Goal: Task Accomplishment & Management: Complete application form

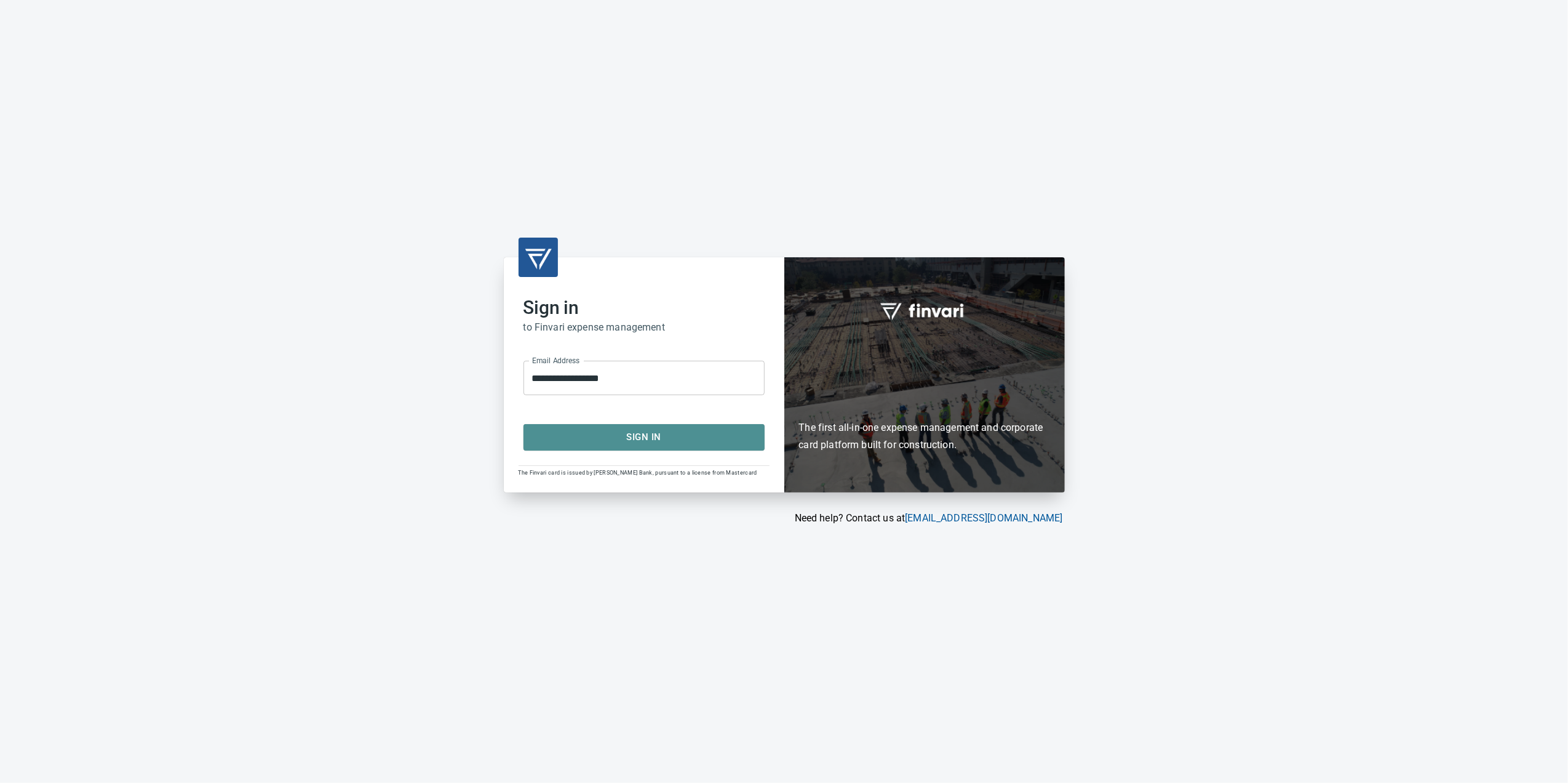
click at [707, 441] on span "Sign In" at bounding box center [644, 437] width 214 height 16
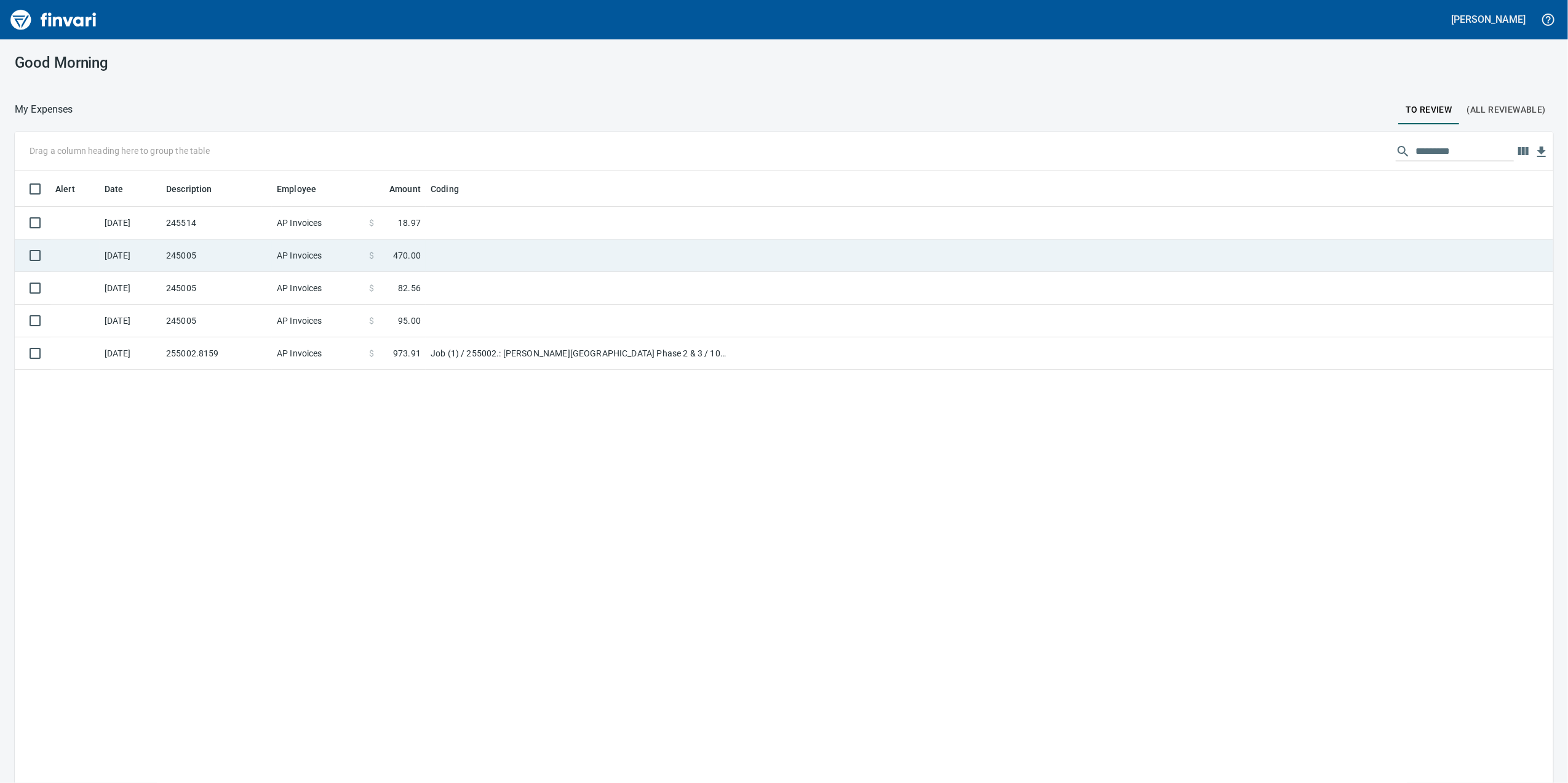
scroll to position [635, 1514]
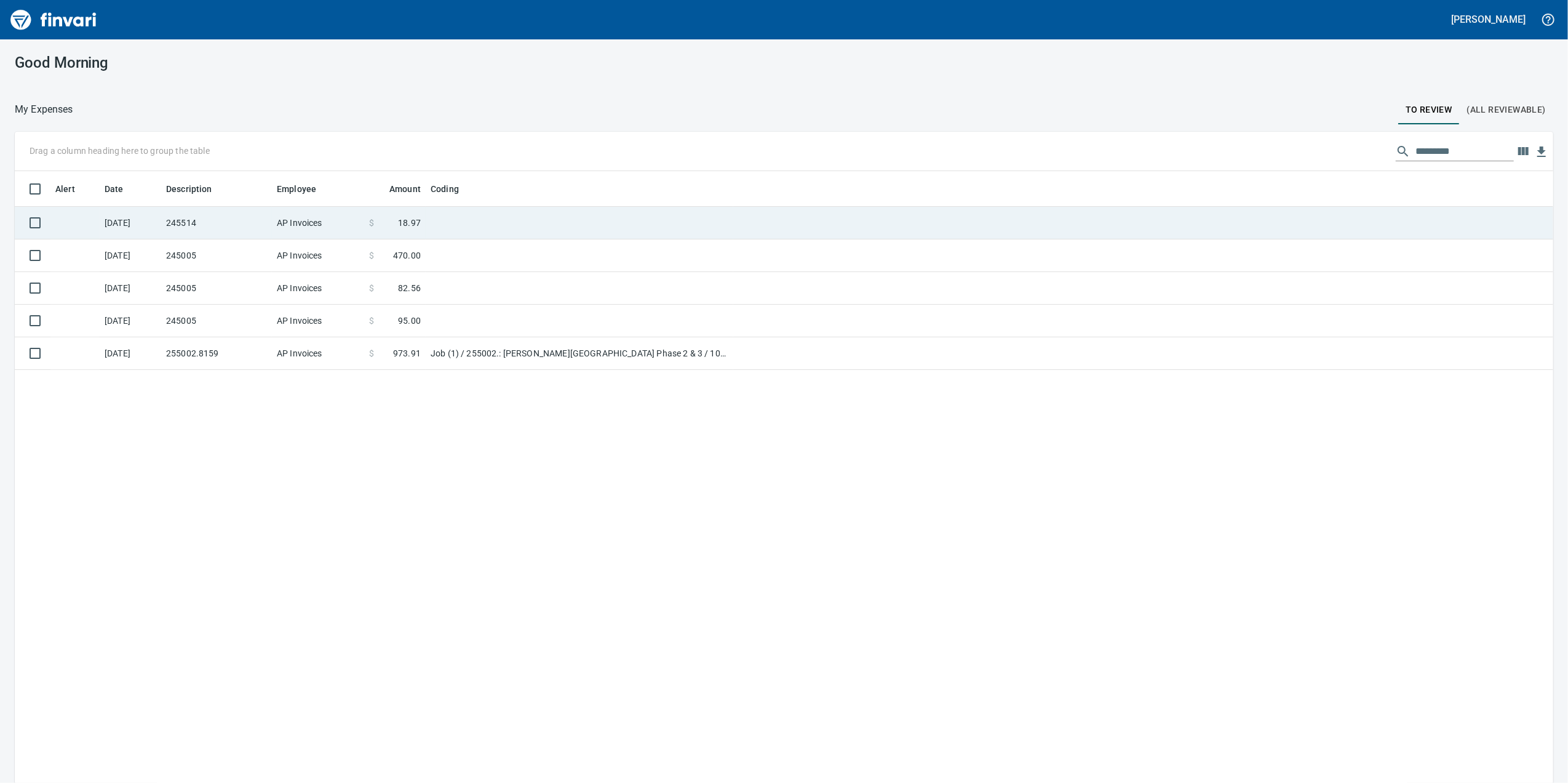
click at [537, 233] on td at bounding box center [579, 223] width 307 height 32
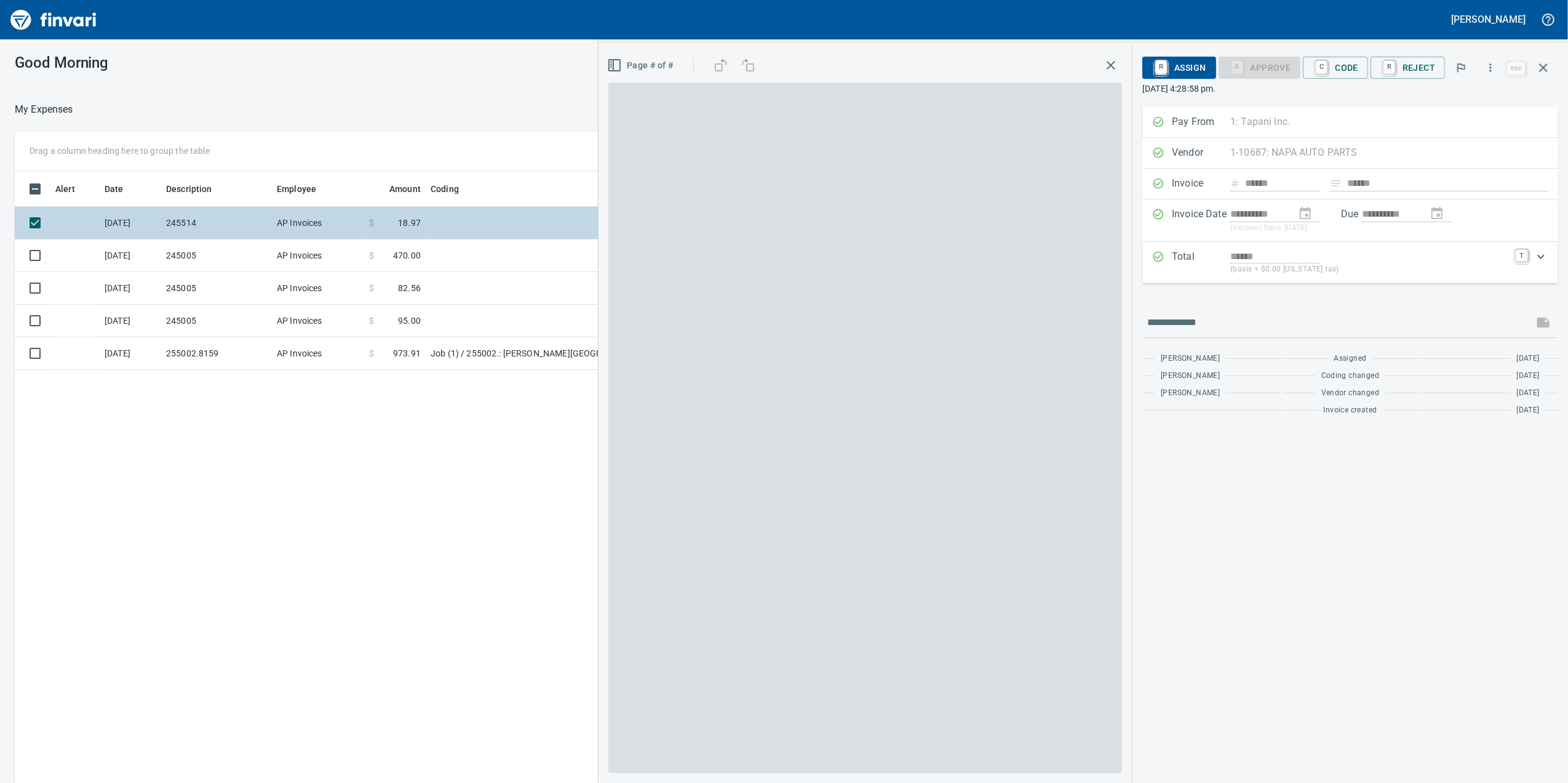
scroll to position [635, 1207]
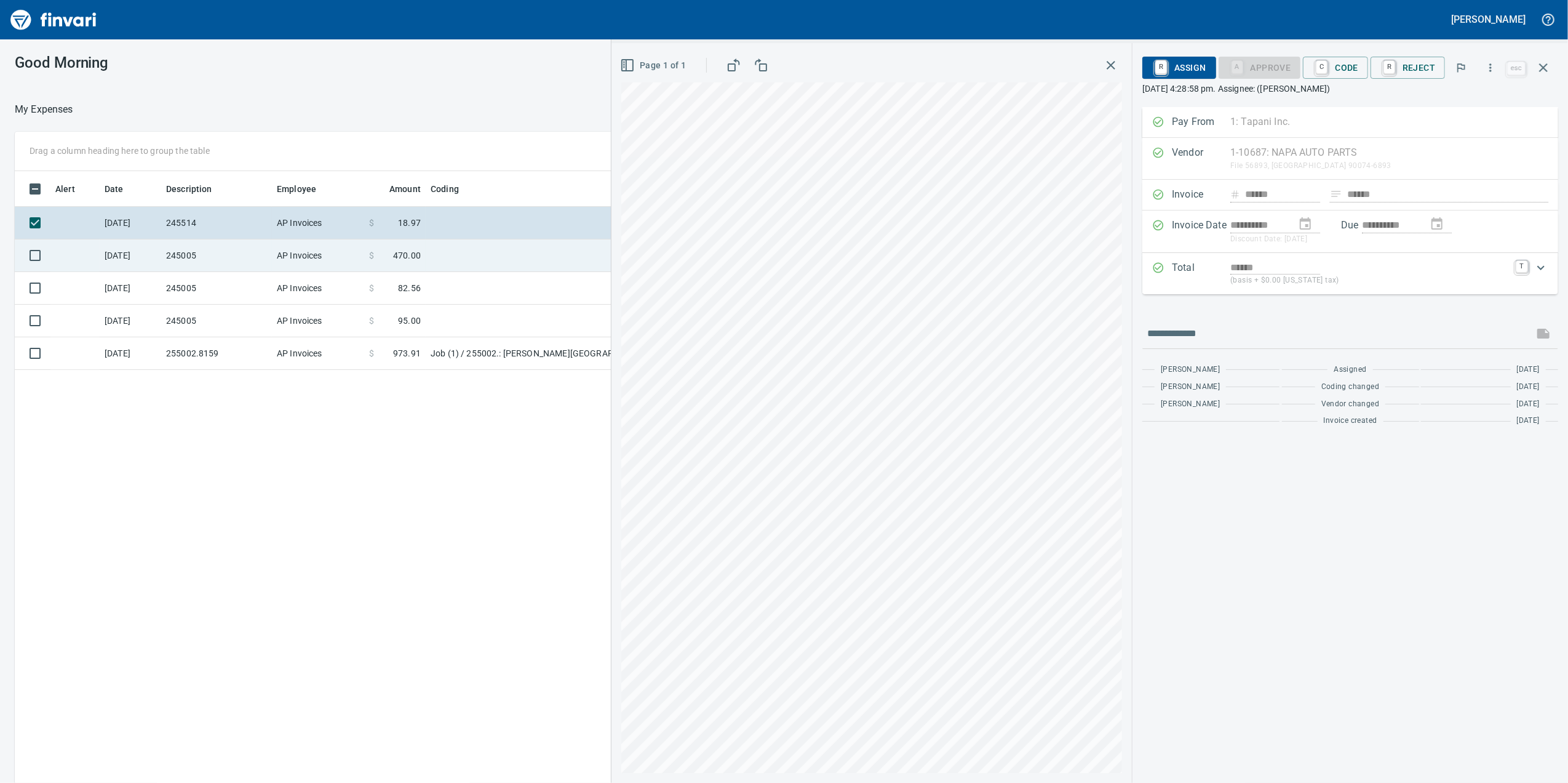
click at [374, 258] on span "$" at bounding box center [371, 256] width 5 height 12
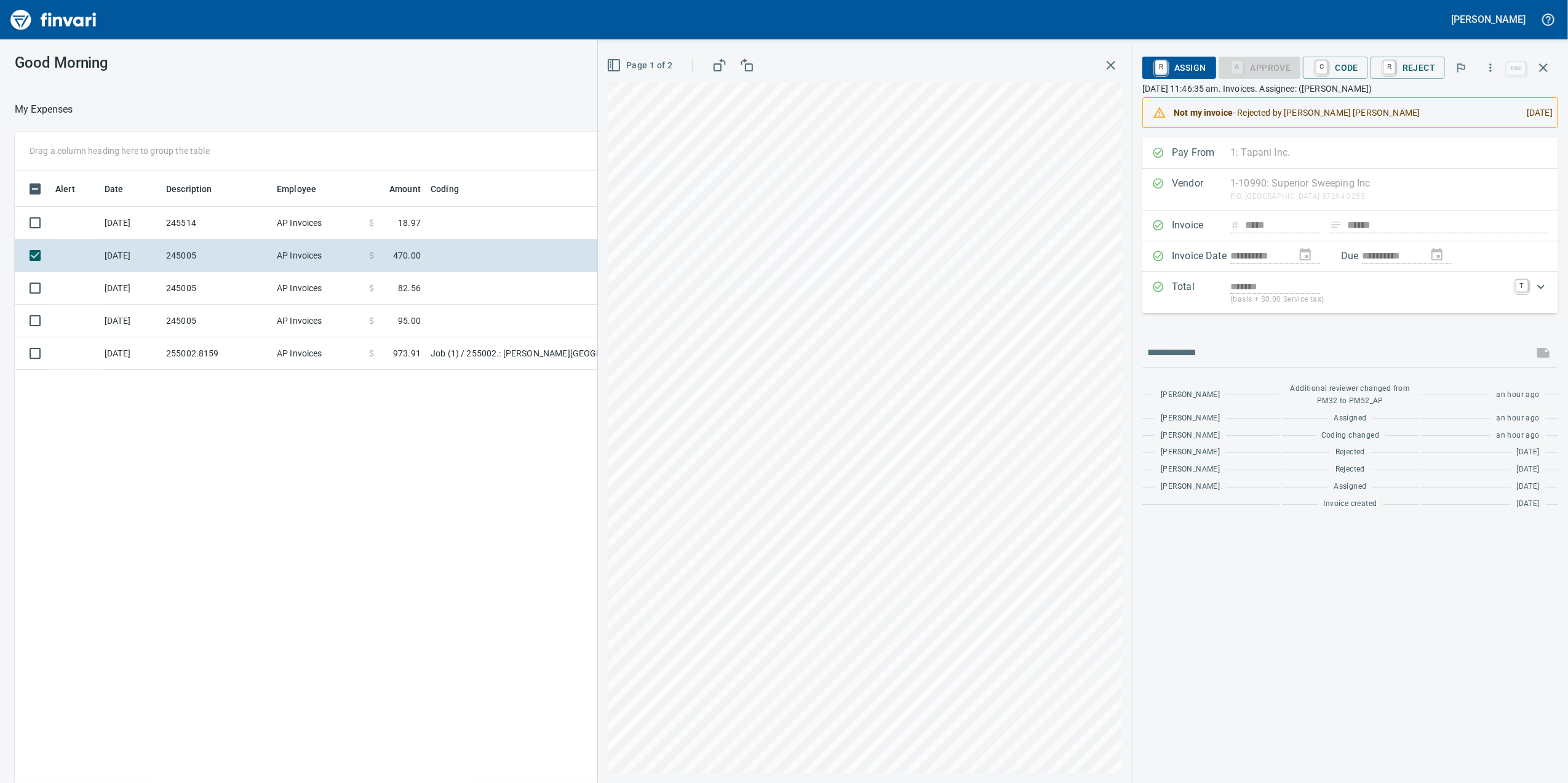
click at [1266, 303] on p "(basis + $0.00 Service tax)" at bounding box center [1369, 299] width 278 height 12
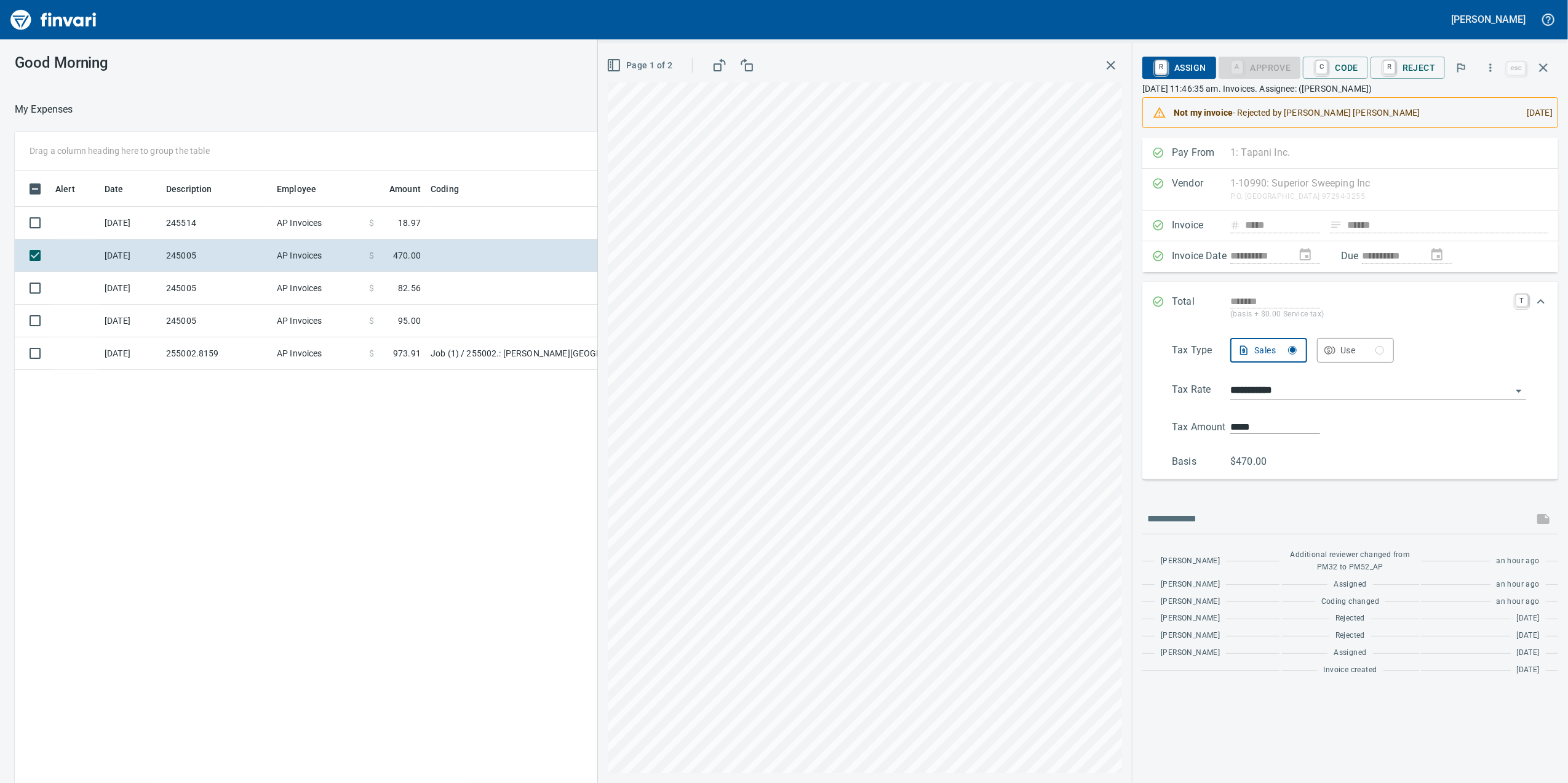
click at [1406, 303] on div "*******" at bounding box center [1369, 301] width 278 height 14
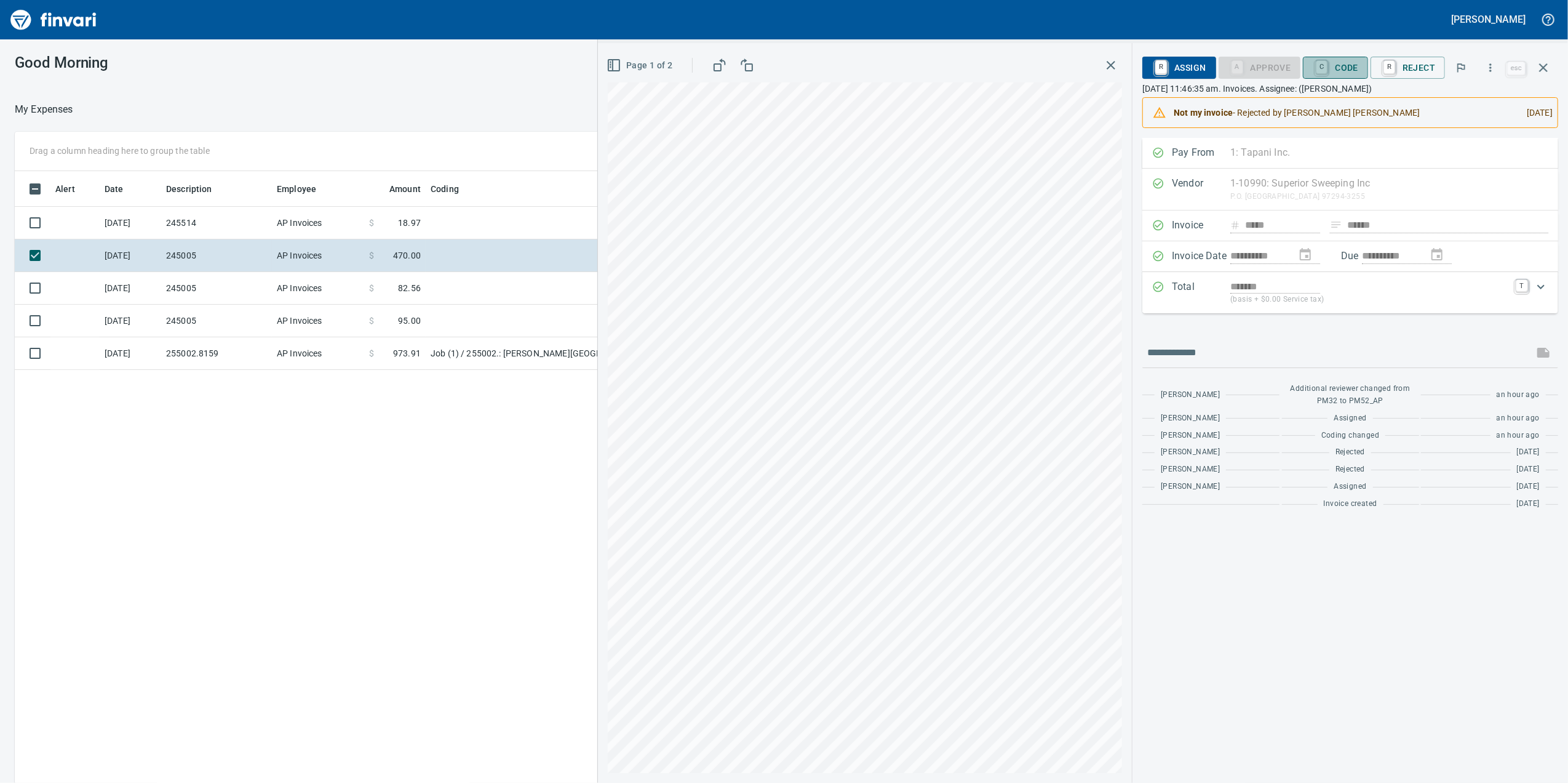
click at [1345, 74] on span "C Code" at bounding box center [1335, 67] width 46 height 21
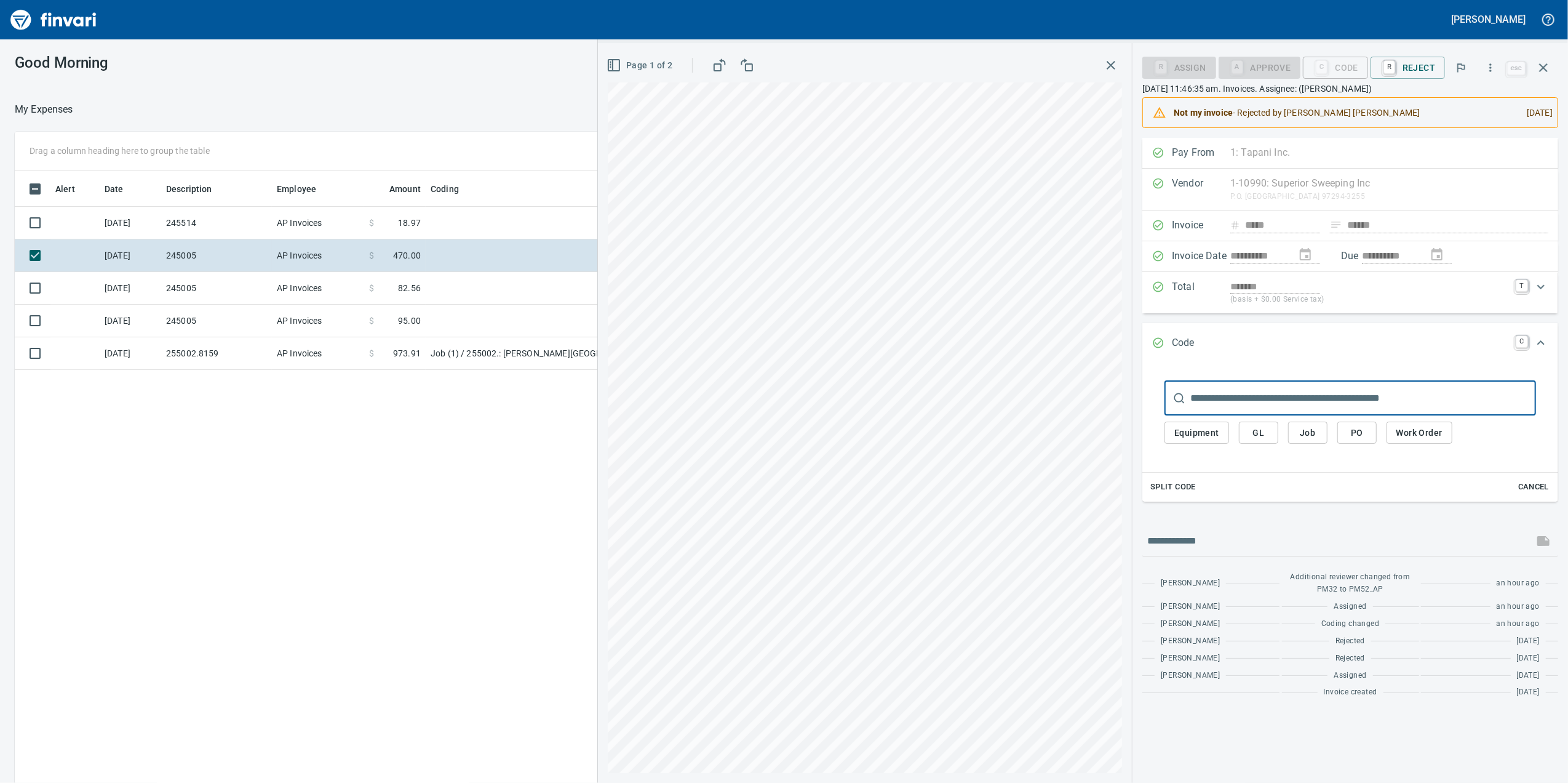
click at [1248, 398] on input "text" at bounding box center [1363, 398] width 346 height 34
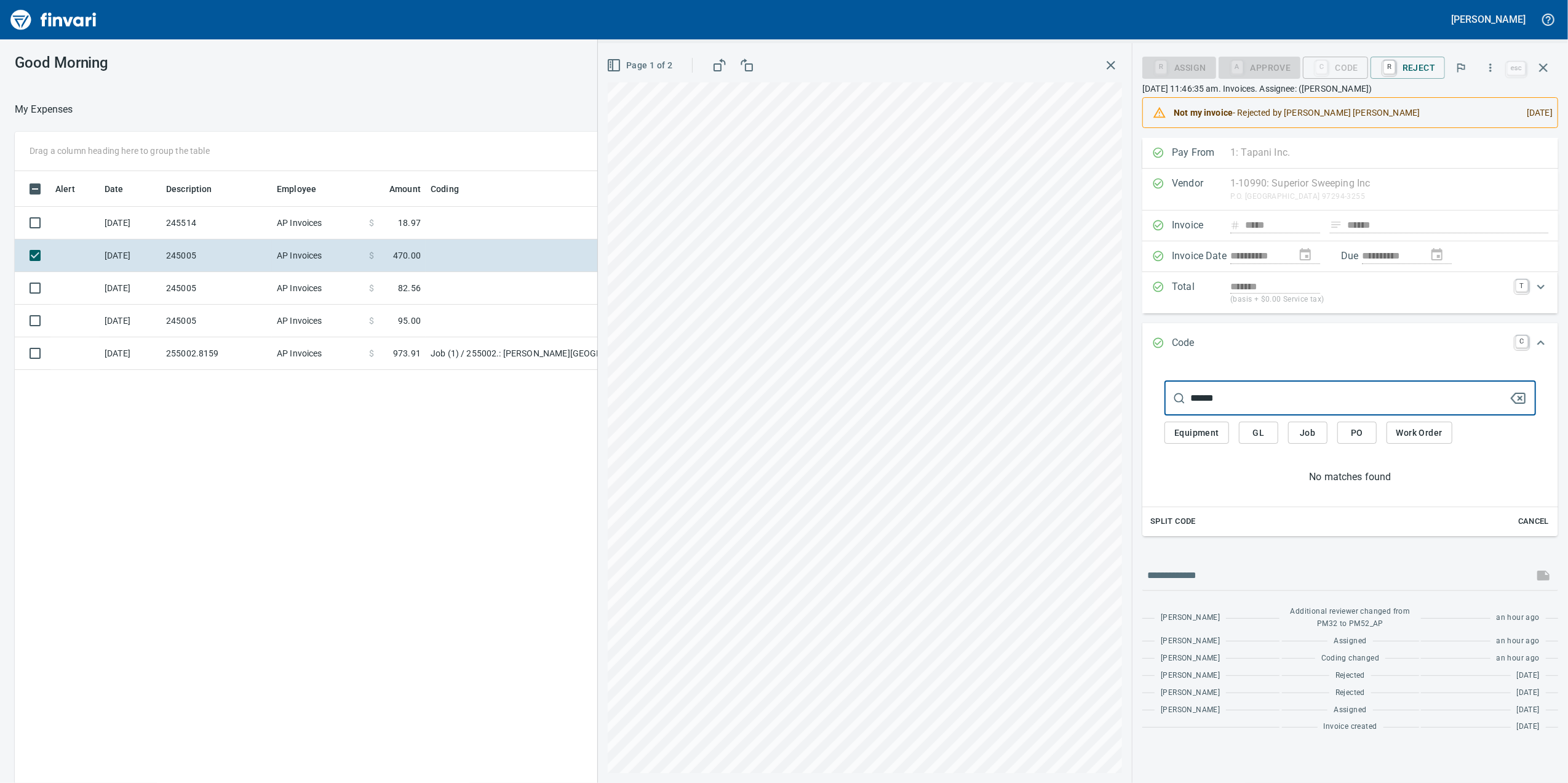
click at [1246, 402] on input "******" at bounding box center [1350, 398] width 319 height 34
click at [1219, 409] on input "******" at bounding box center [1350, 398] width 319 height 34
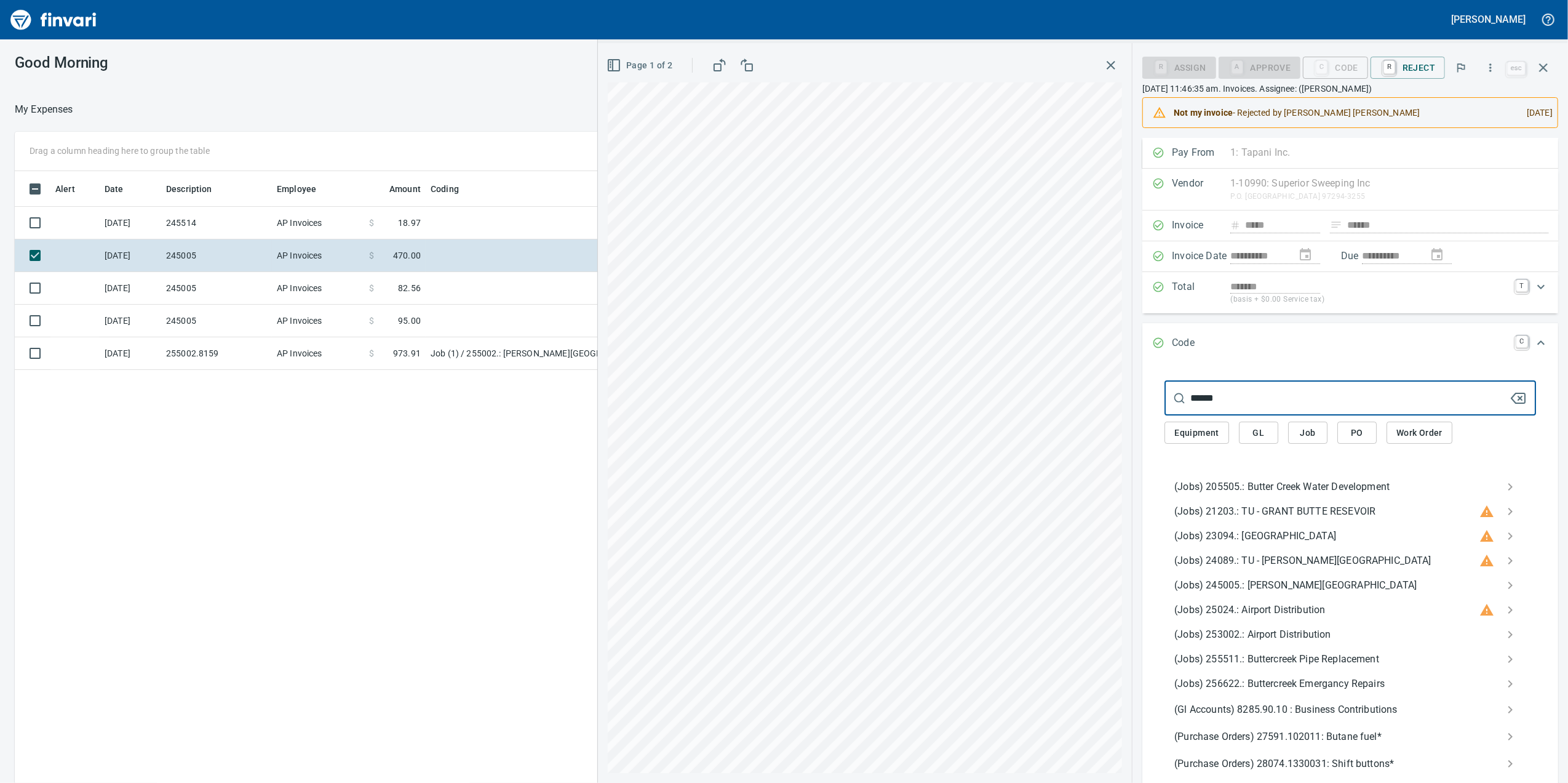
click at [1214, 394] on input "******" at bounding box center [1350, 398] width 319 height 34
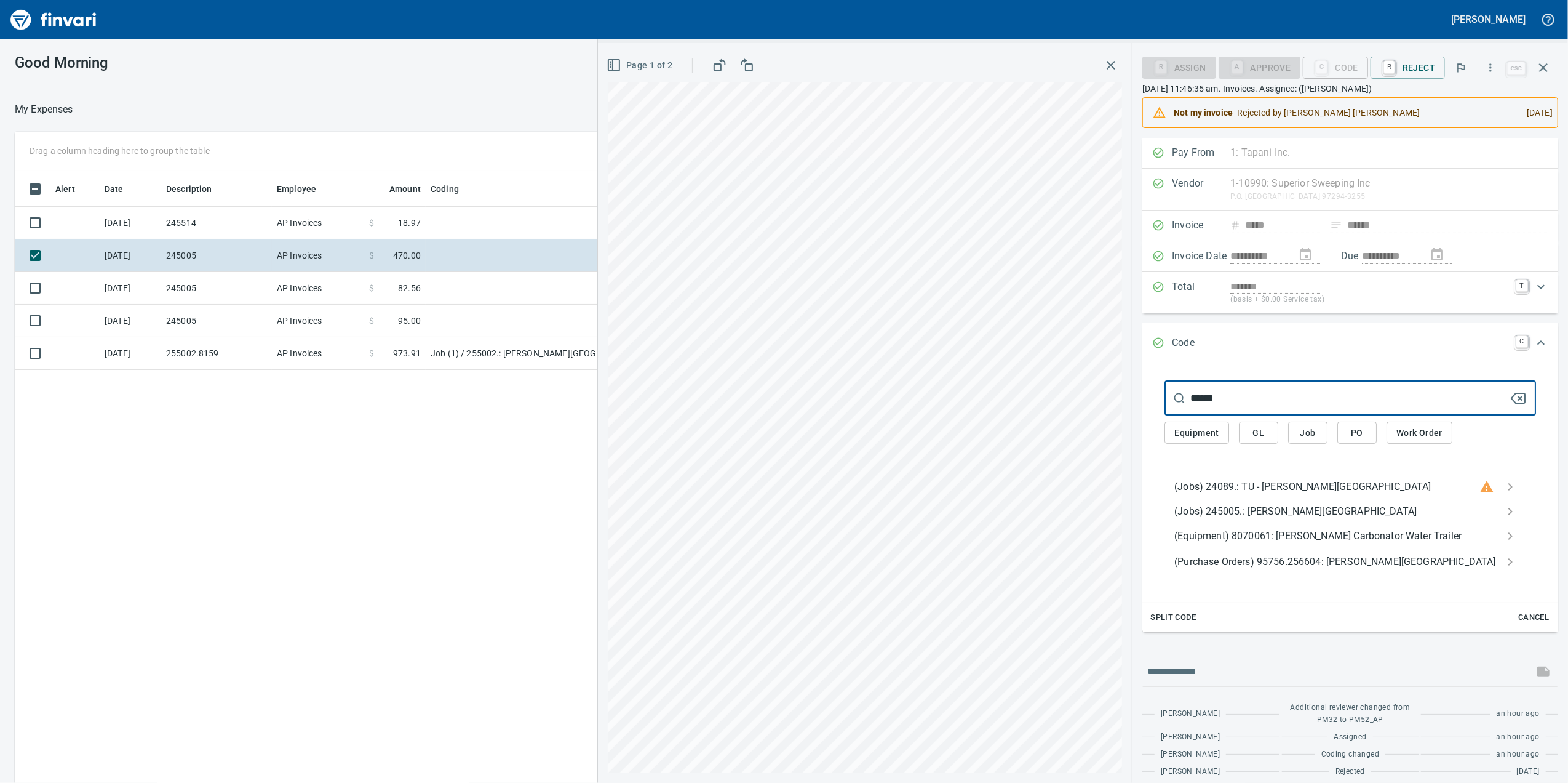
type input "******"
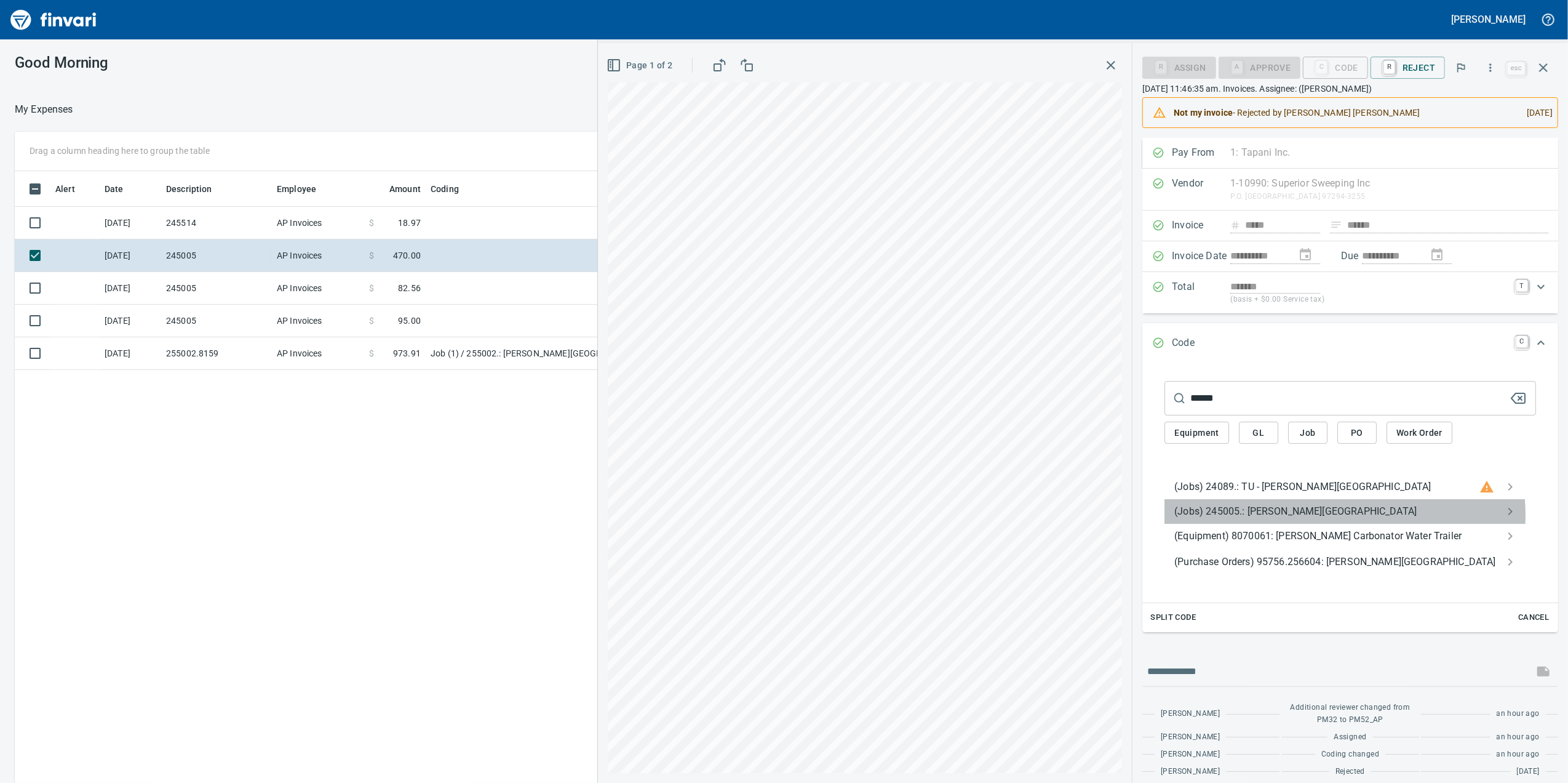
click at [1319, 518] on span "(Jobs) 245005.: [PERSON_NAME][GEOGRAPHIC_DATA]" at bounding box center [1340, 511] width 332 height 15
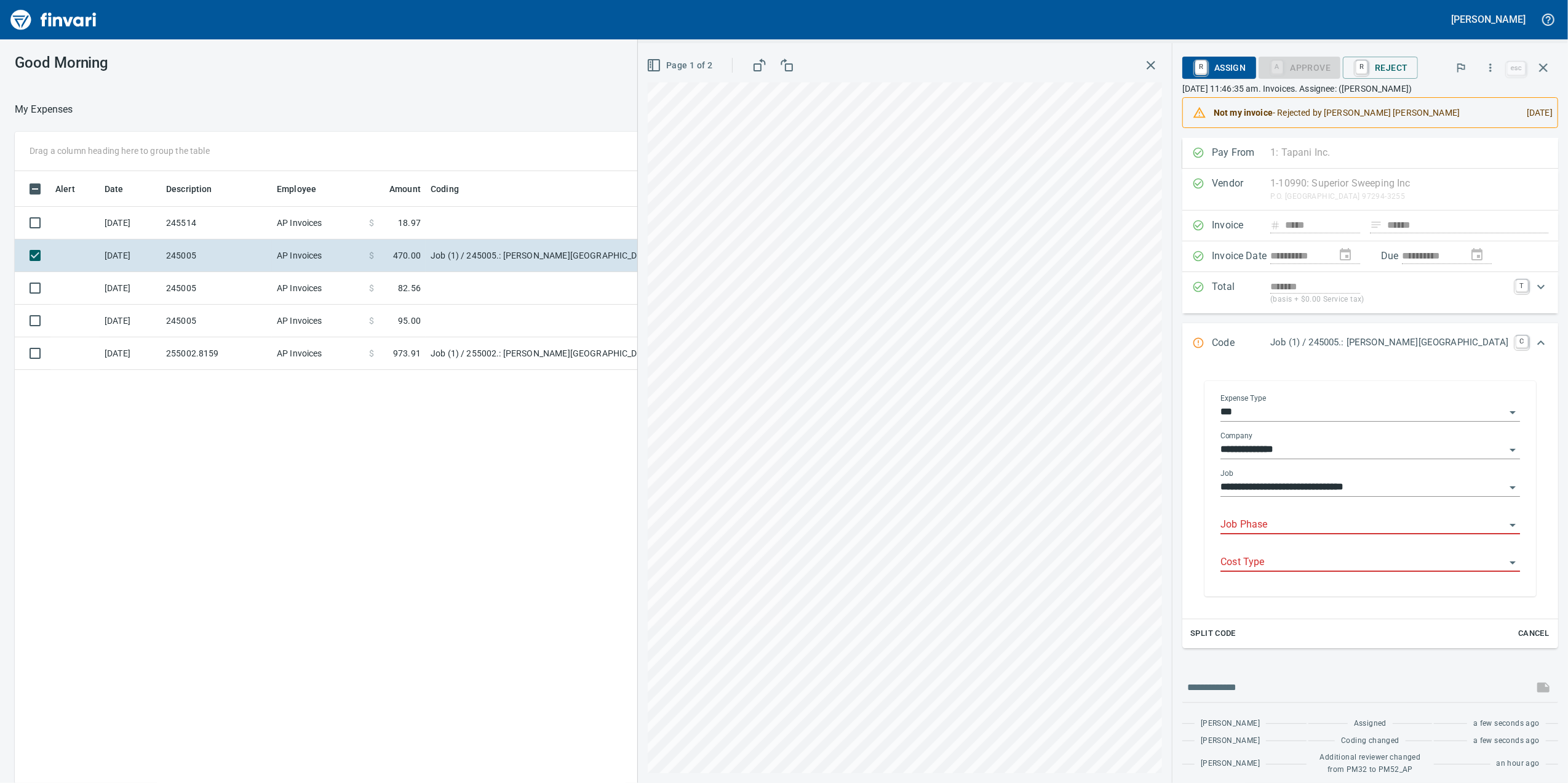
click at [1283, 517] on div "Job Phase" at bounding box center [1370, 520] width 299 height 28
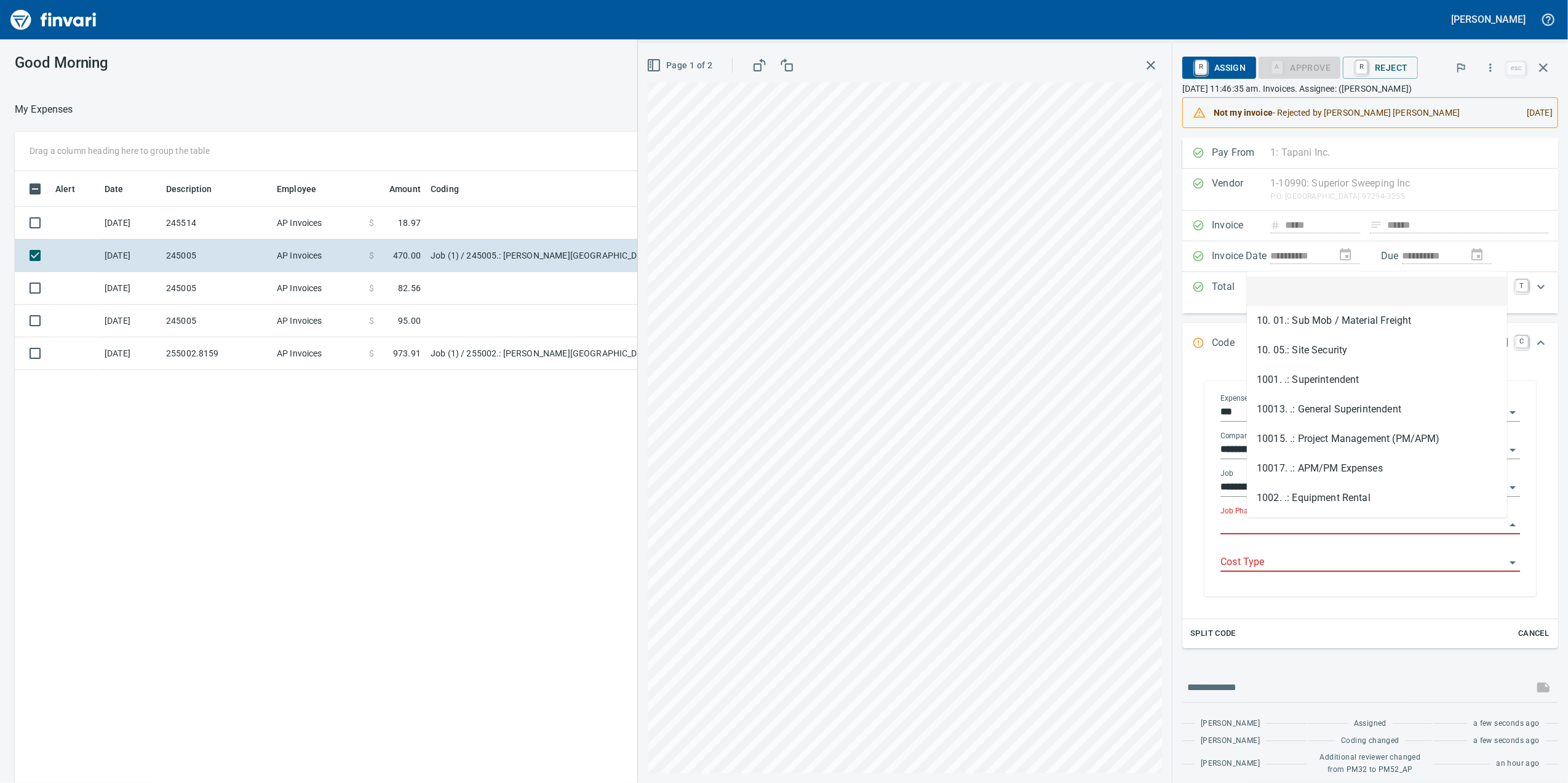
scroll to position [635, 1207]
click at [1288, 529] on input "Job Phase" at bounding box center [1362, 525] width 285 height 18
type input "*"
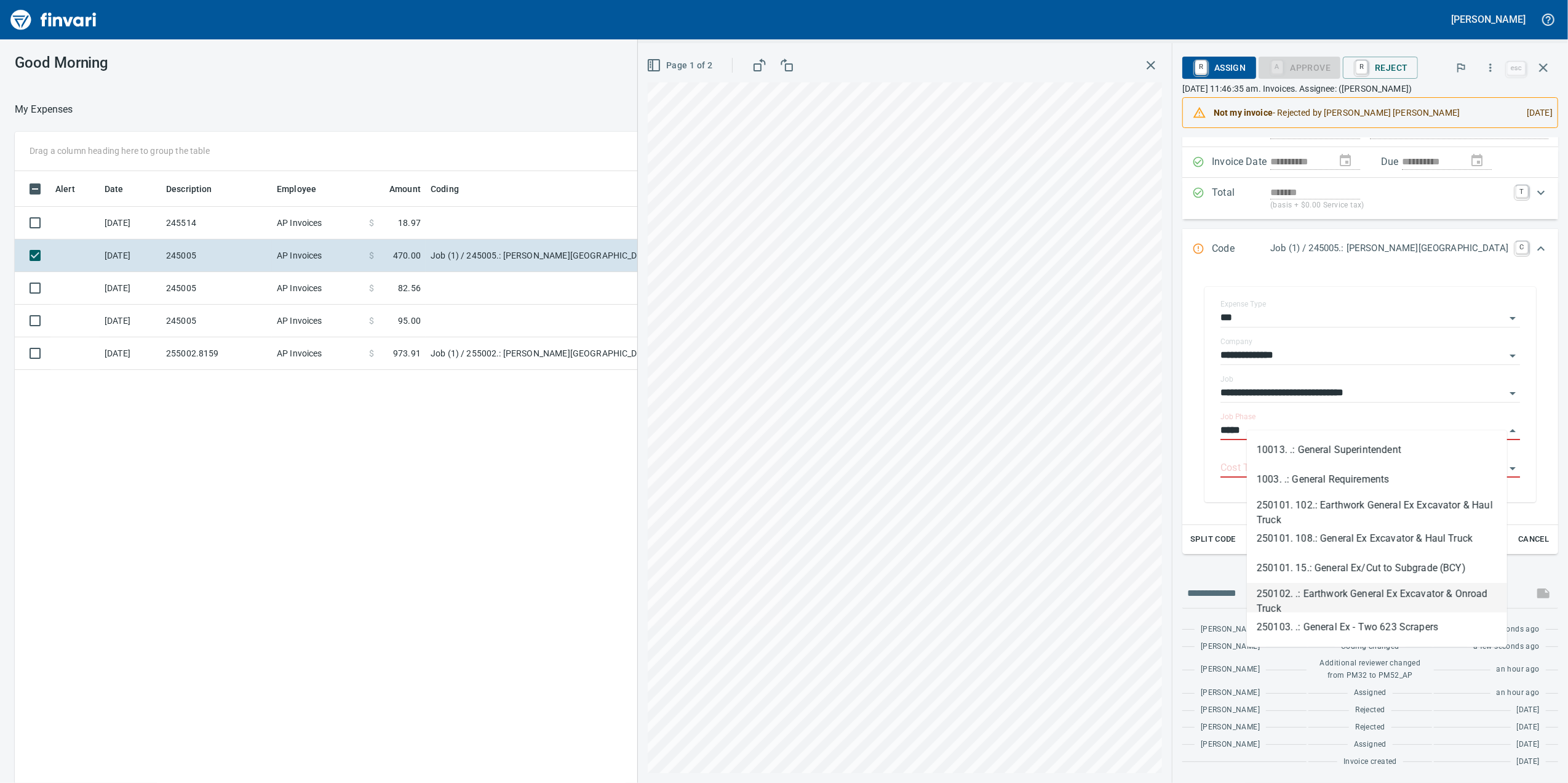
scroll to position [109, 0]
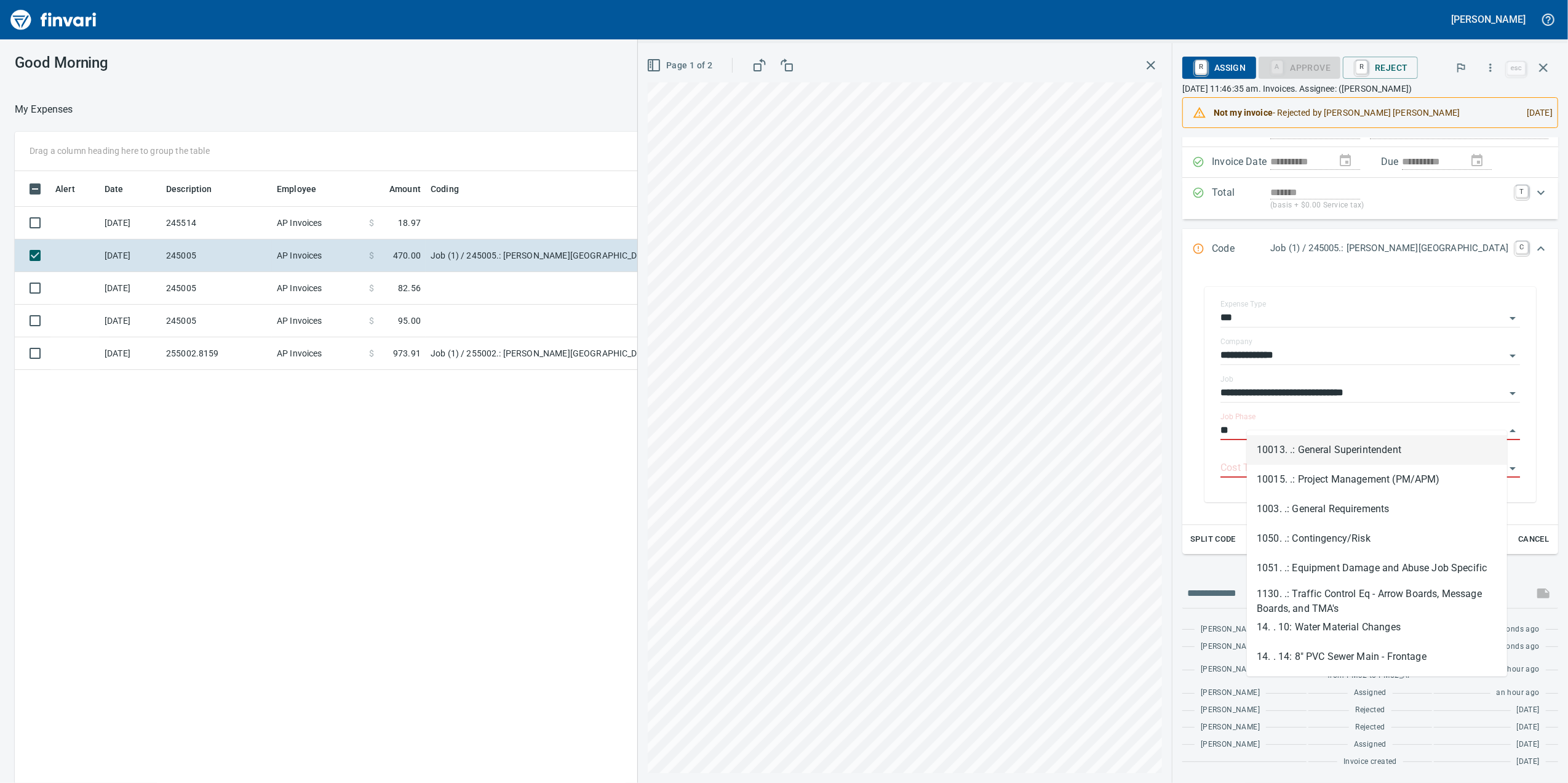
type input "*"
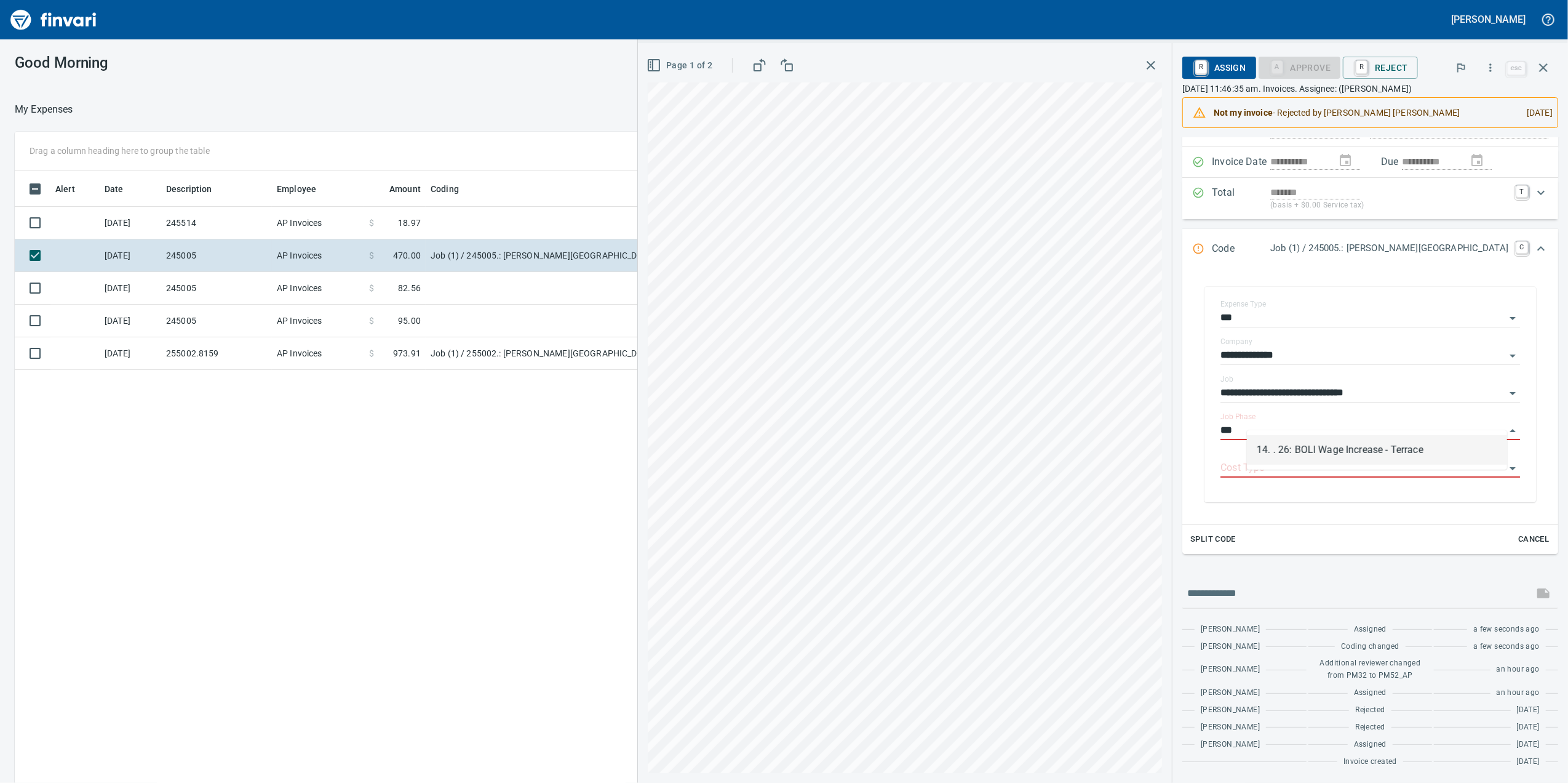
scroll to position [635, 1207]
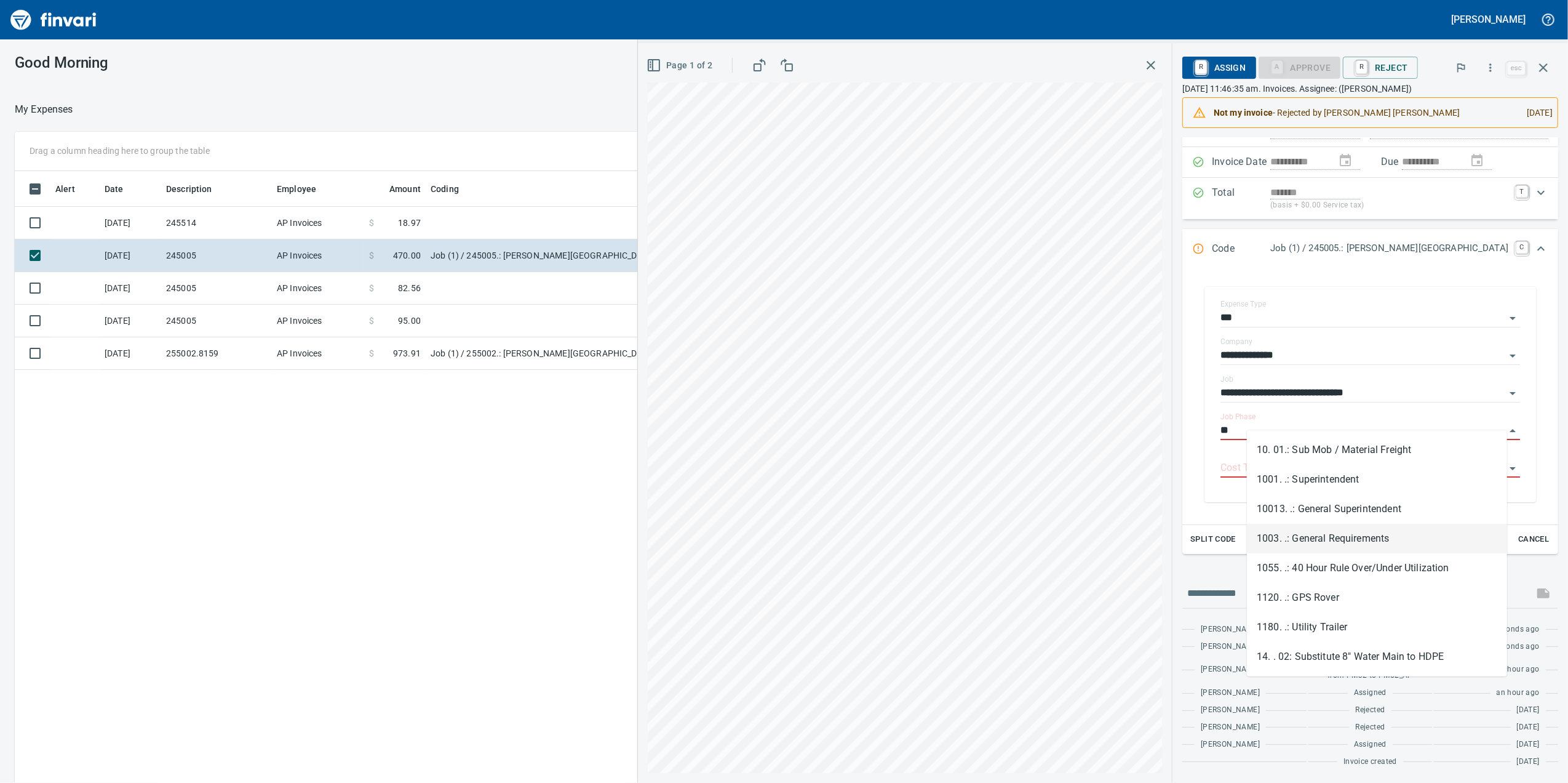
type input "*"
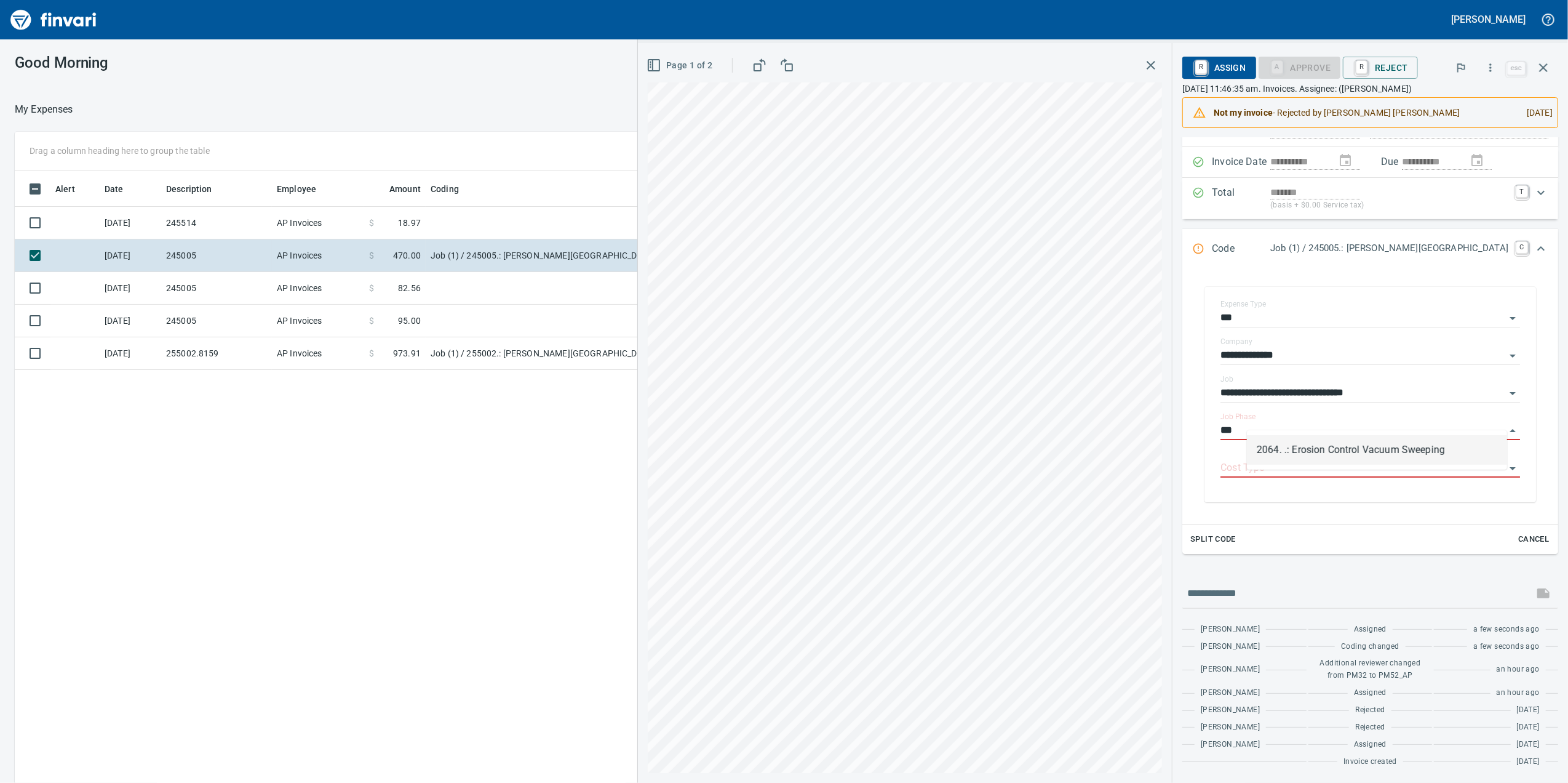
click at [1372, 446] on li "2064. .: Erosion Control Vacuum Sweeping" at bounding box center [1377, 450] width 260 height 30
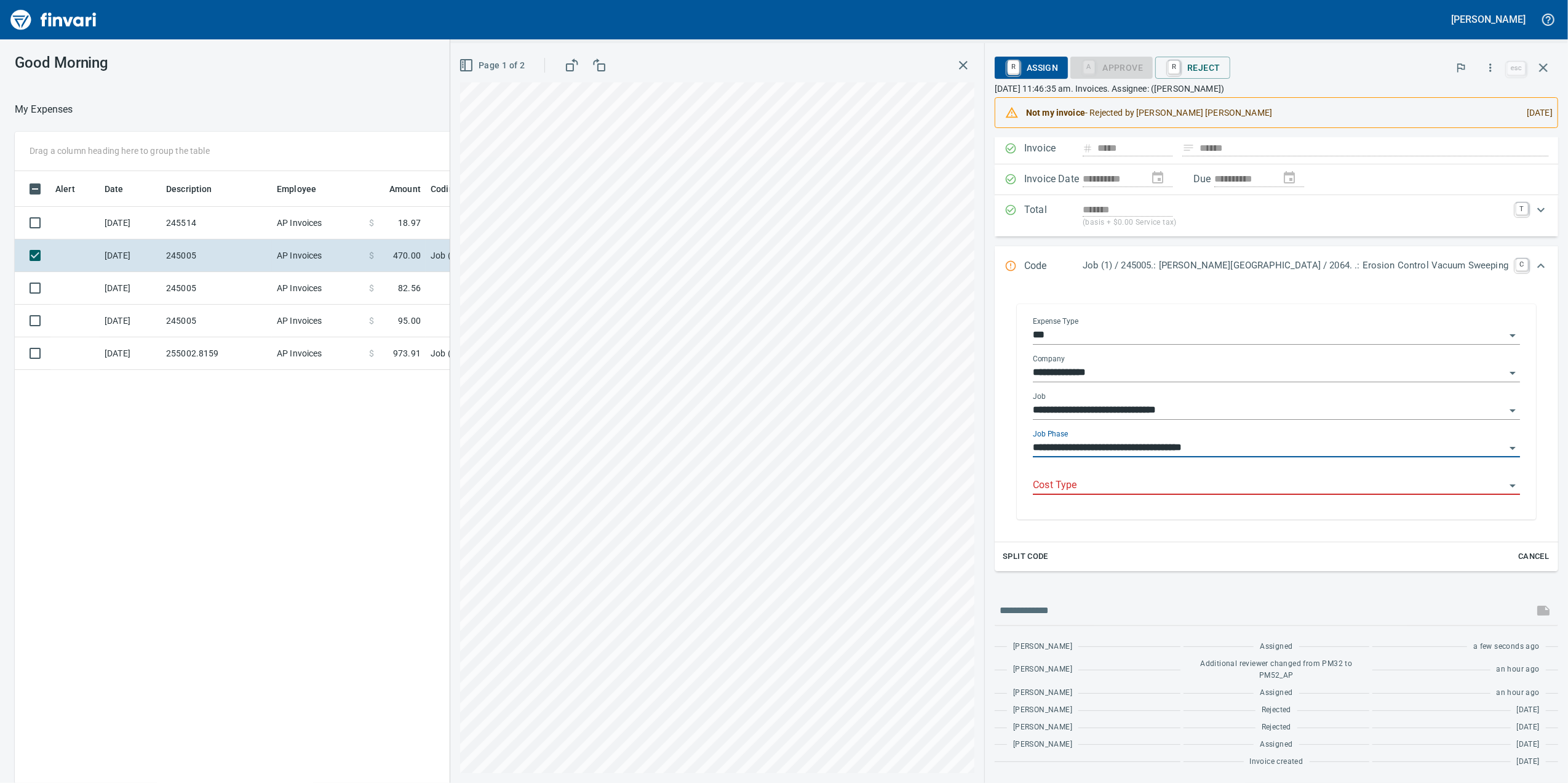
scroll to position [97, 0]
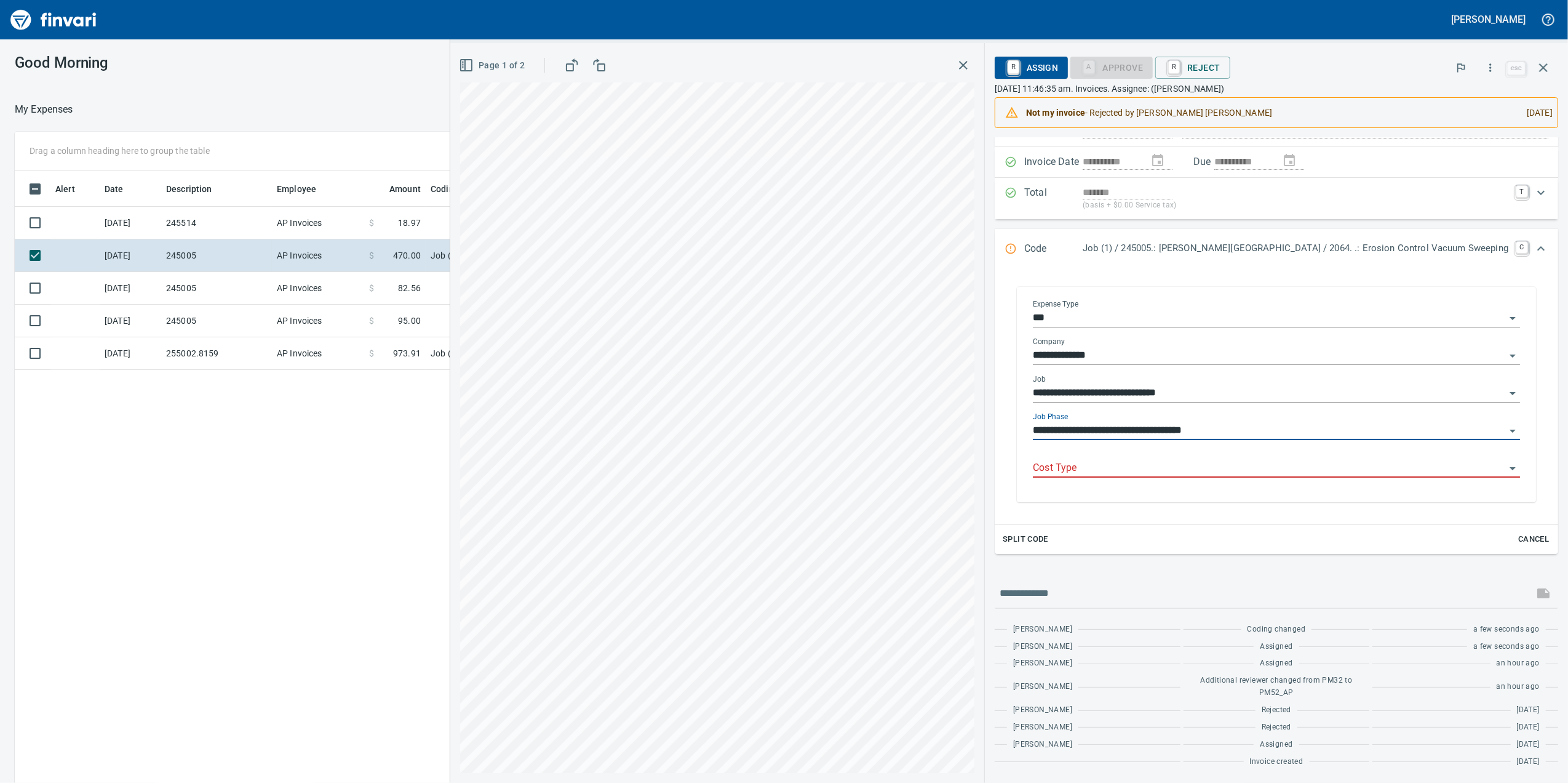
type input "**********"
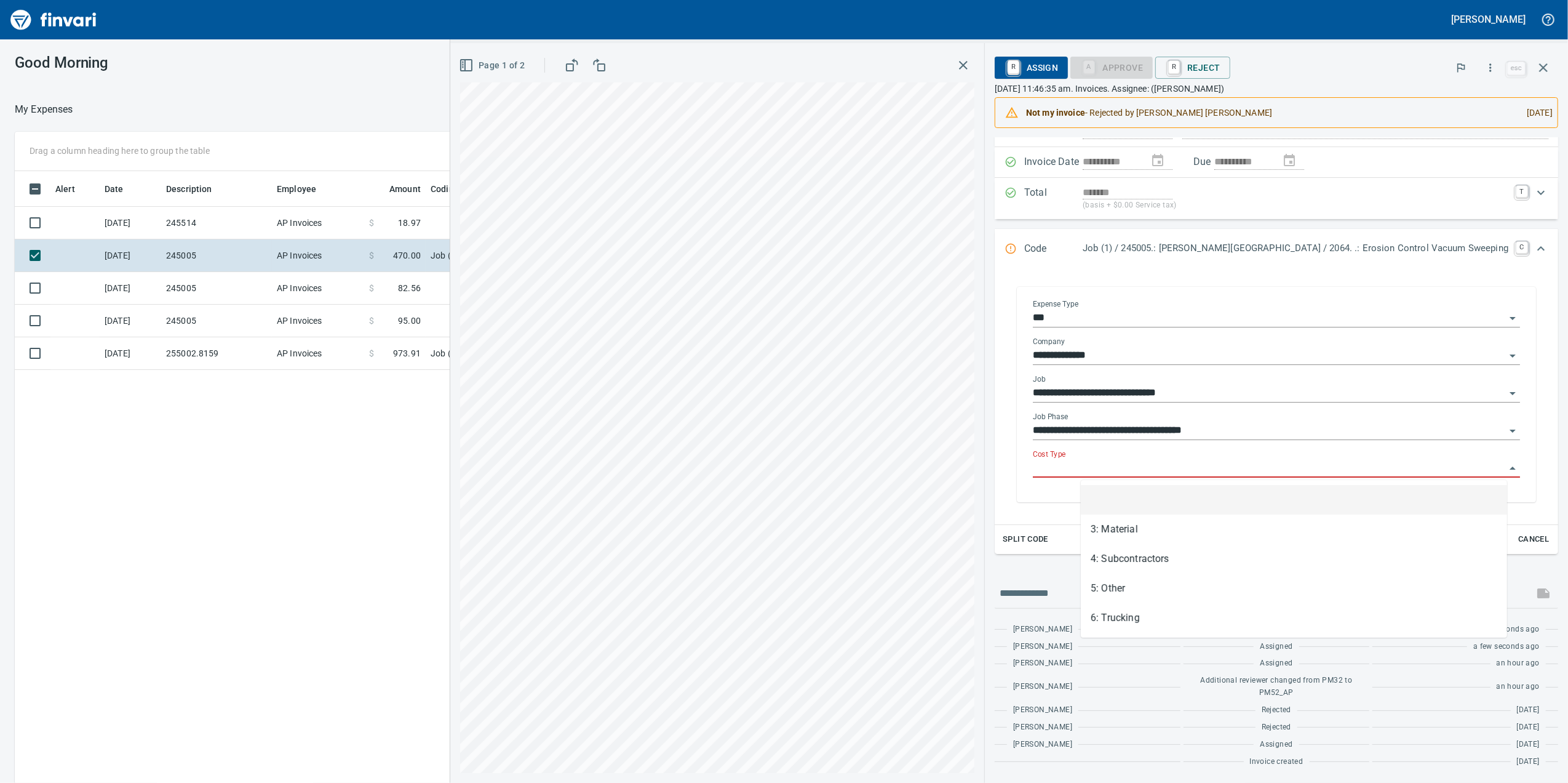
click at [1341, 469] on input "Cost Type" at bounding box center [1269, 469] width 473 height 18
click at [1108, 562] on li "4: Subcontractors" at bounding box center [1294, 559] width 426 height 30
type input "**********"
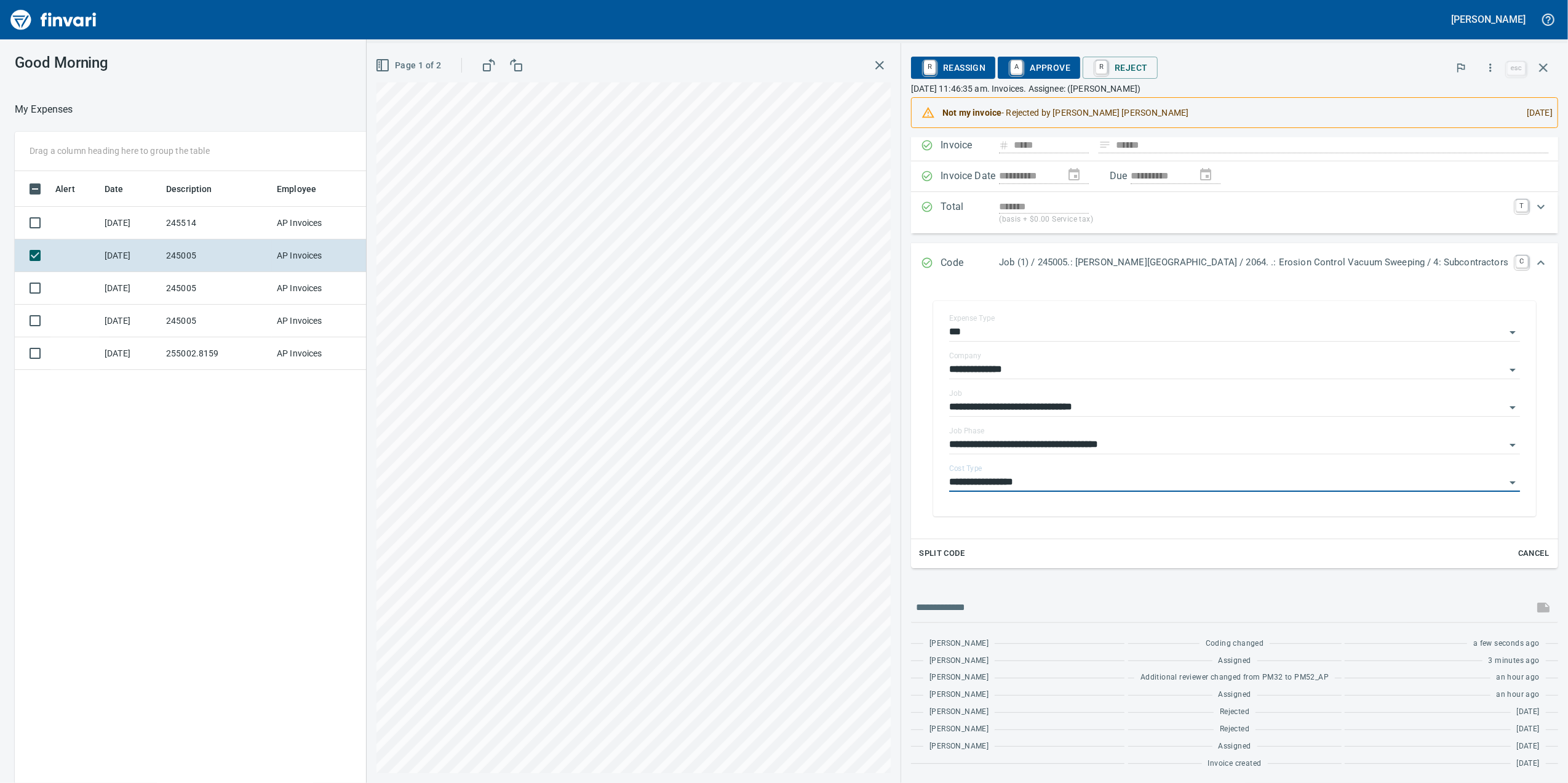
scroll to position [97, 0]
drag, startPoint x: 1087, startPoint y: 65, endPoint x: 988, endPoint y: 212, distance: 177.2
click at [1071, 65] on span "A Approve" at bounding box center [1039, 67] width 63 height 21
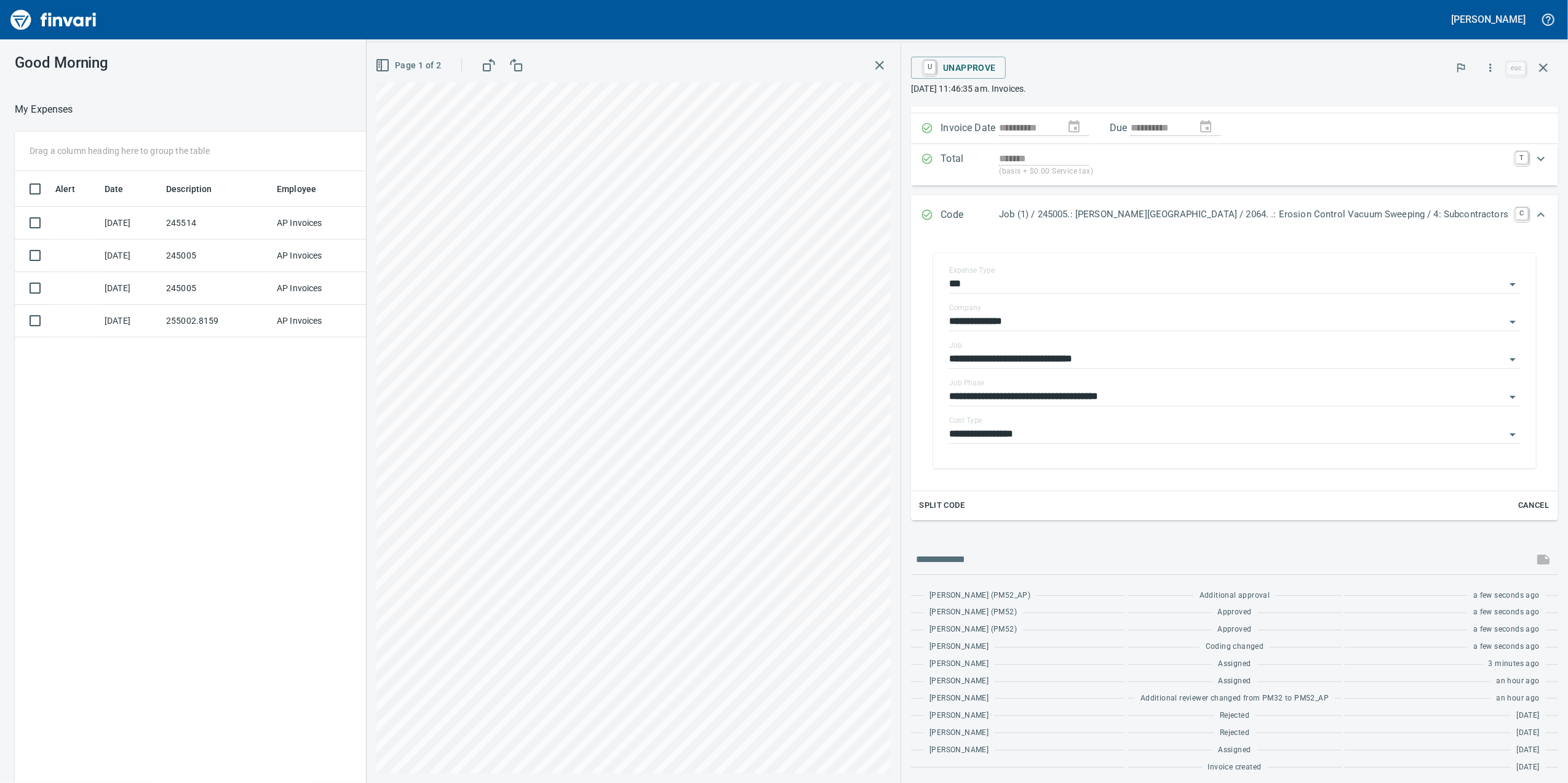
click at [891, 64] on div "Page 1 of 2" at bounding box center [633, 65] width 514 height 25
drag, startPoint x: 935, startPoint y: 74, endPoint x: 929, endPoint y: 74, distance: 6.0
click at [891, 74] on button "button" at bounding box center [880, 65] width 22 height 22
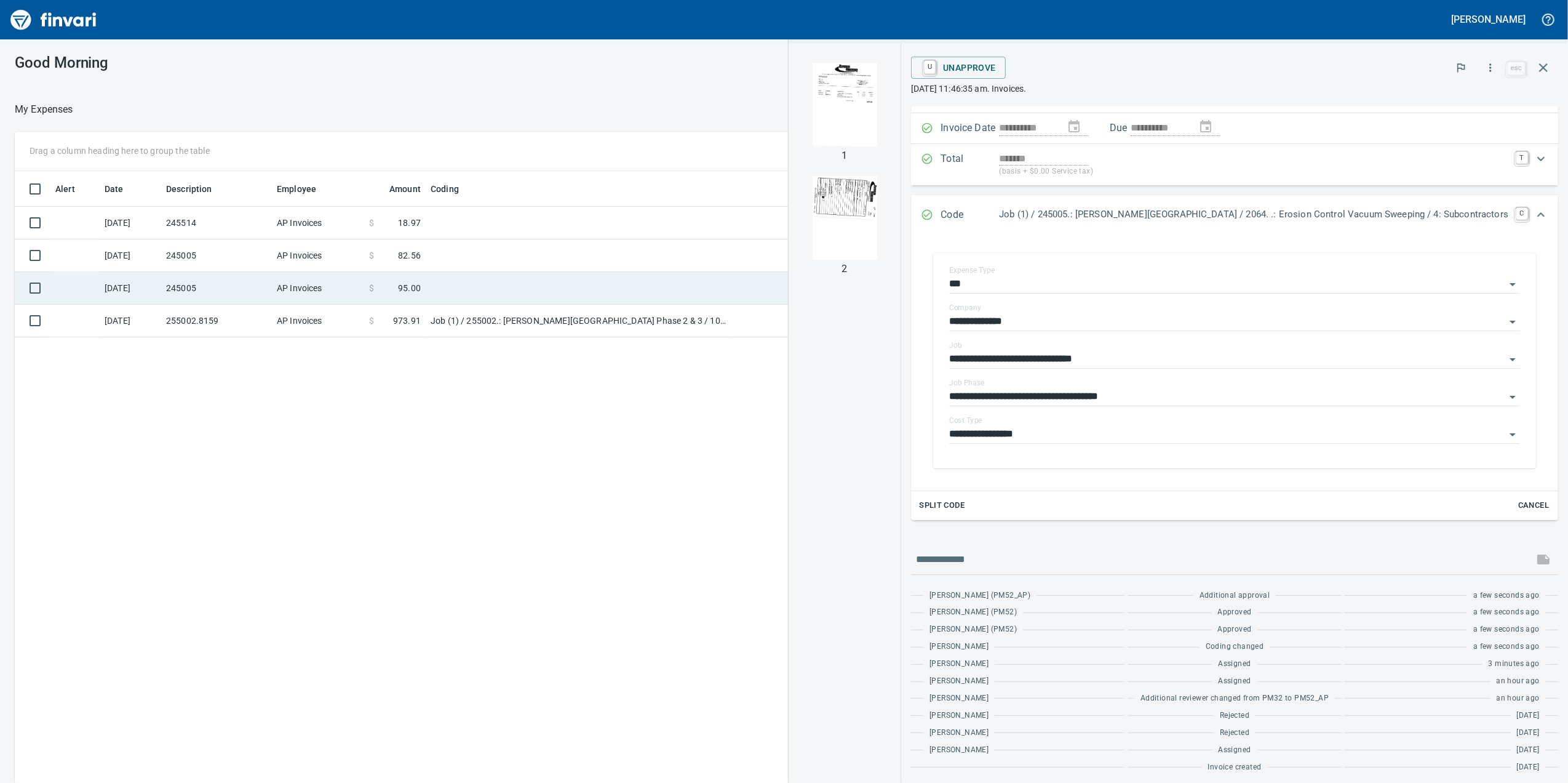
click at [406, 299] on td "$ 95.00" at bounding box center [394, 288] width 61 height 32
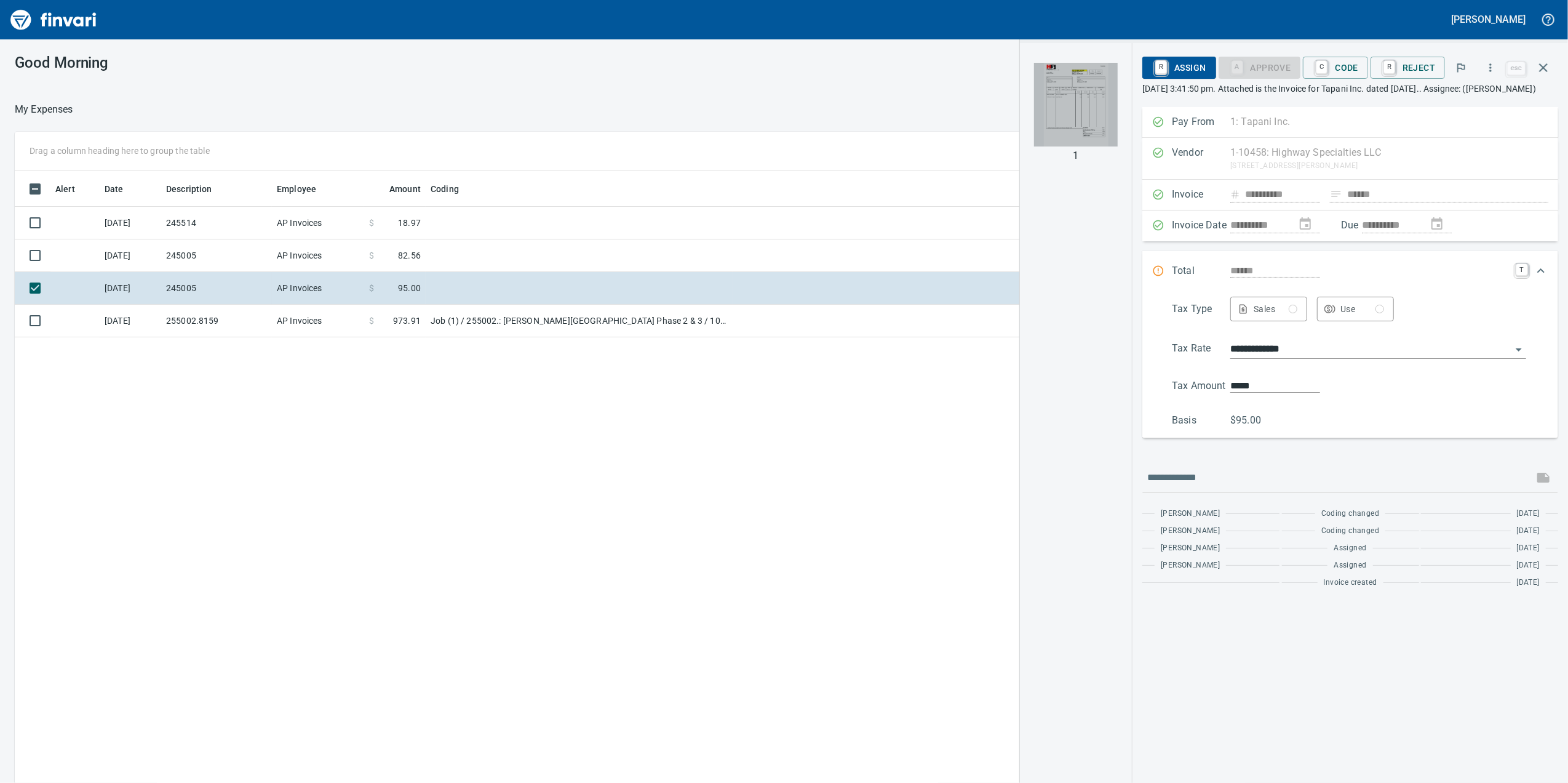
click at [1056, 117] on img "button" at bounding box center [1076, 105] width 84 height 84
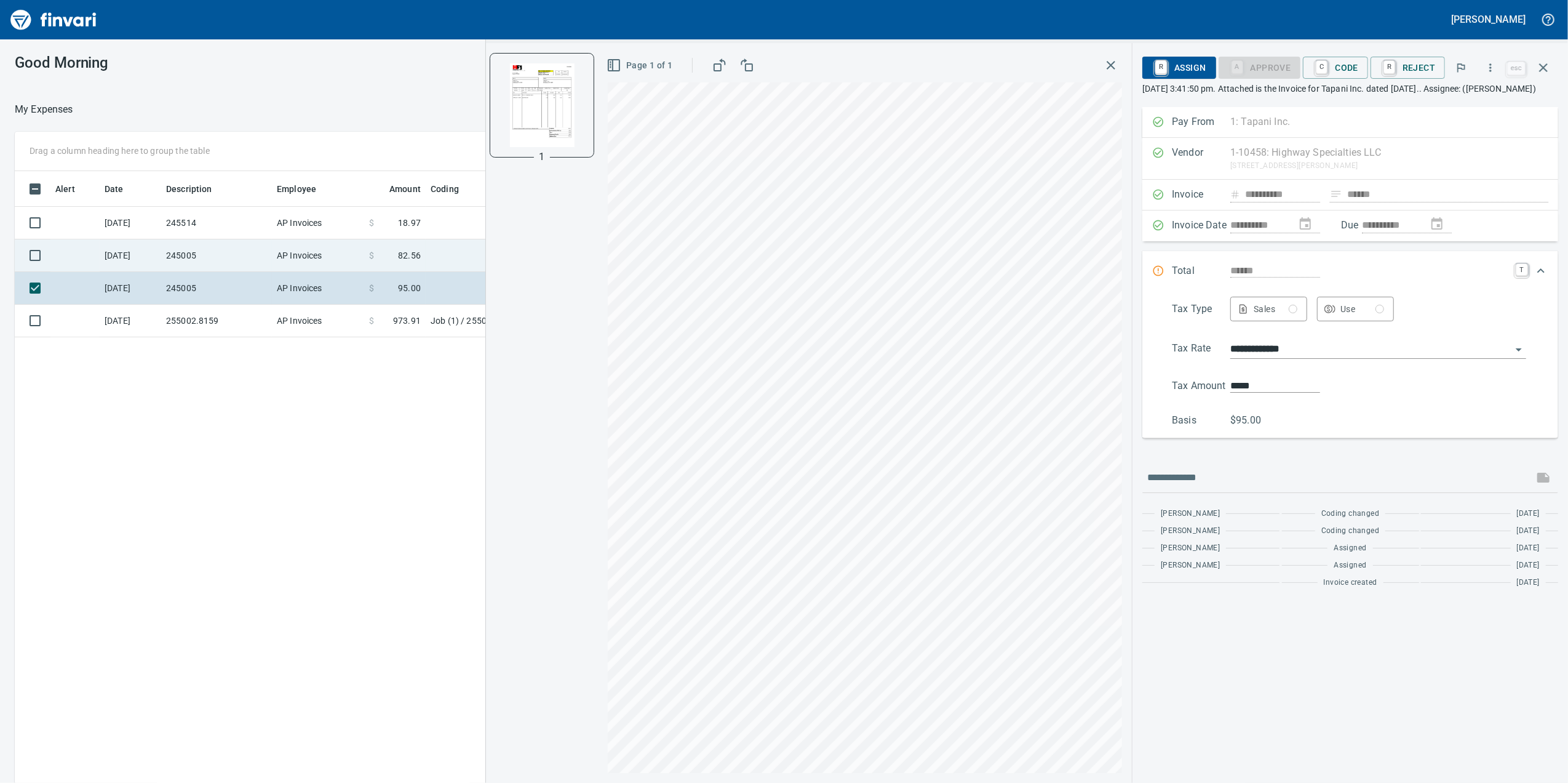
click at [358, 252] on td "AP Invoices" at bounding box center [318, 256] width 92 height 32
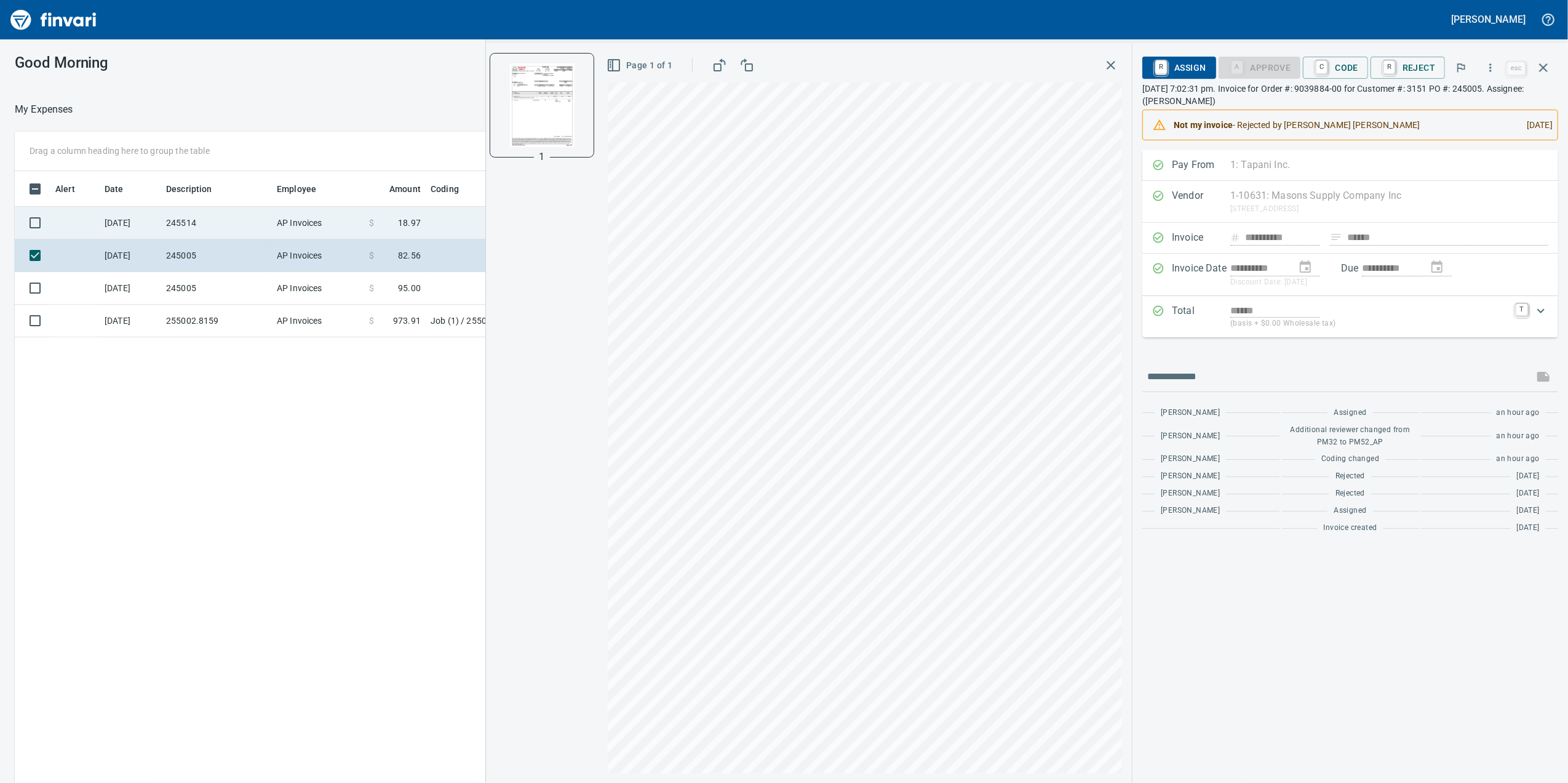
click at [305, 236] on tbody "[DATE] 245514 AP Invoices $ 18.97 [DATE] 245005 AP Invoices $ 82.56 [DATE] 2450…" at bounding box center [630, 272] width 1231 height 130
drag, startPoint x: 305, startPoint y: 236, endPoint x: 303, endPoint y: 221, distance: 15.1
click at [303, 221] on td "AP Invoices" at bounding box center [318, 223] width 92 height 32
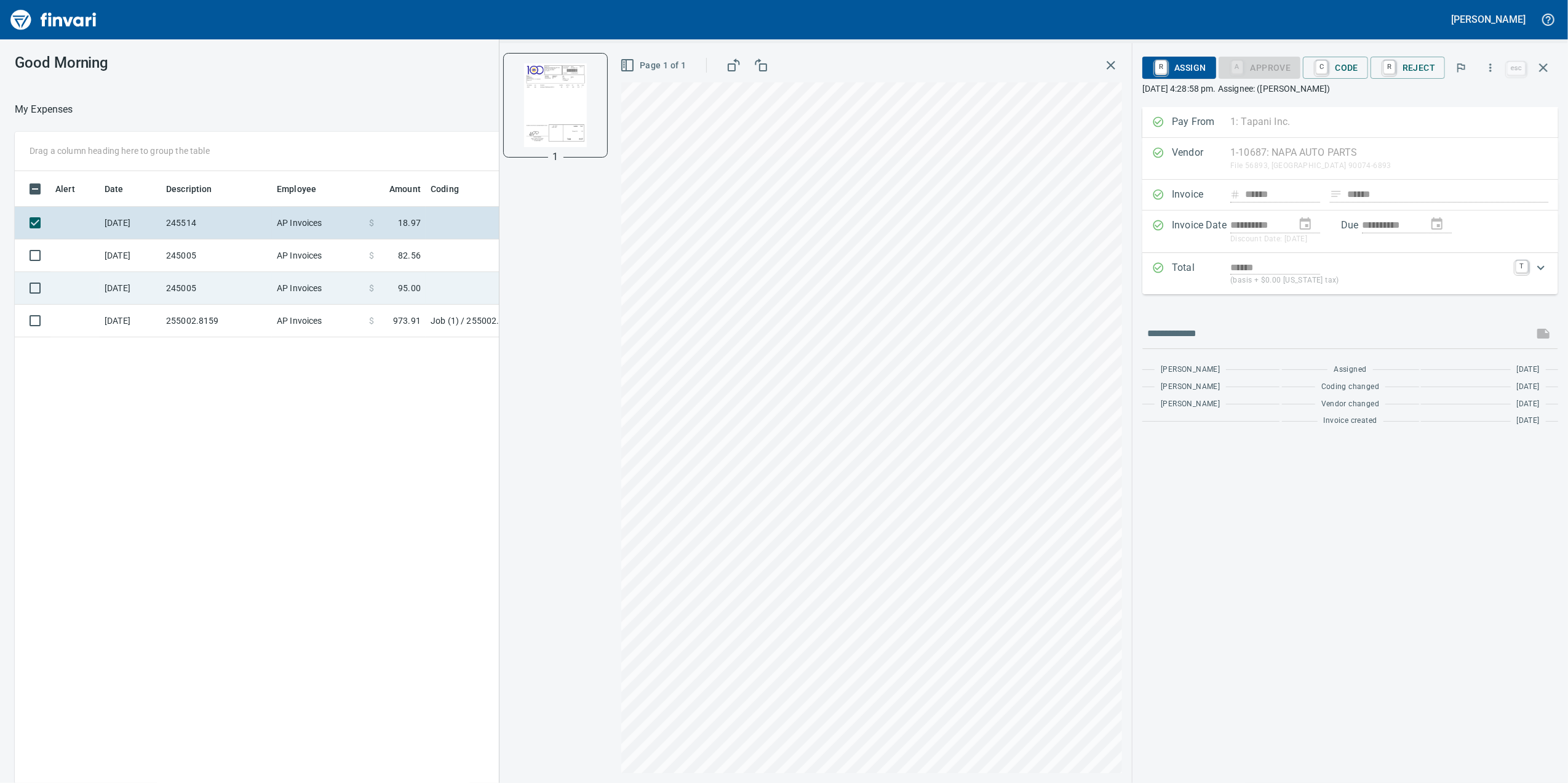
click at [311, 281] on td "AP Invoices" at bounding box center [318, 288] width 92 height 32
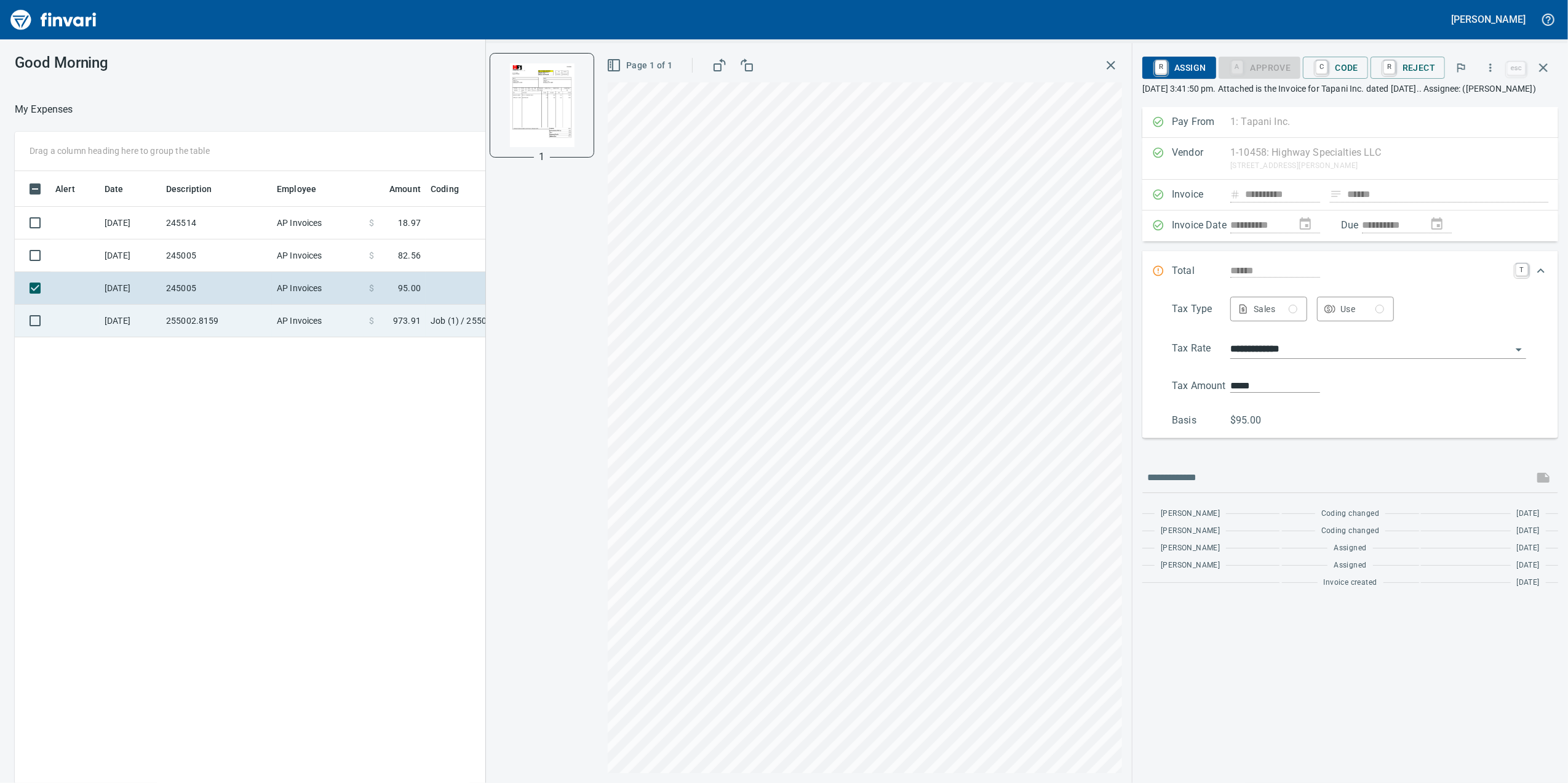
click at [326, 315] on td "AP Invoices" at bounding box center [318, 321] width 92 height 32
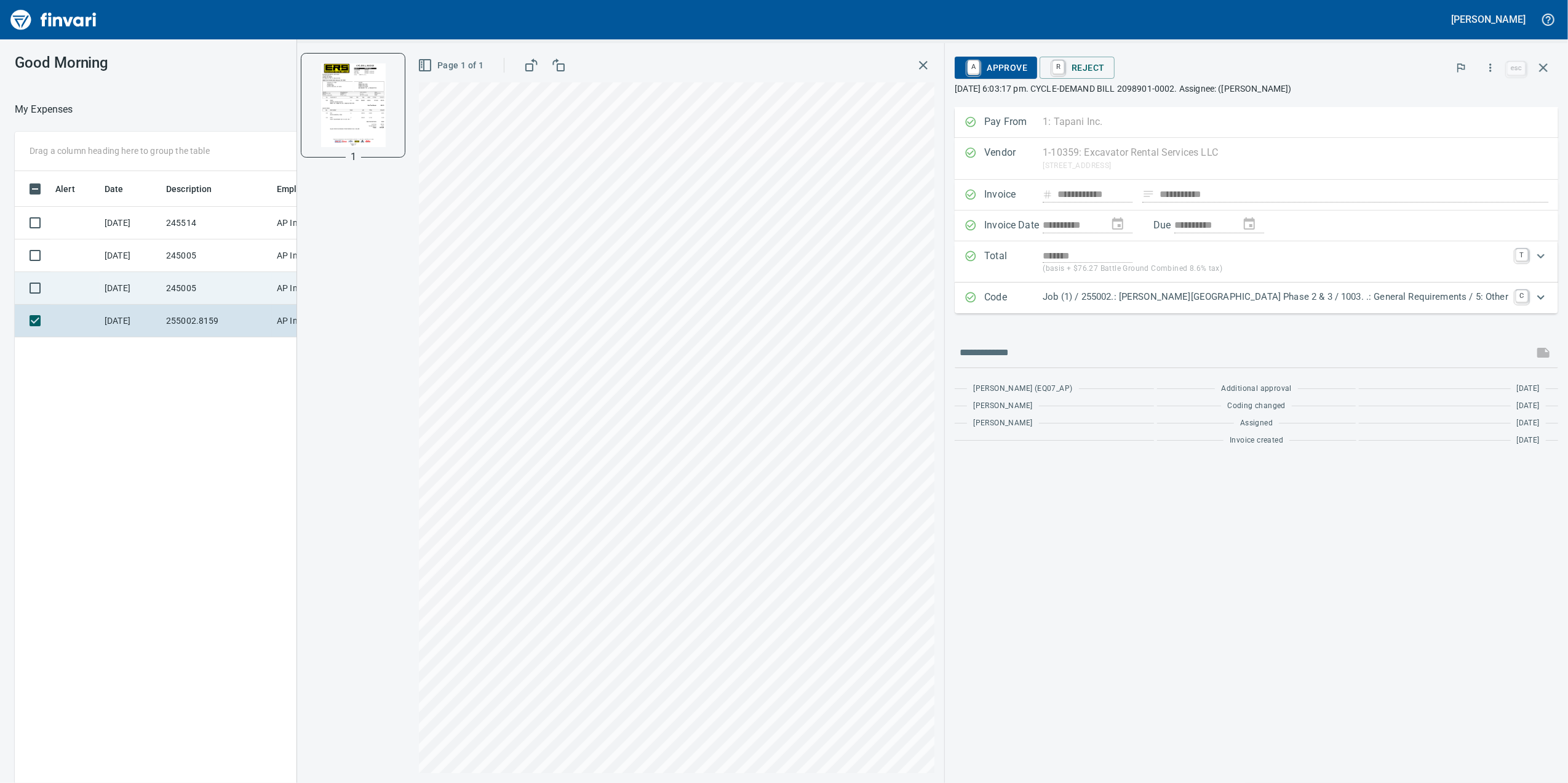
click at [304, 287] on td "AP Invoices" at bounding box center [318, 288] width 92 height 32
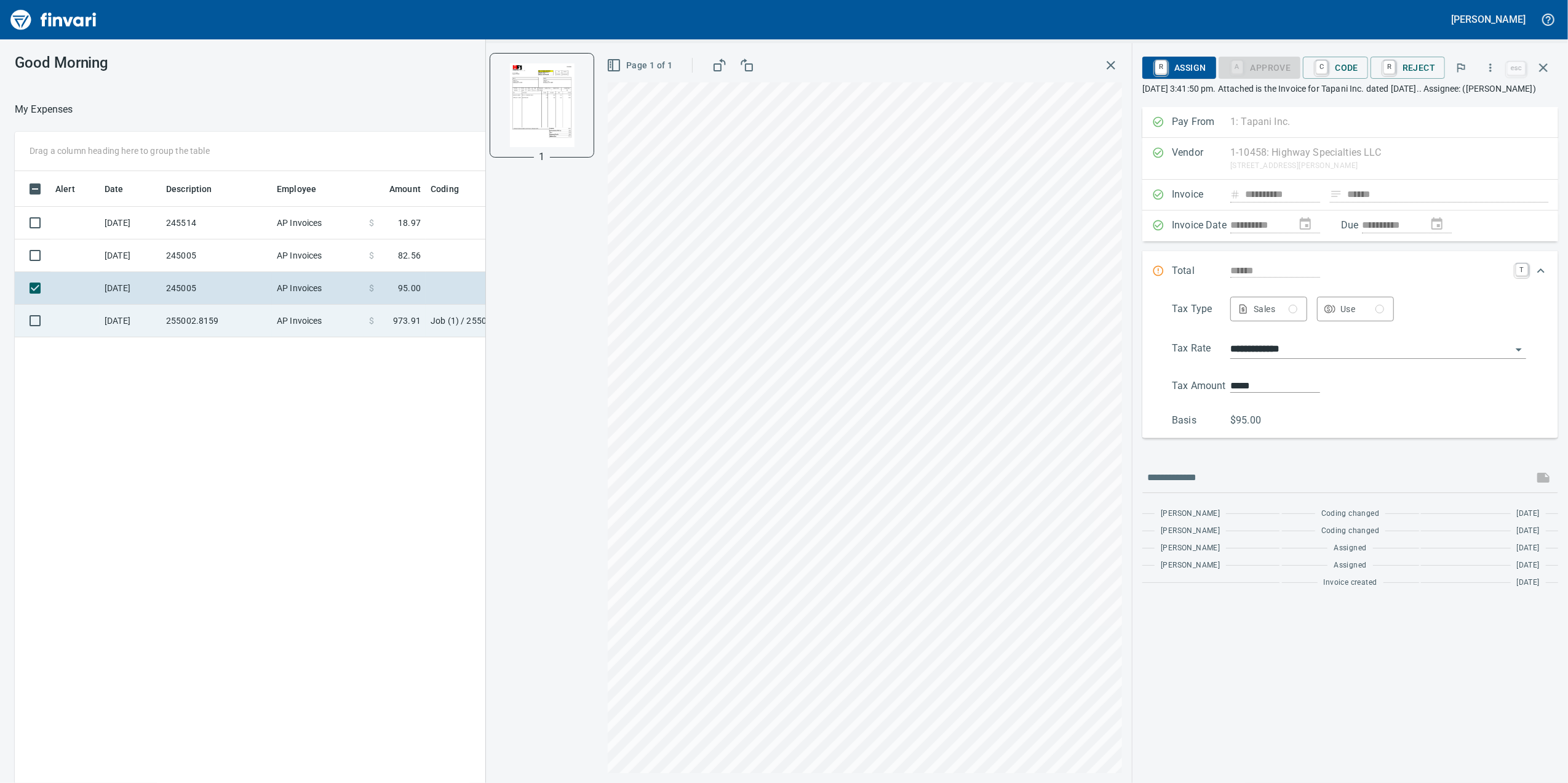
click at [303, 315] on td "AP Invoices" at bounding box center [318, 321] width 92 height 32
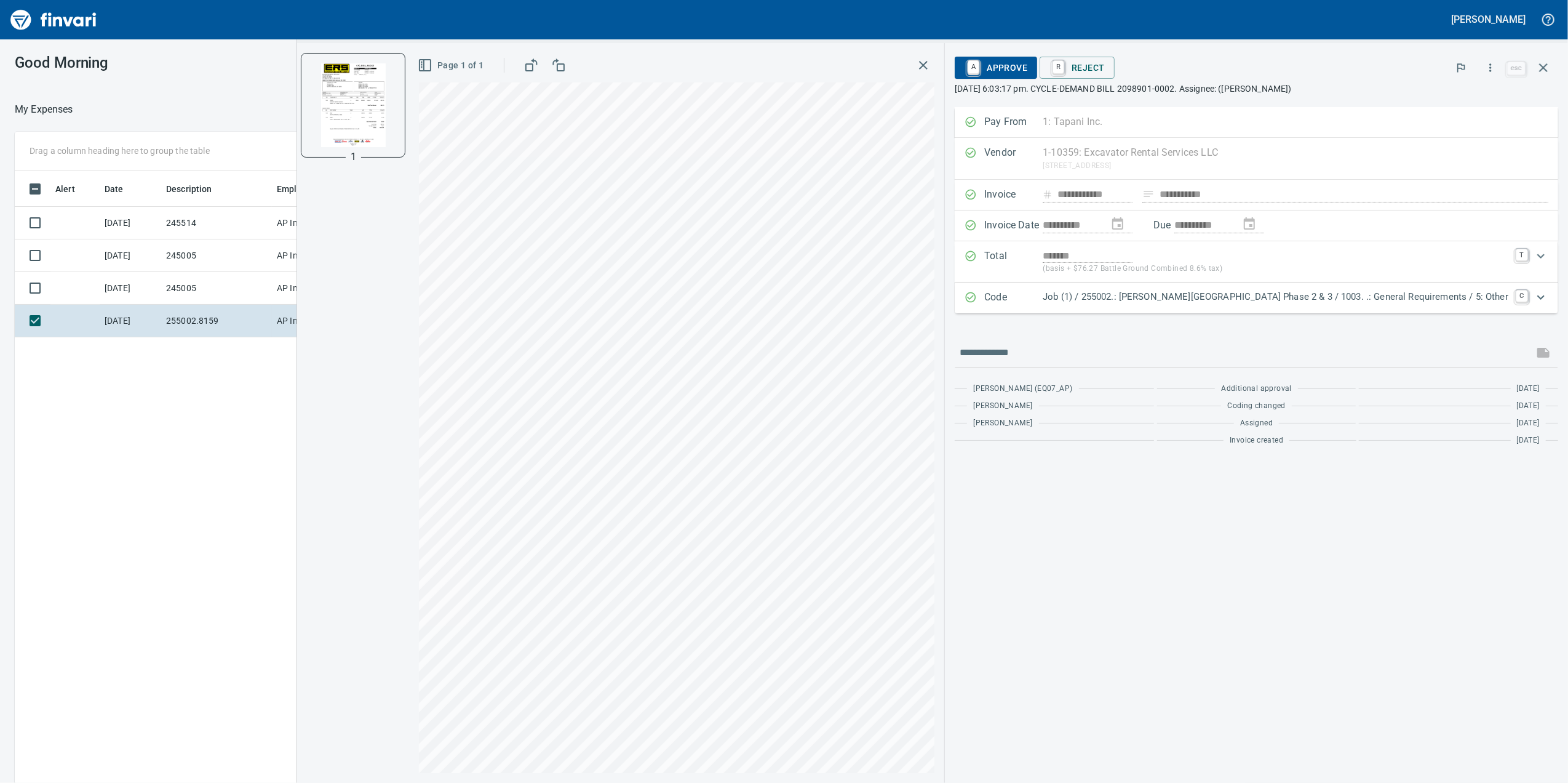
click at [1313, 304] on p "Job (1) / 255002.: [PERSON_NAME][GEOGRAPHIC_DATA] Phase 2 & 3 / 1003. .: Genera…" at bounding box center [1275, 297] width 466 height 14
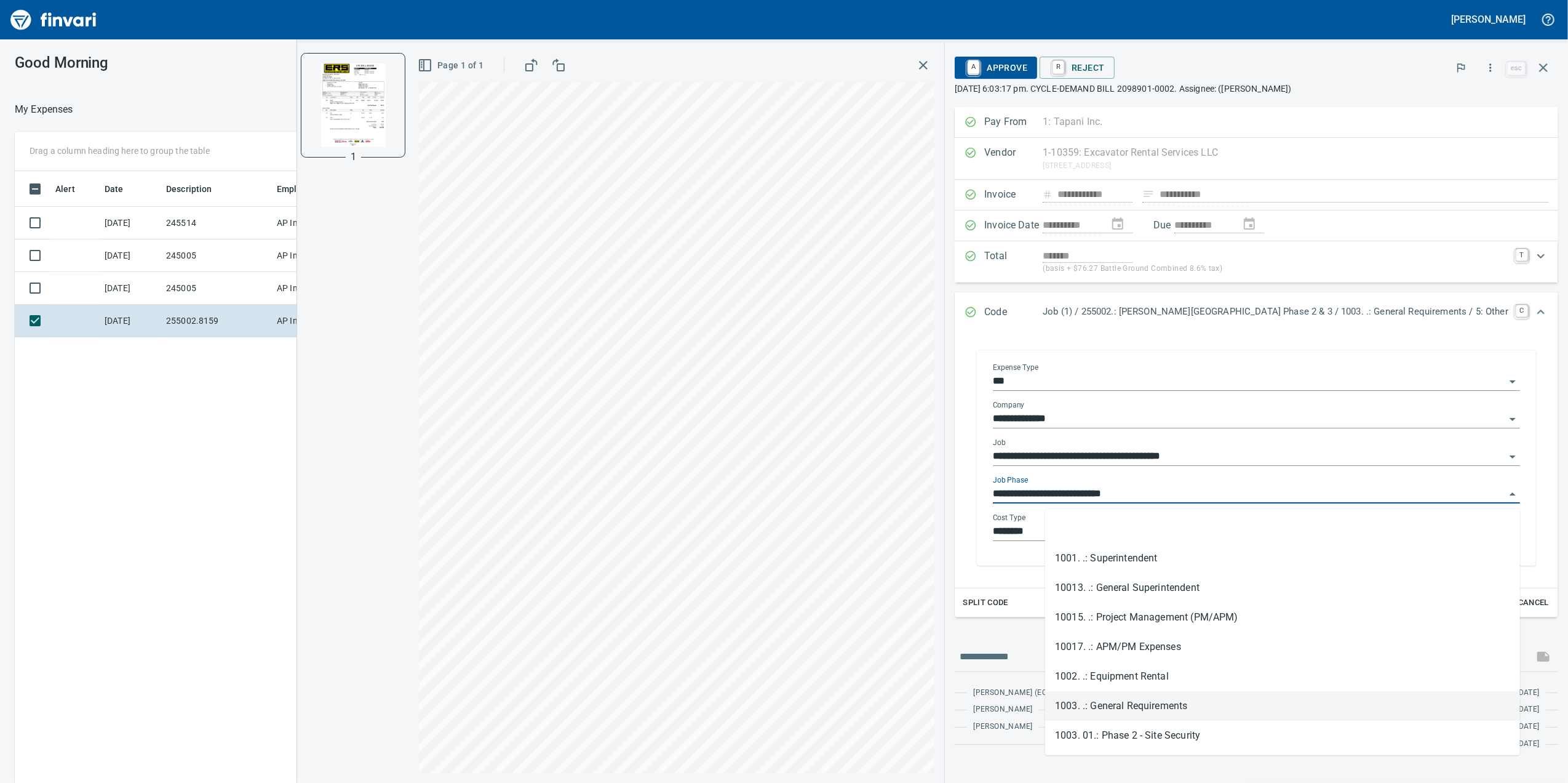
scroll to position [635, 1207]
click at [1166, 490] on input "**********" at bounding box center [1249, 494] width 512 height 18
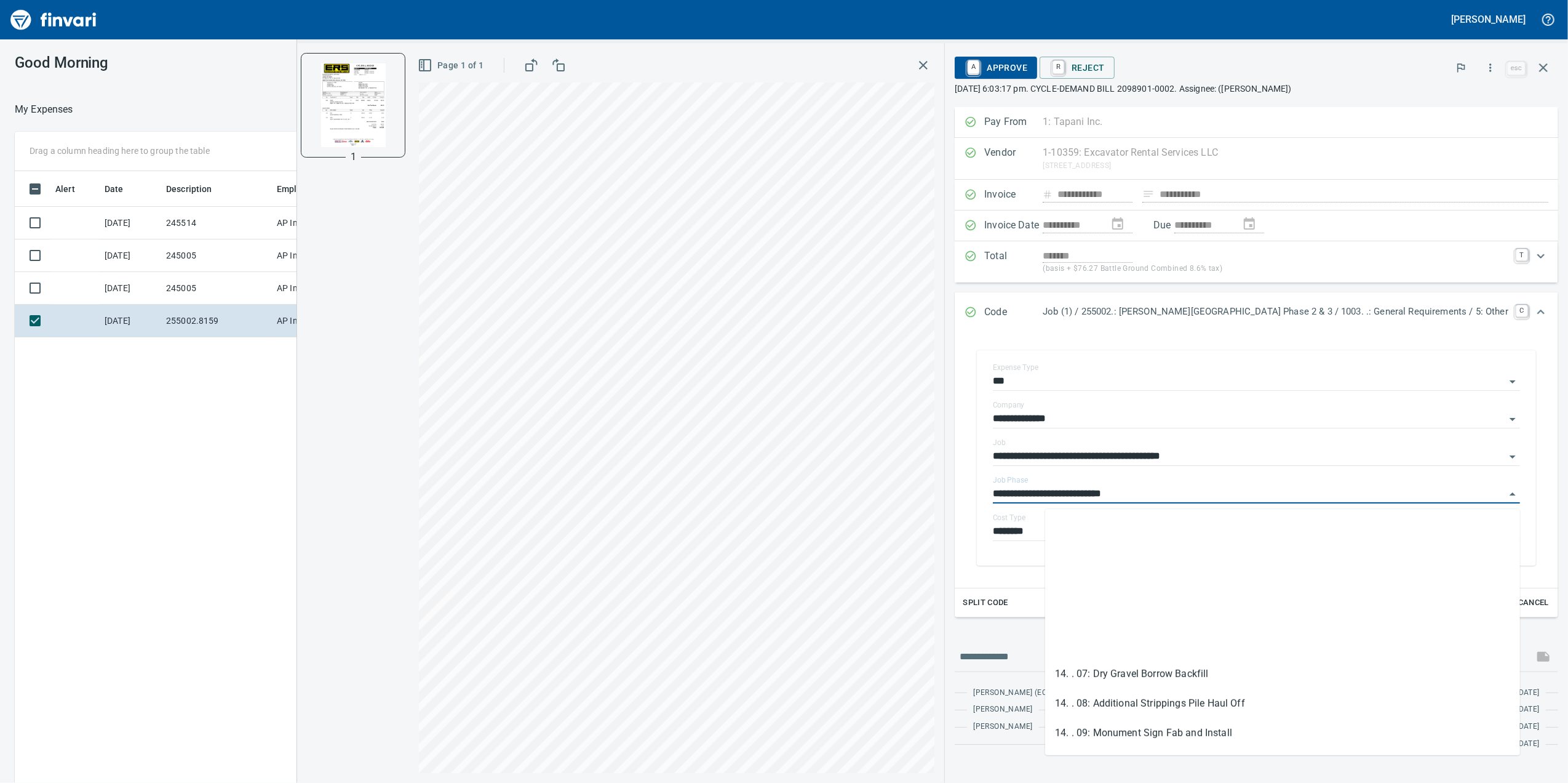
scroll to position [1066, 0]
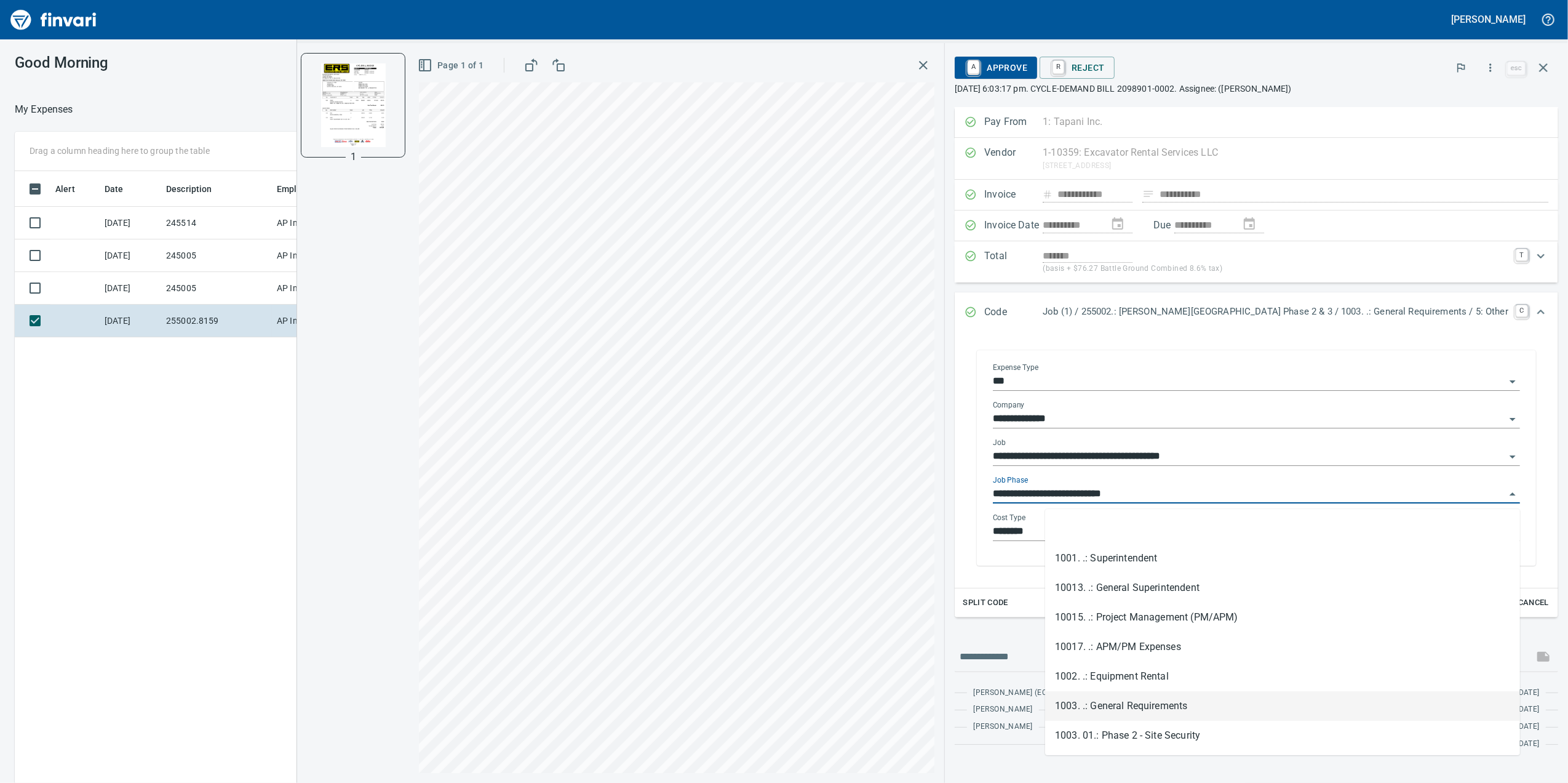
click at [1202, 496] on input "**********" at bounding box center [1249, 494] width 512 height 18
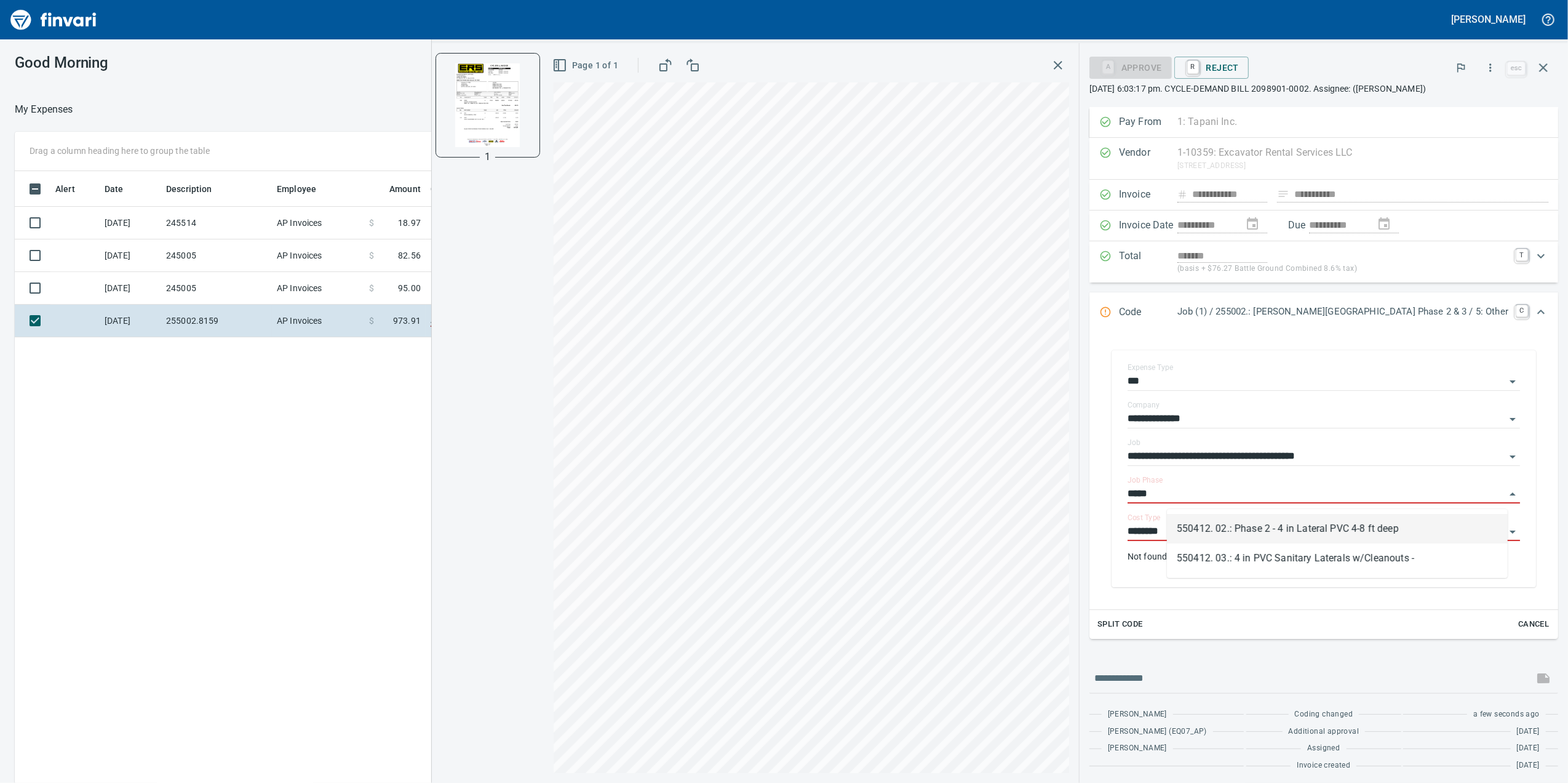
scroll to position [635, 1207]
click at [1296, 556] on li "550412. 03.: 4 in PVC Sanitary Laterals w/Cleanouts -" at bounding box center [1337, 558] width 341 height 30
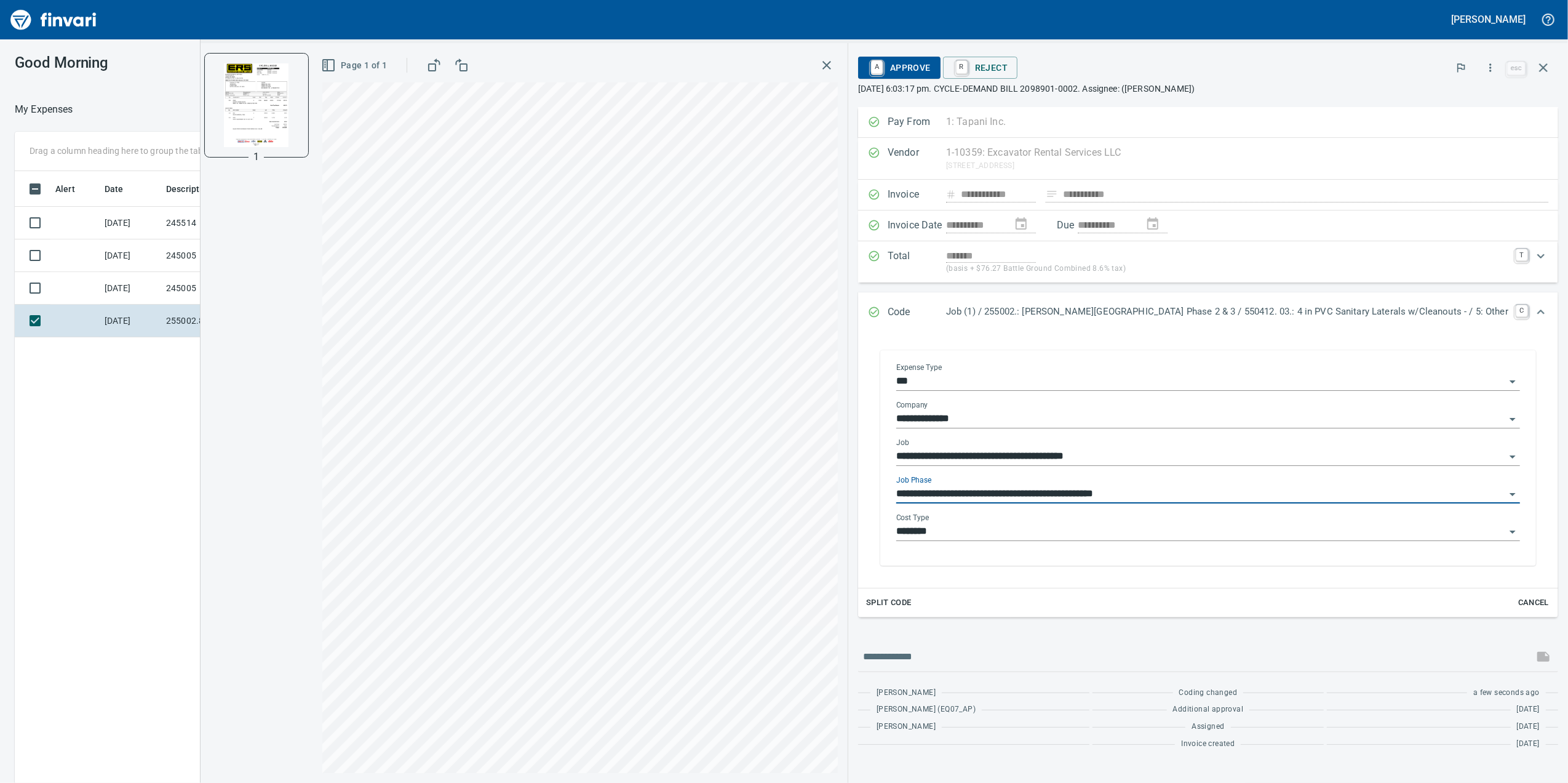
type input "**********"
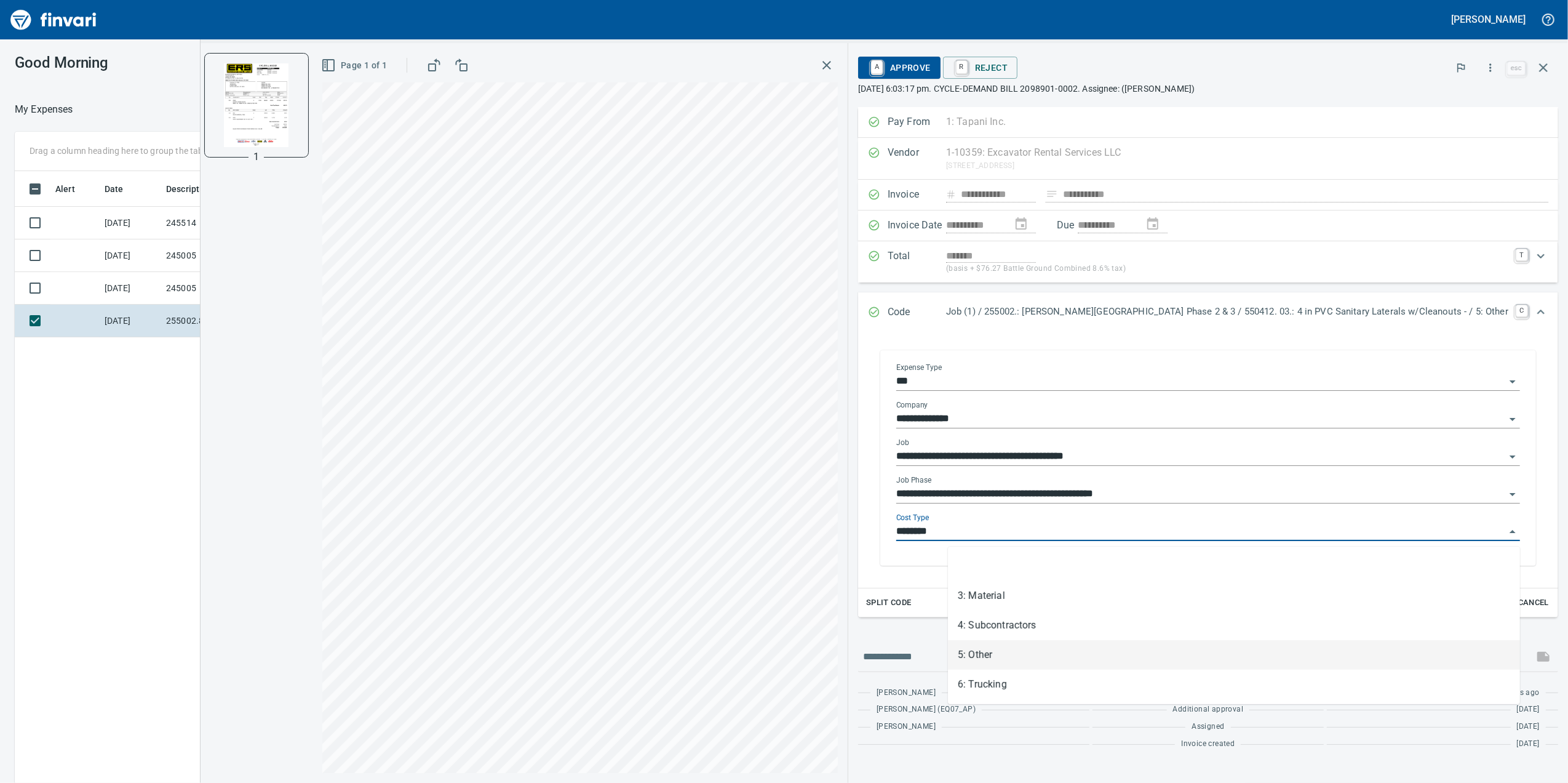
click at [1058, 534] on input "********" at bounding box center [1201, 532] width 609 height 18
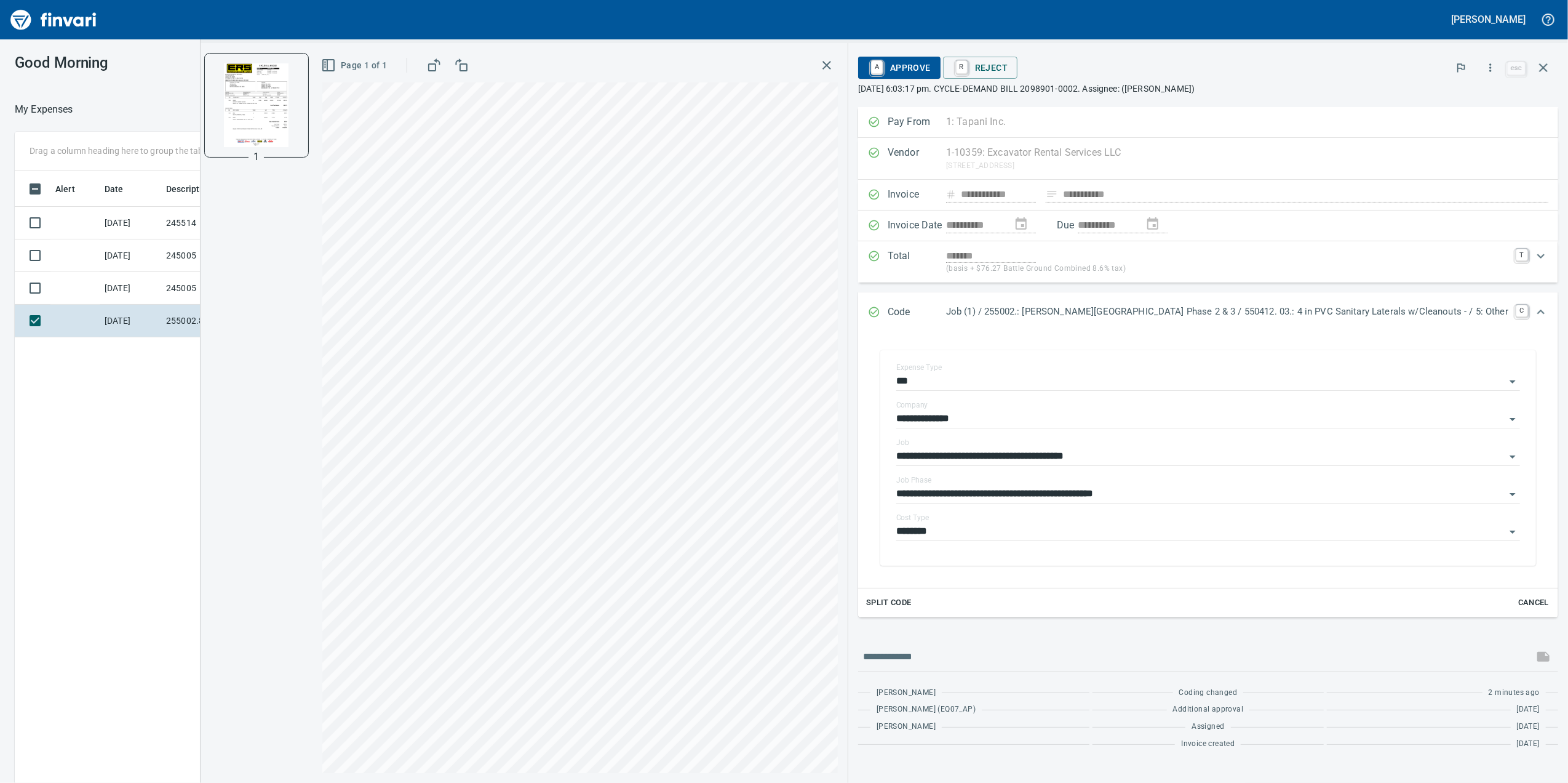
click at [919, 480] on div "**********" at bounding box center [1208, 458] width 680 height 240
click at [931, 74] on span "A Approve" at bounding box center [899, 67] width 63 height 21
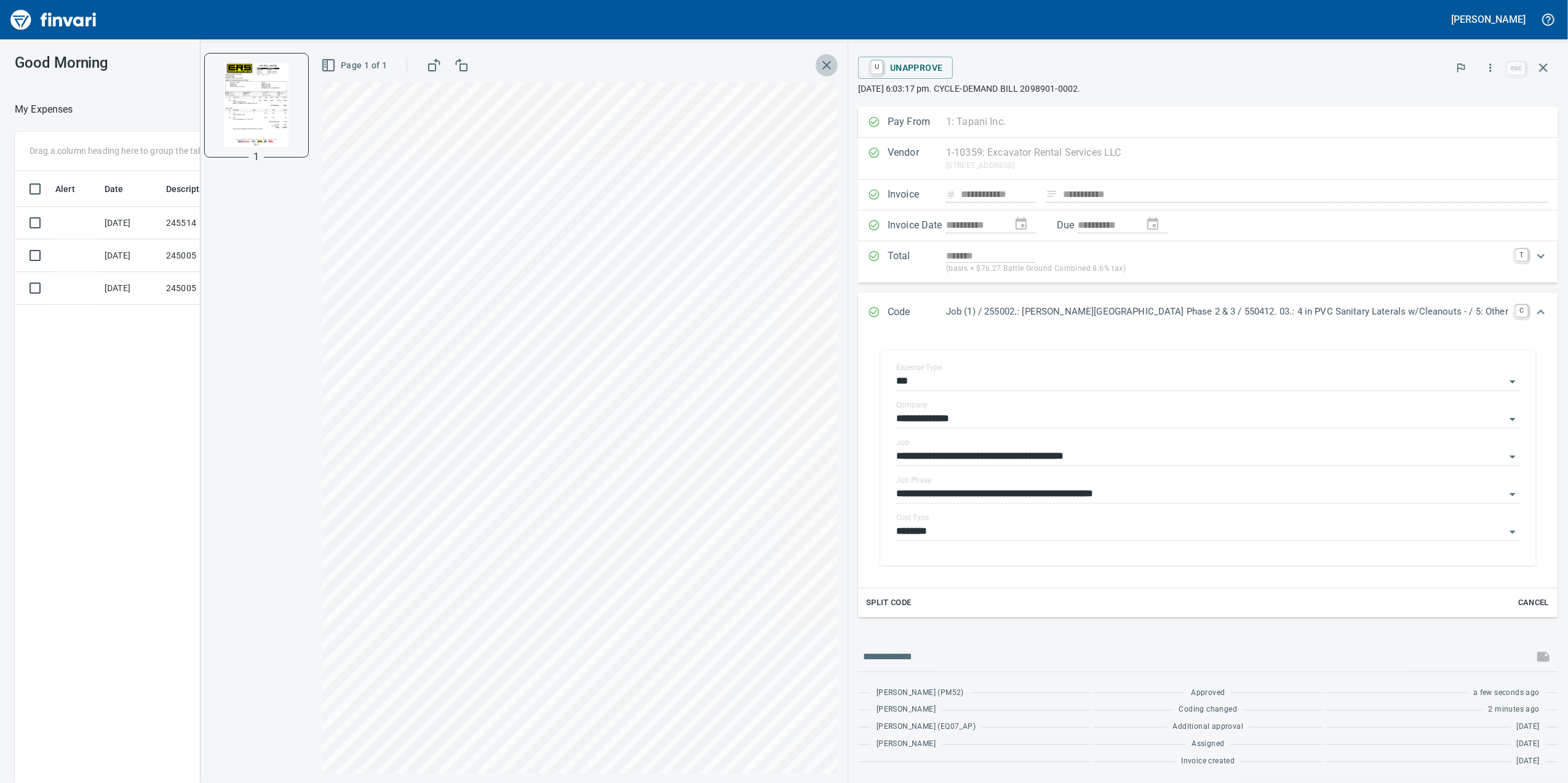
click at [834, 63] on icon "button" at bounding box center [827, 65] width 15 height 15
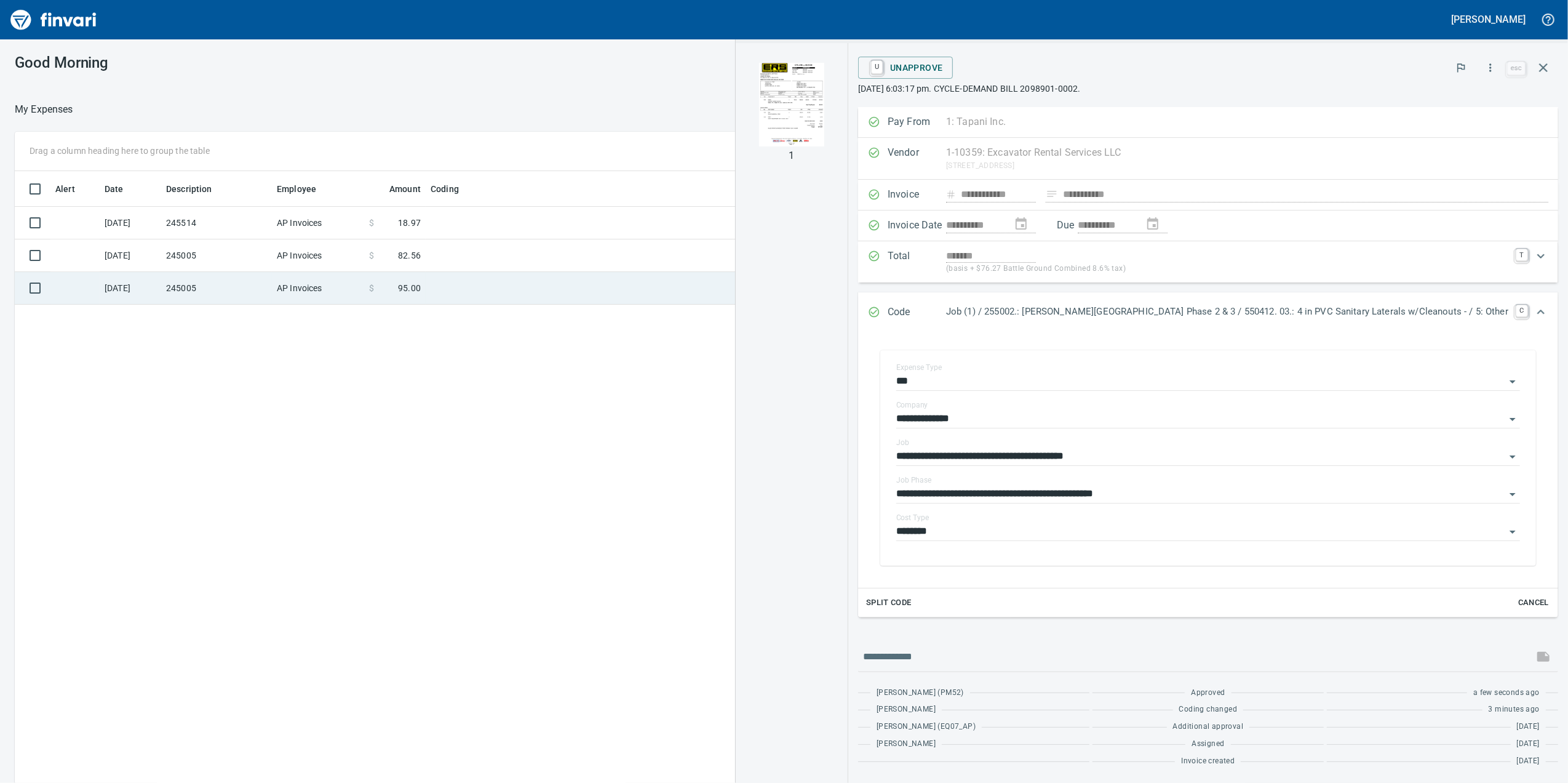
click at [357, 274] on td "AP Invoices" at bounding box center [318, 288] width 92 height 32
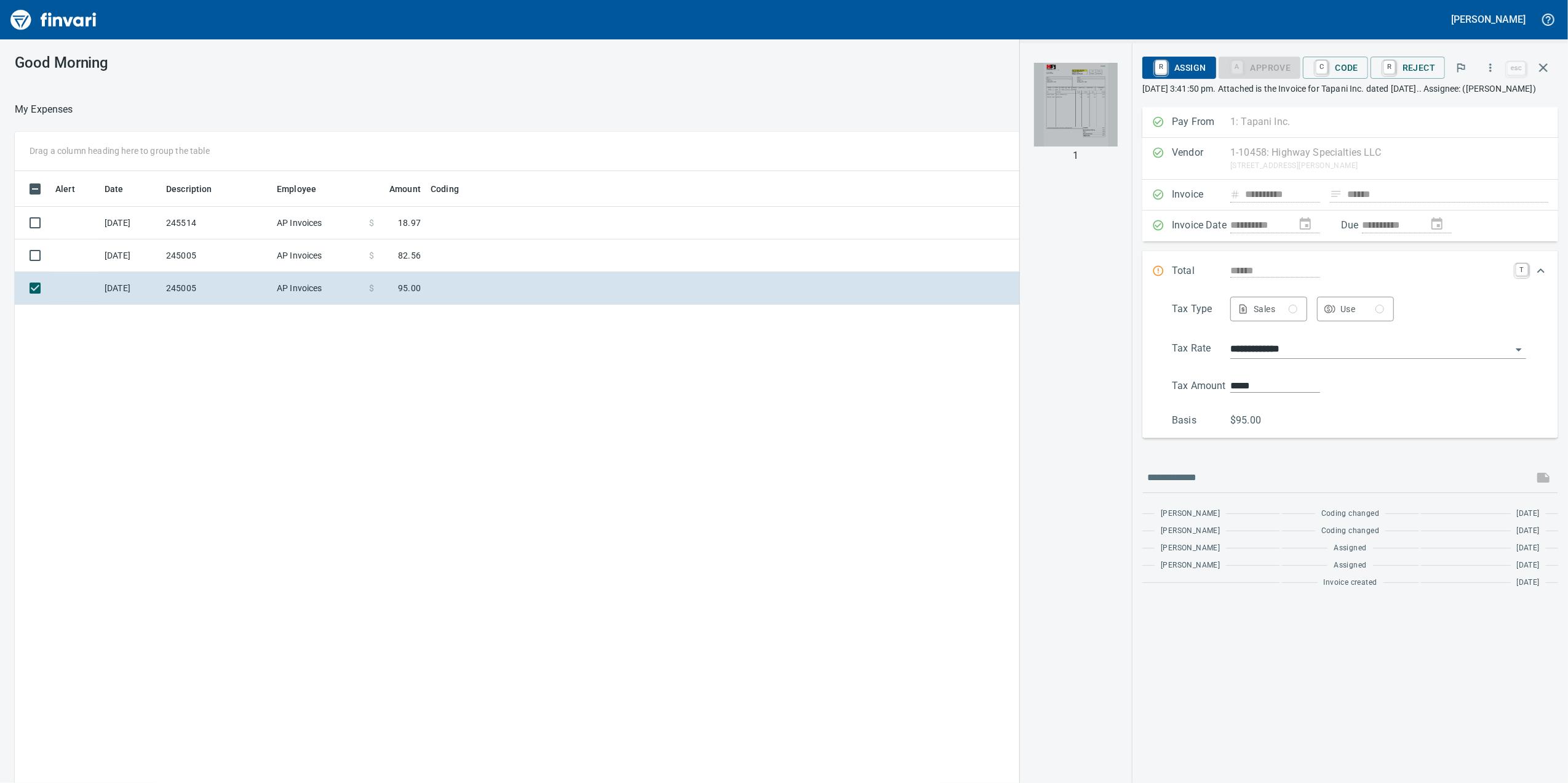
click at [1076, 112] on img "button" at bounding box center [1076, 105] width 84 height 84
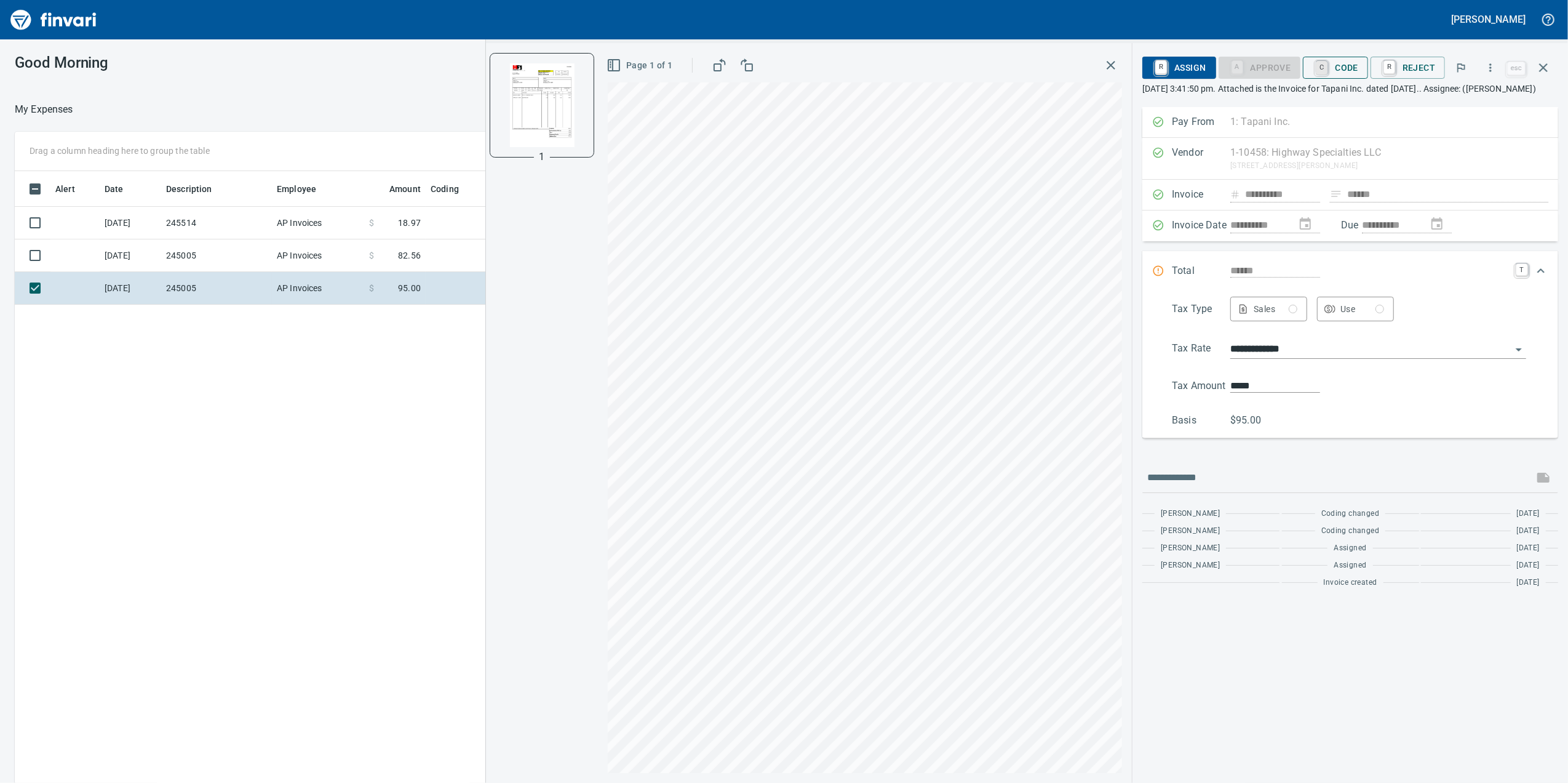
scroll to position [635, 1207]
click at [1334, 77] on span "C Code" at bounding box center [1335, 67] width 46 height 21
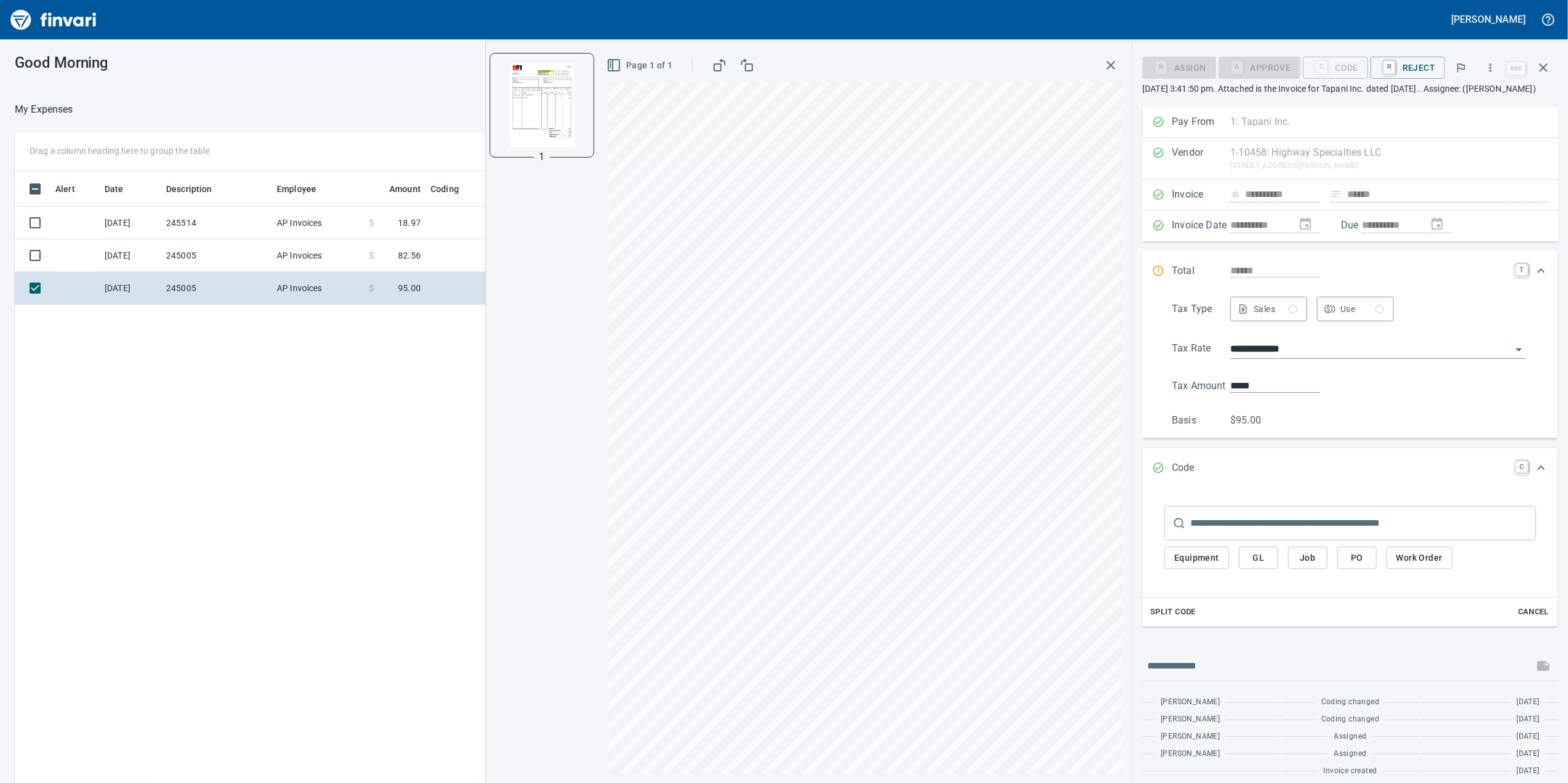
click at [1266, 518] on div "​ Equipment GL Job PO Work Order" at bounding box center [1350, 541] width 396 height 94
click at [1265, 529] on input "text" at bounding box center [1363, 523] width 346 height 34
click at [1108, 77] on div "Page 1 of 1" at bounding box center [865, 65] width 514 height 25
click at [332, 243] on td "AP Invoices" at bounding box center [318, 256] width 92 height 32
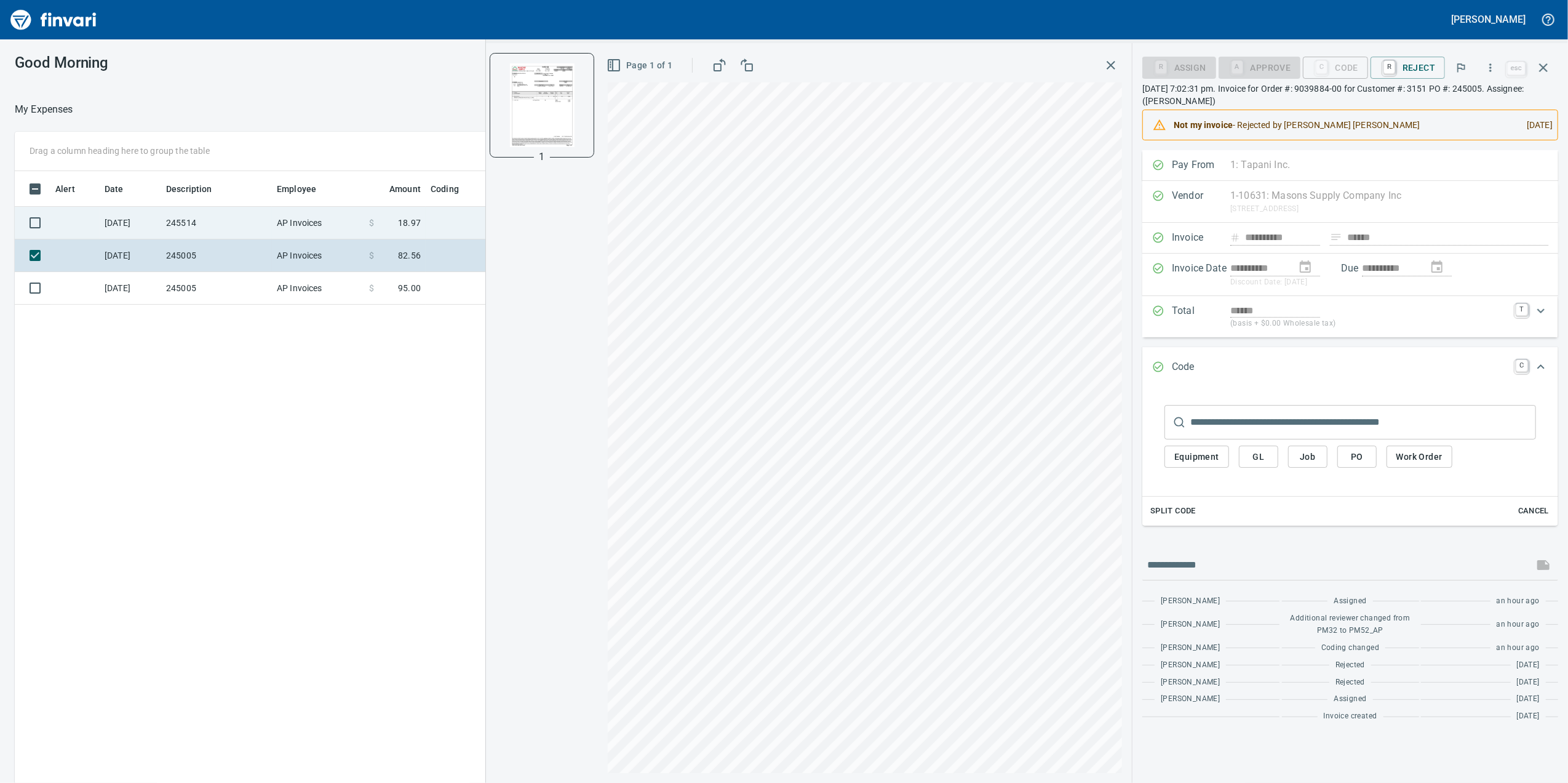
click at [325, 213] on td "AP Invoices" at bounding box center [318, 223] width 92 height 32
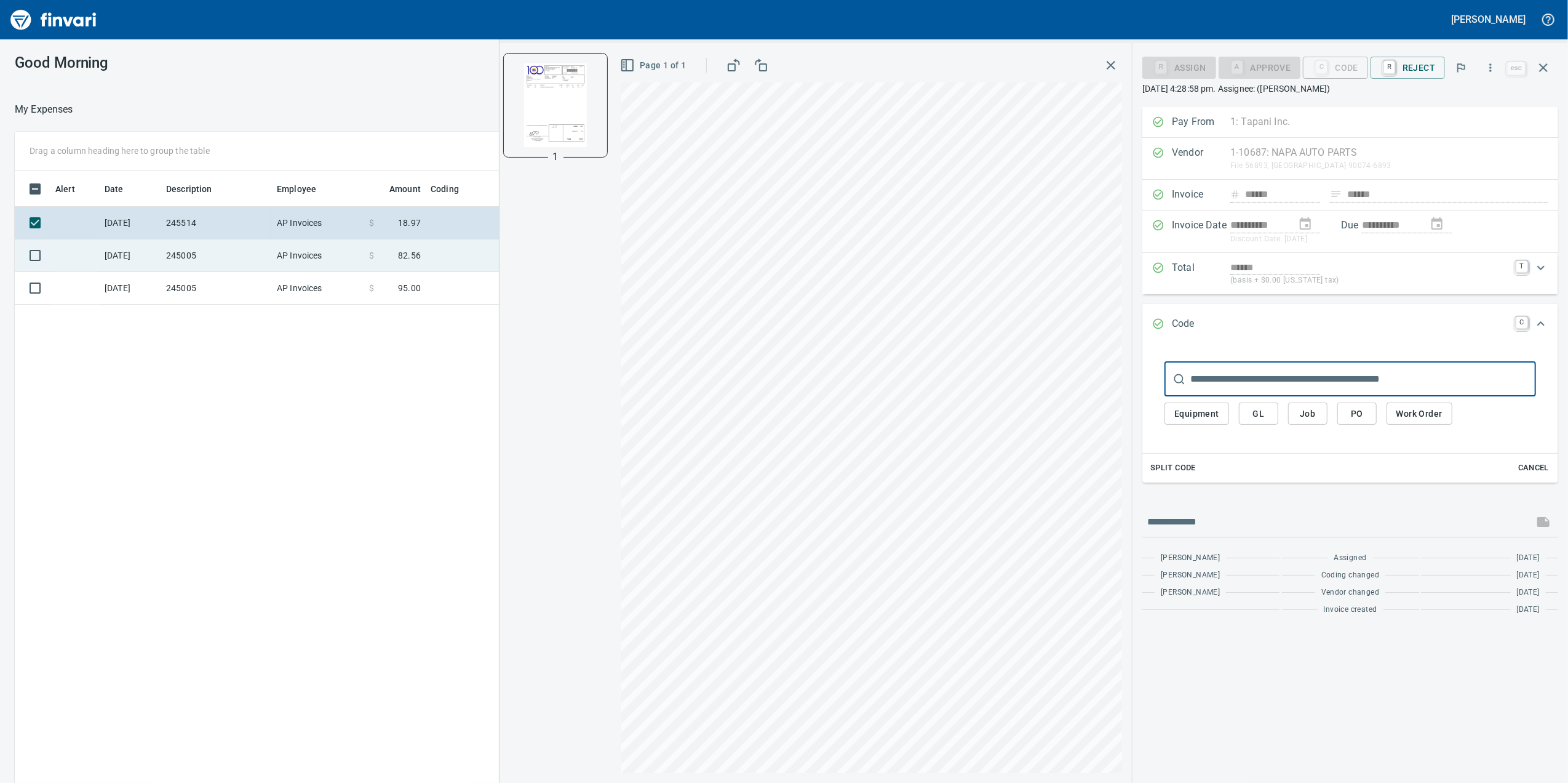
click at [346, 260] on td "AP Invoices" at bounding box center [318, 256] width 92 height 32
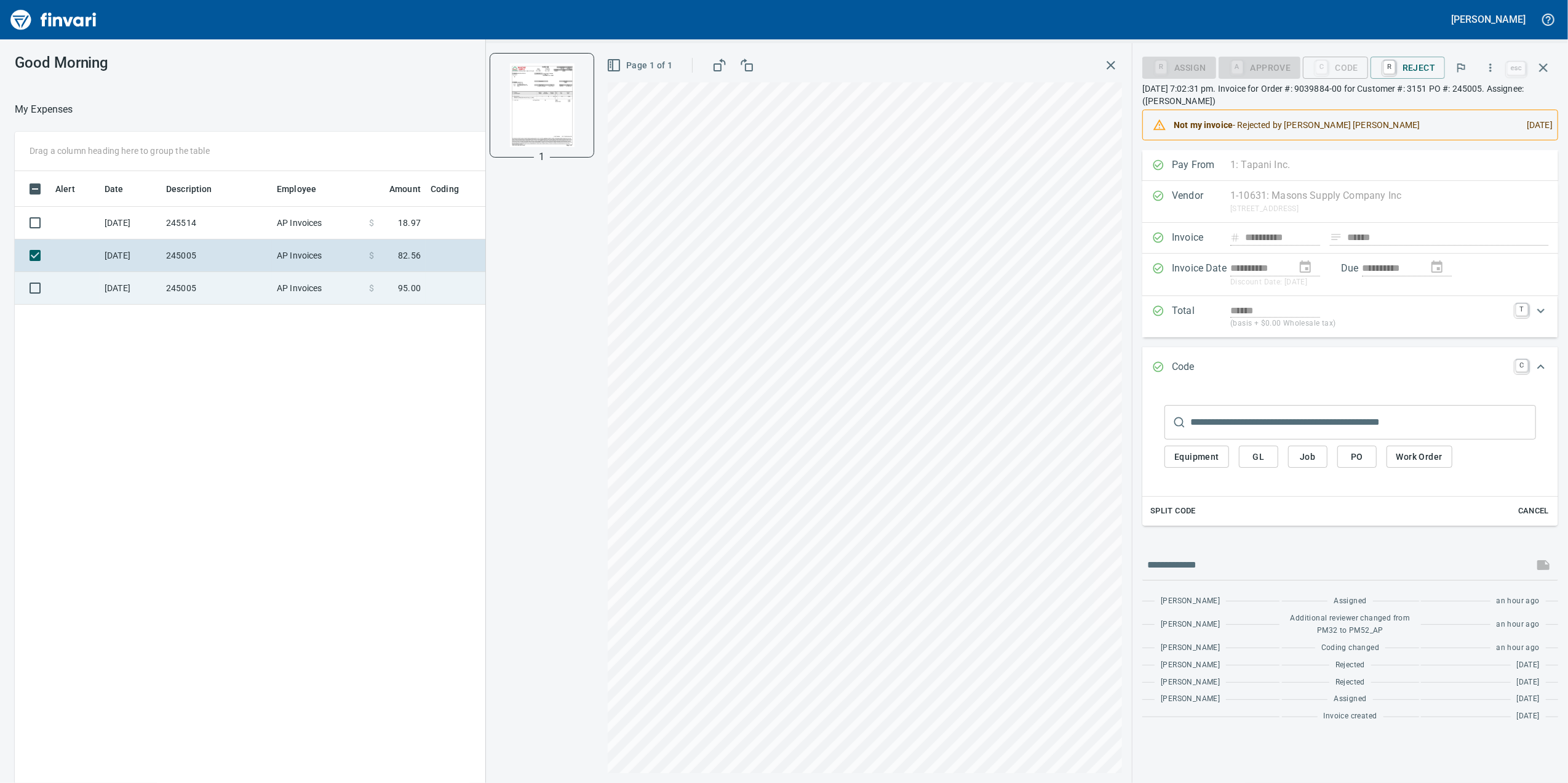
click at [360, 289] on td "AP Invoices" at bounding box center [318, 288] width 92 height 32
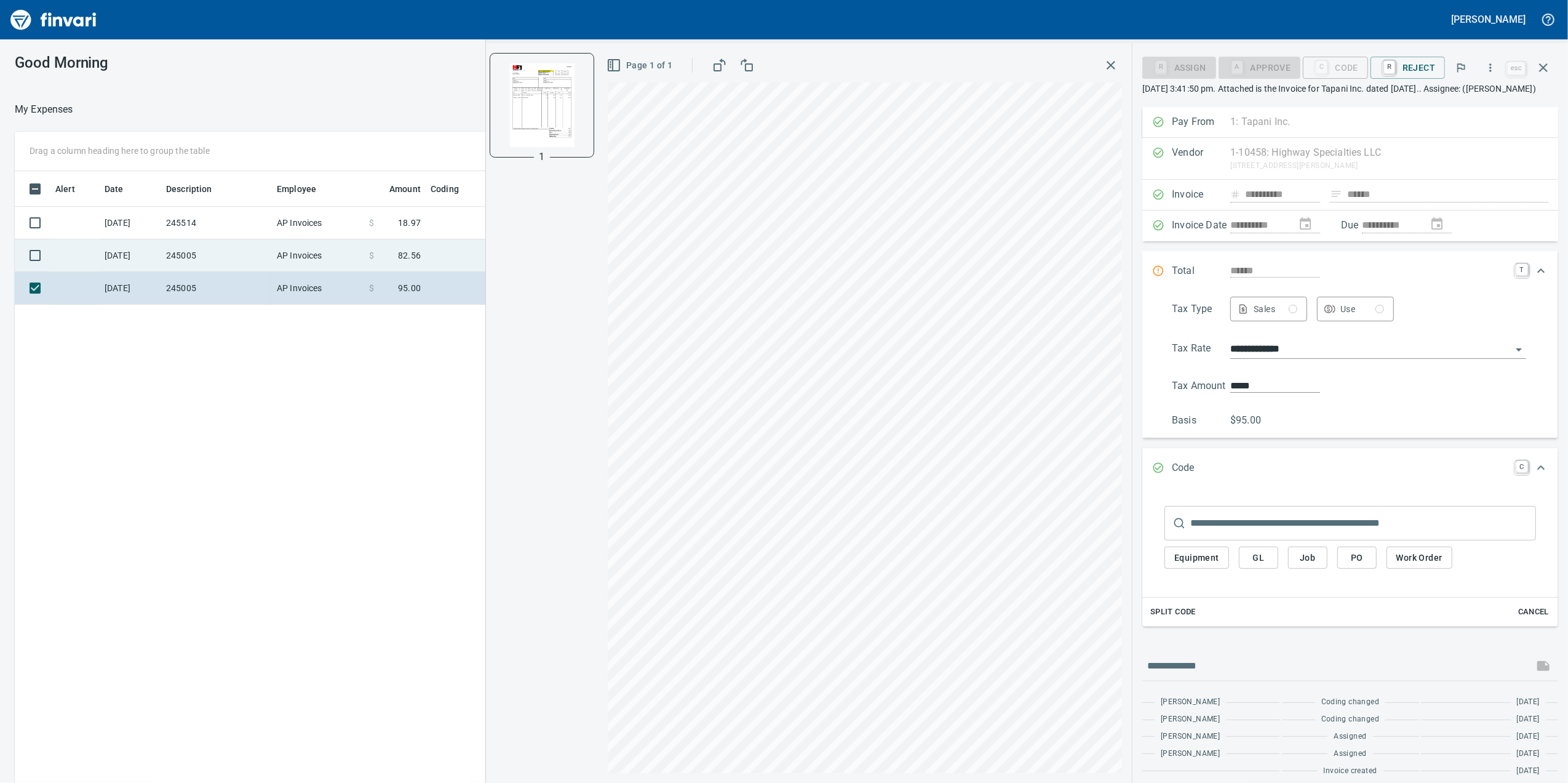
click at [372, 250] on span "$" at bounding box center [371, 256] width 5 height 12
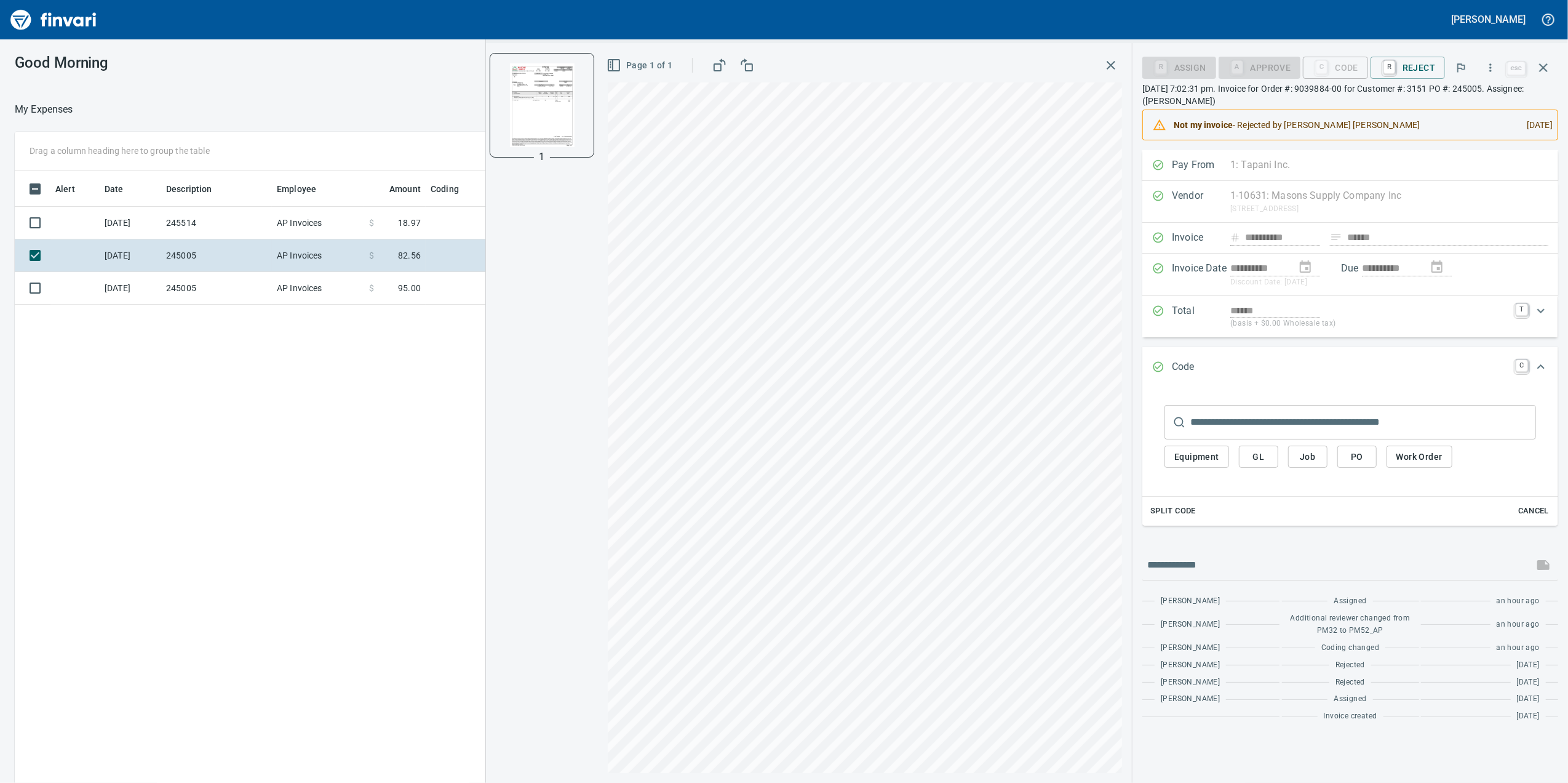
click at [560, 461] on div "1 Page 1 of 1" at bounding box center [809, 413] width 646 height 740
click at [252, 282] on td "245005" at bounding box center [216, 288] width 111 height 32
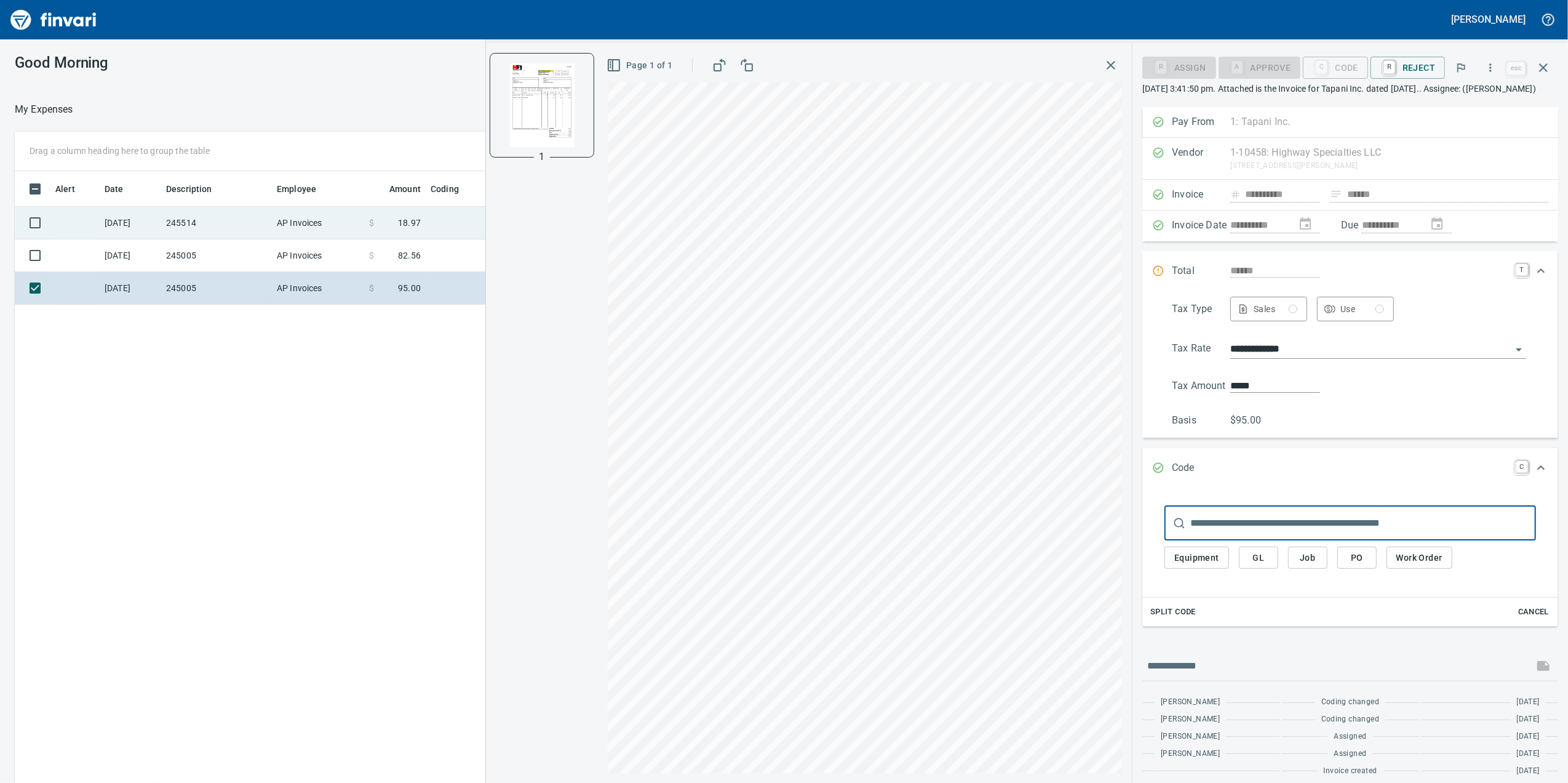
click at [230, 224] on td "245514" at bounding box center [216, 223] width 111 height 32
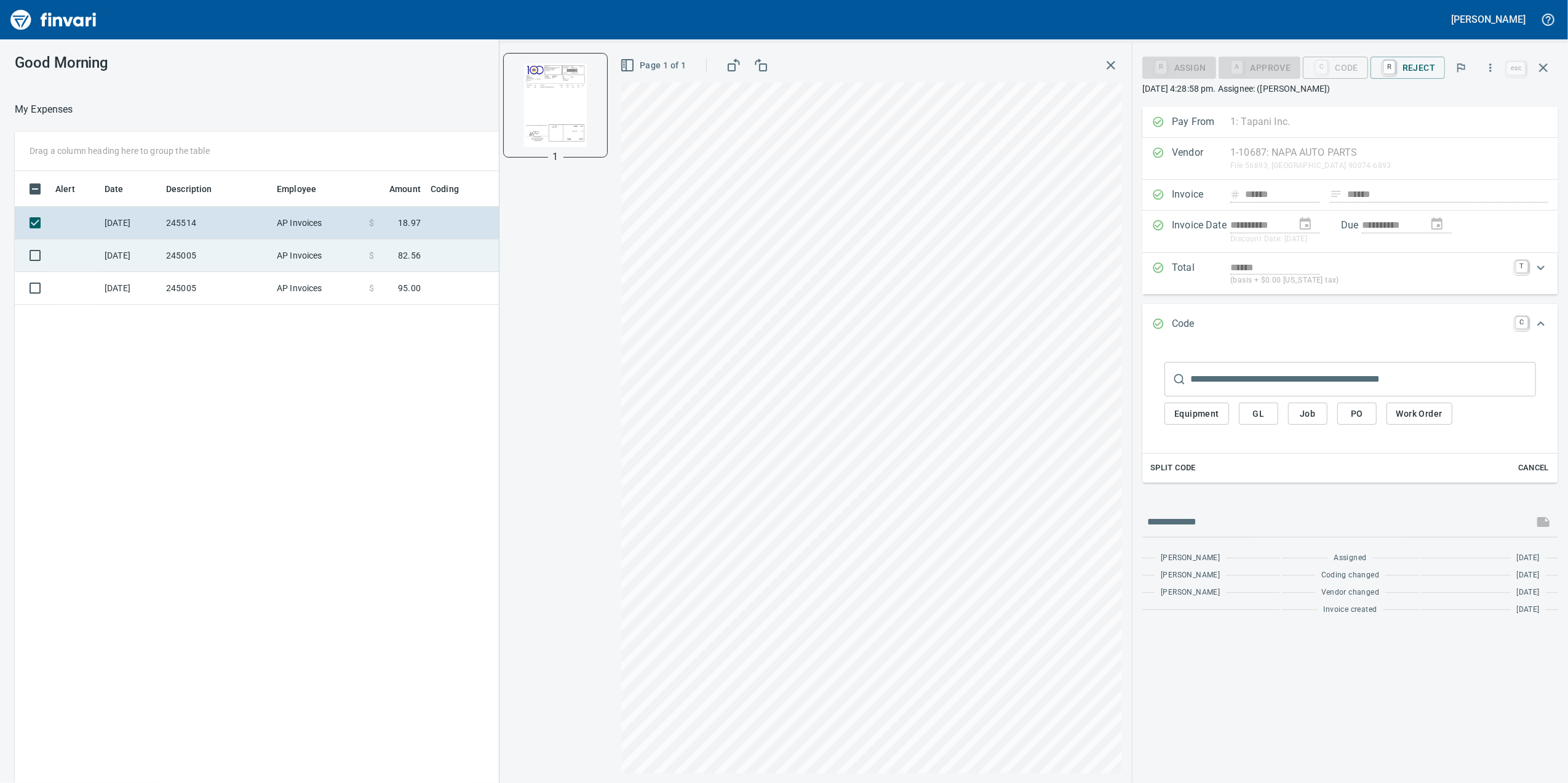
click at [212, 248] on td "245005" at bounding box center [216, 256] width 111 height 32
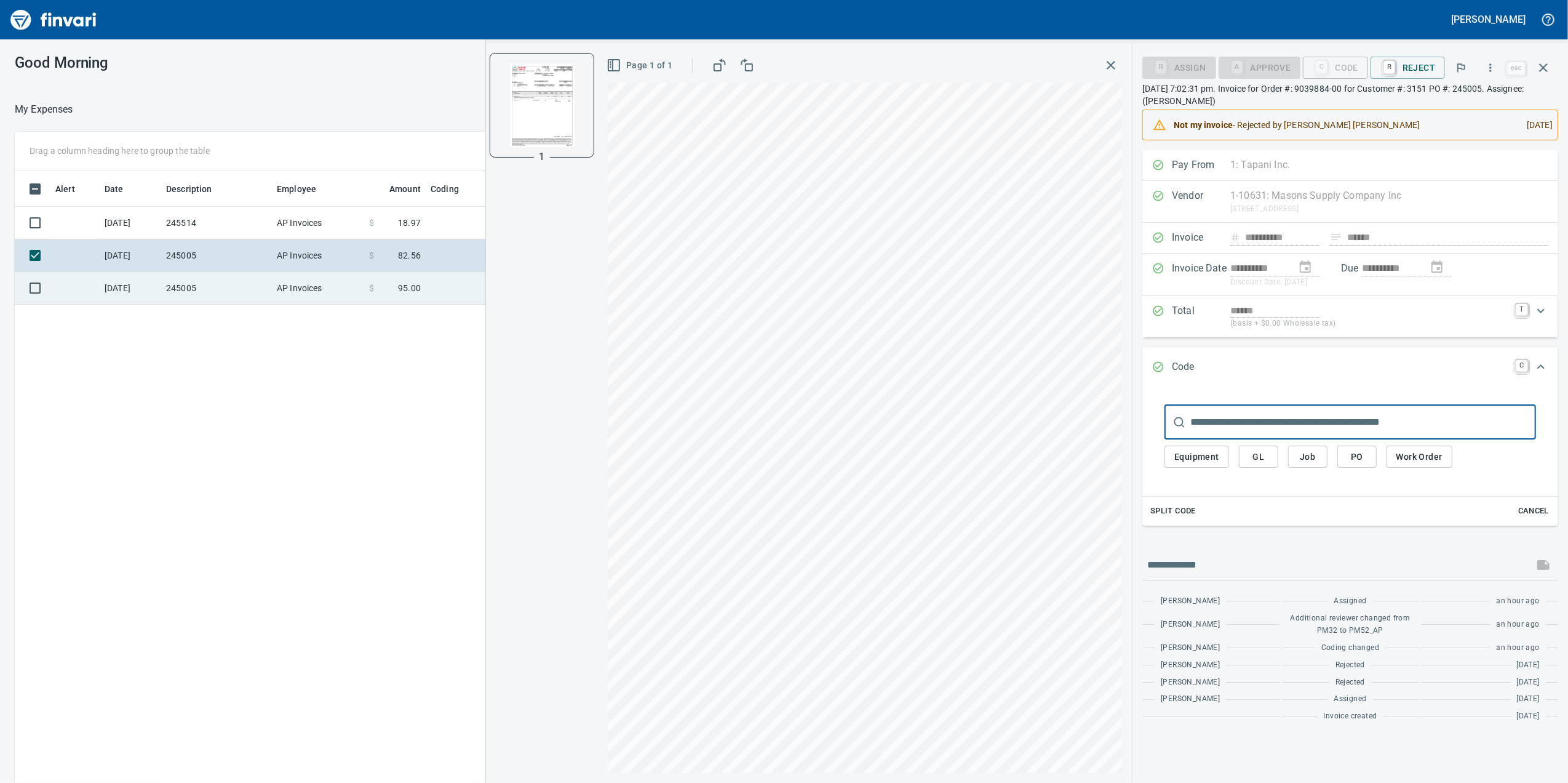
click at [213, 300] on td "245005" at bounding box center [216, 288] width 111 height 32
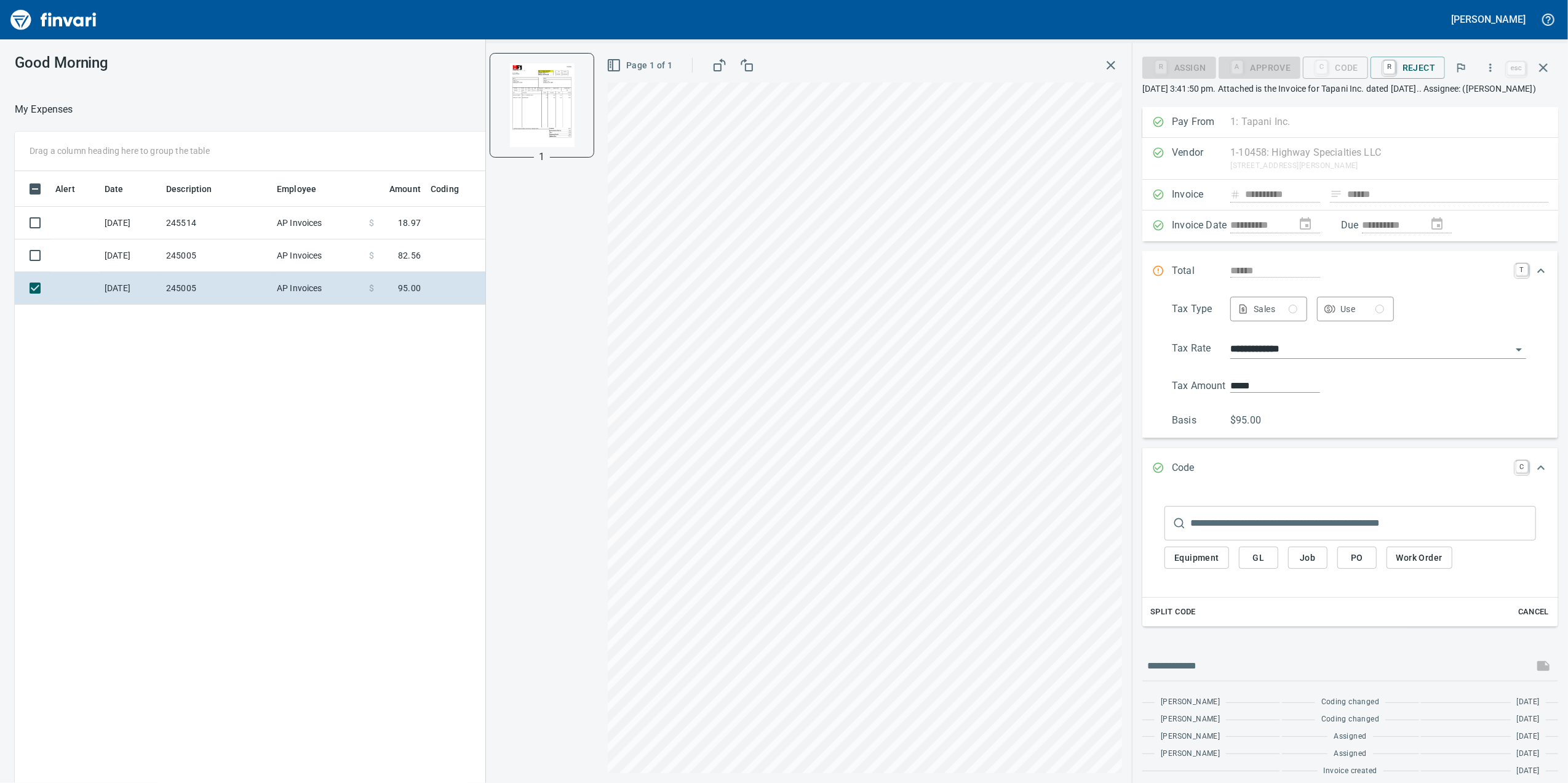
click at [1186, 538] on div "​" at bounding box center [1350, 523] width 371 height 34
drag, startPoint x: 1201, startPoint y: 542, endPoint x: 1307, endPoint y: 587, distance: 115.2
click at [1307, 575] on div "Equipment GL Job PO Work Order" at bounding box center [1350, 558] width 371 height 35
click at [1307, 566] on span "Job" at bounding box center [1307, 558] width 20 height 16
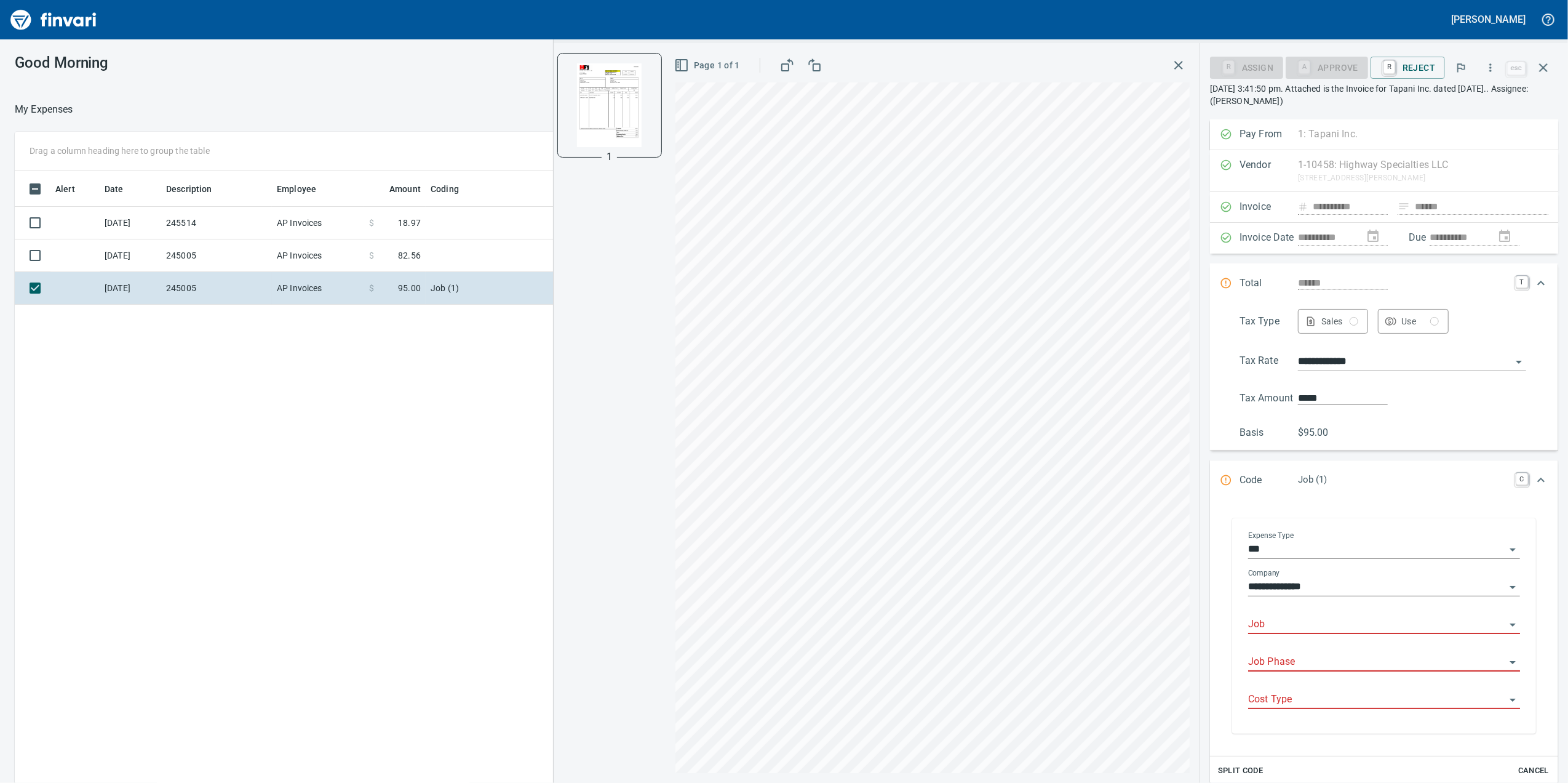
click at [1290, 620] on div "Job" at bounding box center [1384, 620] width 272 height 28
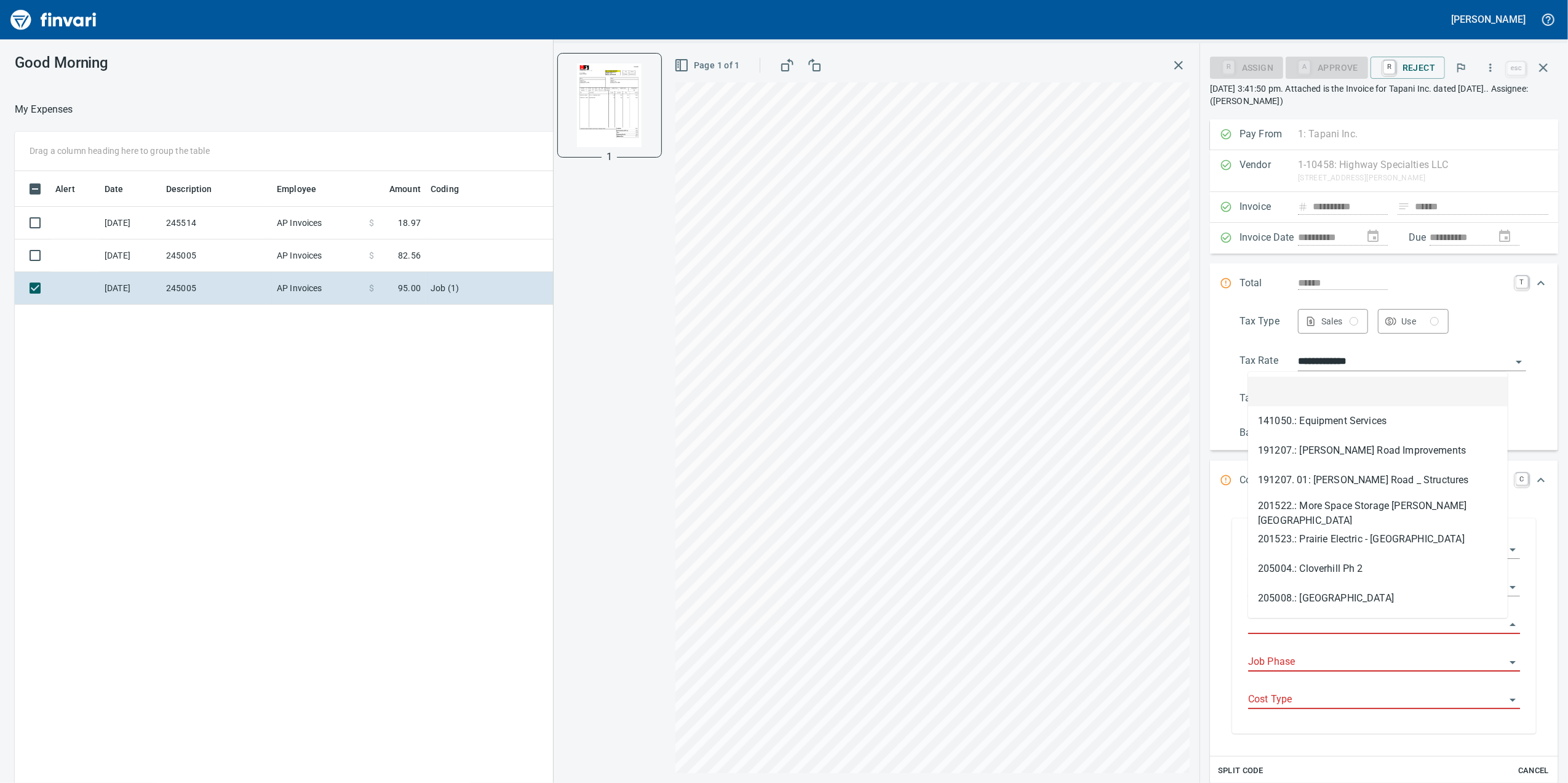
scroll to position [635, 1207]
click at [1287, 624] on input "Job" at bounding box center [1377, 625] width 257 height 18
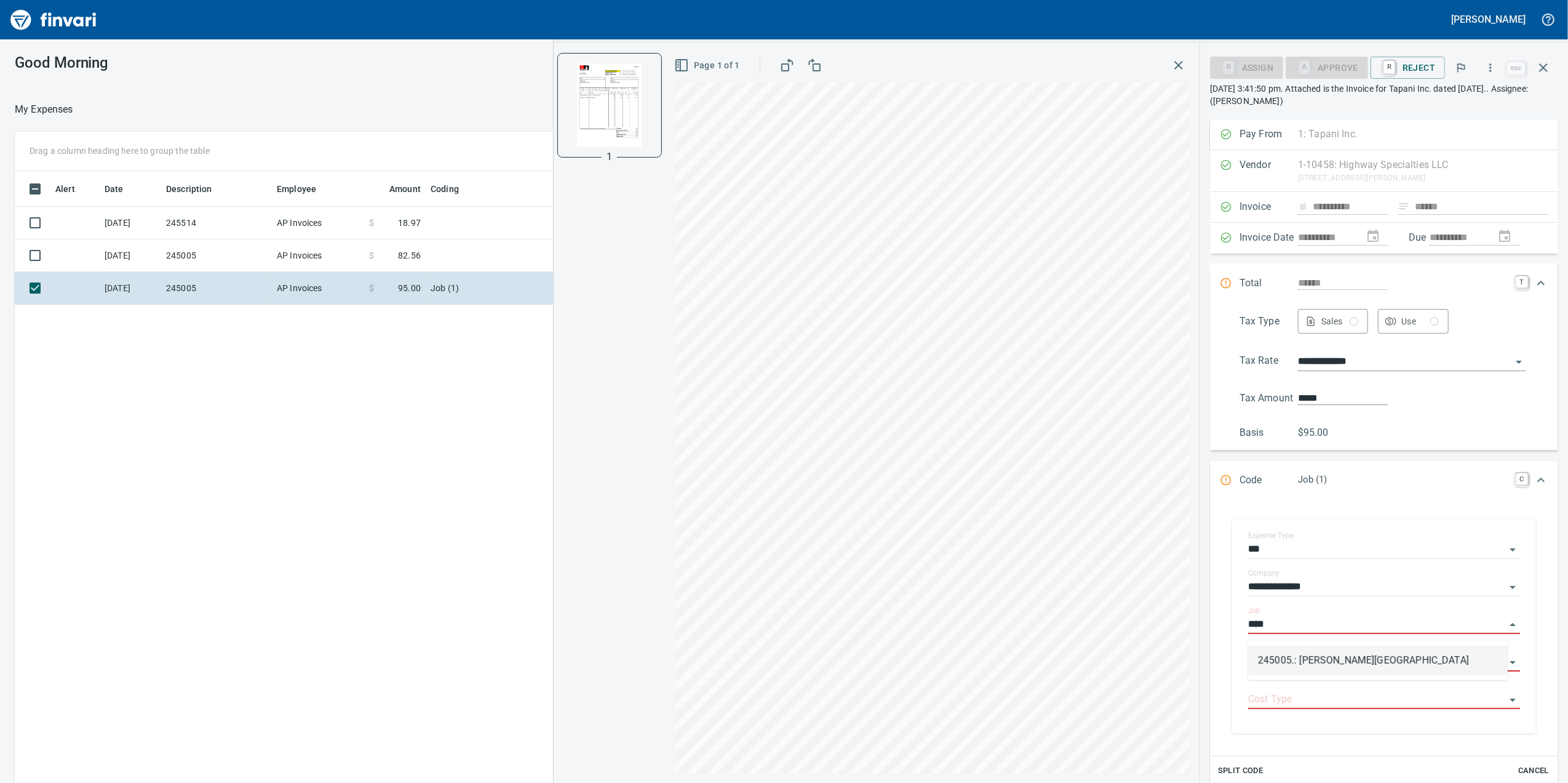
click at [1299, 667] on li "245005.: [PERSON_NAME][GEOGRAPHIC_DATA]" at bounding box center [1378, 660] width 260 height 30
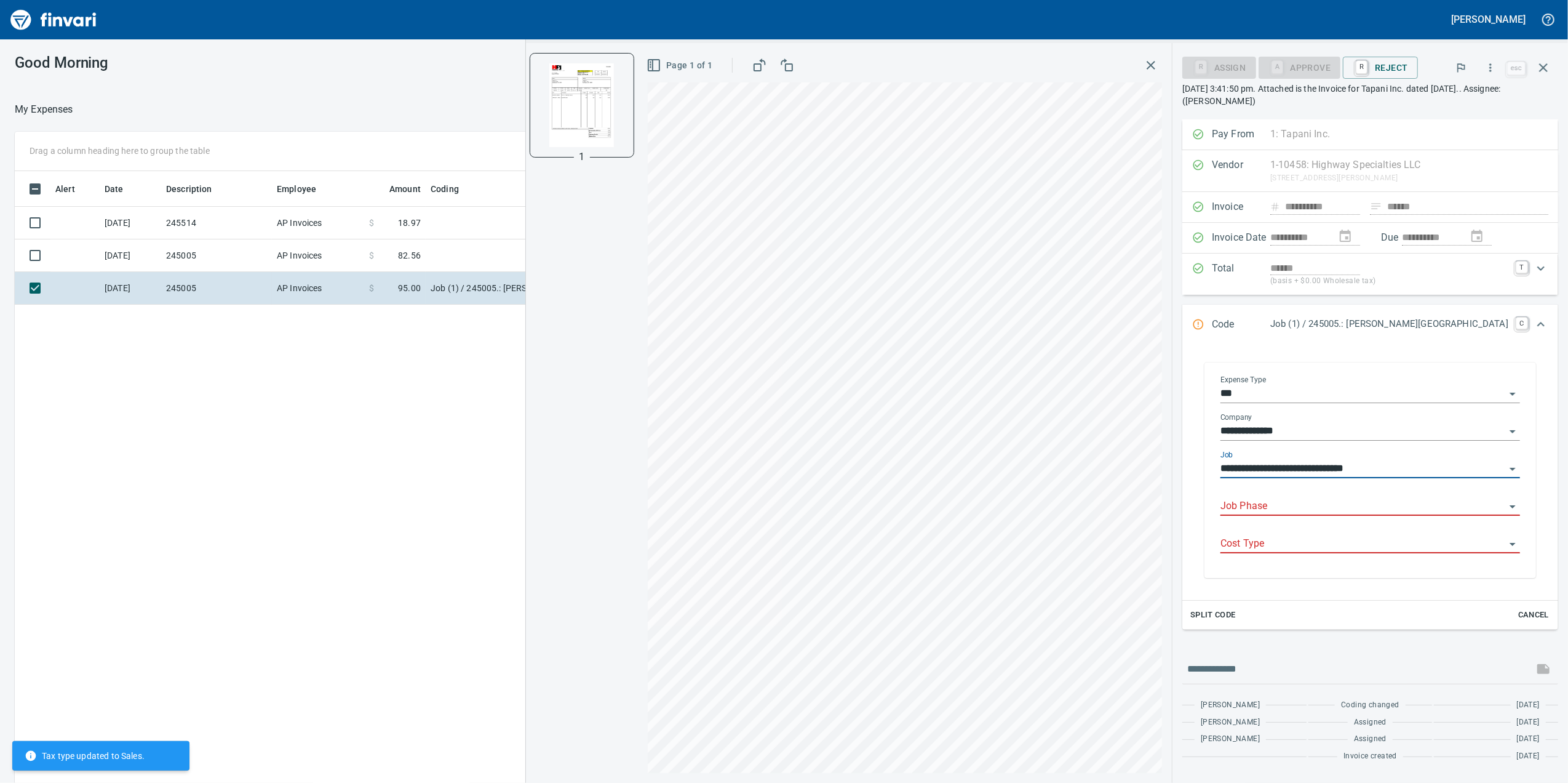
type input "**********"
click at [1299, 515] on input "Job Phase" at bounding box center [1362, 506] width 285 height 18
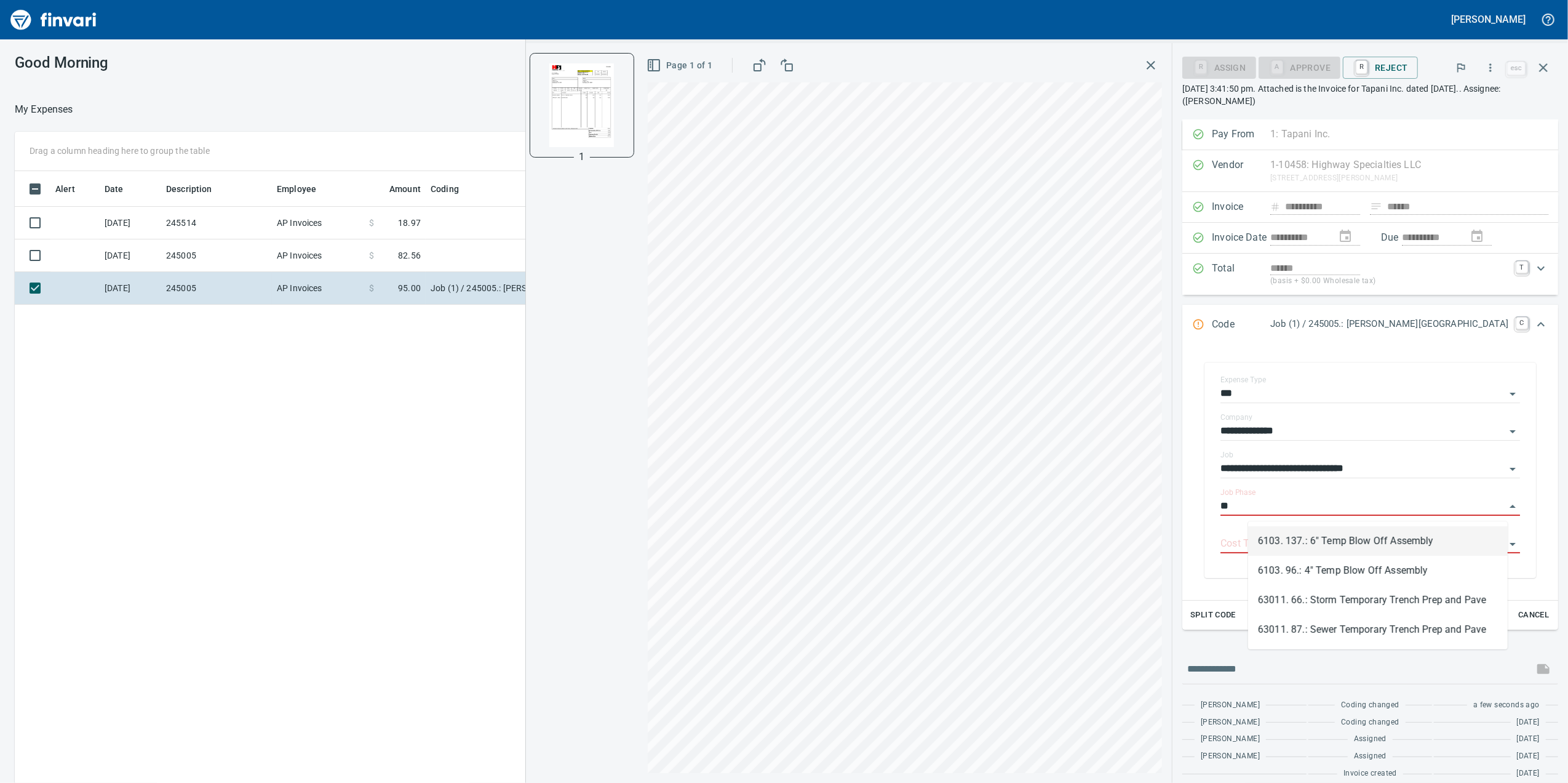
type input "*"
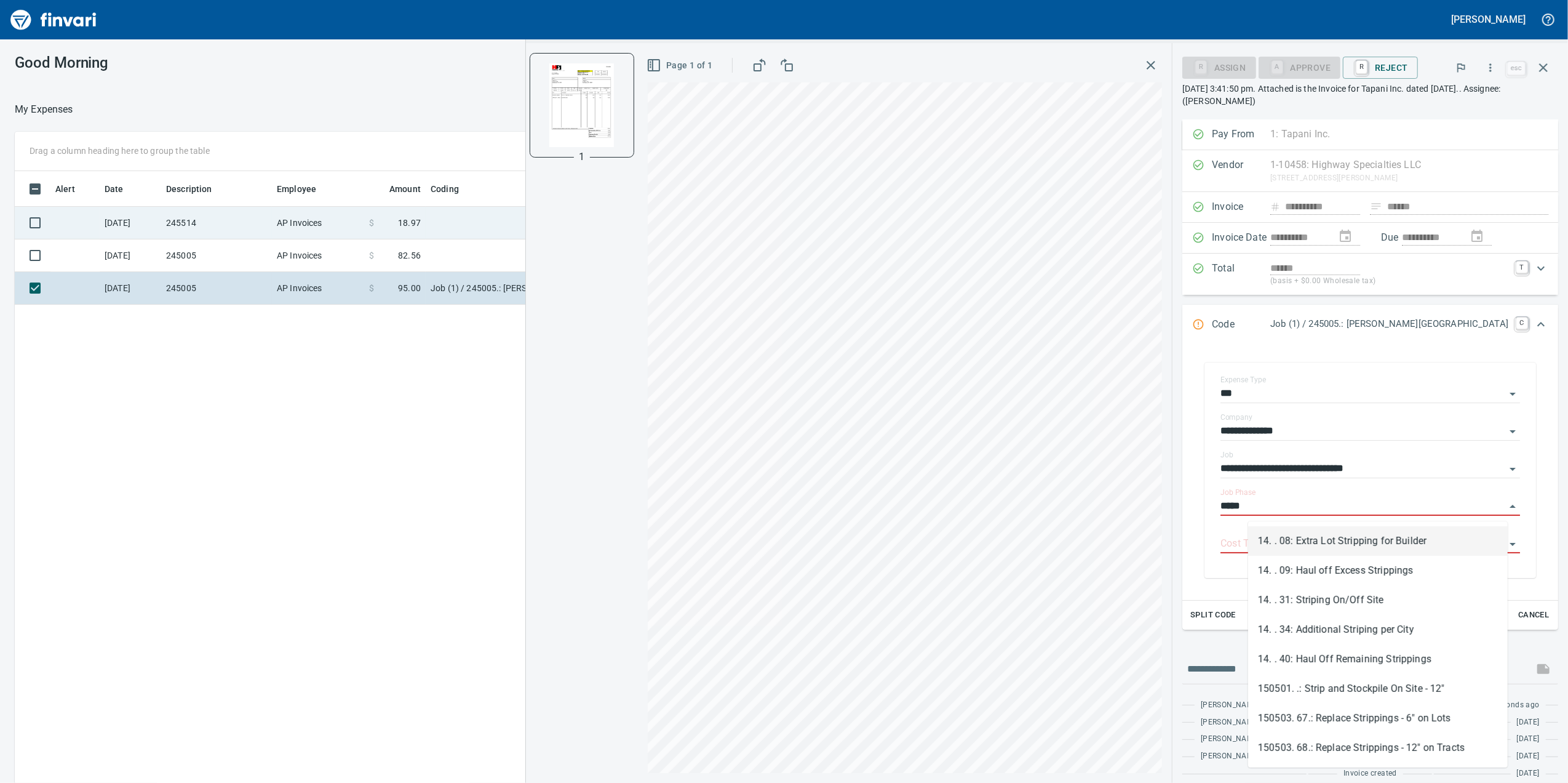
click at [458, 210] on body "**********" at bounding box center [784, 391] width 1568 height 783
type input "*****"
click at [459, 231] on td at bounding box center [579, 223] width 307 height 32
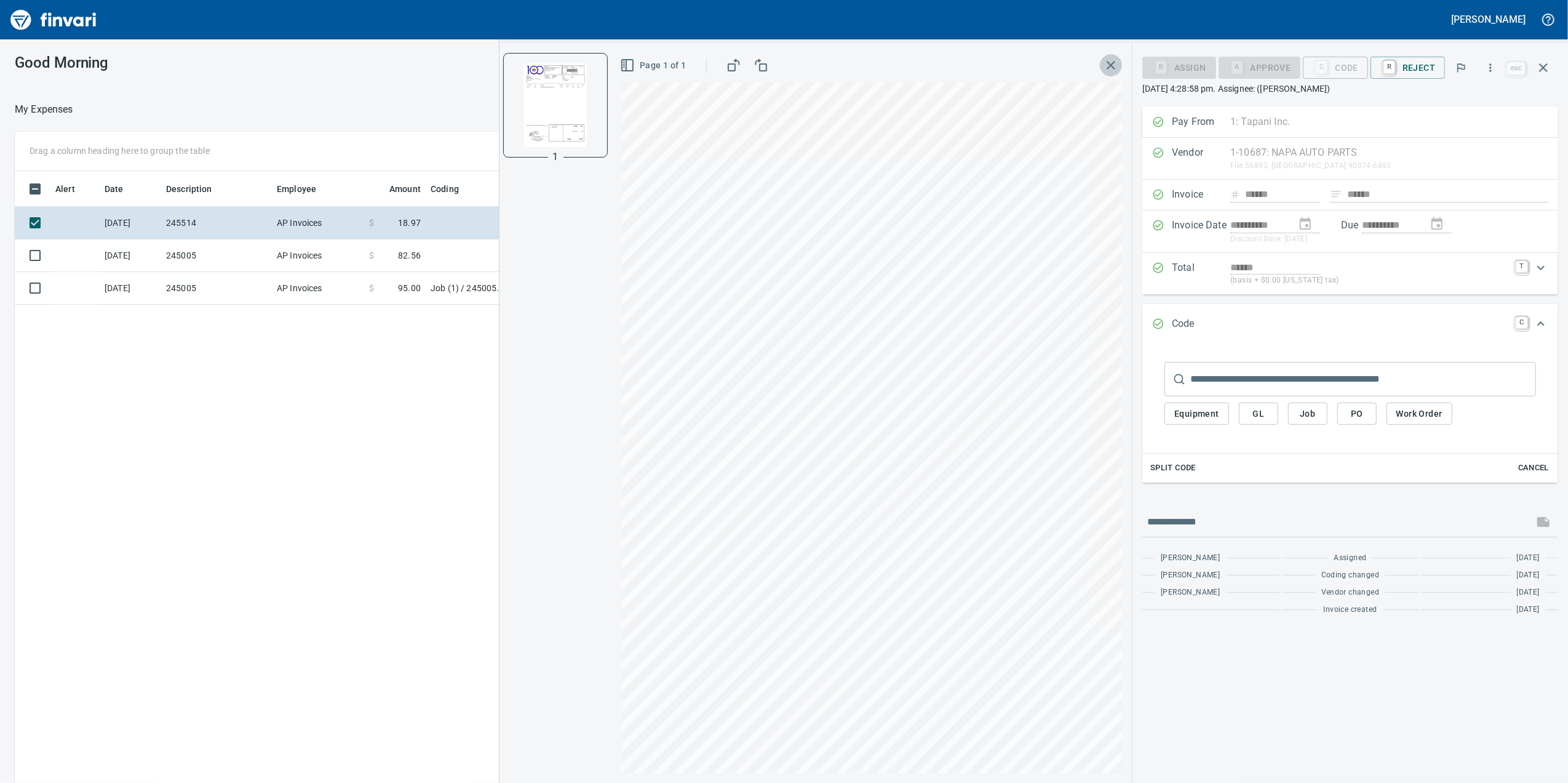
click at [1104, 69] on button "button" at bounding box center [1111, 65] width 22 height 22
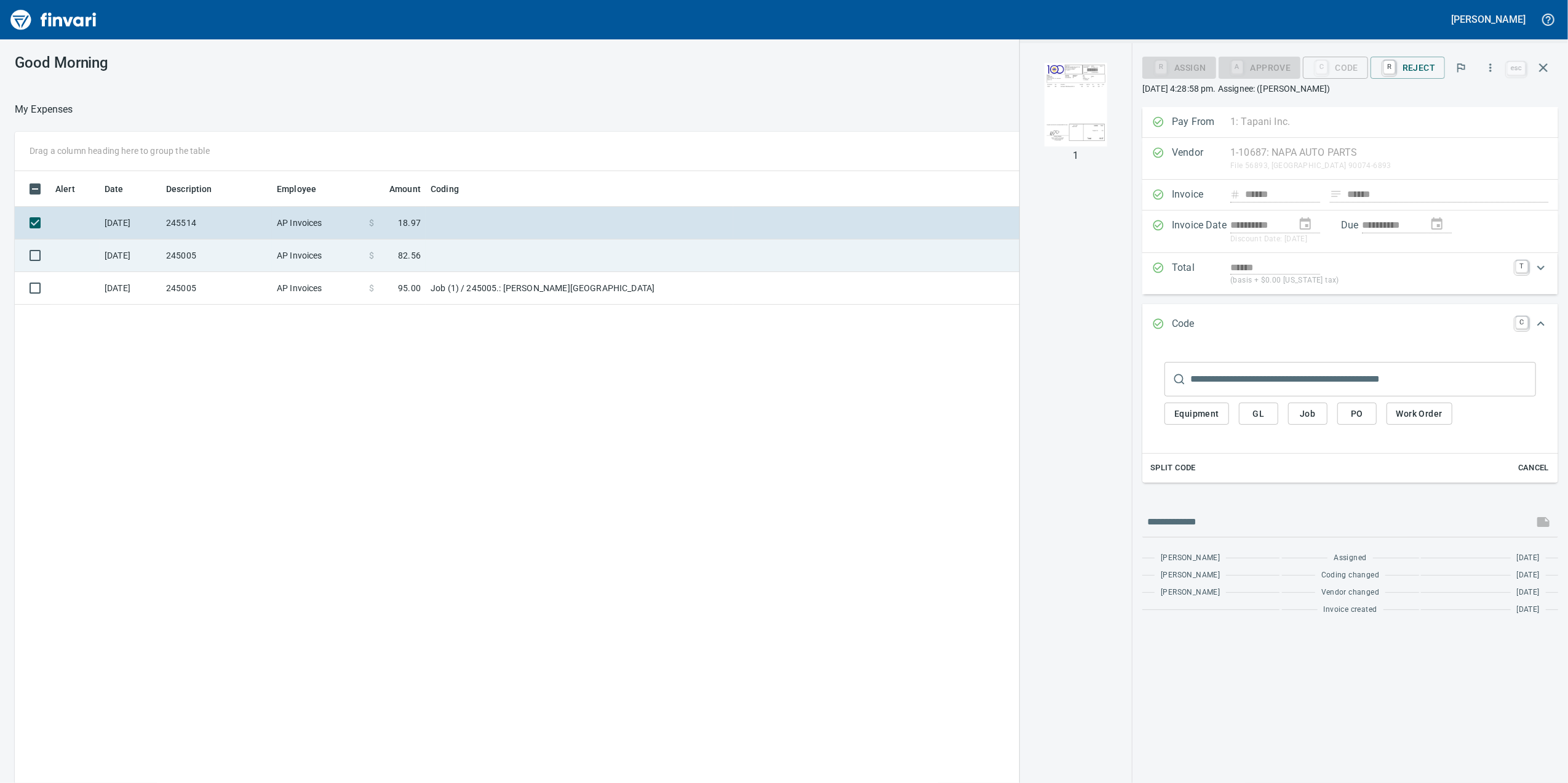
click at [955, 261] on td at bounding box center [990, 256] width 512 height 32
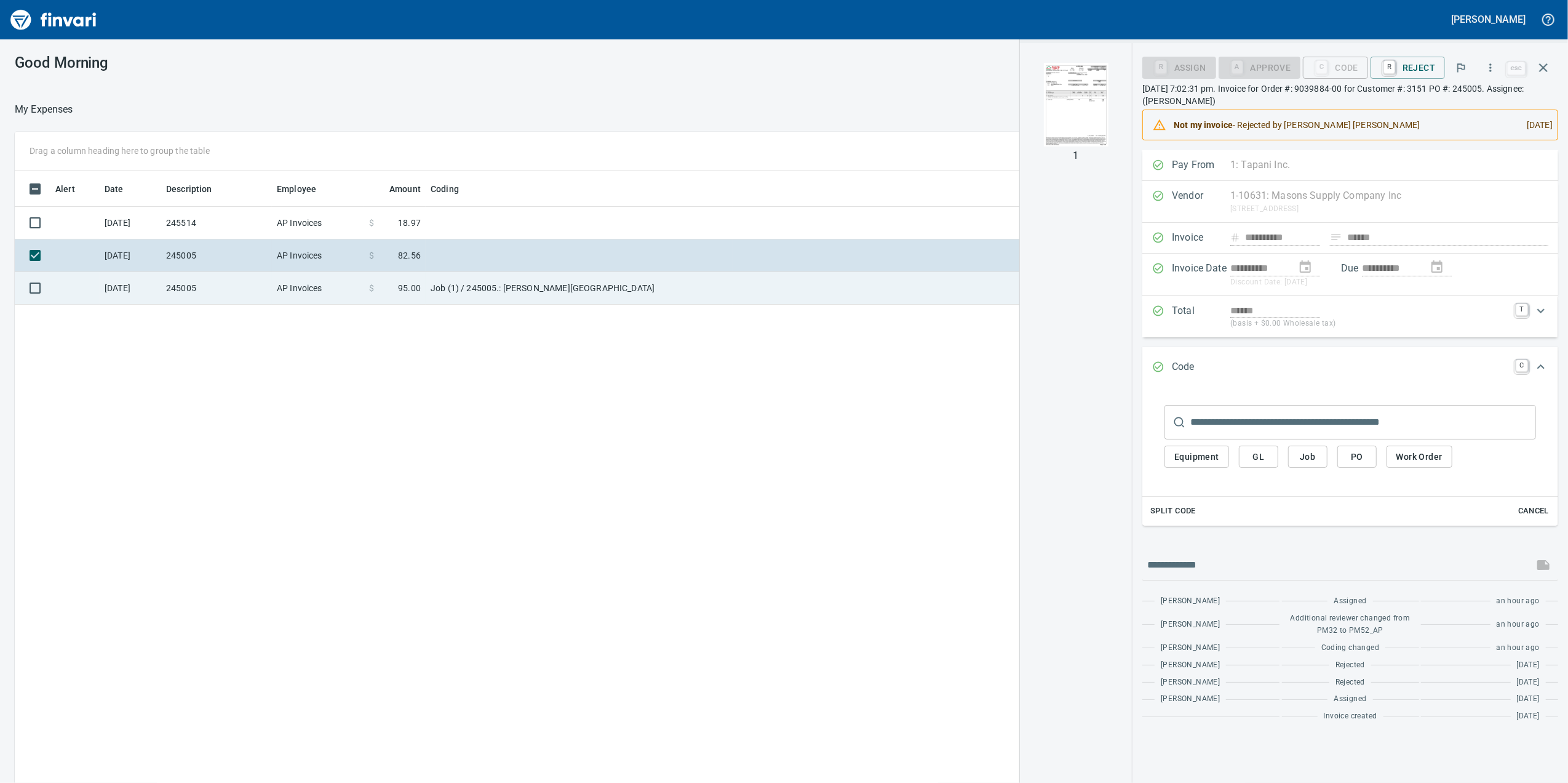
click at [779, 285] on td at bounding box center [990, 288] width 512 height 32
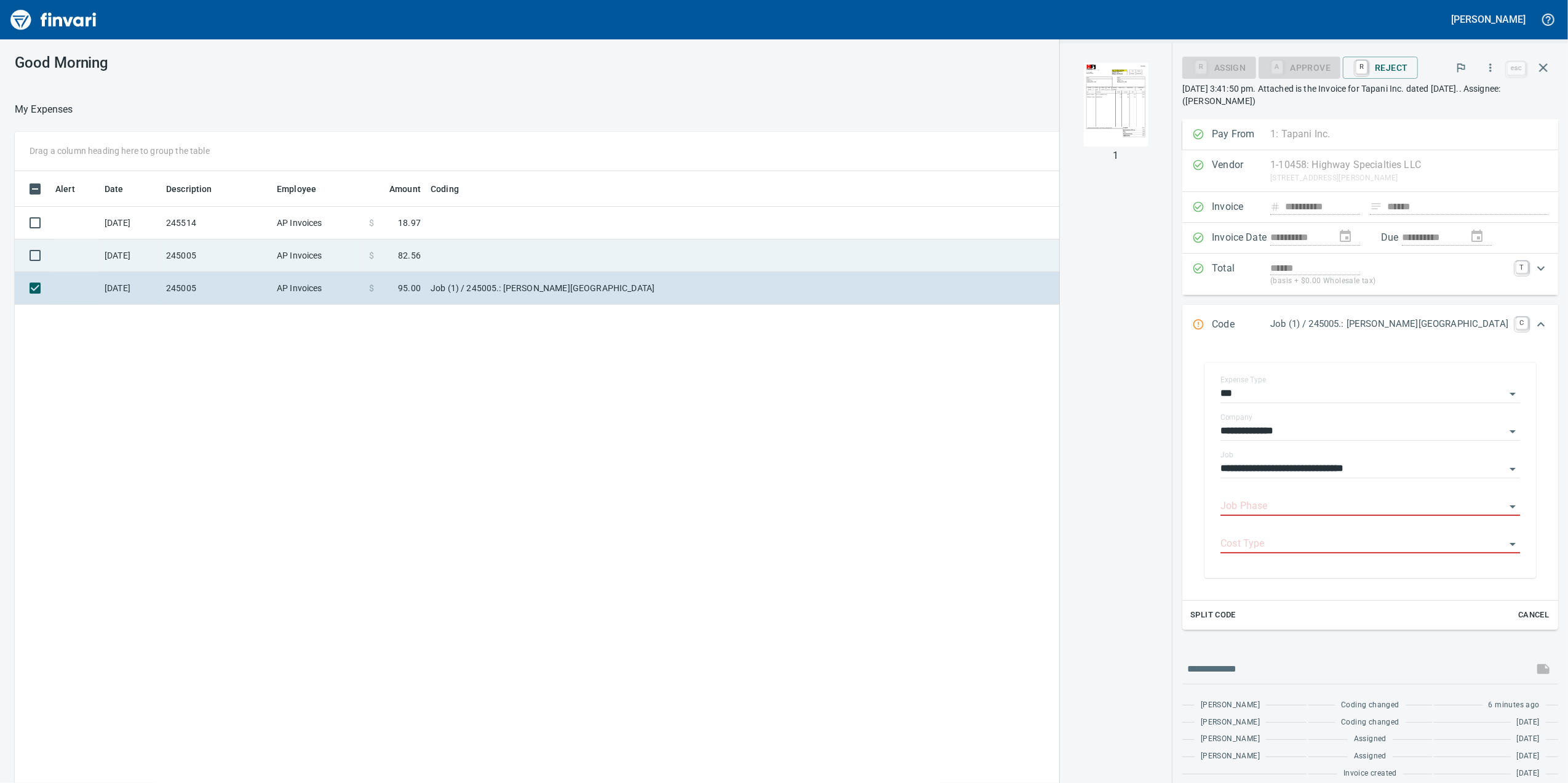
click at [510, 239] on tbody "[DATE] 245514 AP Invoices $ 18.97 [DATE] 245005 AP Invoices $ 82.56 [DATE] 2450…" at bounding box center [630, 256] width 1231 height 98
drag, startPoint x: 510, startPoint y: 239, endPoint x: 506, endPoint y: 251, distance: 12.6
click at [506, 251] on td at bounding box center [579, 256] width 307 height 32
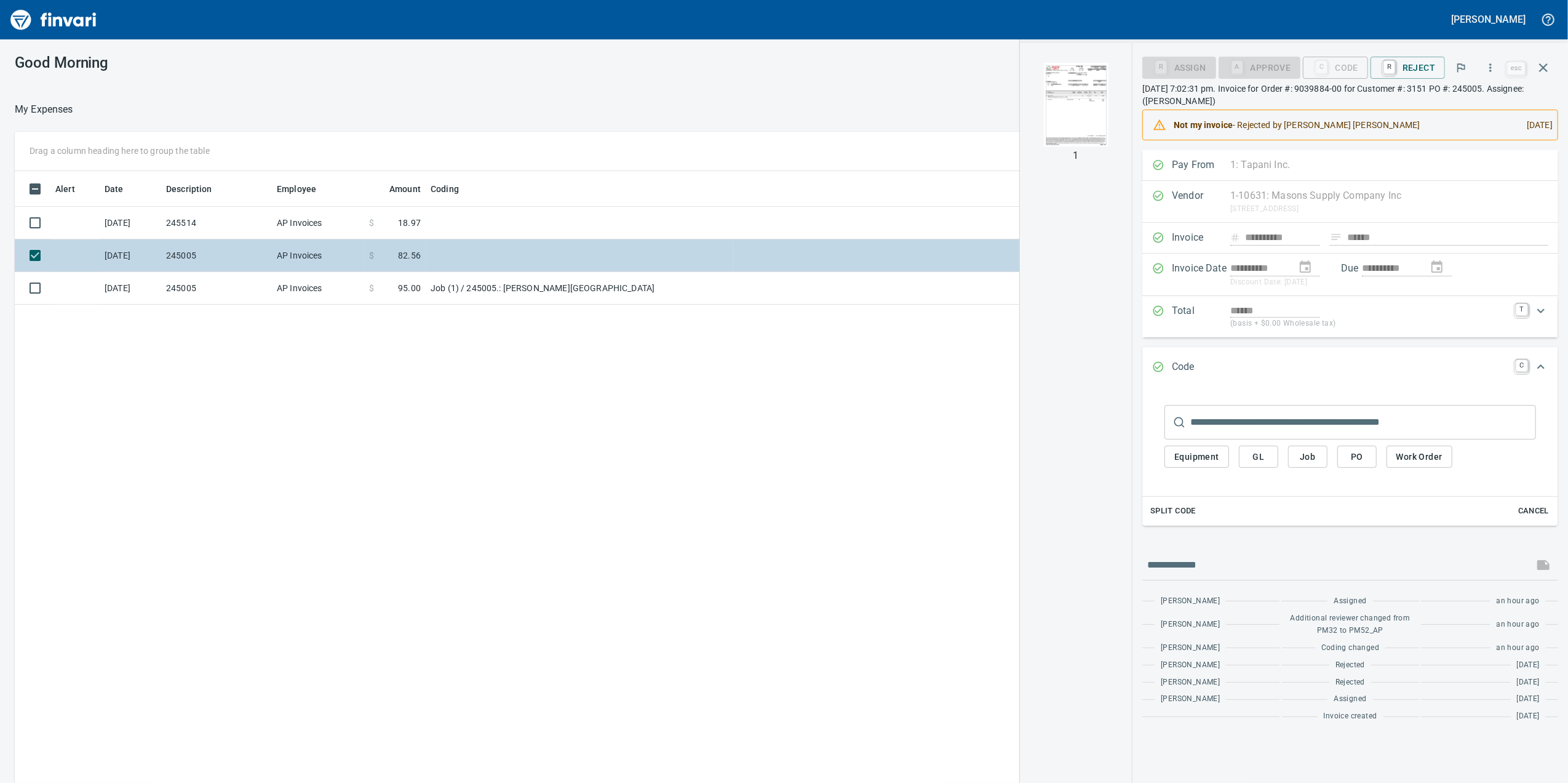
click at [490, 250] on td at bounding box center [579, 256] width 307 height 32
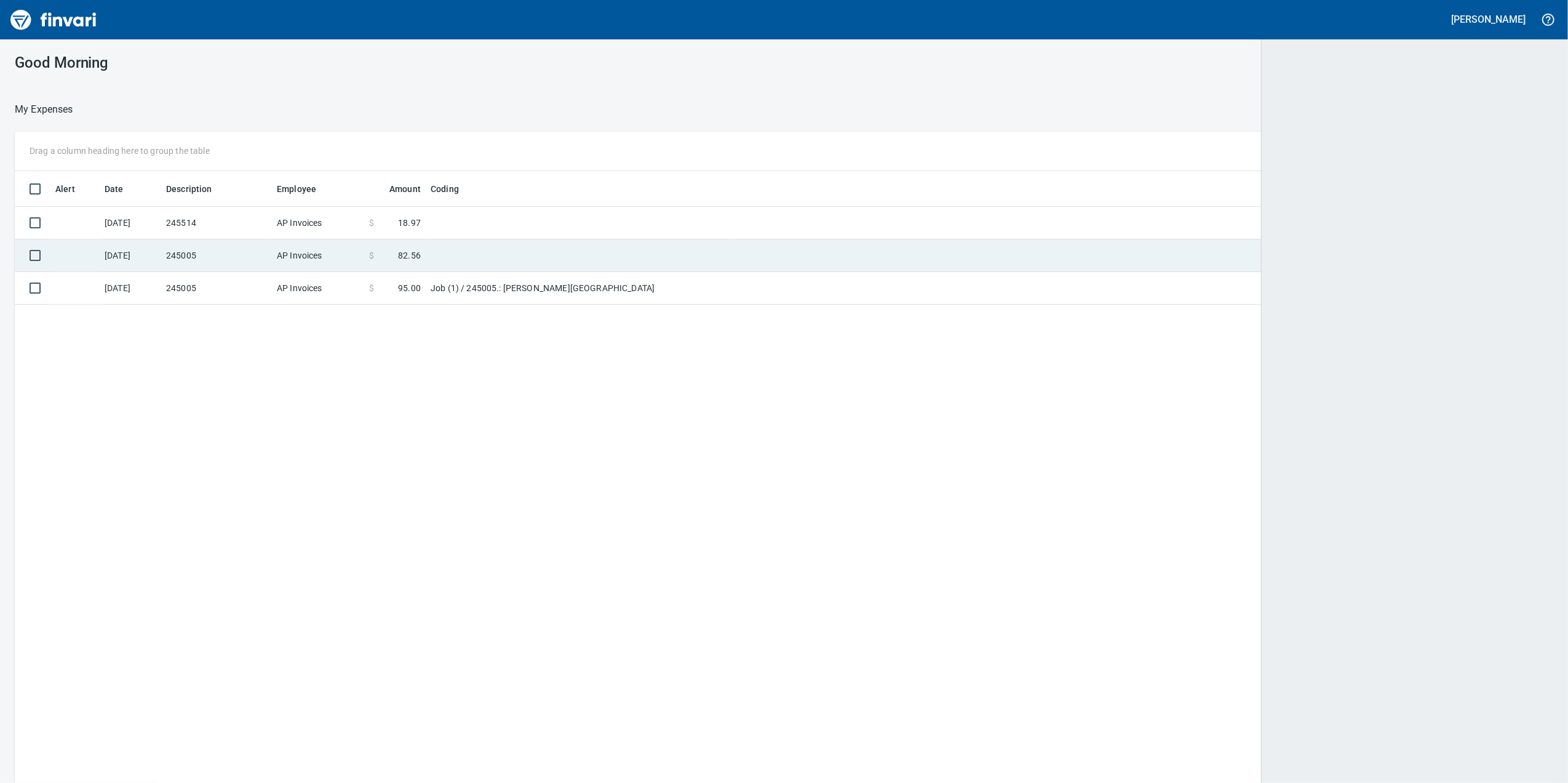
scroll to position [1, 1]
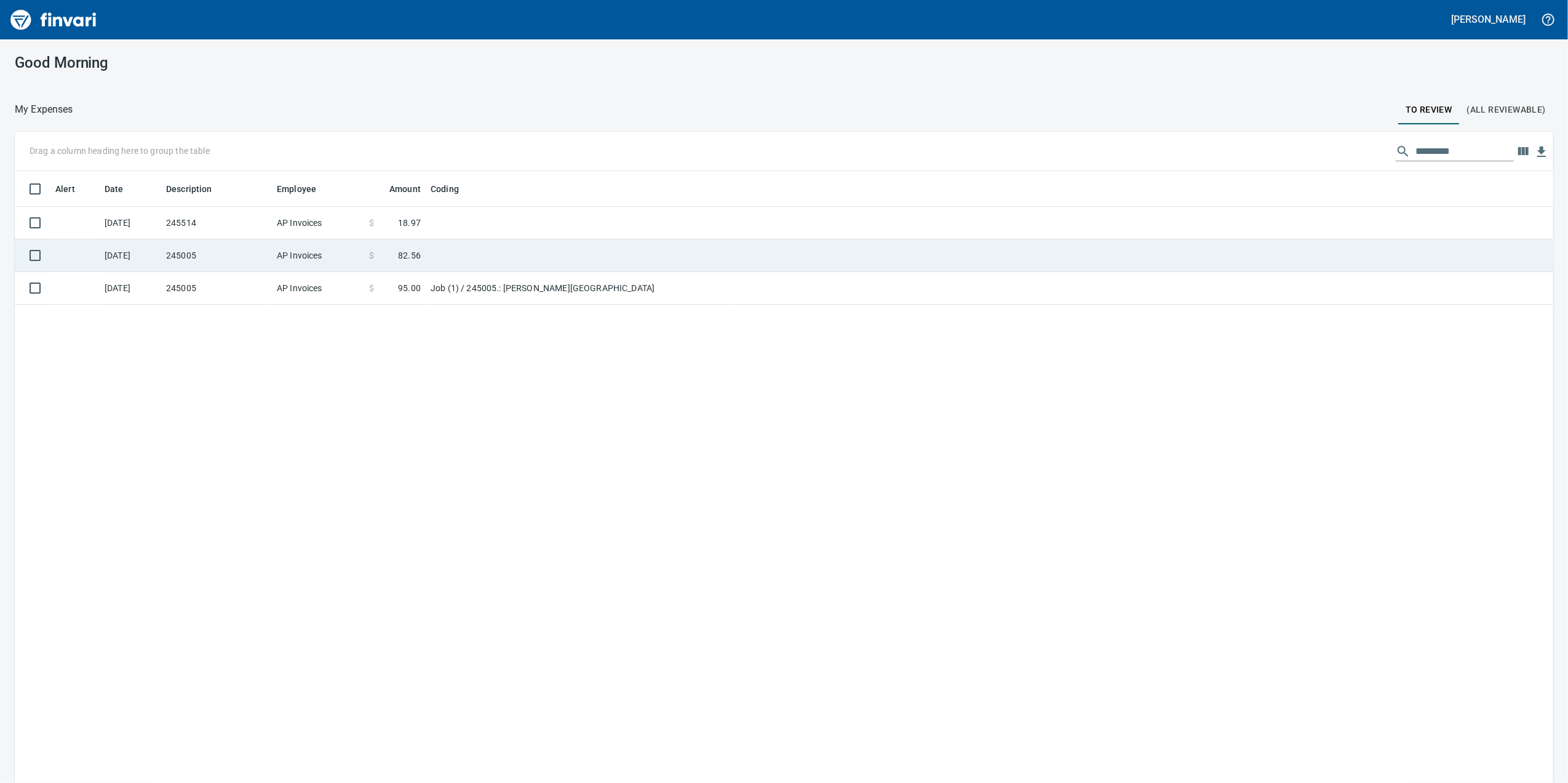
click at [879, 264] on td at bounding box center [1143, 256] width 820 height 32
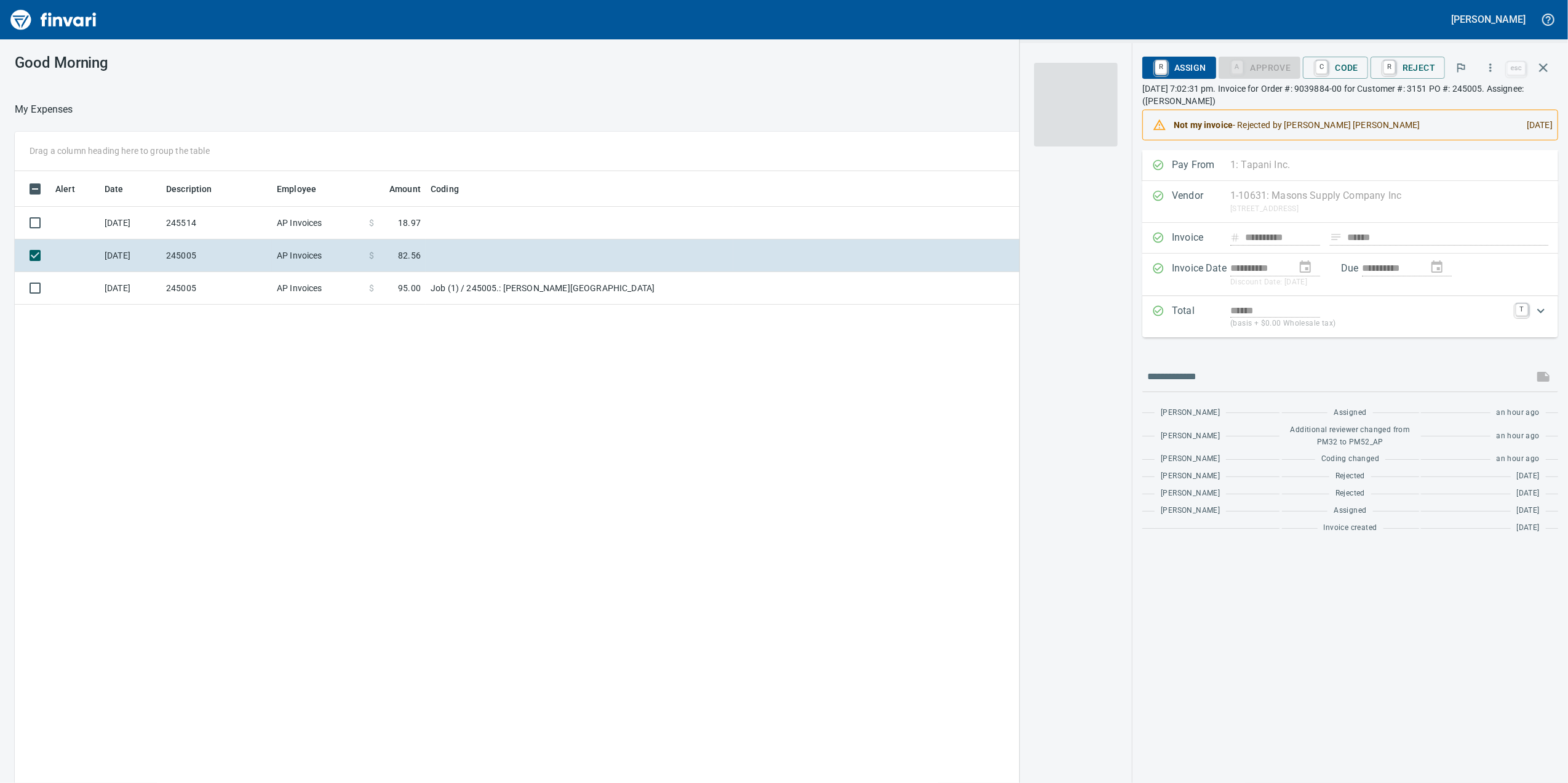
scroll to position [635, 1207]
click at [1066, 129] on img "button" at bounding box center [1076, 105] width 84 height 84
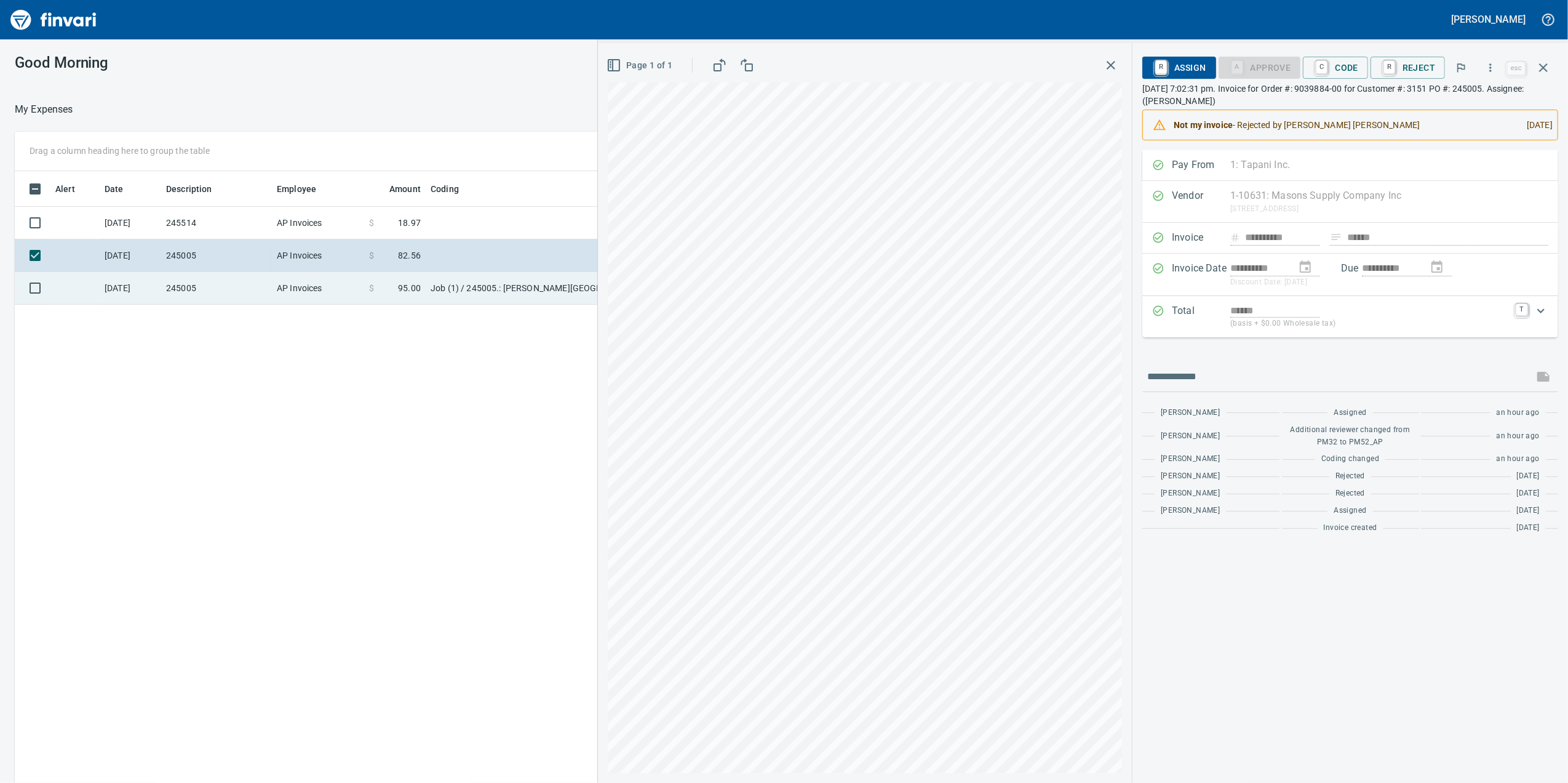
click at [464, 279] on td "Job (1) / 245005.: [PERSON_NAME][GEOGRAPHIC_DATA]" at bounding box center [579, 288] width 307 height 32
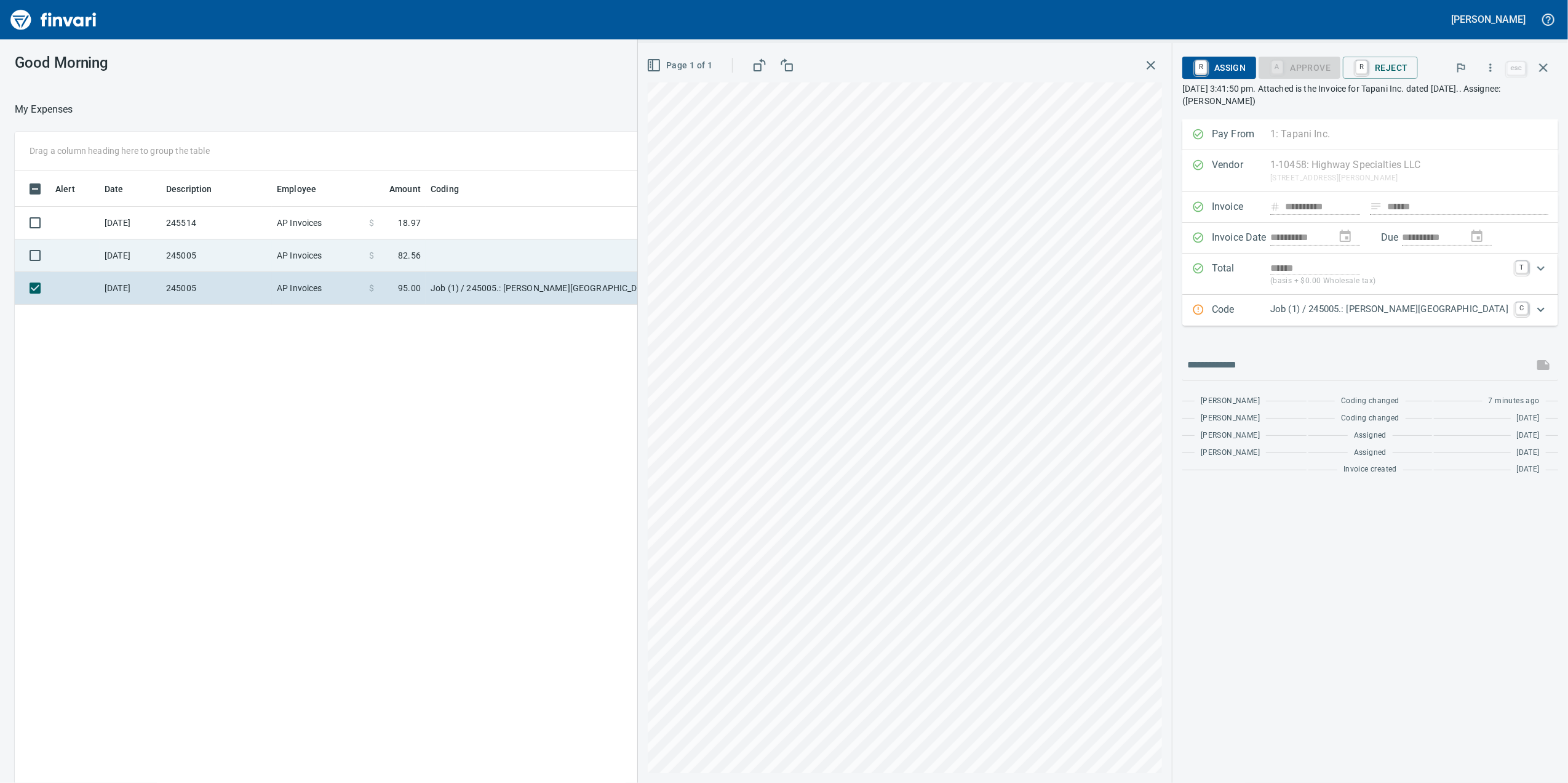
click at [425, 260] on td at bounding box center [579, 256] width 307 height 32
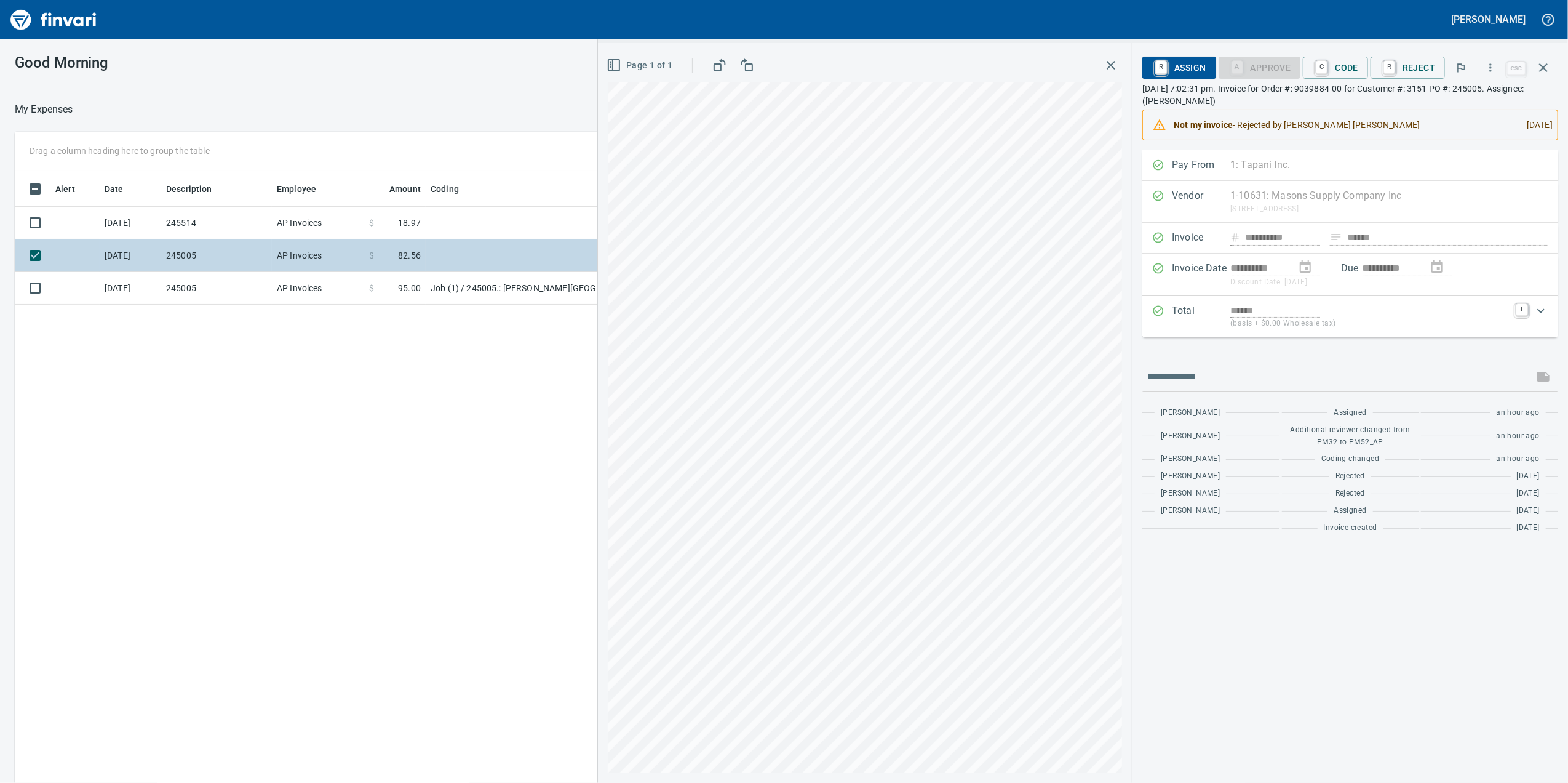
click at [425, 243] on td "$ 82.56" at bounding box center [394, 256] width 61 height 32
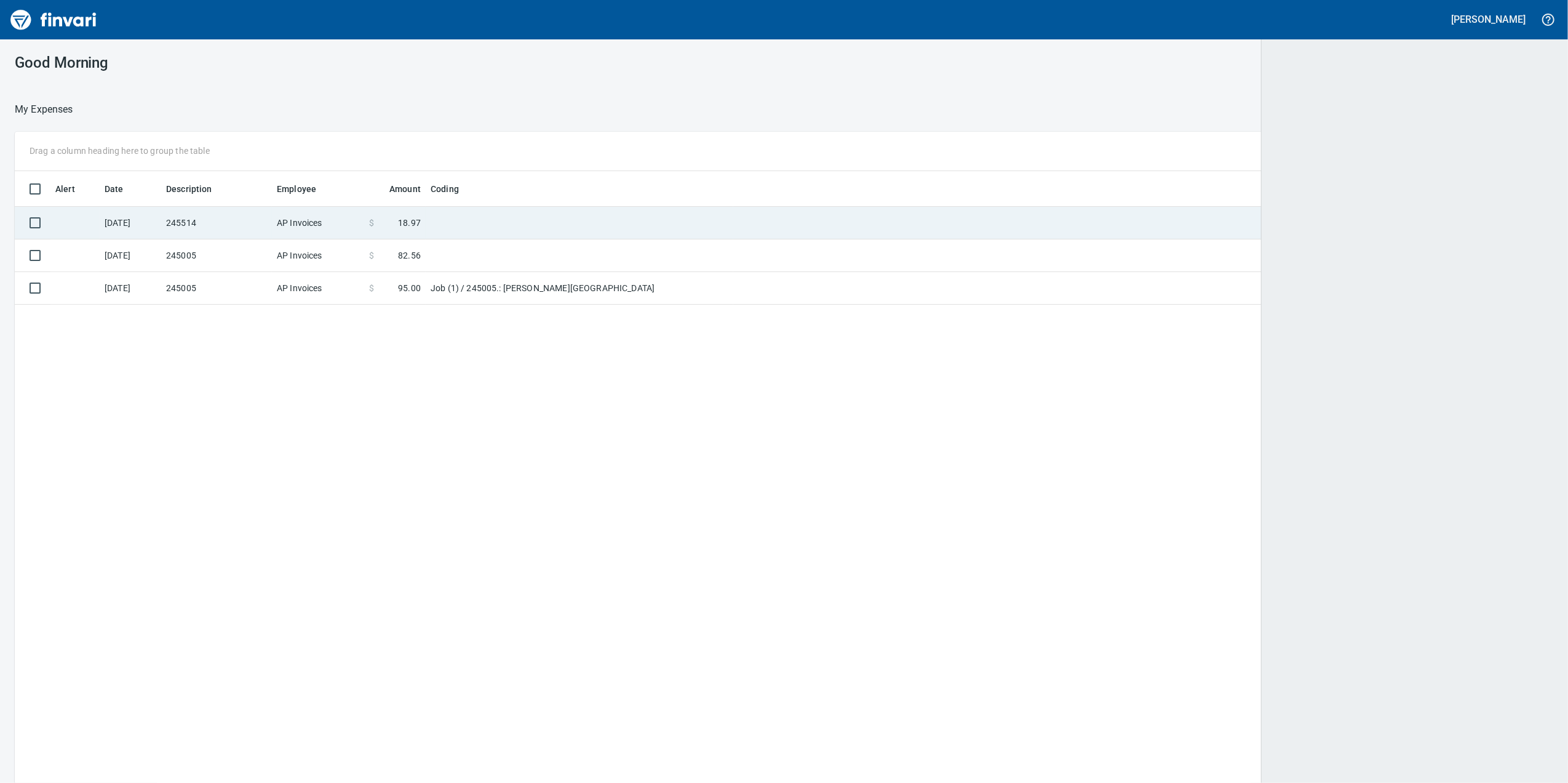
scroll to position [635, 1514]
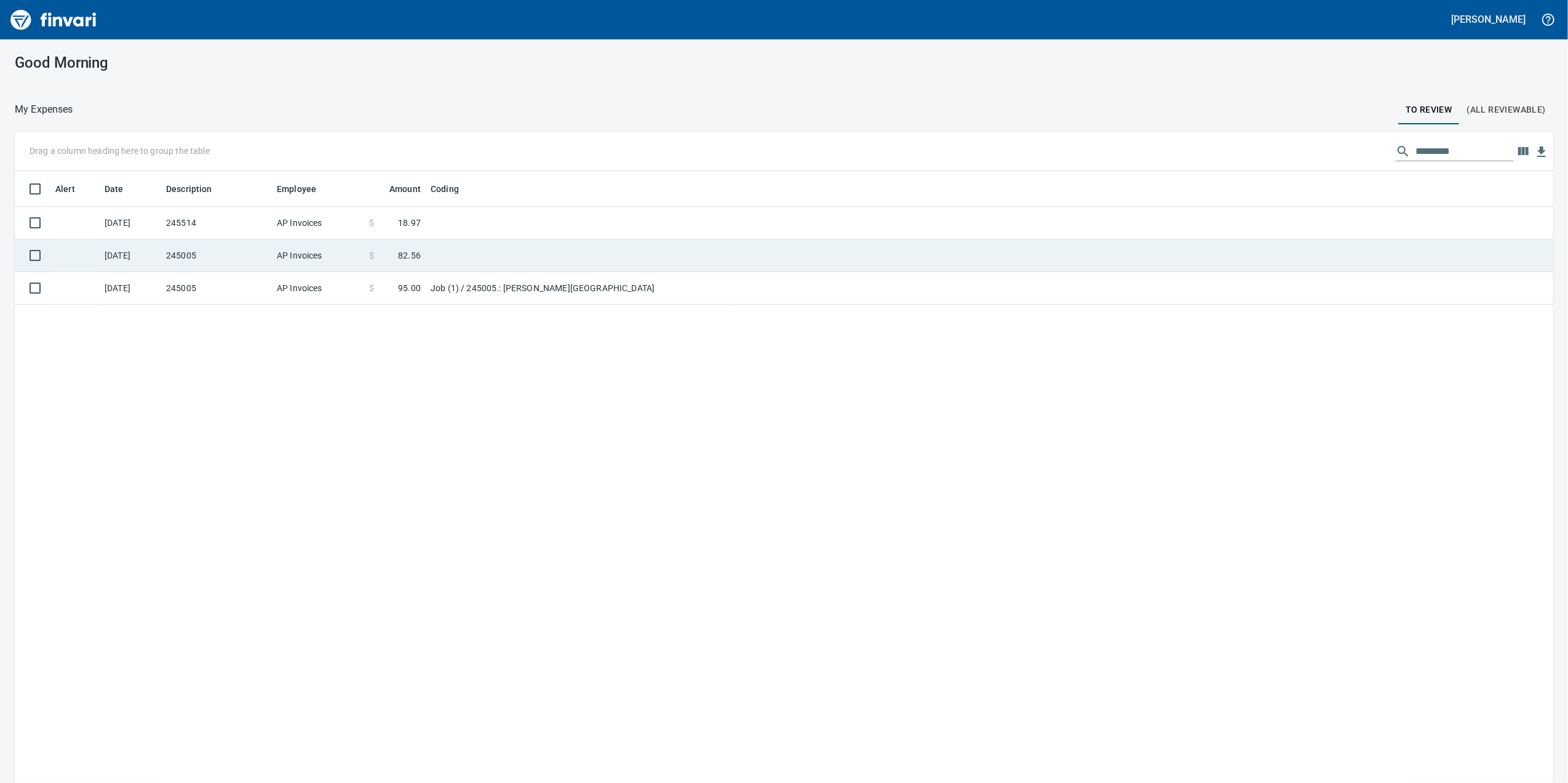
drag, startPoint x: 434, startPoint y: 232, endPoint x: 435, endPoint y: 243, distance: 11.0
click at [435, 233] on td at bounding box center [579, 223] width 307 height 32
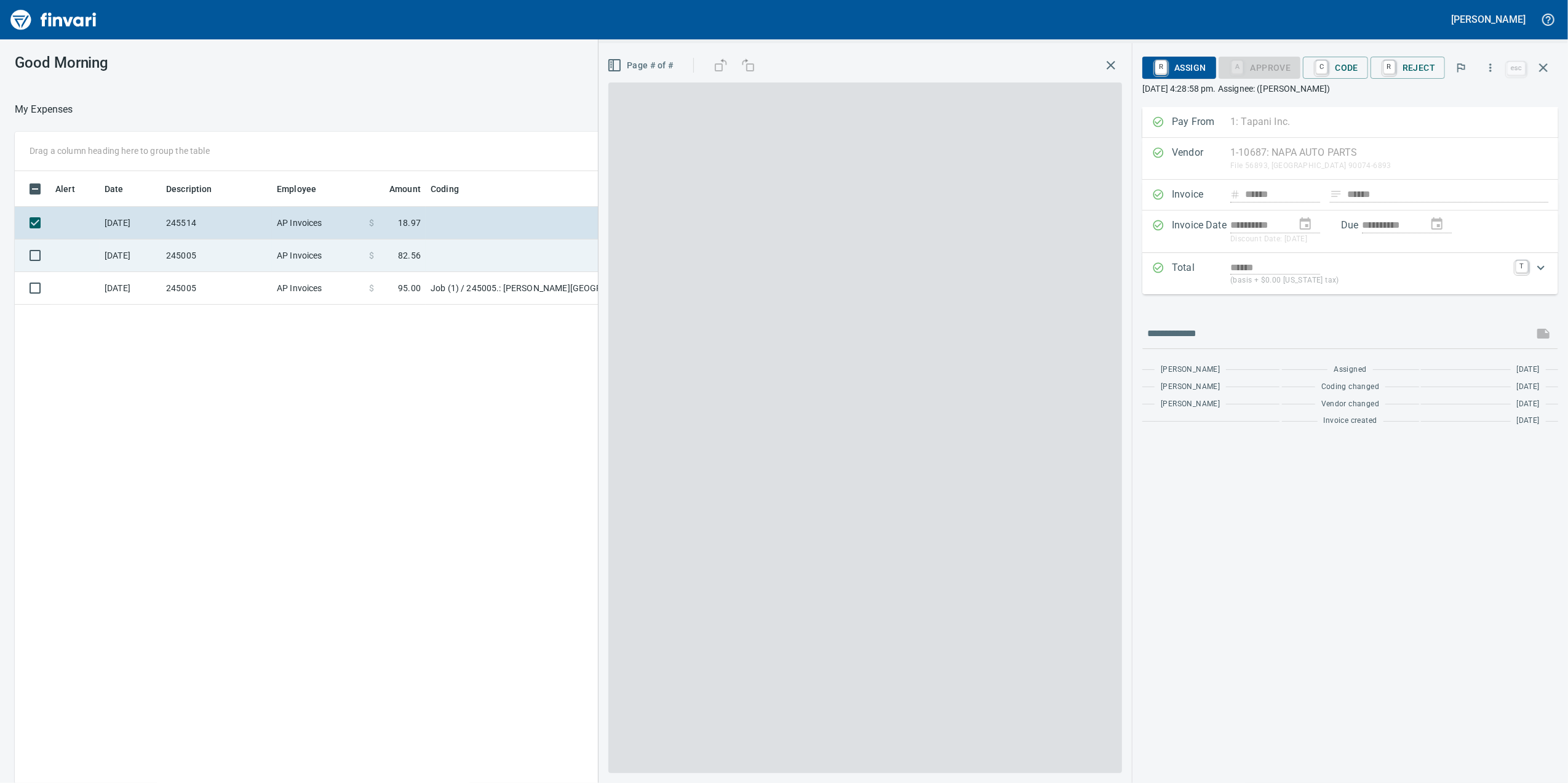
click at [436, 243] on td at bounding box center [579, 256] width 307 height 32
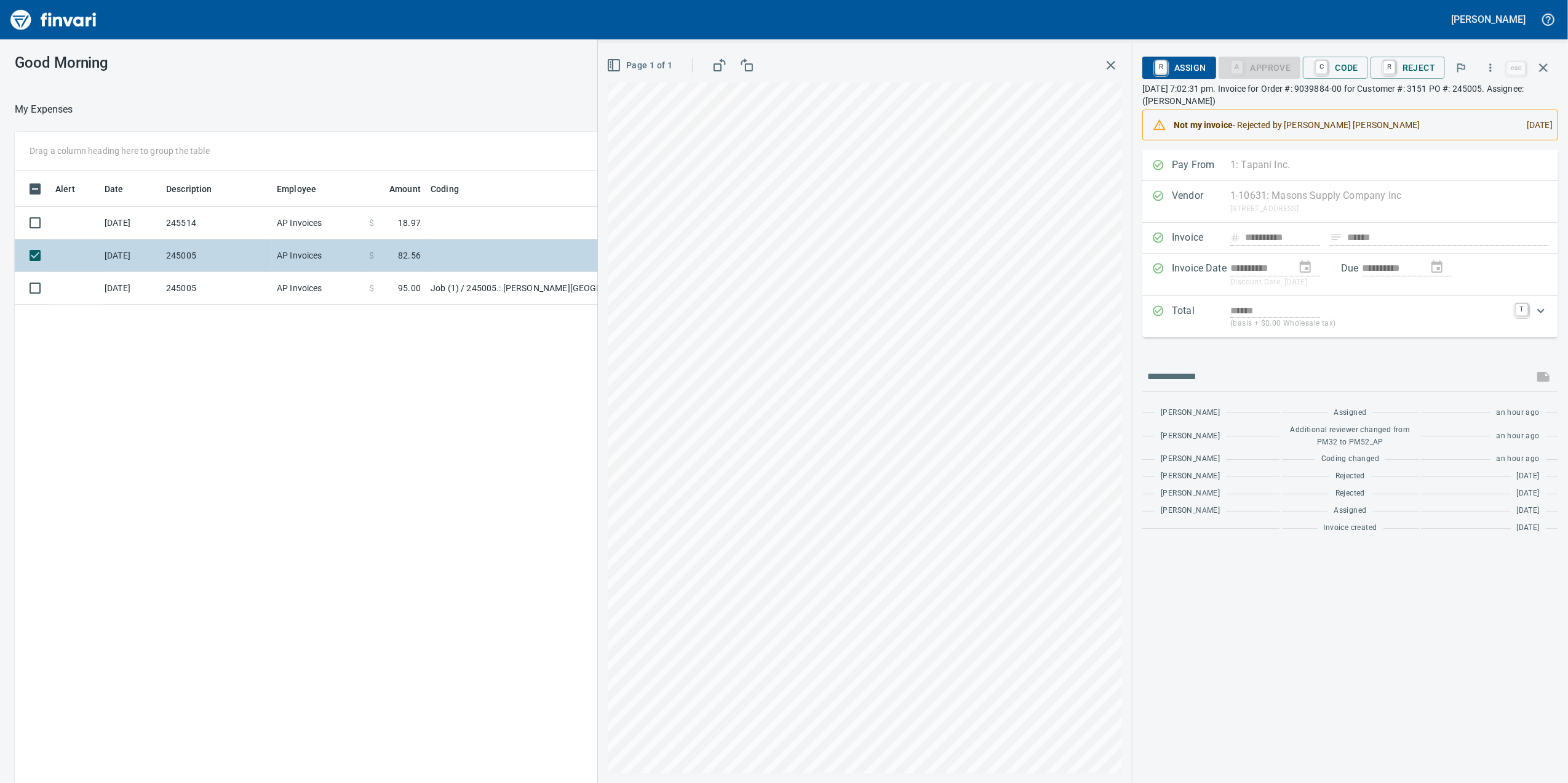
click at [334, 257] on td "AP Invoices" at bounding box center [318, 256] width 92 height 32
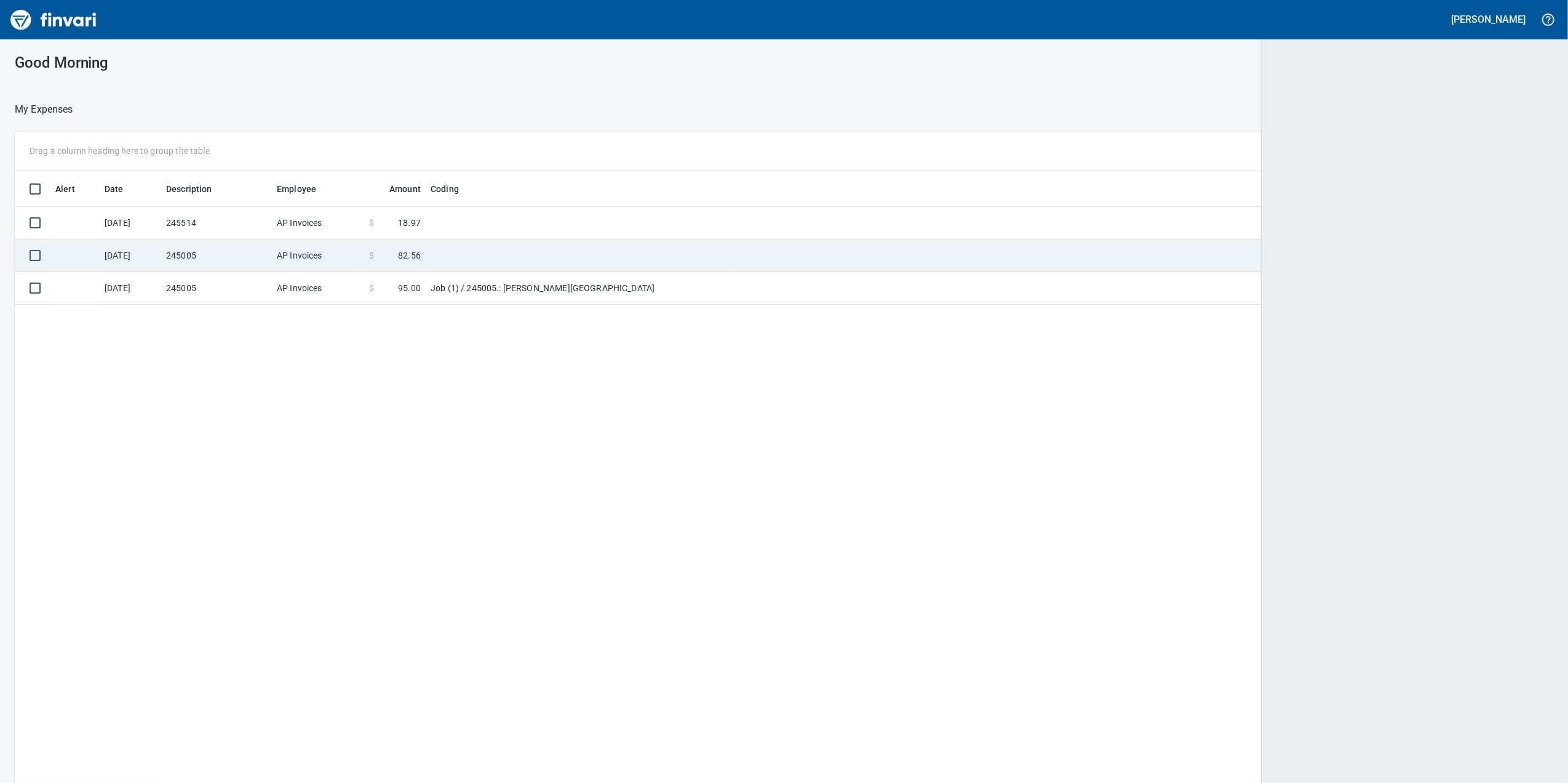
scroll to position [1, 1]
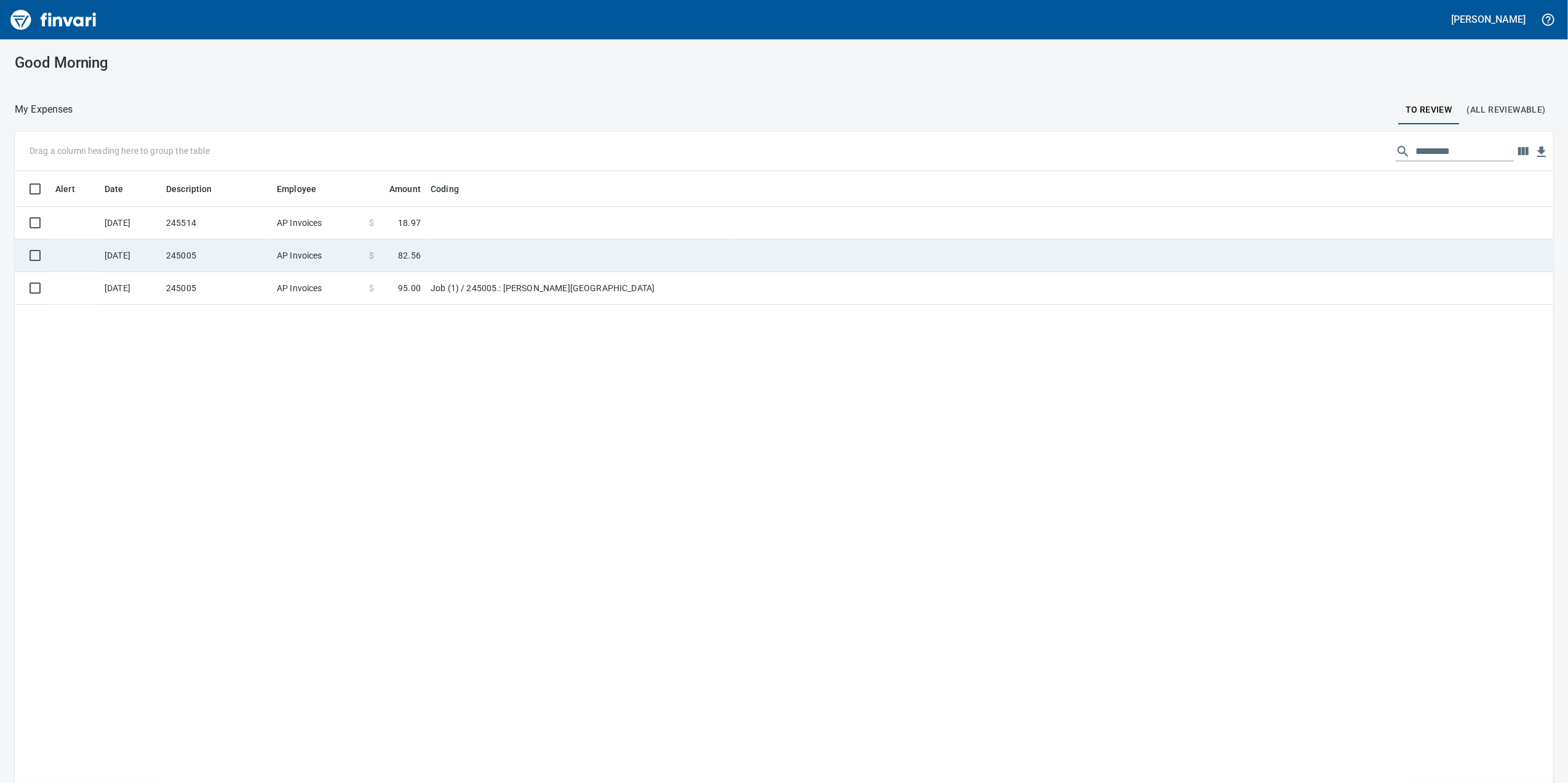
click at [334, 258] on td "AP Invoices" at bounding box center [318, 256] width 92 height 32
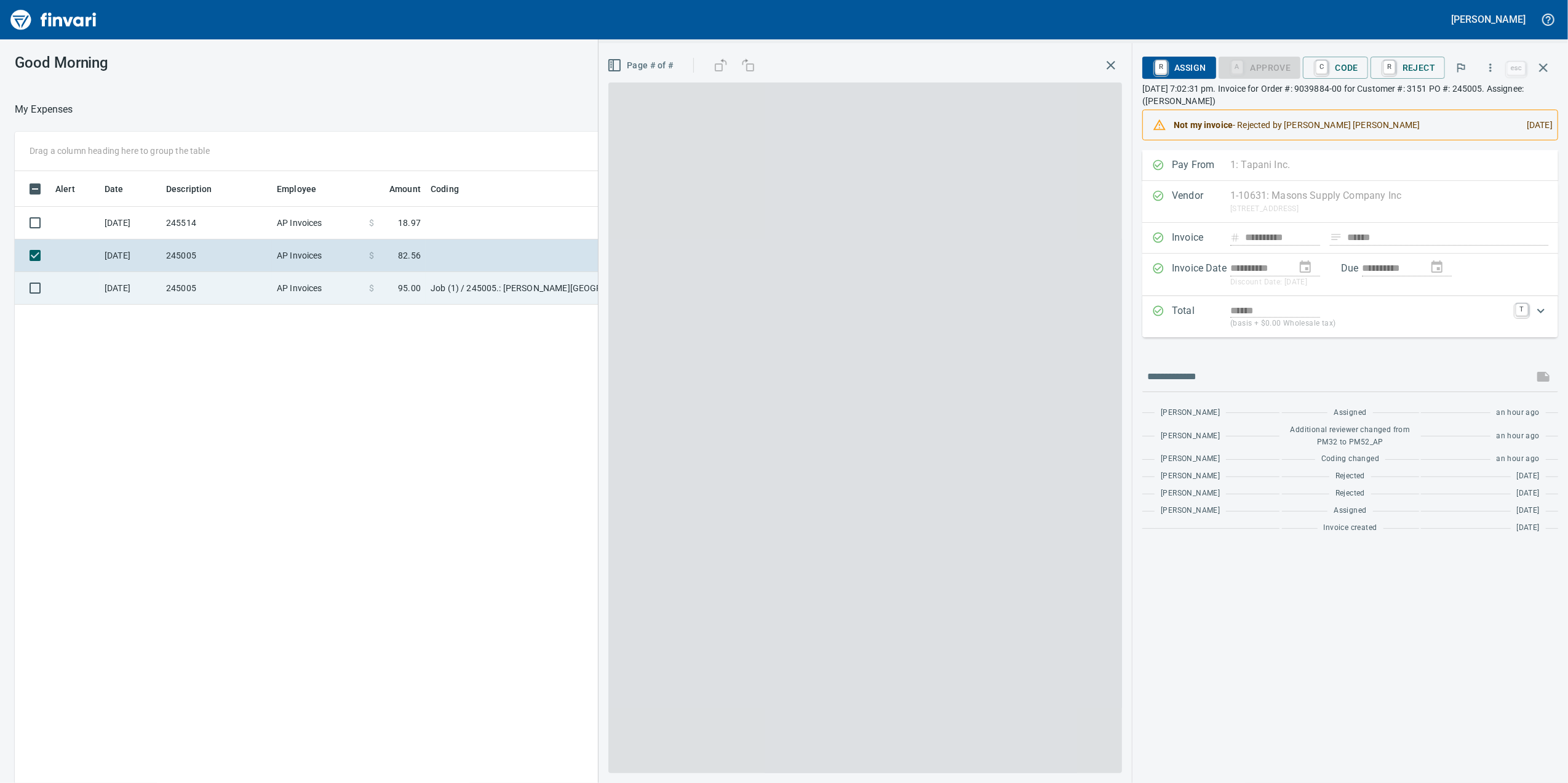
scroll to position [635, 1207]
click at [341, 272] on td "AP Invoices" at bounding box center [318, 288] width 92 height 32
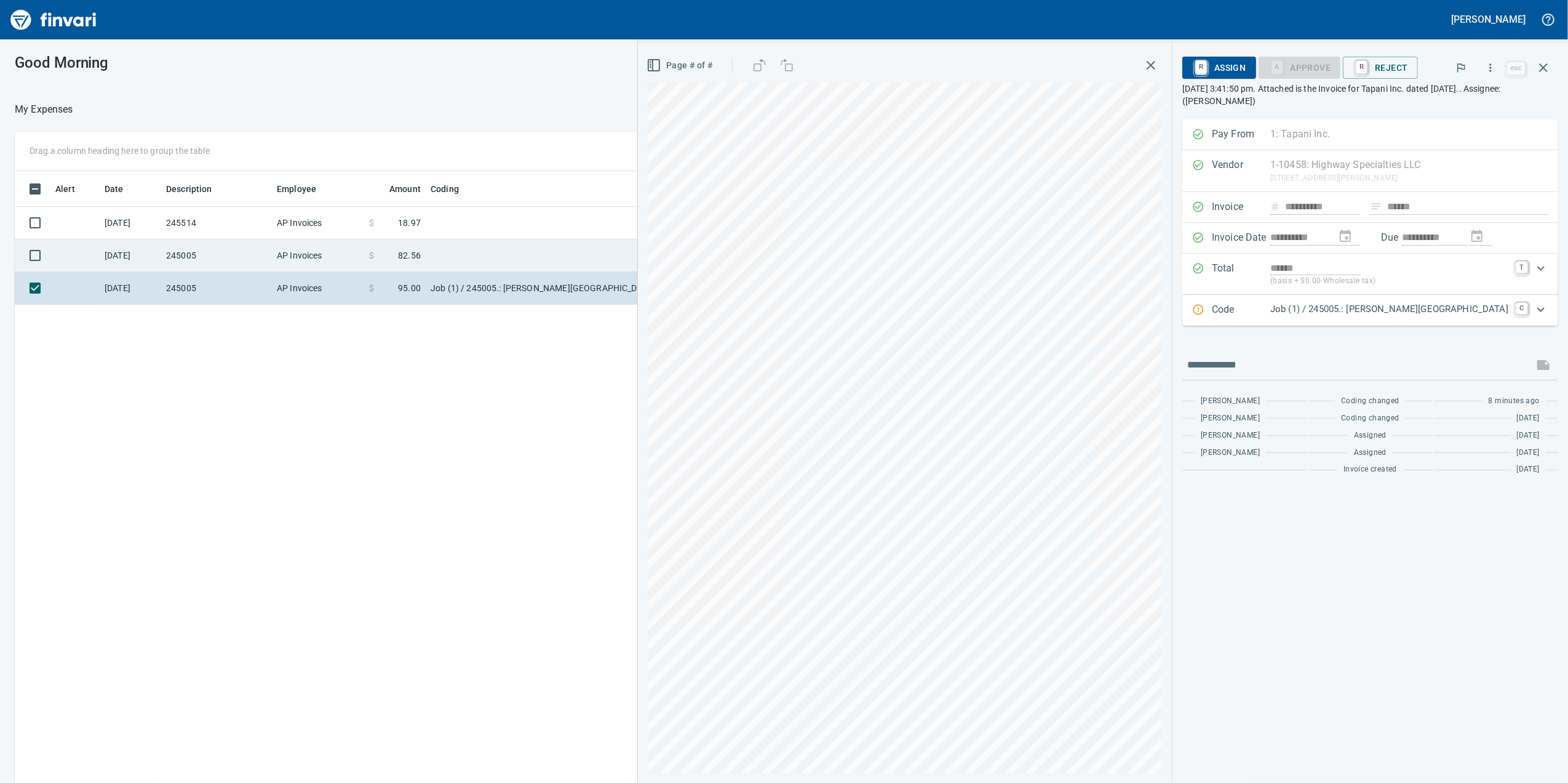
click at [347, 247] on td "AP Invoices" at bounding box center [318, 256] width 92 height 32
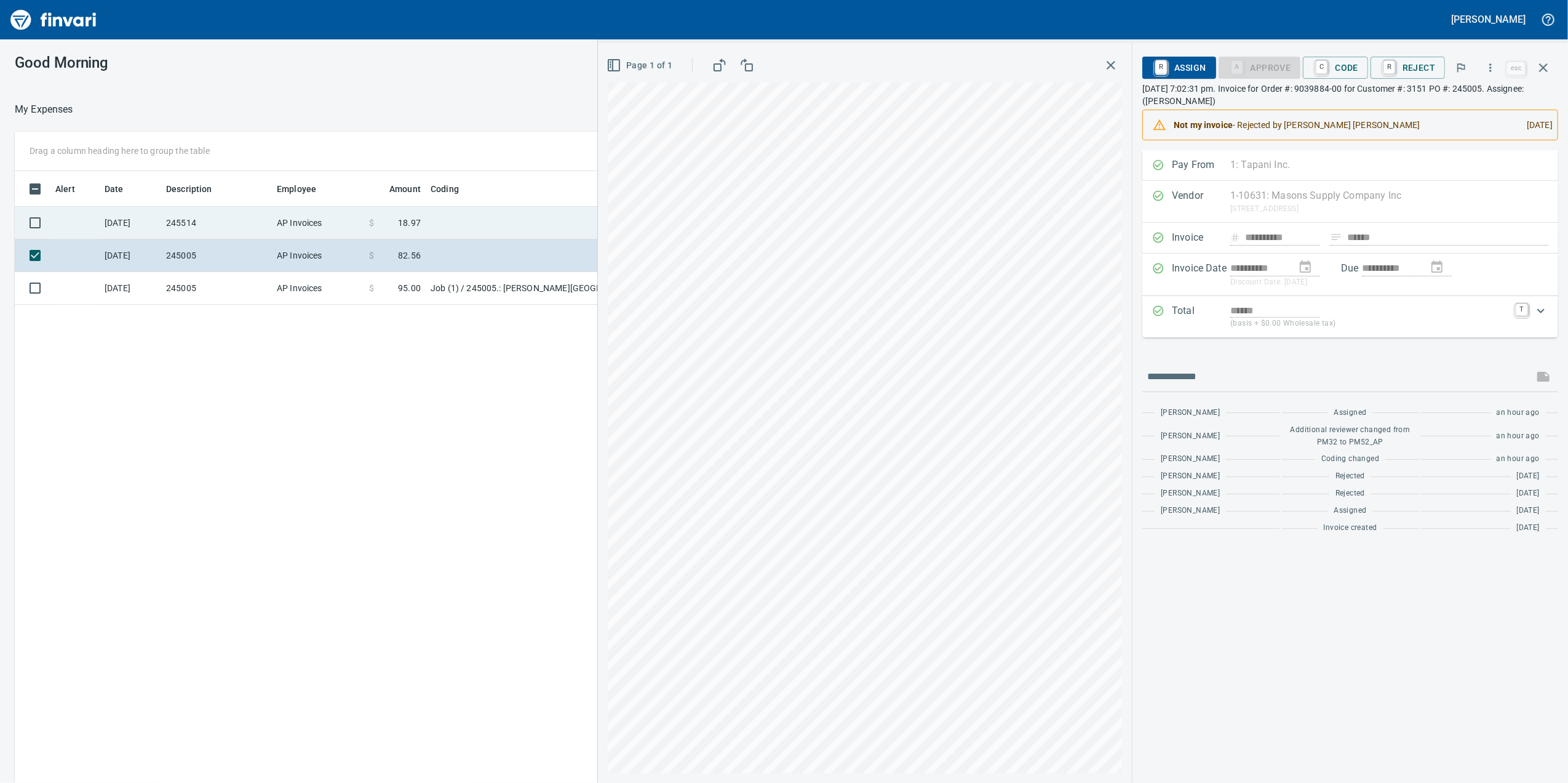
click at [352, 222] on td "AP Invoices" at bounding box center [318, 223] width 92 height 32
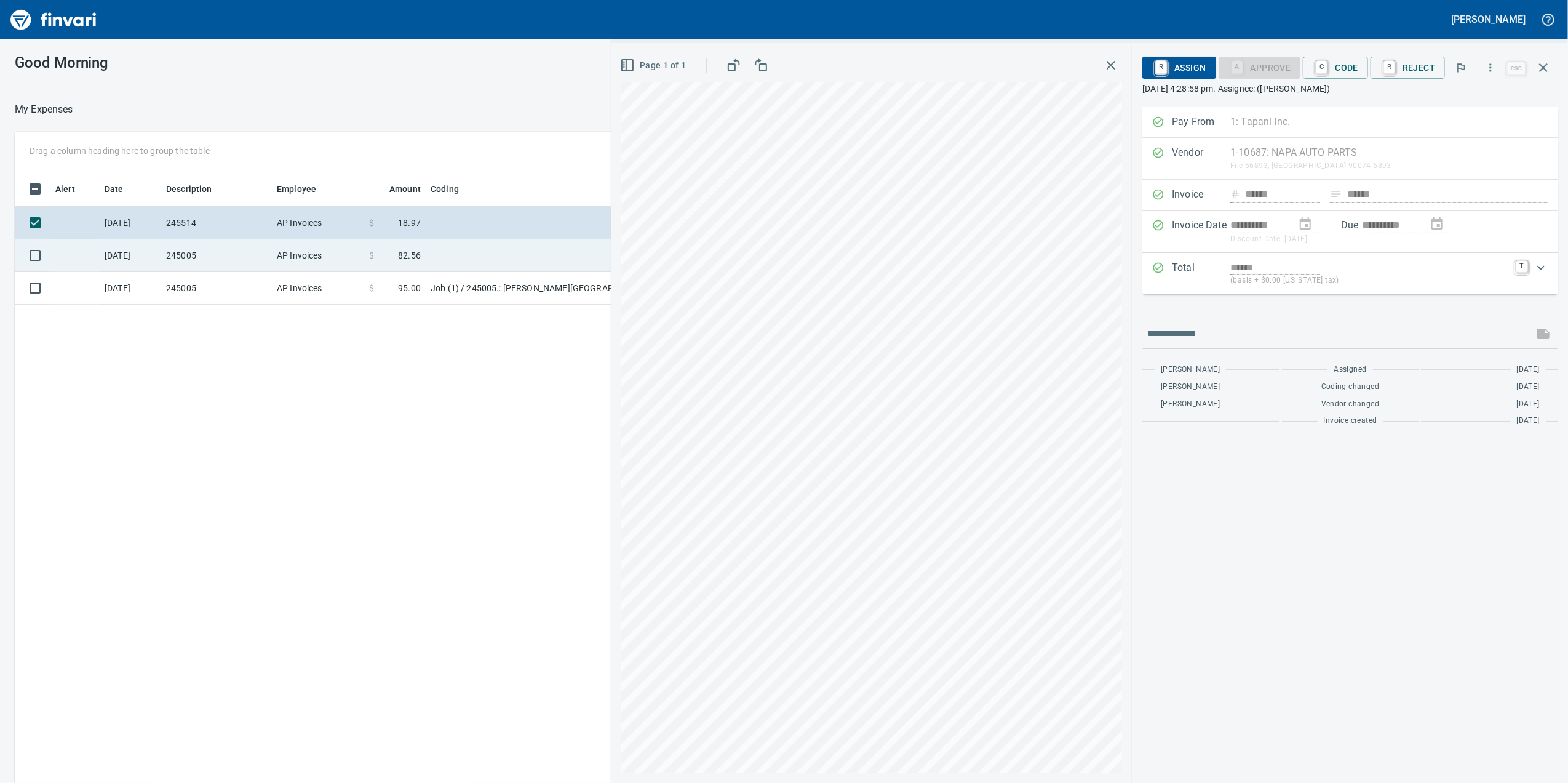
click at [433, 262] on td at bounding box center [579, 256] width 307 height 32
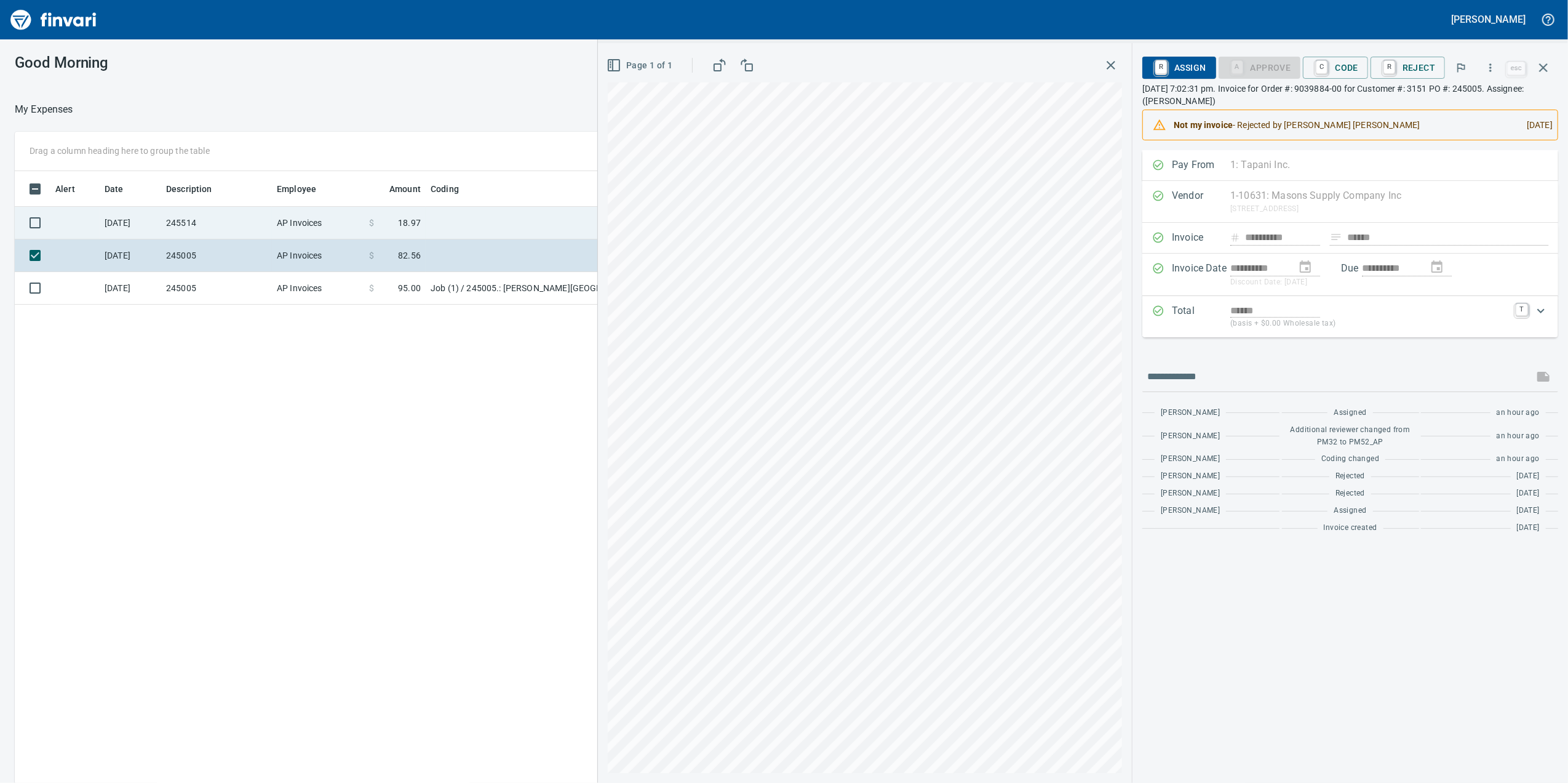
click at [461, 235] on td at bounding box center [579, 223] width 307 height 32
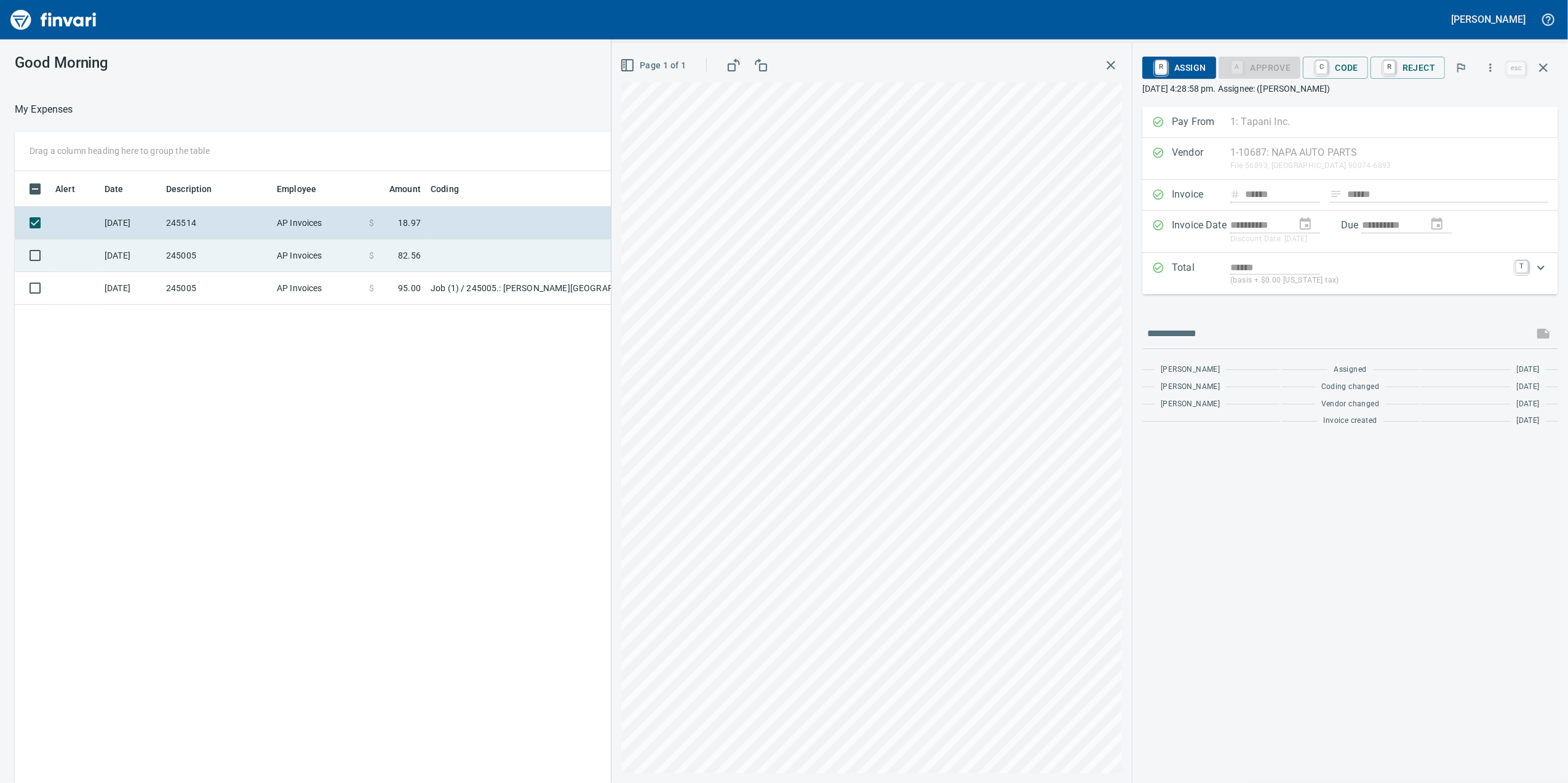
click at [461, 248] on td at bounding box center [579, 256] width 307 height 32
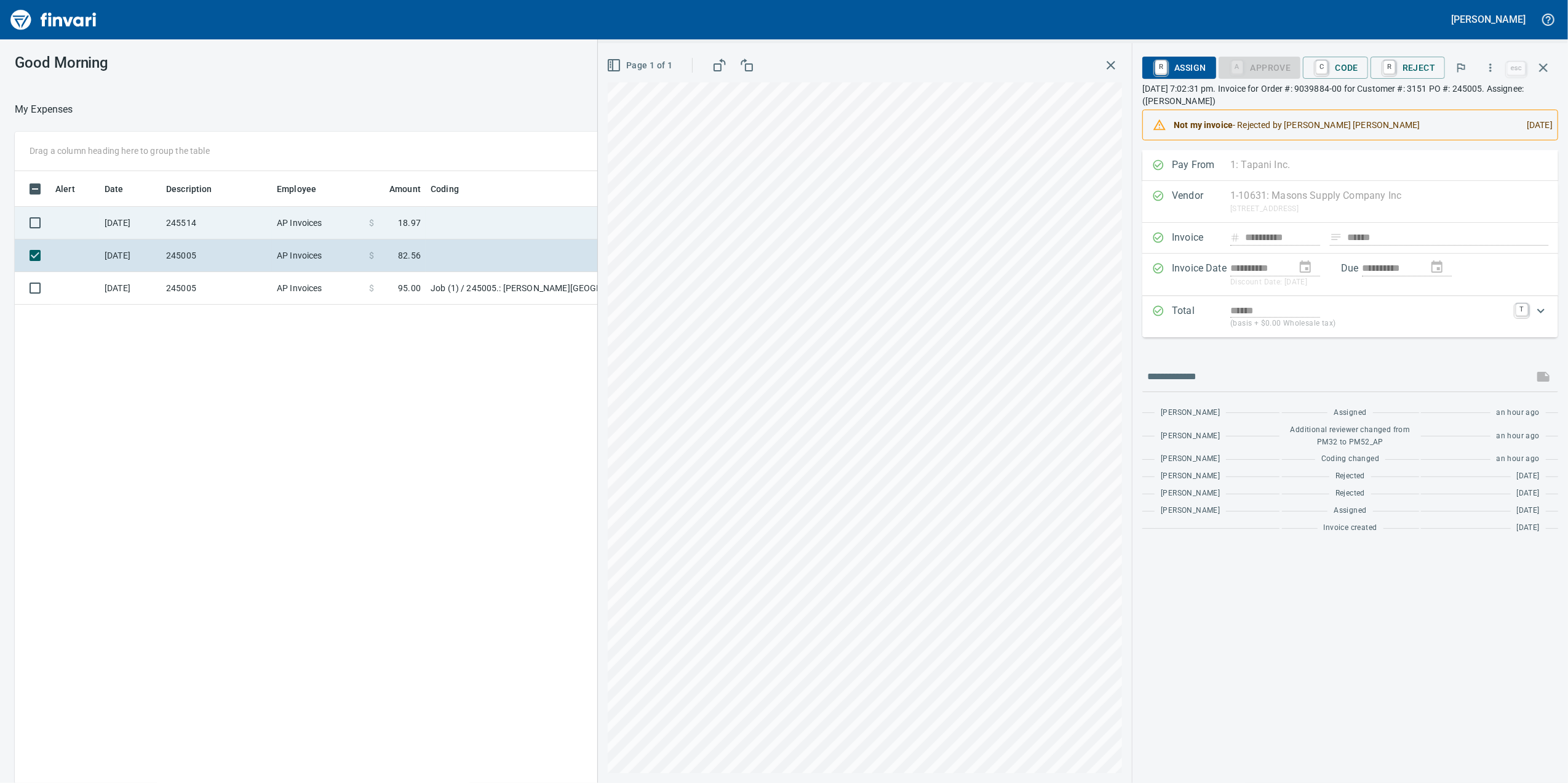
click at [462, 233] on td at bounding box center [579, 223] width 307 height 32
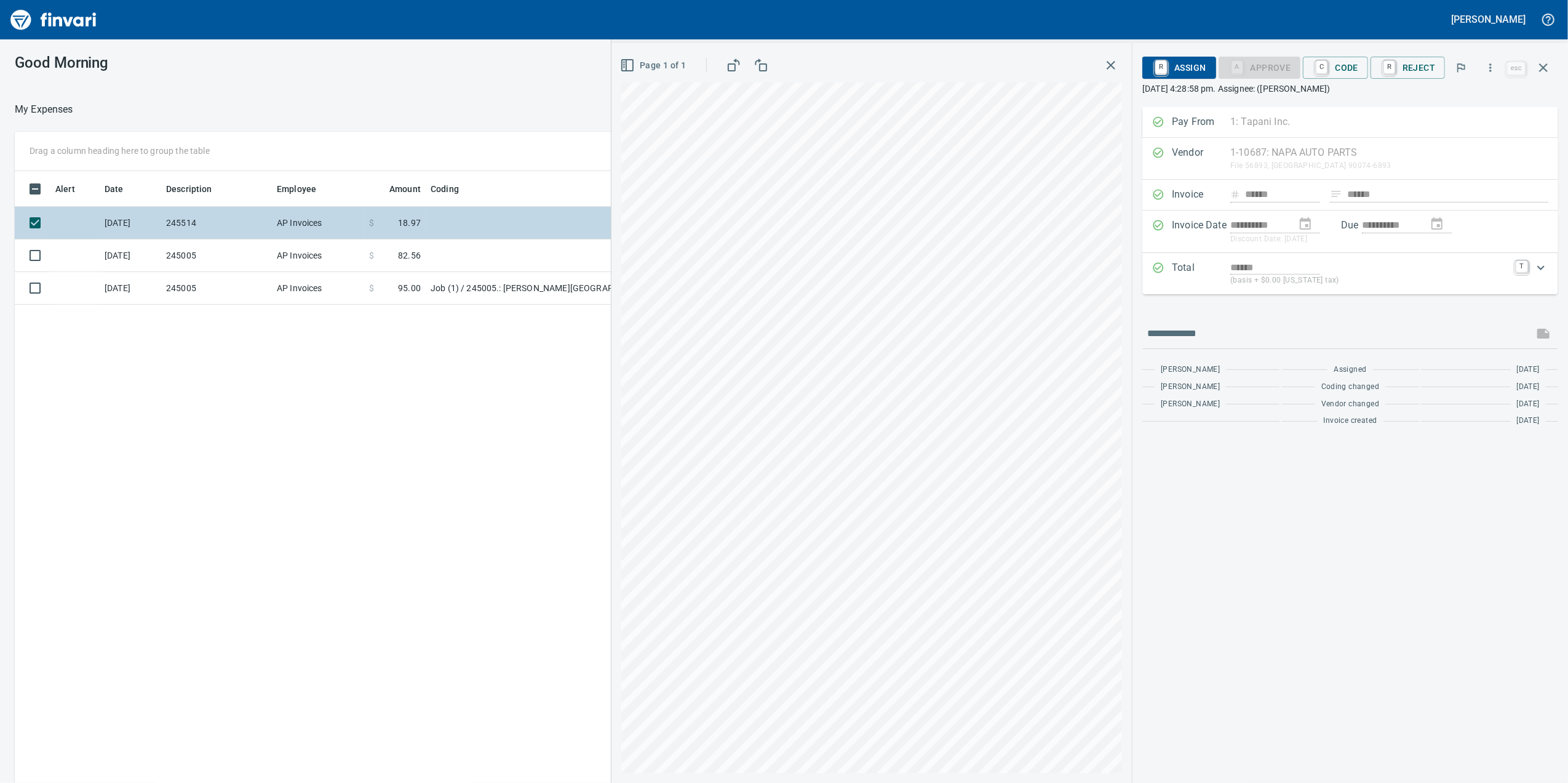
click at [482, 235] on td at bounding box center [579, 223] width 307 height 32
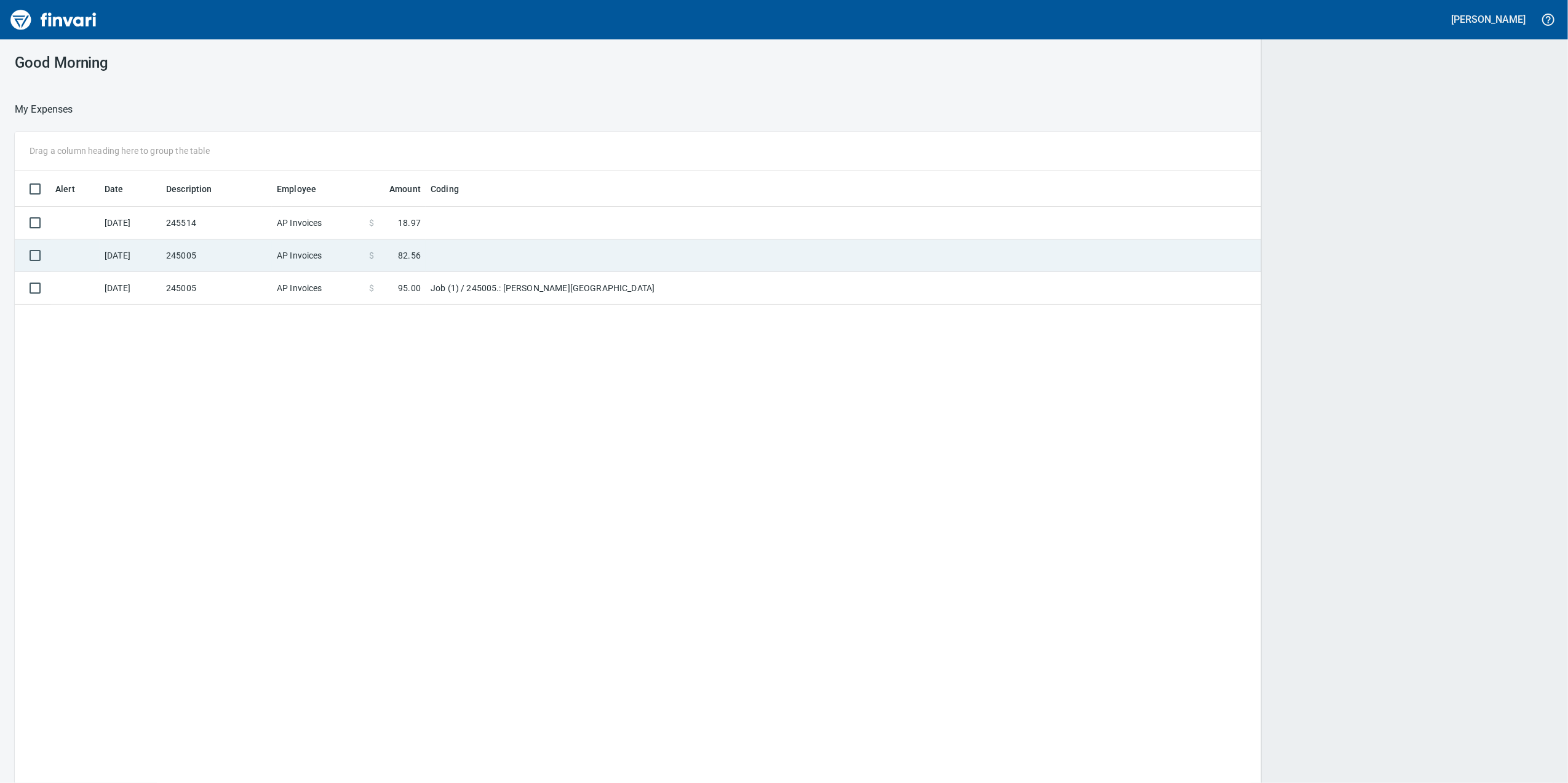
scroll to position [1, 1]
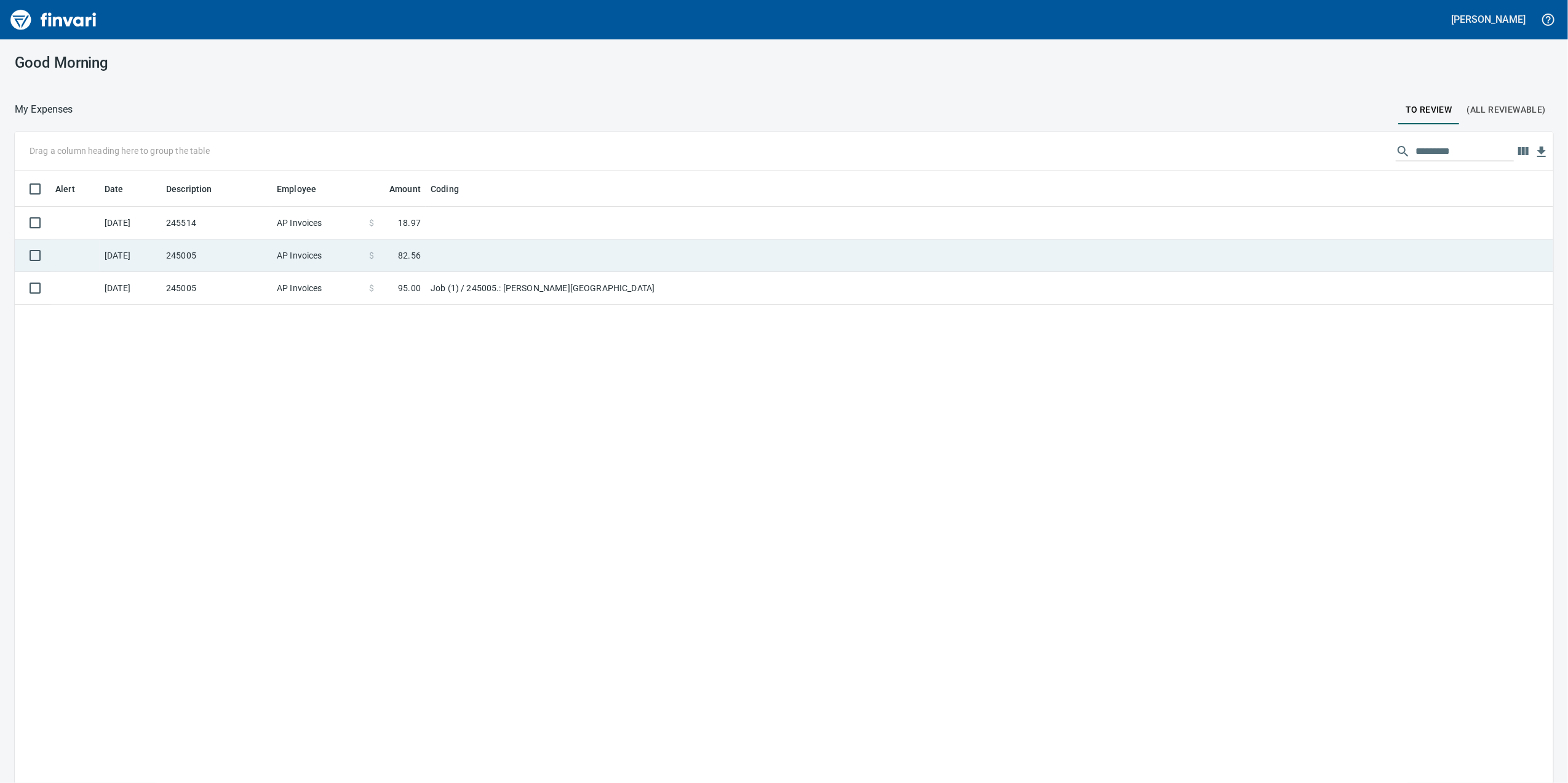
click at [474, 247] on td at bounding box center [579, 256] width 307 height 32
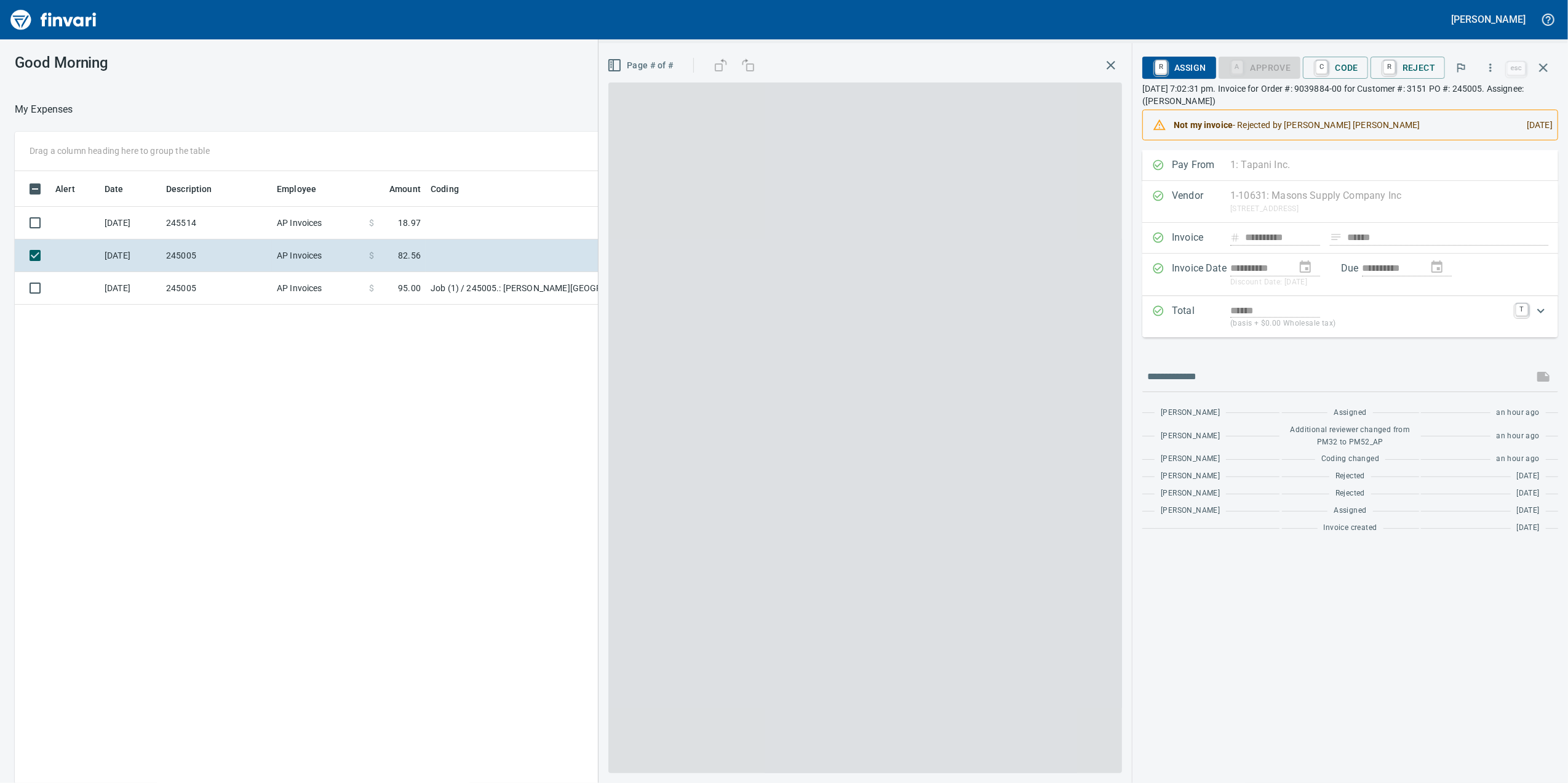
scroll to position [635, 1207]
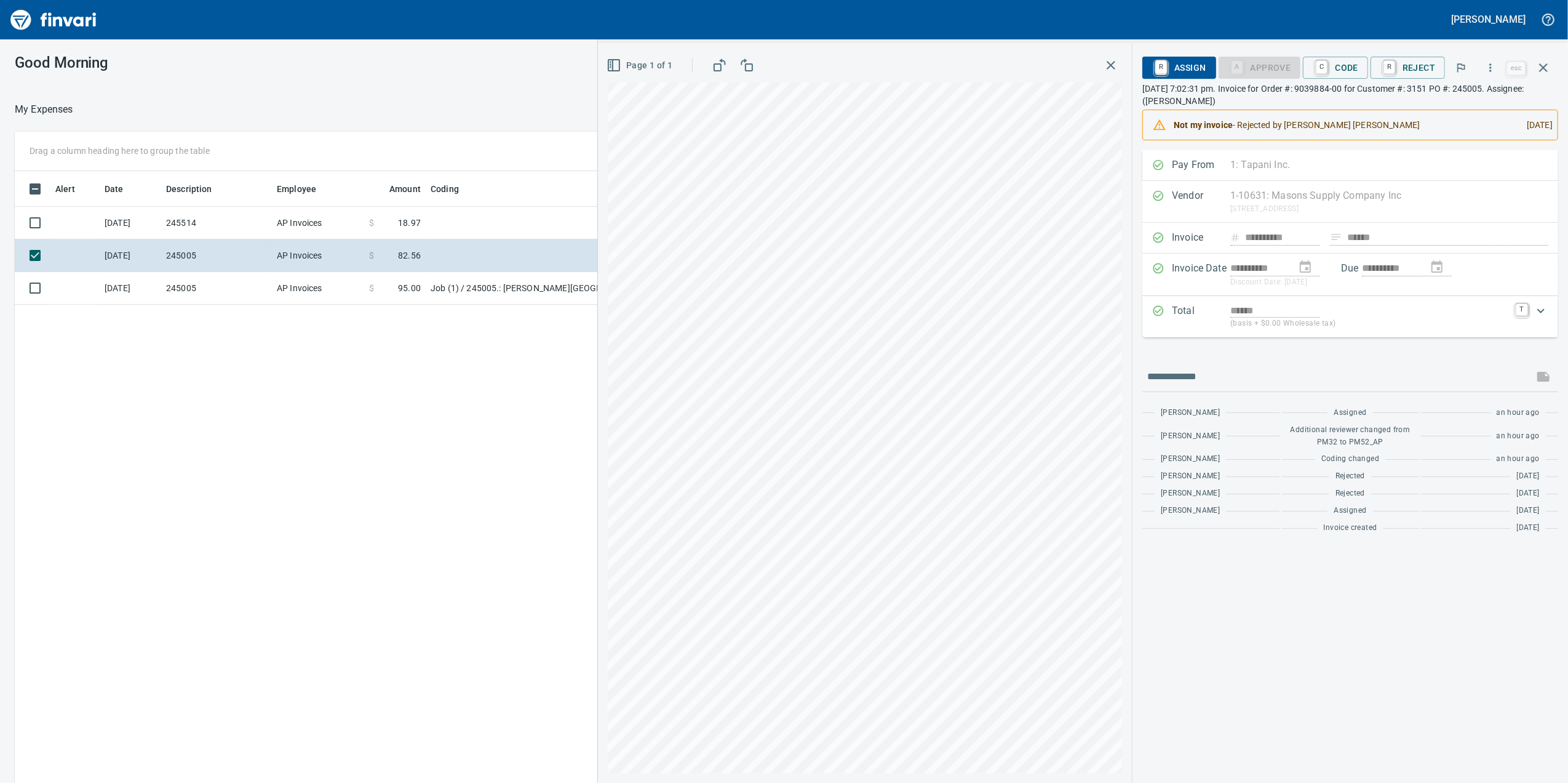
click at [1315, 322] on p "(basis + $0.00 Wholesale tax)" at bounding box center [1369, 324] width 278 height 12
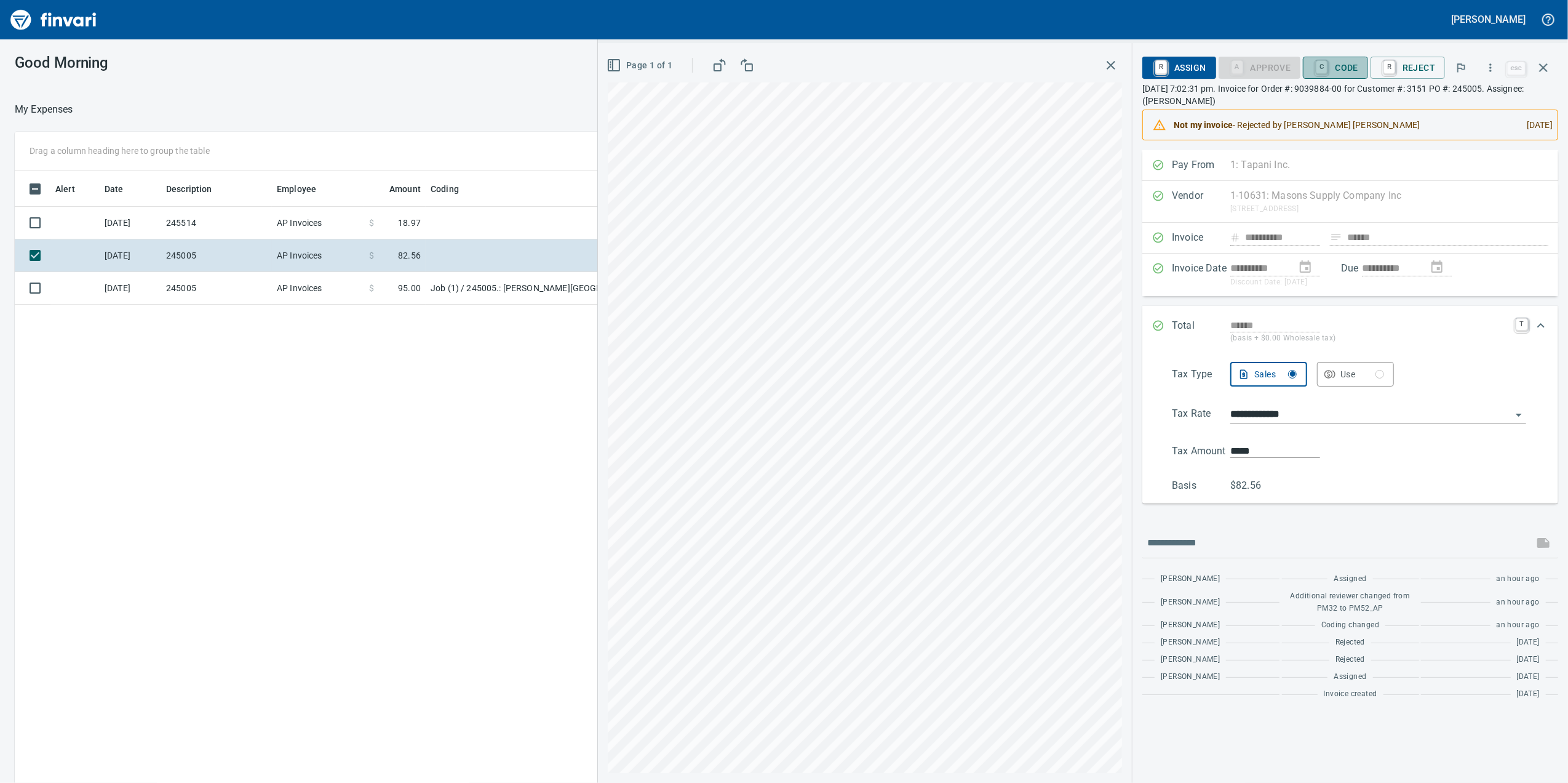
click at [1335, 74] on span "C Code" at bounding box center [1335, 67] width 46 height 21
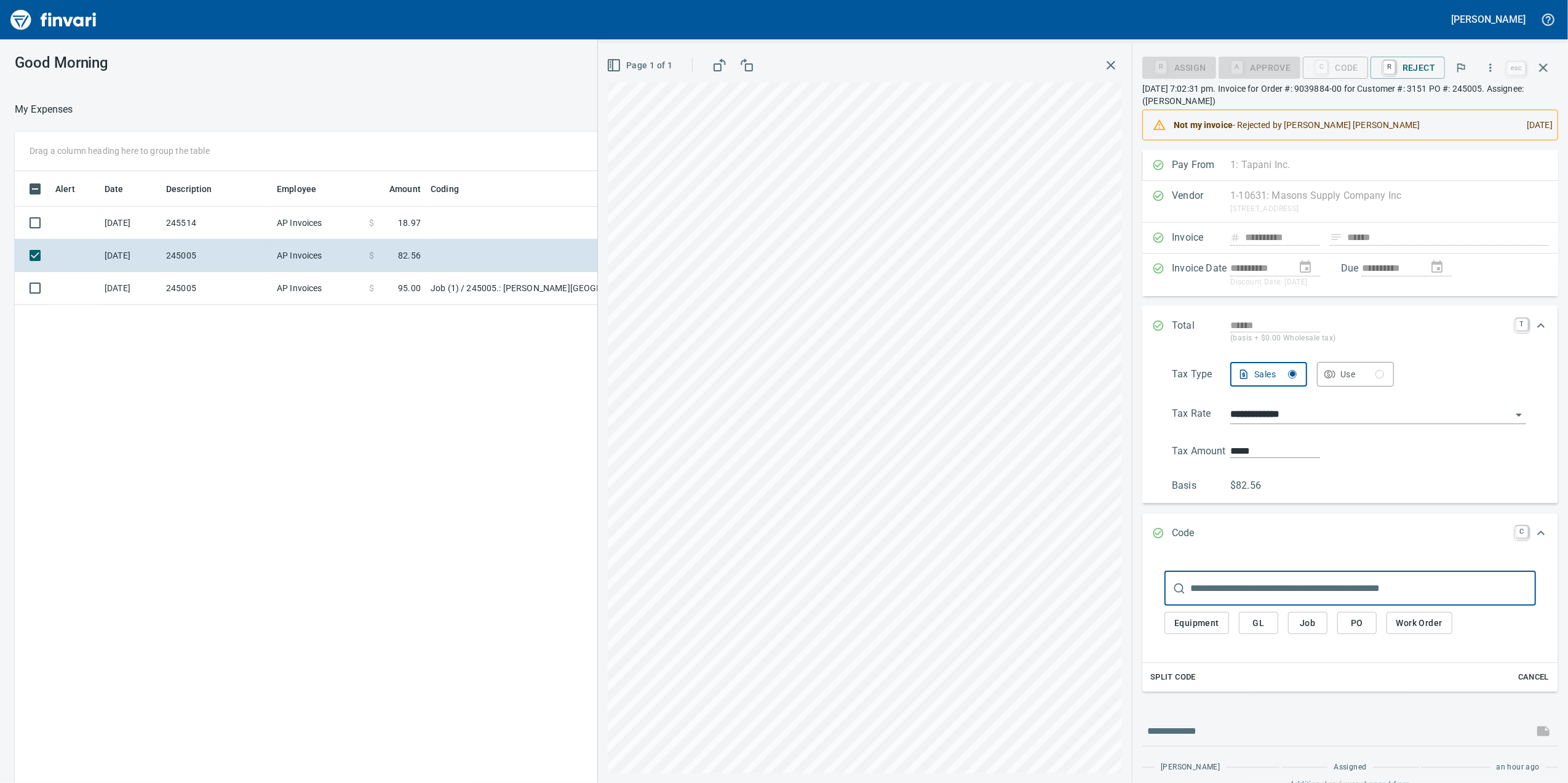
click at [1290, 595] on input "text" at bounding box center [1363, 588] width 346 height 34
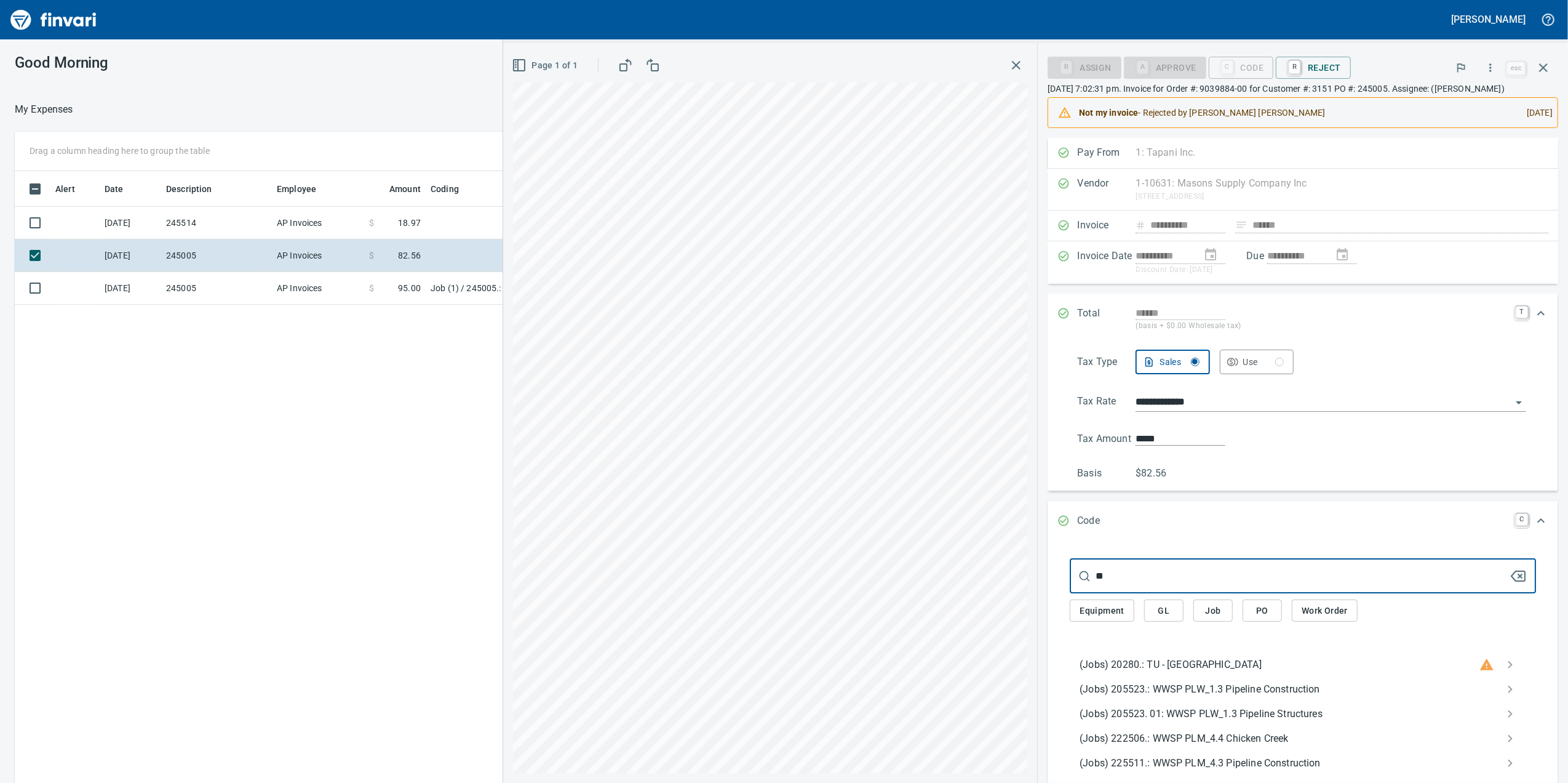
type input "*"
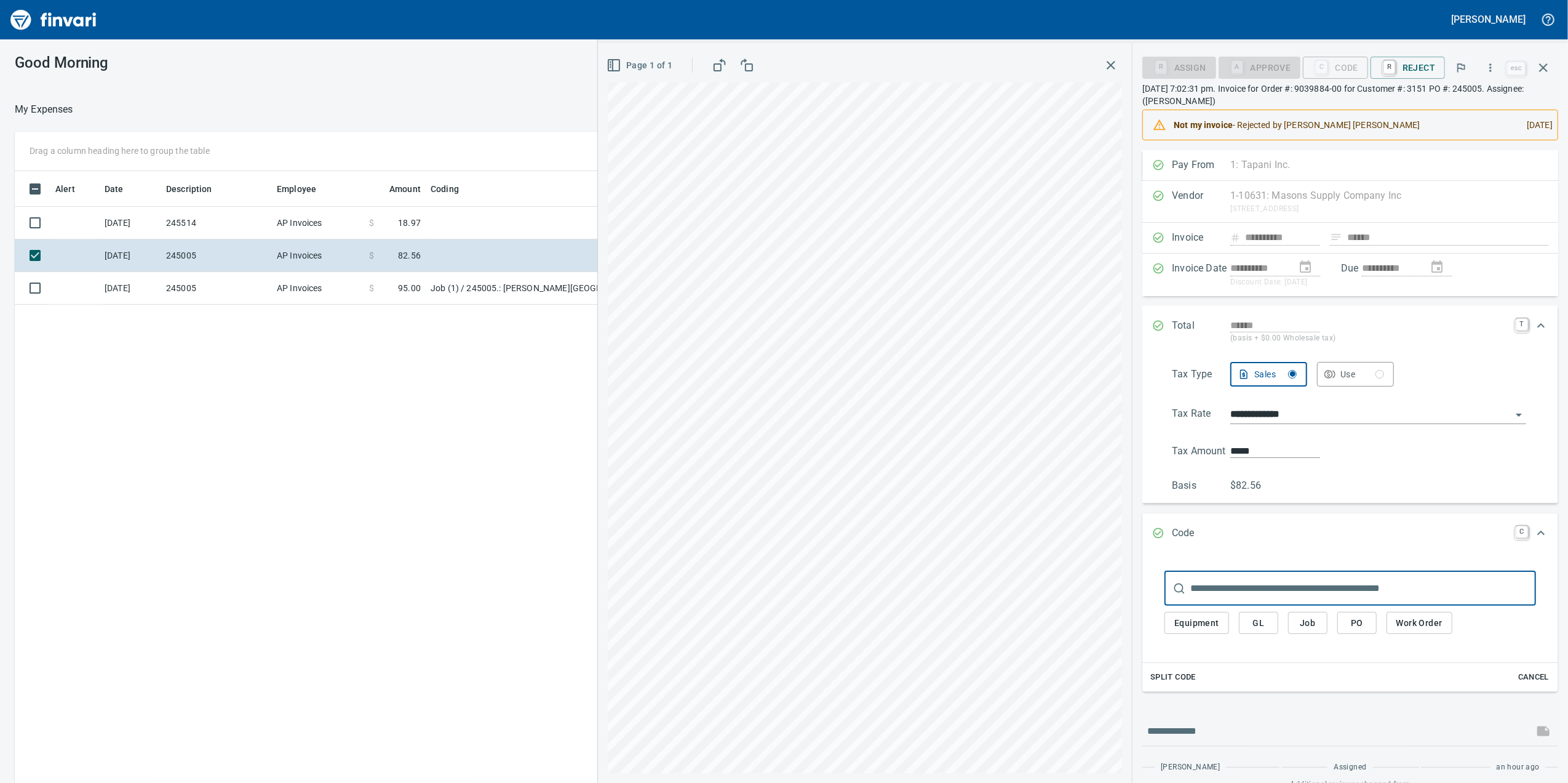
click at [1239, 588] on input "text" at bounding box center [1363, 588] width 346 height 34
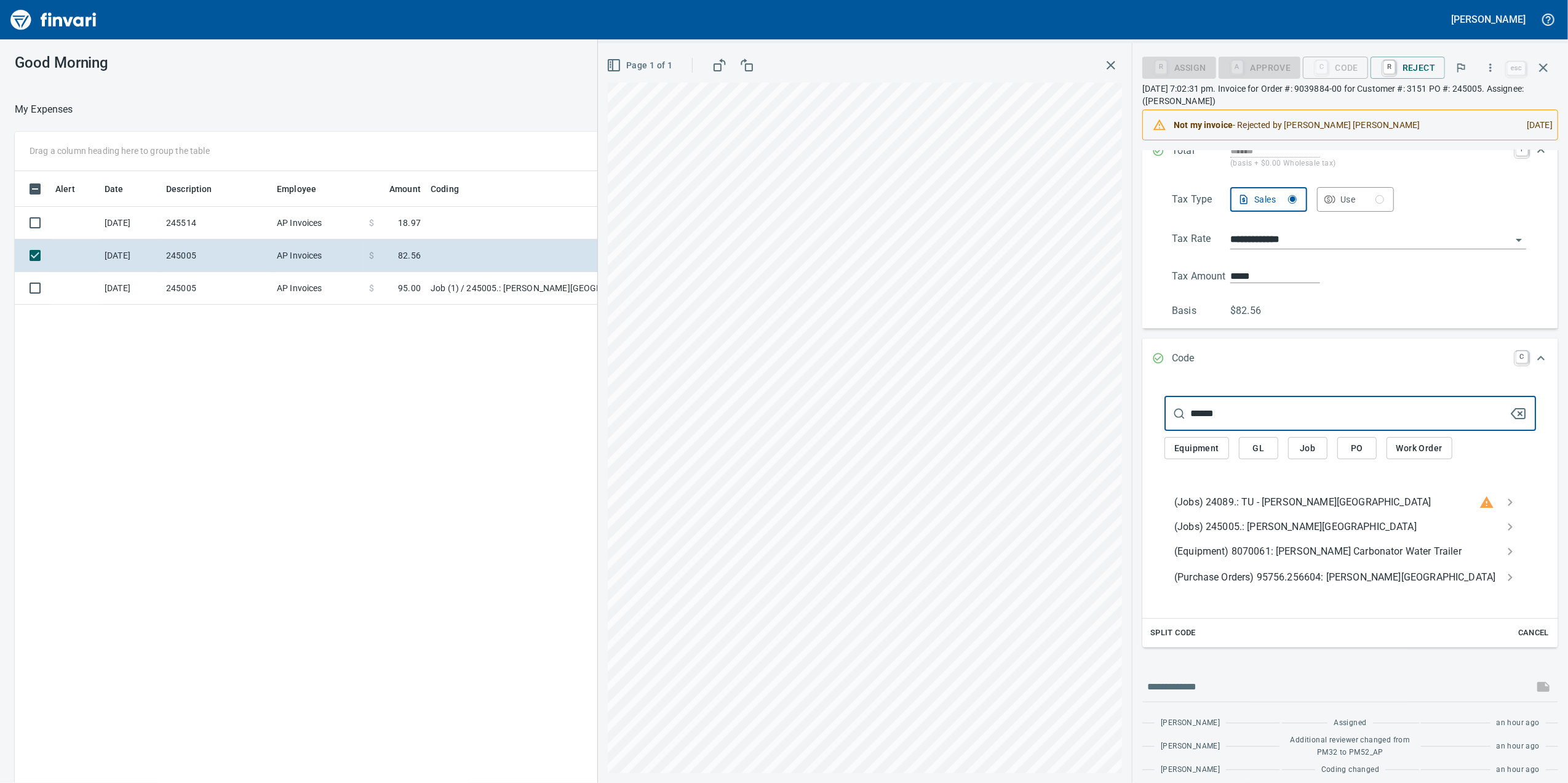
scroll to position [246, 0]
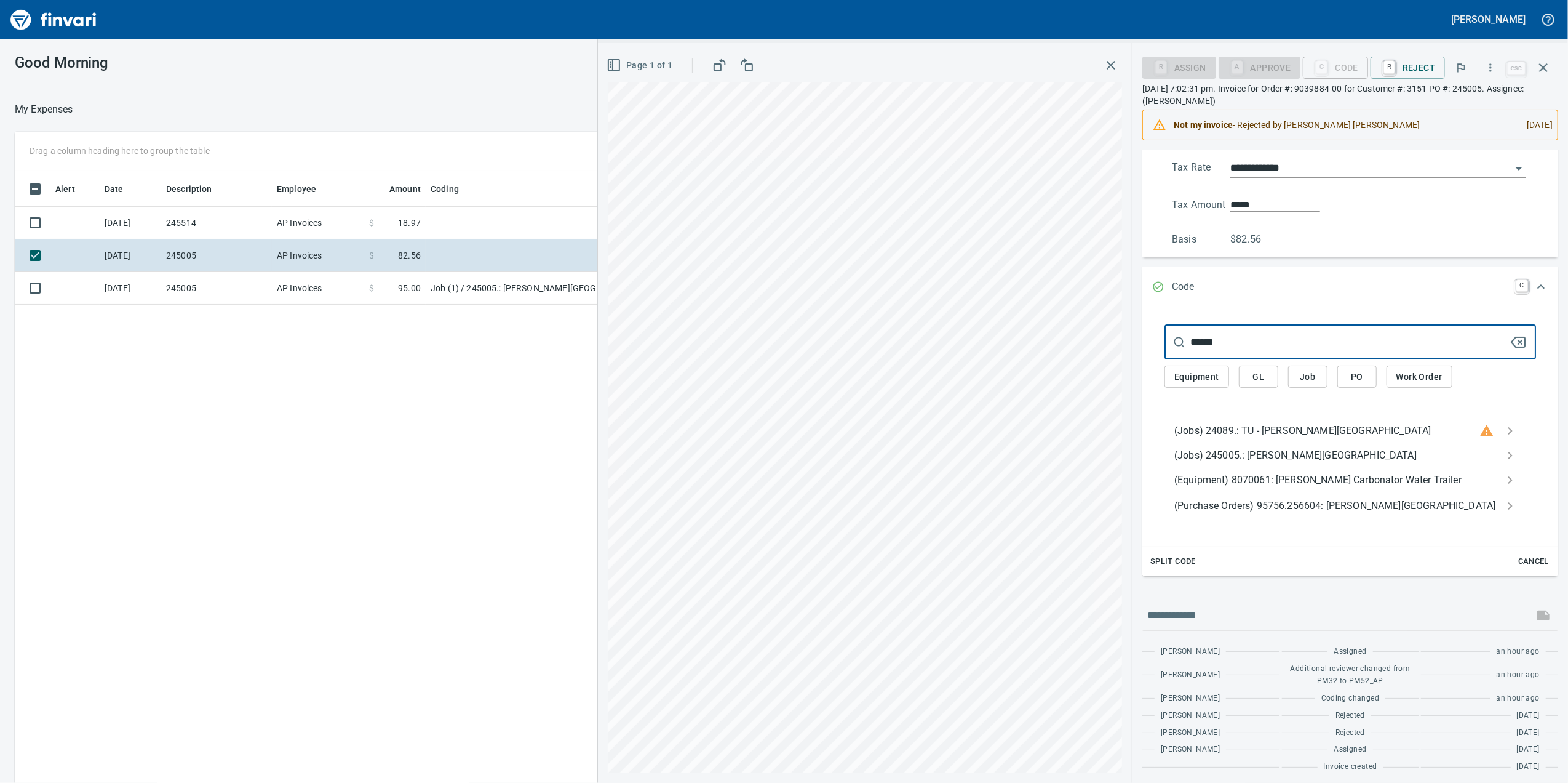
type input "******"
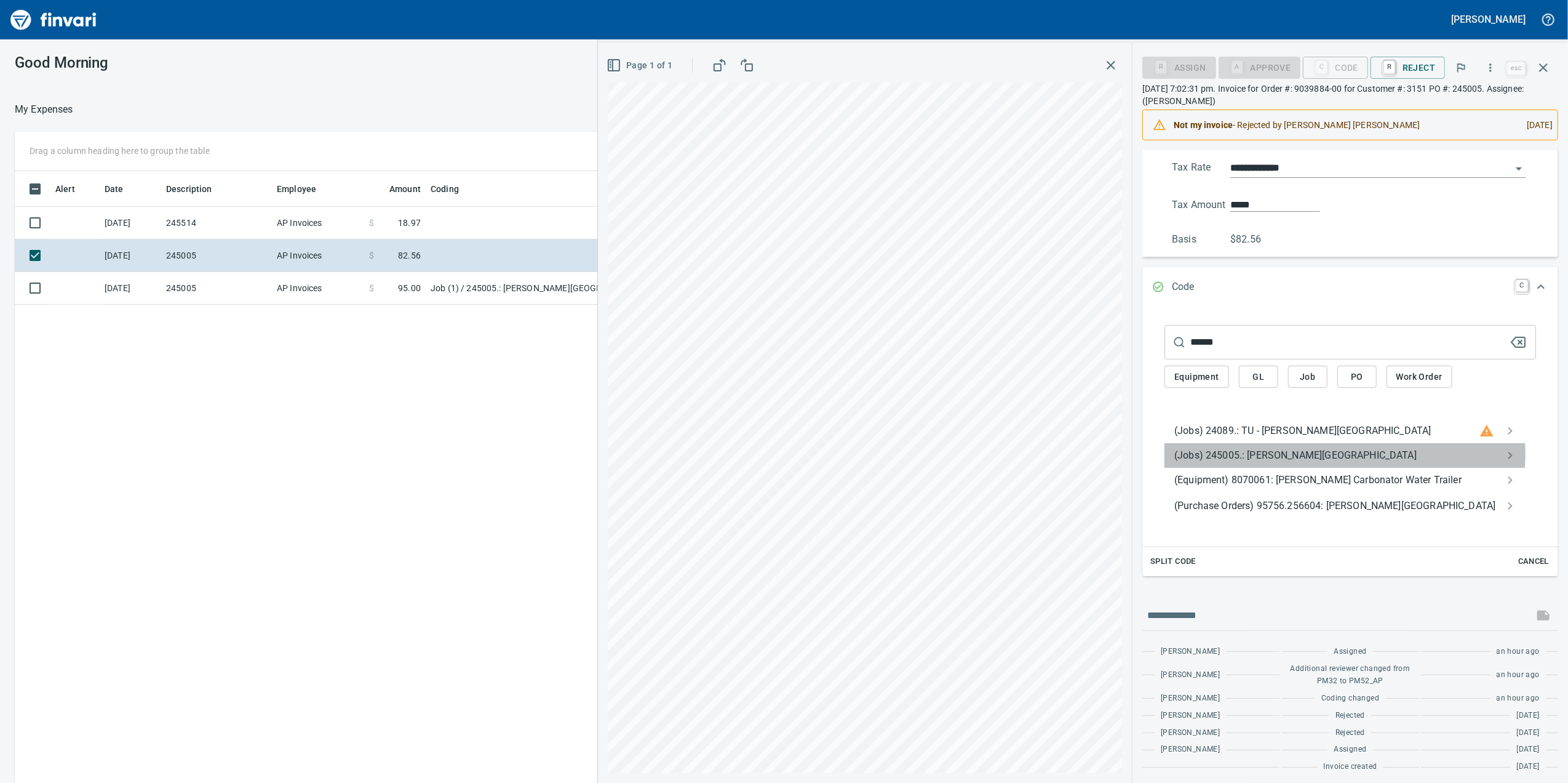
click at [1318, 458] on span "(Jobs) 245005.: [PERSON_NAME][GEOGRAPHIC_DATA]" at bounding box center [1340, 455] width 332 height 15
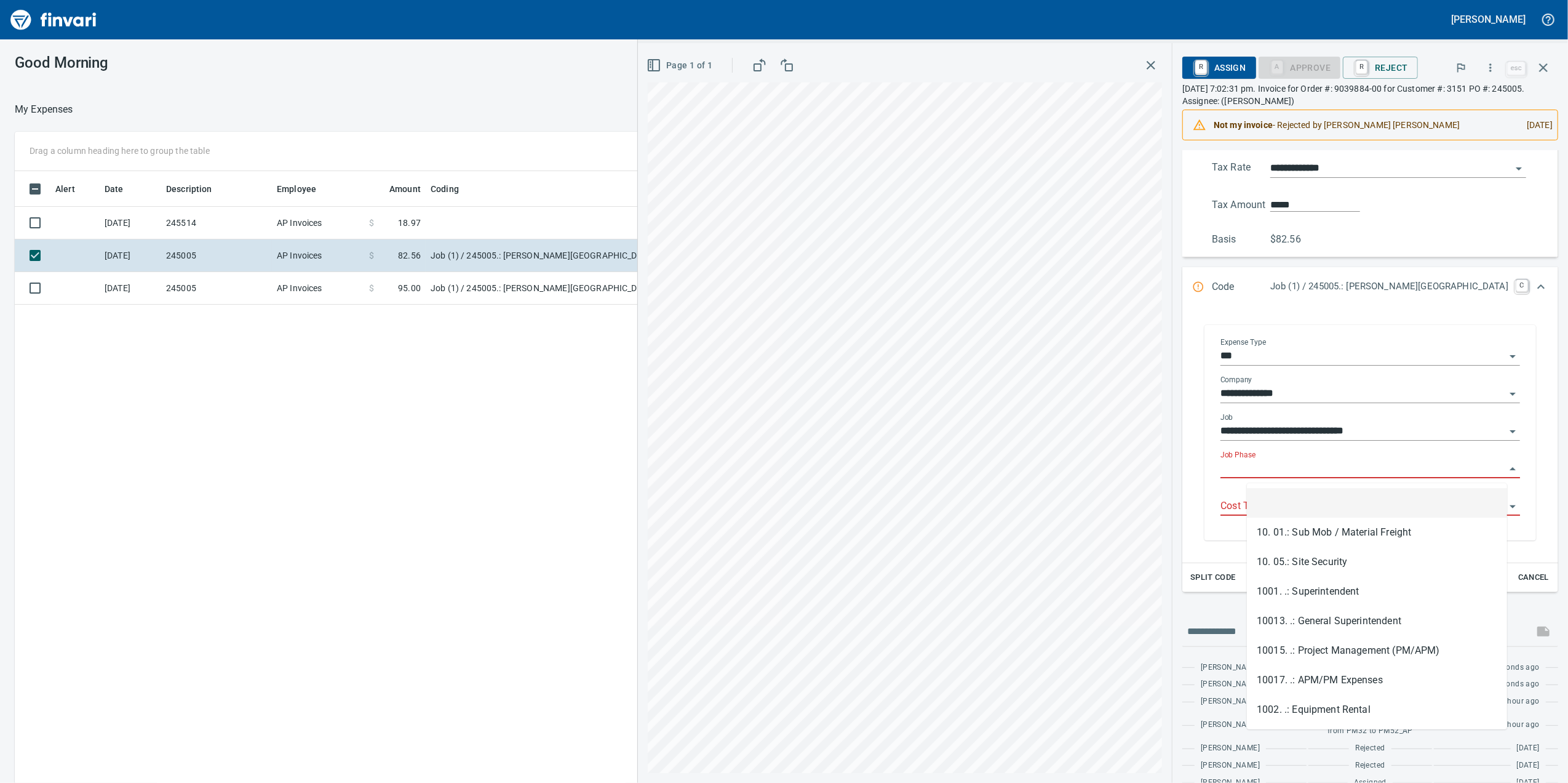
scroll to position [635, 1207]
click at [1277, 475] on input "Job Phase" at bounding box center [1362, 469] width 285 height 18
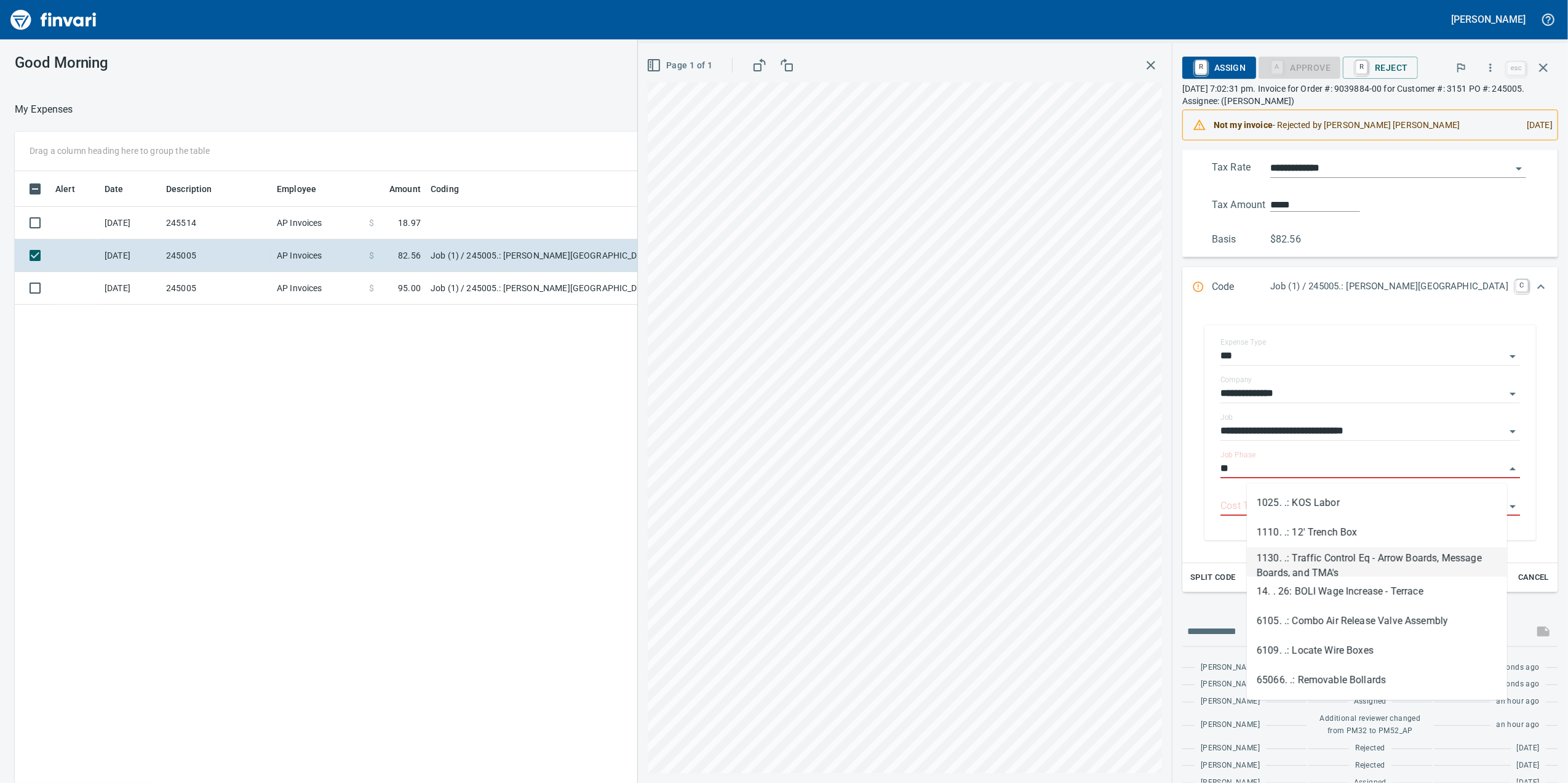
type input "*"
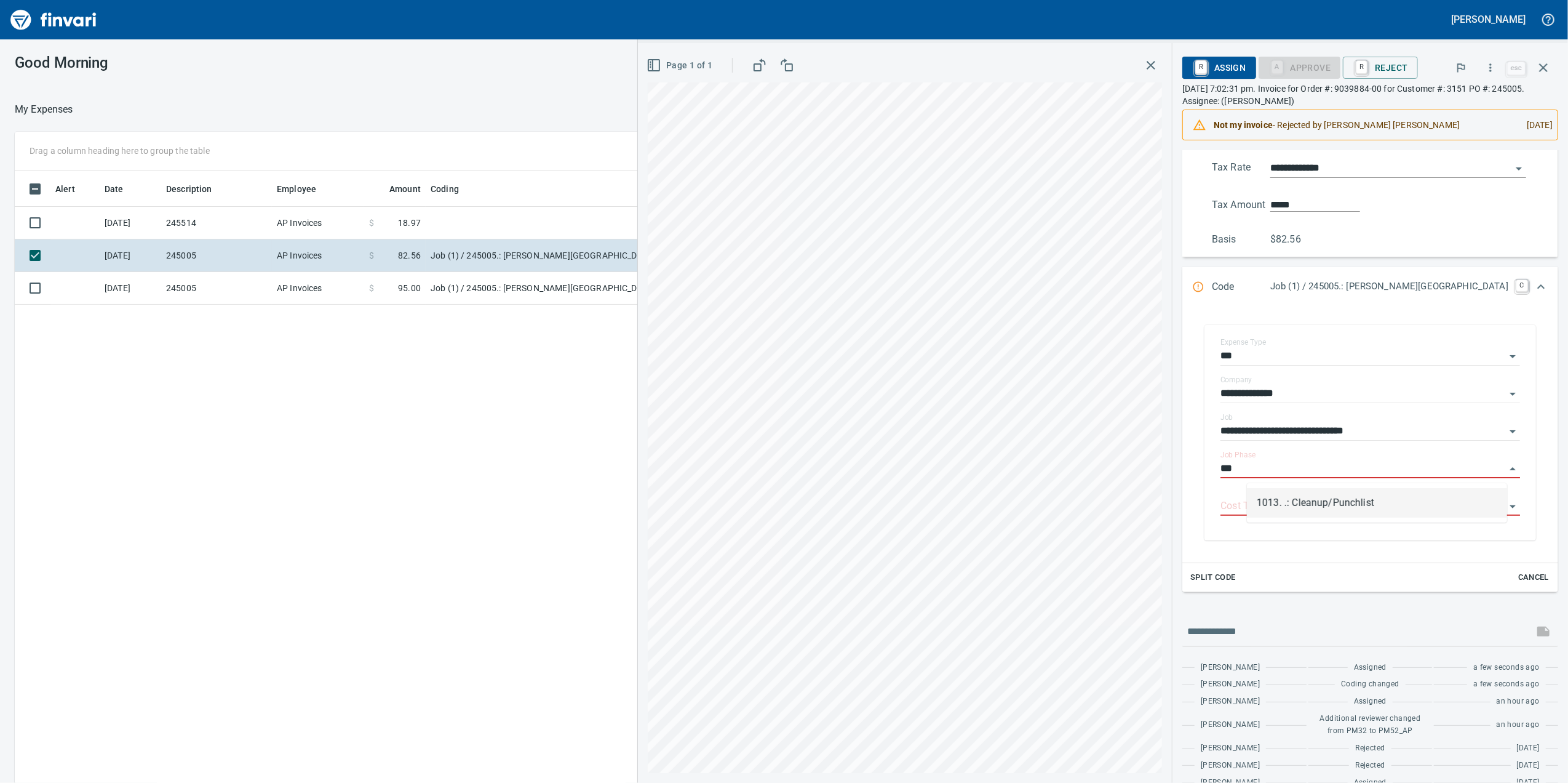
click at [1317, 508] on li "1013. .: Cleanup/Punchlist" at bounding box center [1377, 503] width 260 height 30
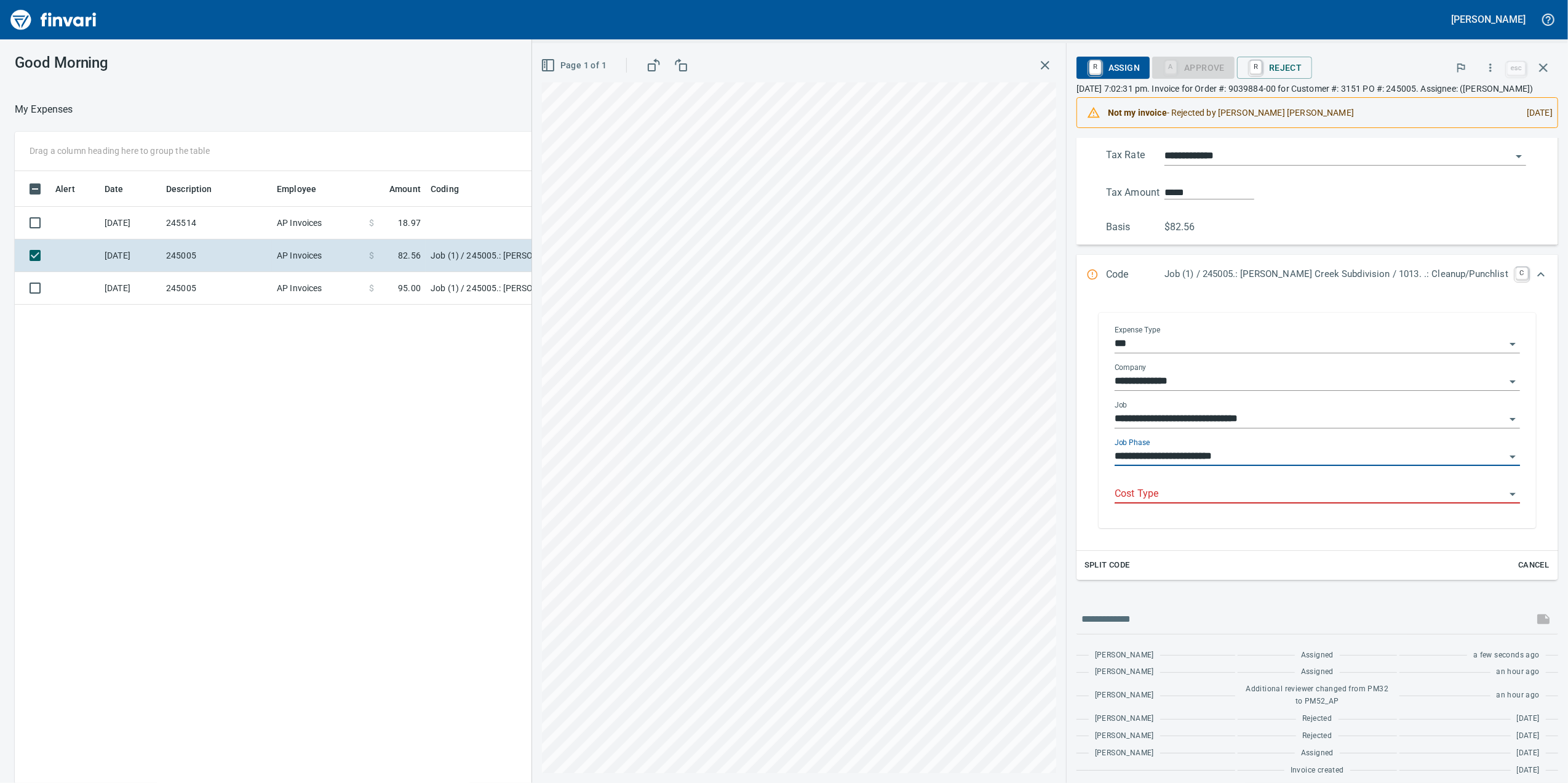
type input "**********"
click at [1305, 503] on input "Cost Type" at bounding box center [1310, 494] width 390 height 18
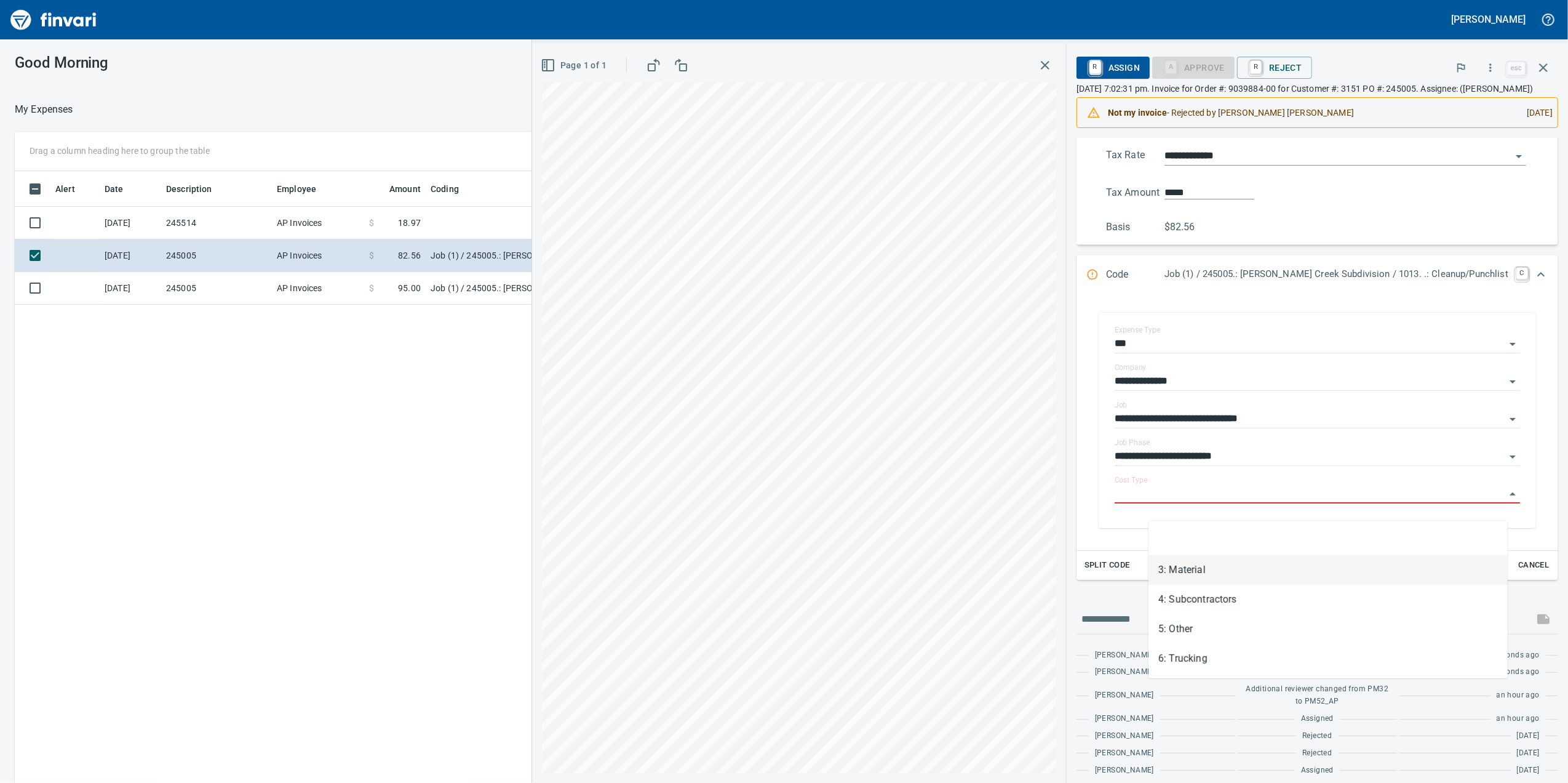
click at [1205, 577] on li "3: Material" at bounding box center [1328, 570] width 359 height 30
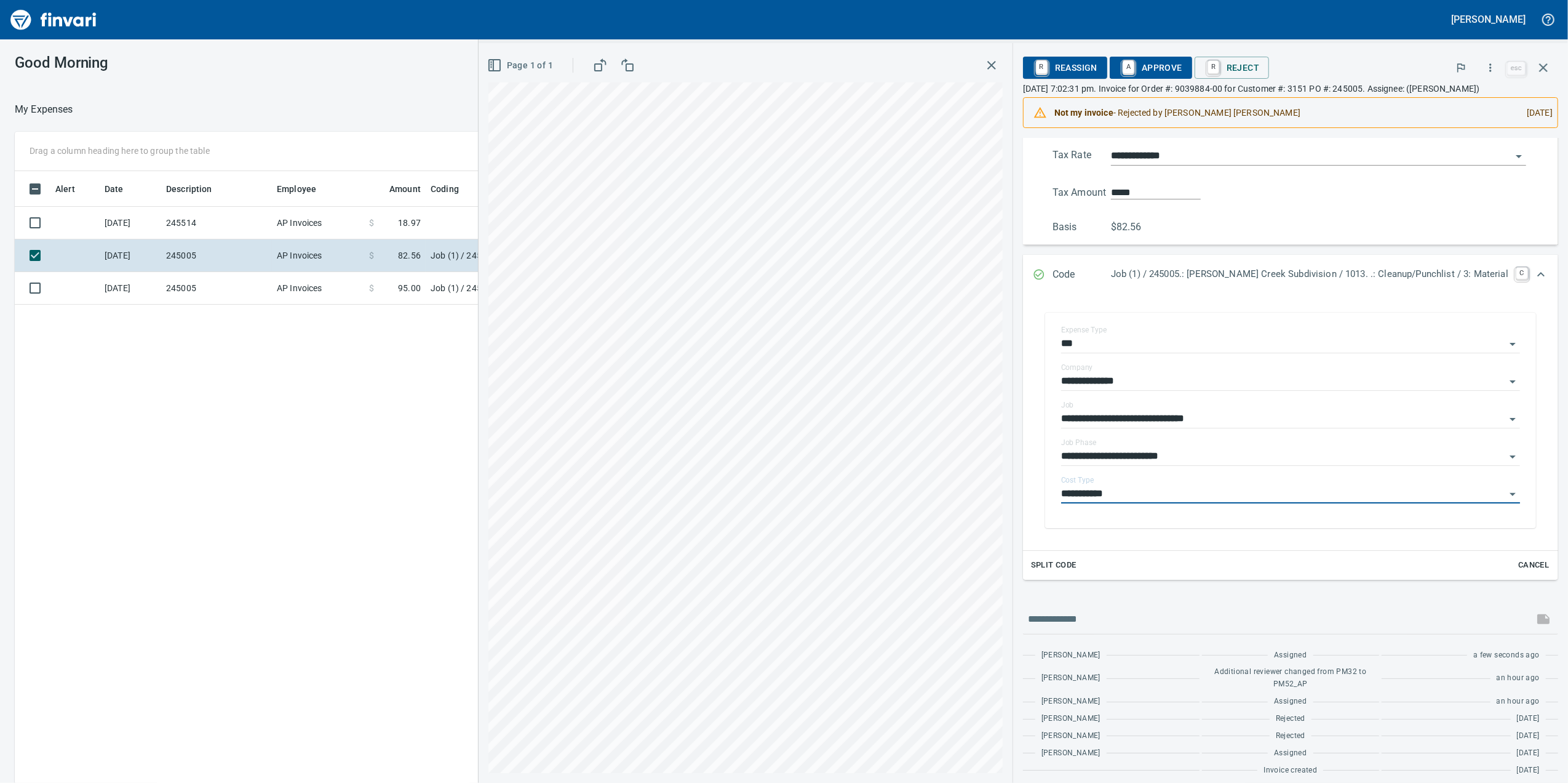
type input "**********"
click at [1182, 60] on span "A Approve" at bounding box center [1151, 67] width 63 height 21
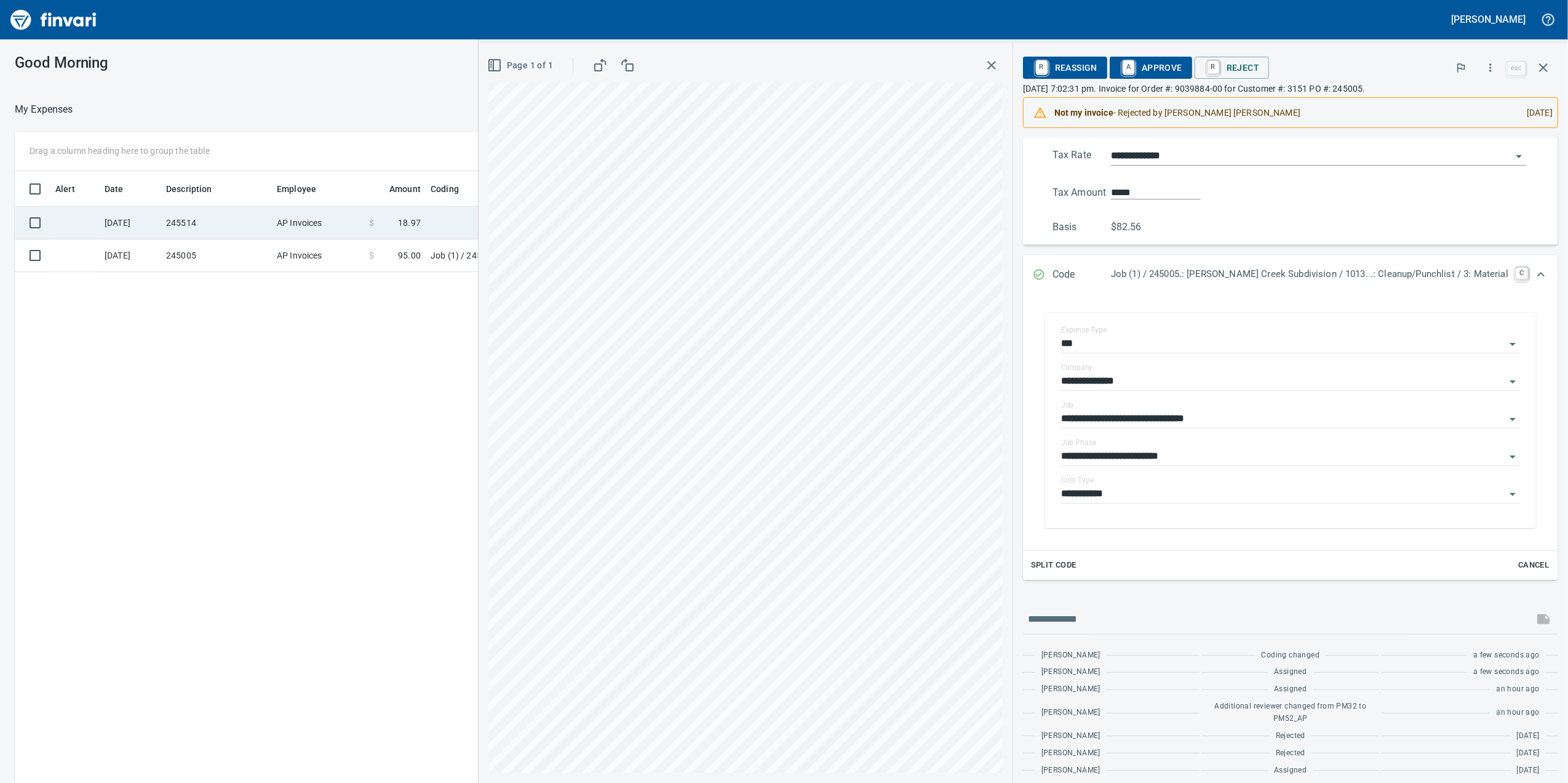
click at [319, 210] on td "AP Invoices" at bounding box center [318, 223] width 92 height 32
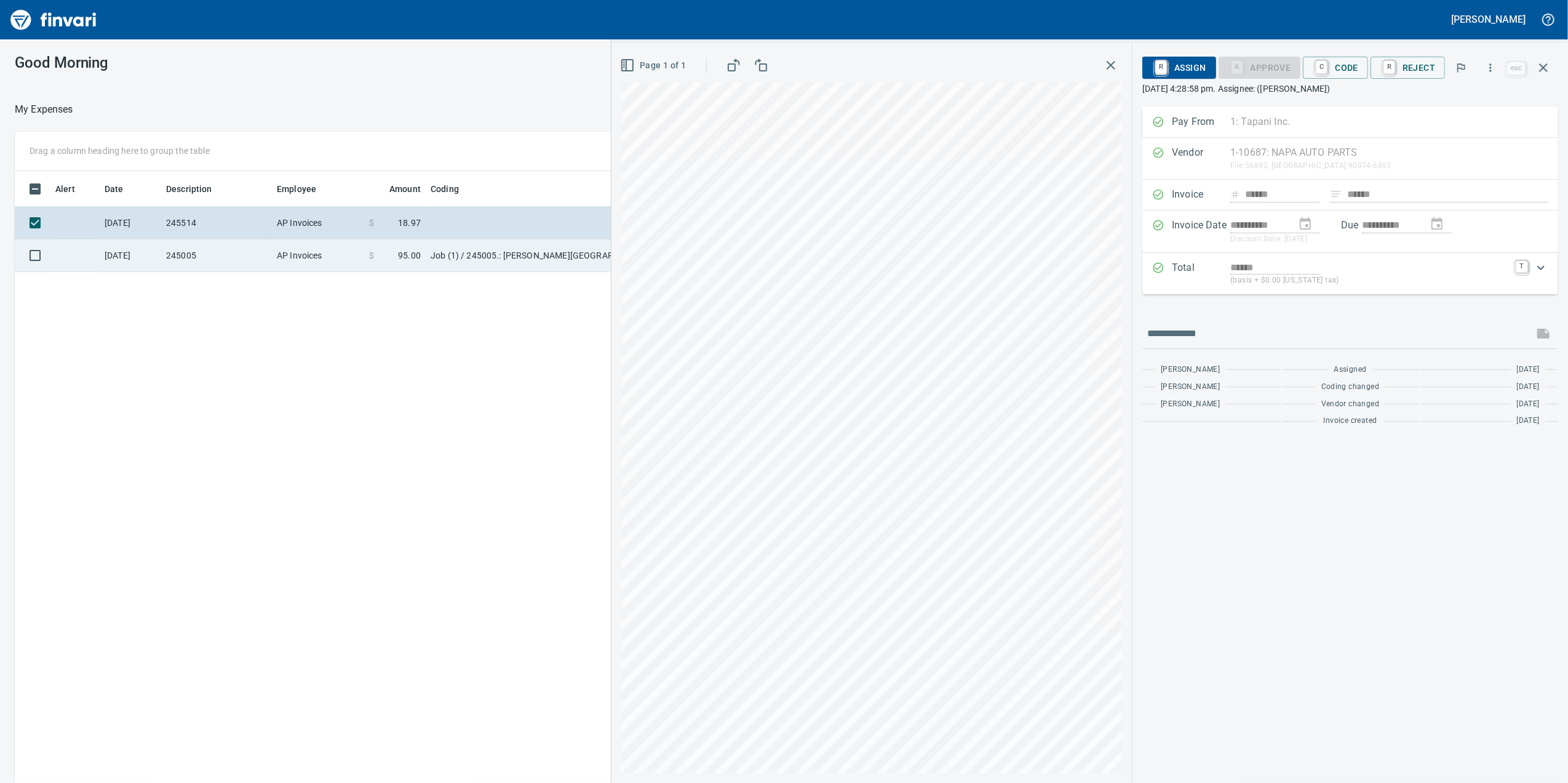
click at [350, 261] on td "AP Invoices" at bounding box center [318, 256] width 92 height 32
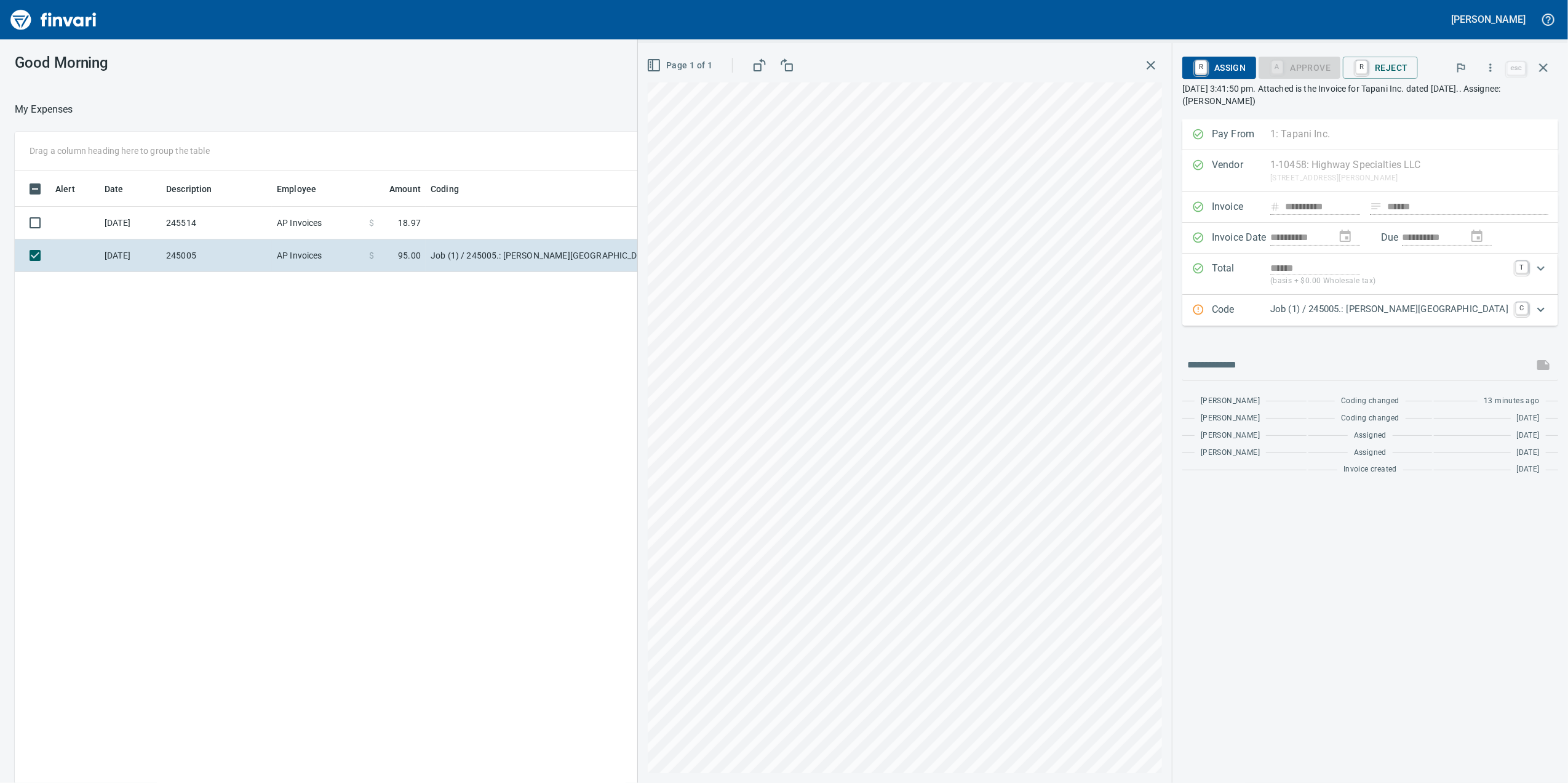
drag, startPoint x: 1298, startPoint y: 316, endPoint x: 1299, endPoint y: 322, distance: 6.1
click at [1299, 321] on div "Code Job (1) / 245005.: [PERSON_NAME][GEOGRAPHIC_DATA] C" at bounding box center [1370, 310] width 376 height 31
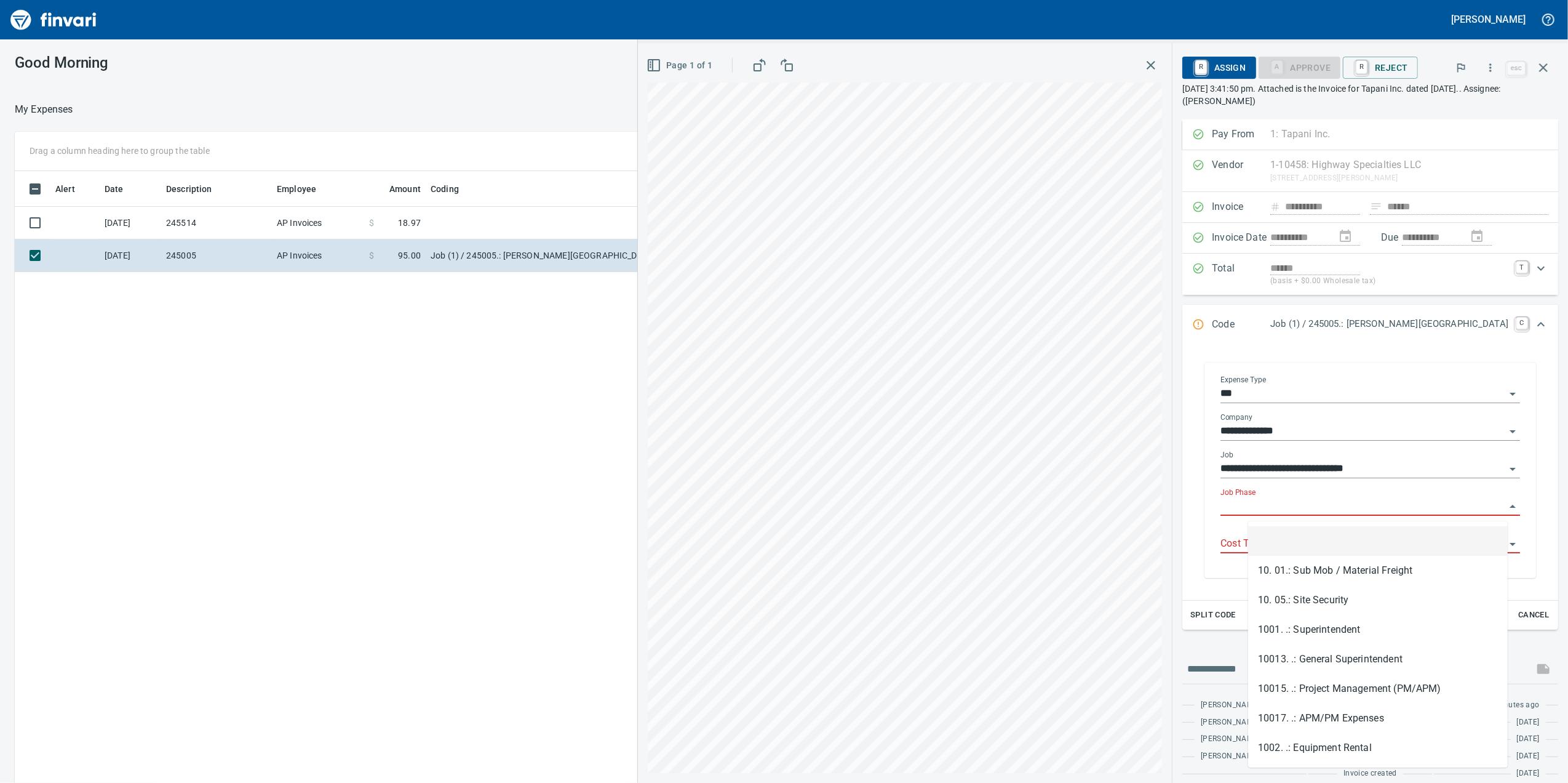
scroll to position [635, 1207]
click at [1315, 503] on input "Job Phase" at bounding box center [1362, 506] width 285 height 18
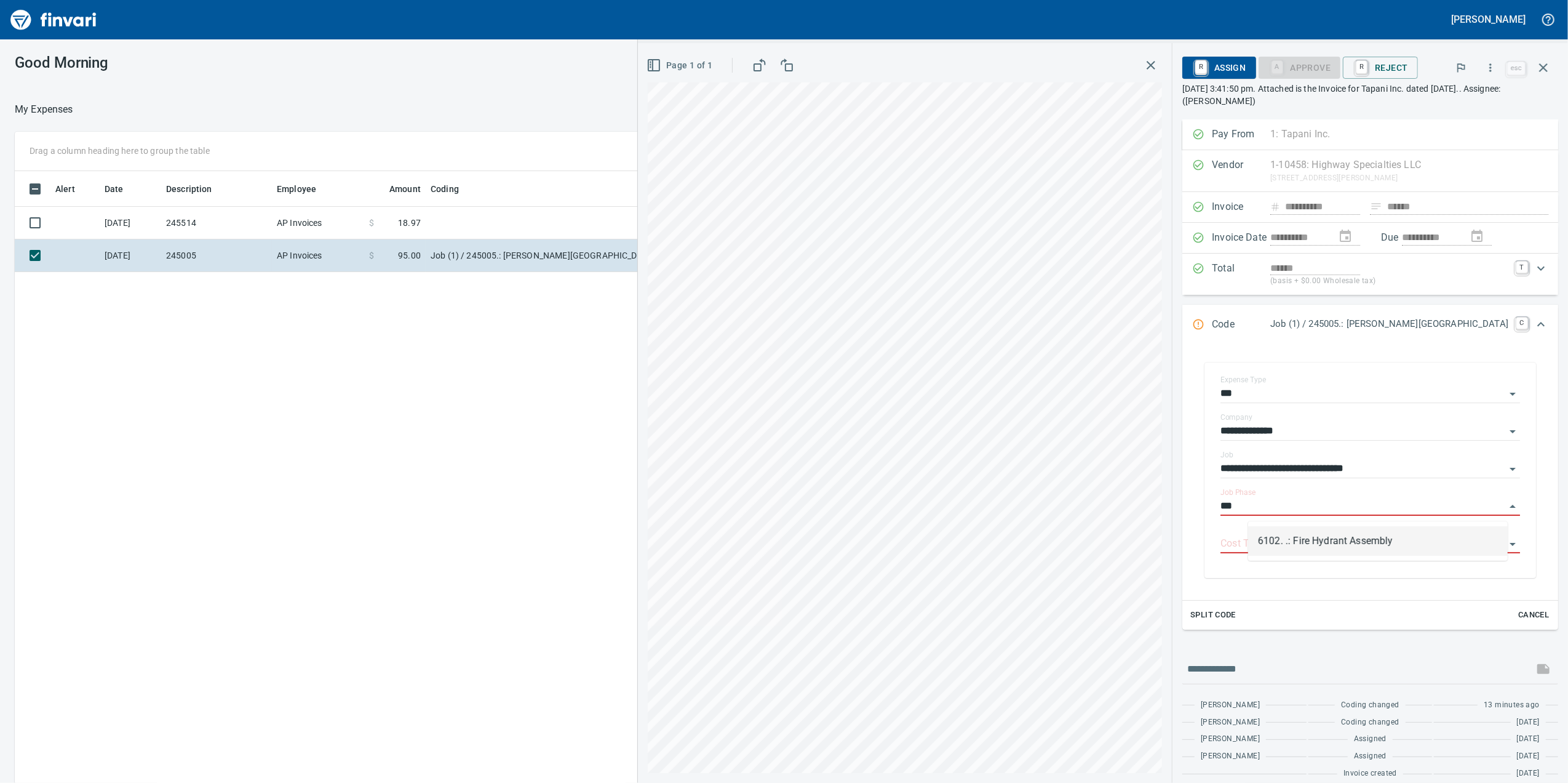
type input "****"
click at [1488, 511] on input "****" at bounding box center [1362, 506] width 285 height 18
drag, startPoint x: 1413, startPoint y: 522, endPoint x: 1405, endPoint y: 528, distance: 10.0
click at [1406, 527] on div "1013. .: Cleanup/Punchlist" at bounding box center [1378, 541] width 260 height 39
drag, startPoint x: 1394, startPoint y: 532, endPoint x: 1269, endPoint y: 488, distance: 132.5
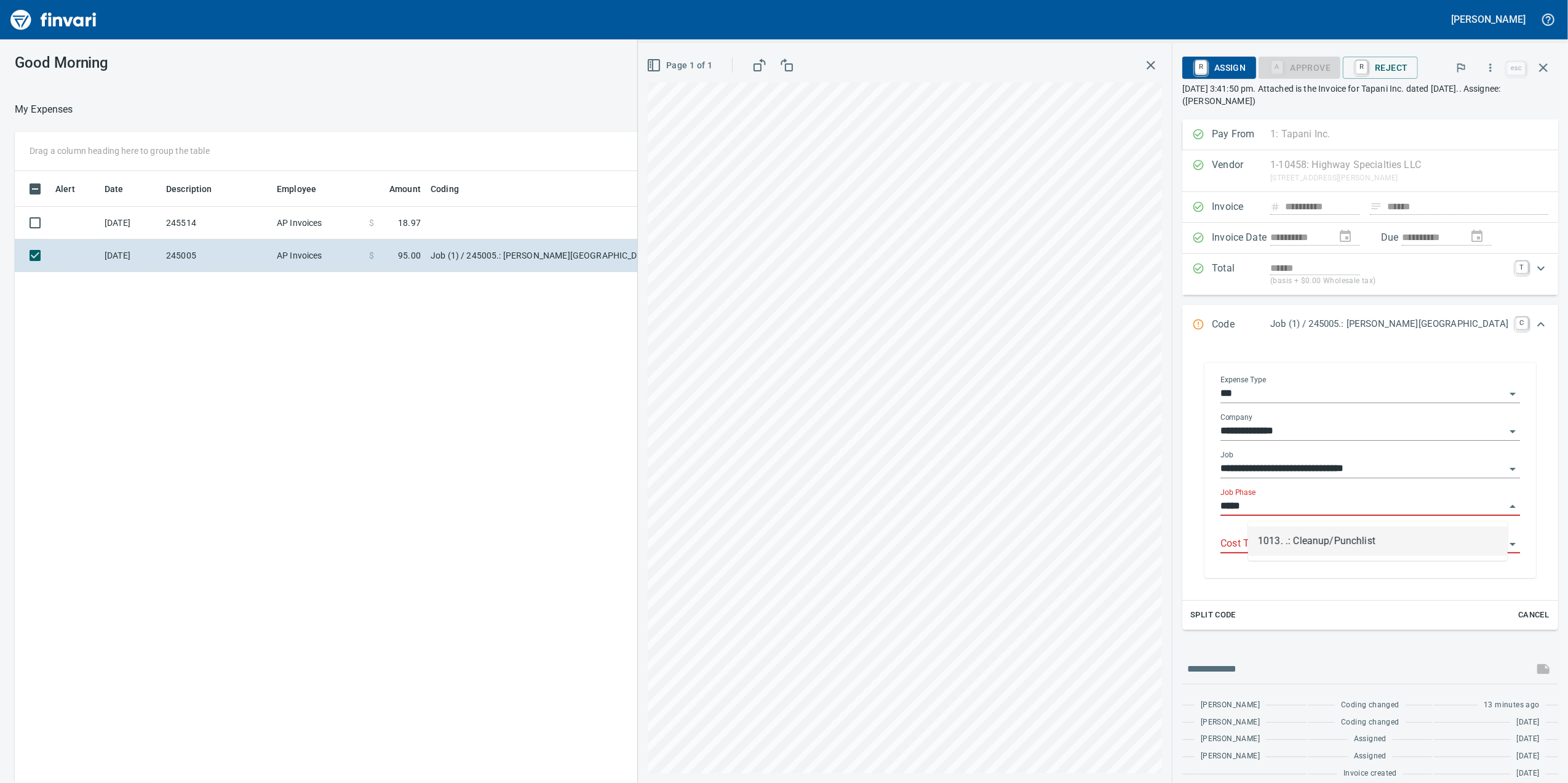
click at [1389, 535] on li "1013. .: Cleanup/Punchlist" at bounding box center [1378, 541] width 260 height 30
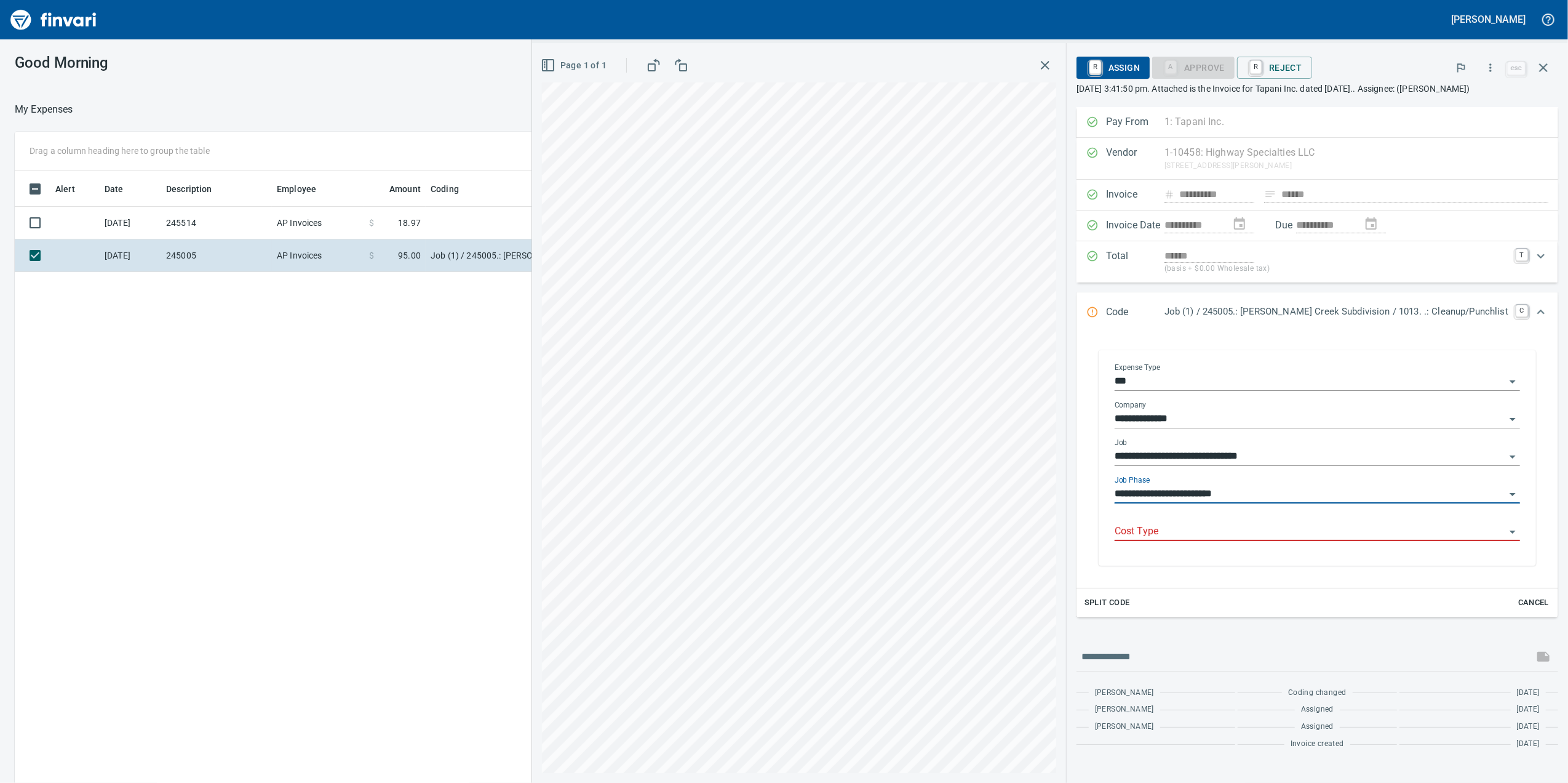
type input "**********"
click at [1269, 566] on div "**********" at bounding box center [1317, 459] width 425 height 212
click at [1254, 540] on input "Cost Type" at bounding box center [1310, 532] width 390 height 18
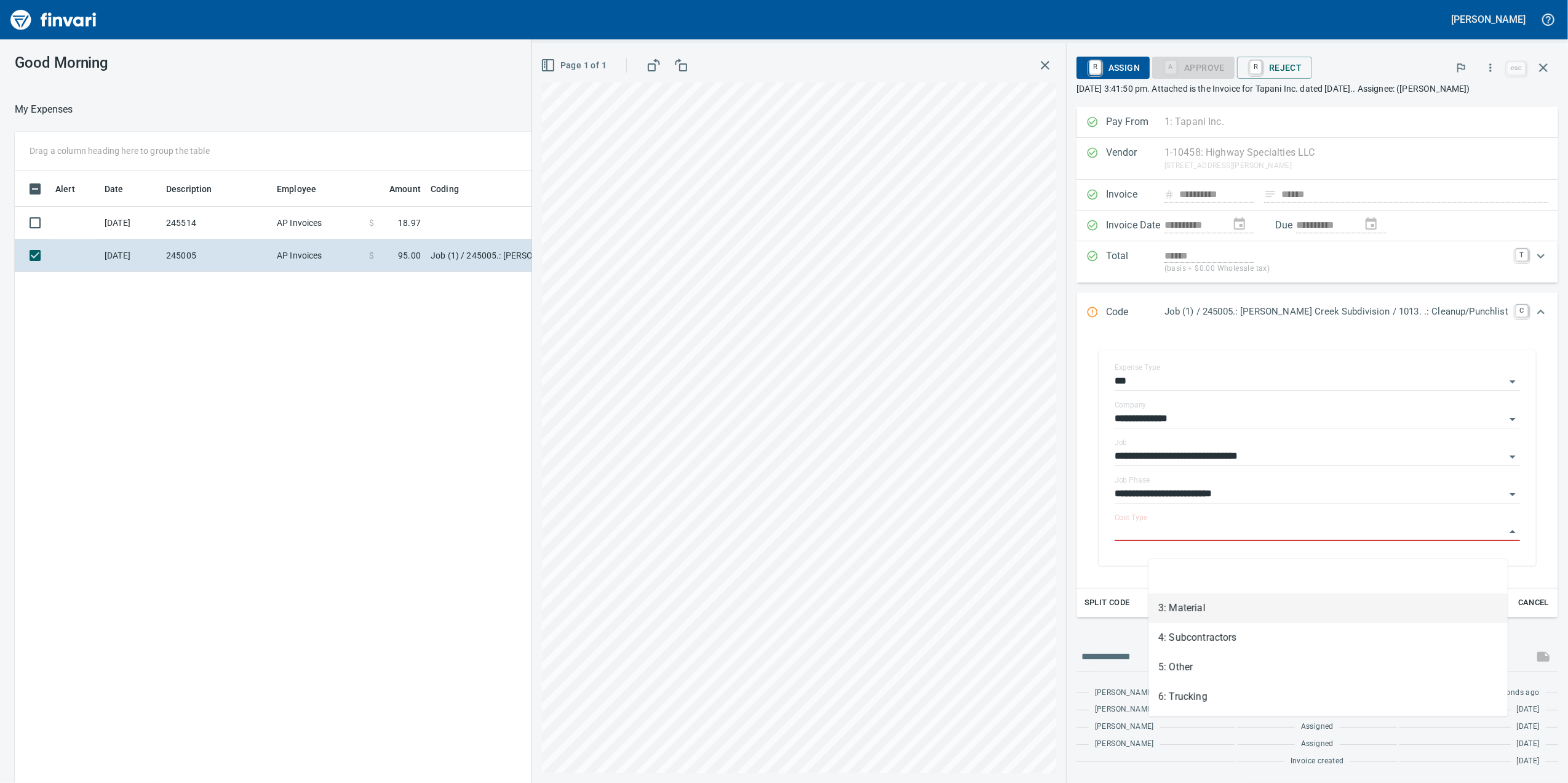
click at [1257, 620] on li "3: Material" at bounding box center [1328, 608] width 359 height 30
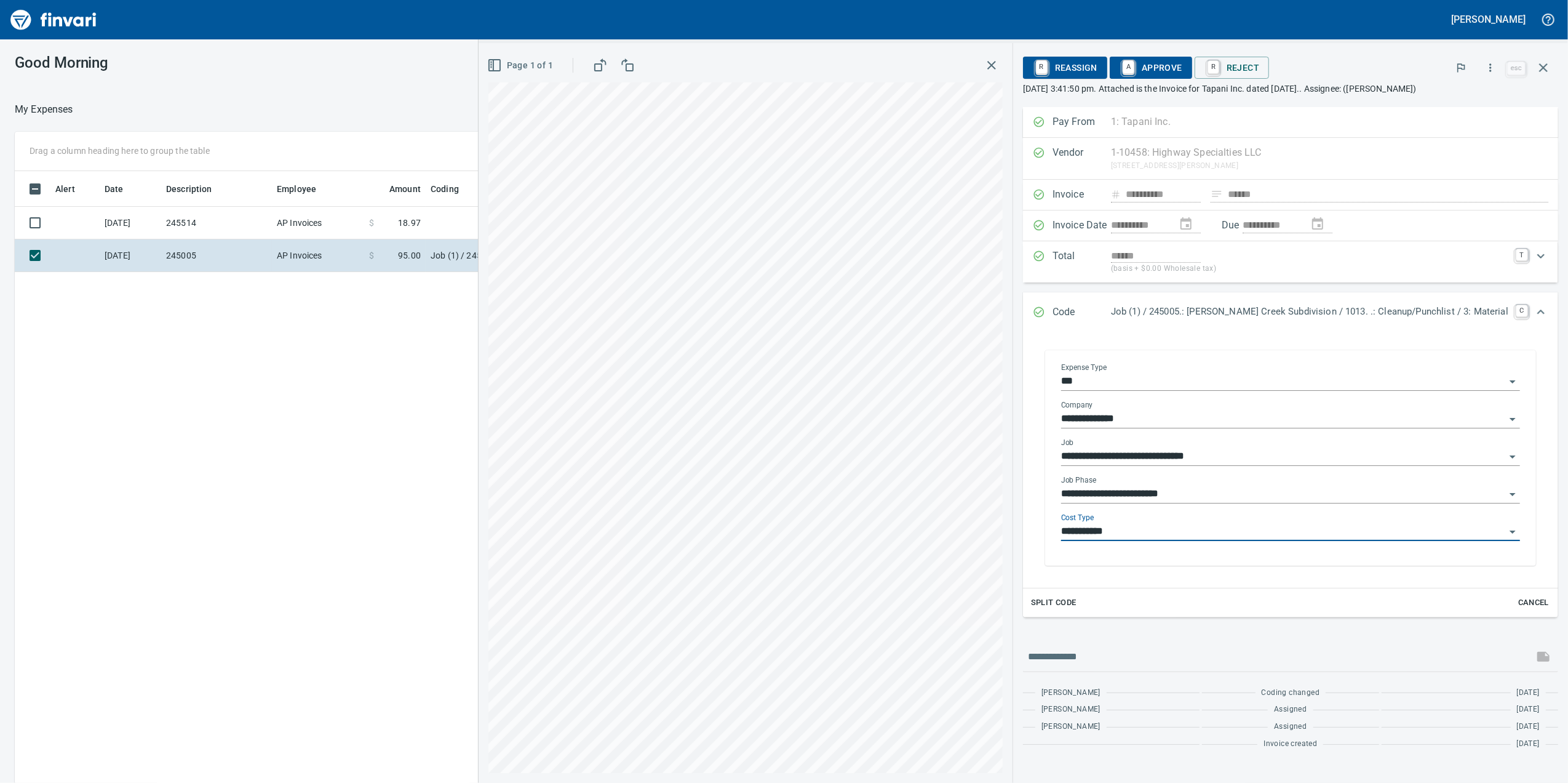
type input "**********"
click at [1182, 63] on span "A Approve" at bounding box center [1151, 67] width 63 height 21
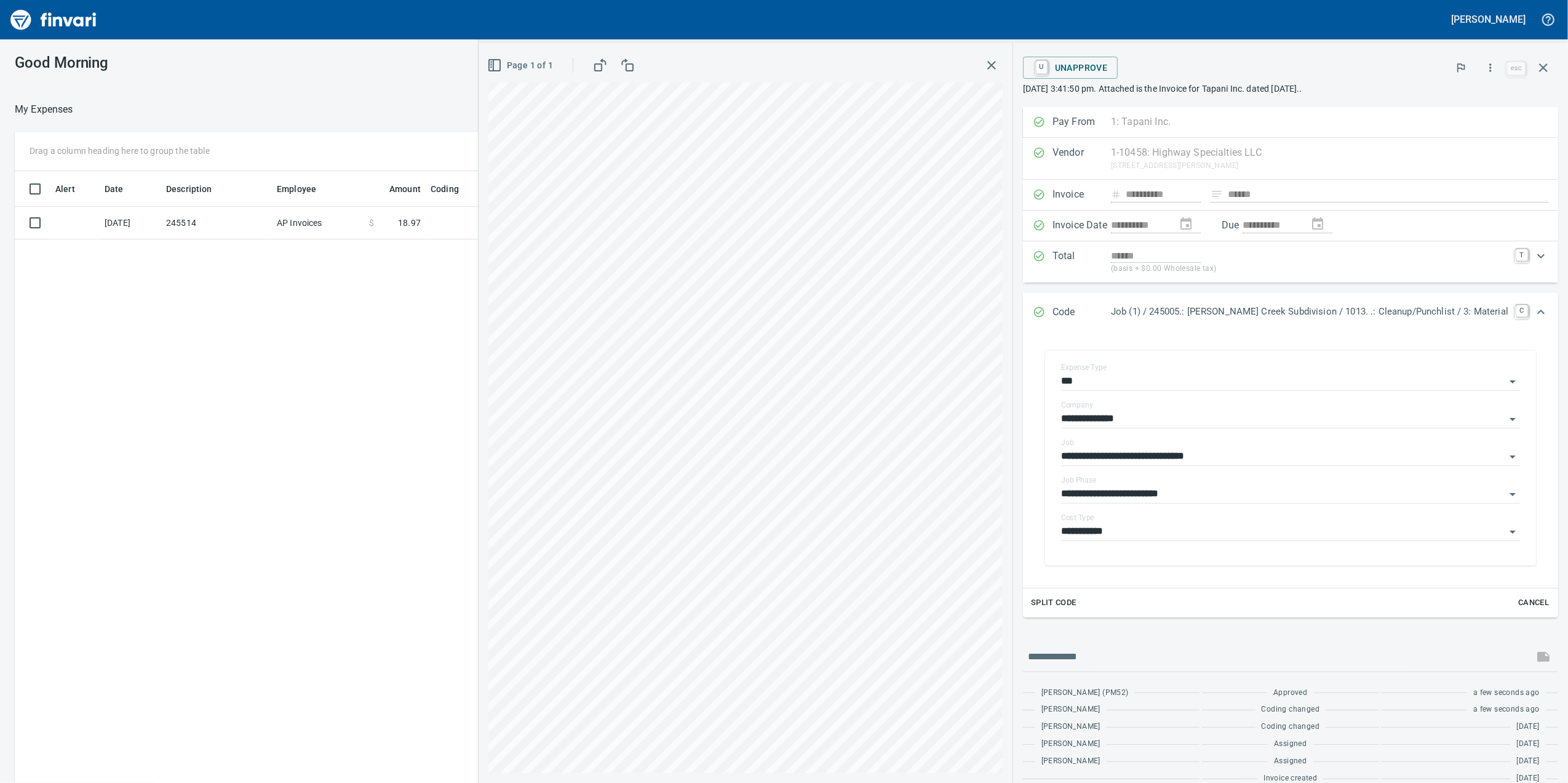
drag, startPoint x: 1027, startPoint y: 62, endPoint x: 1020, endPoint y: 71, distance: 11.4
click at [999, 63] on icon "button" at bounding box center [992, 65] width 15 height 15
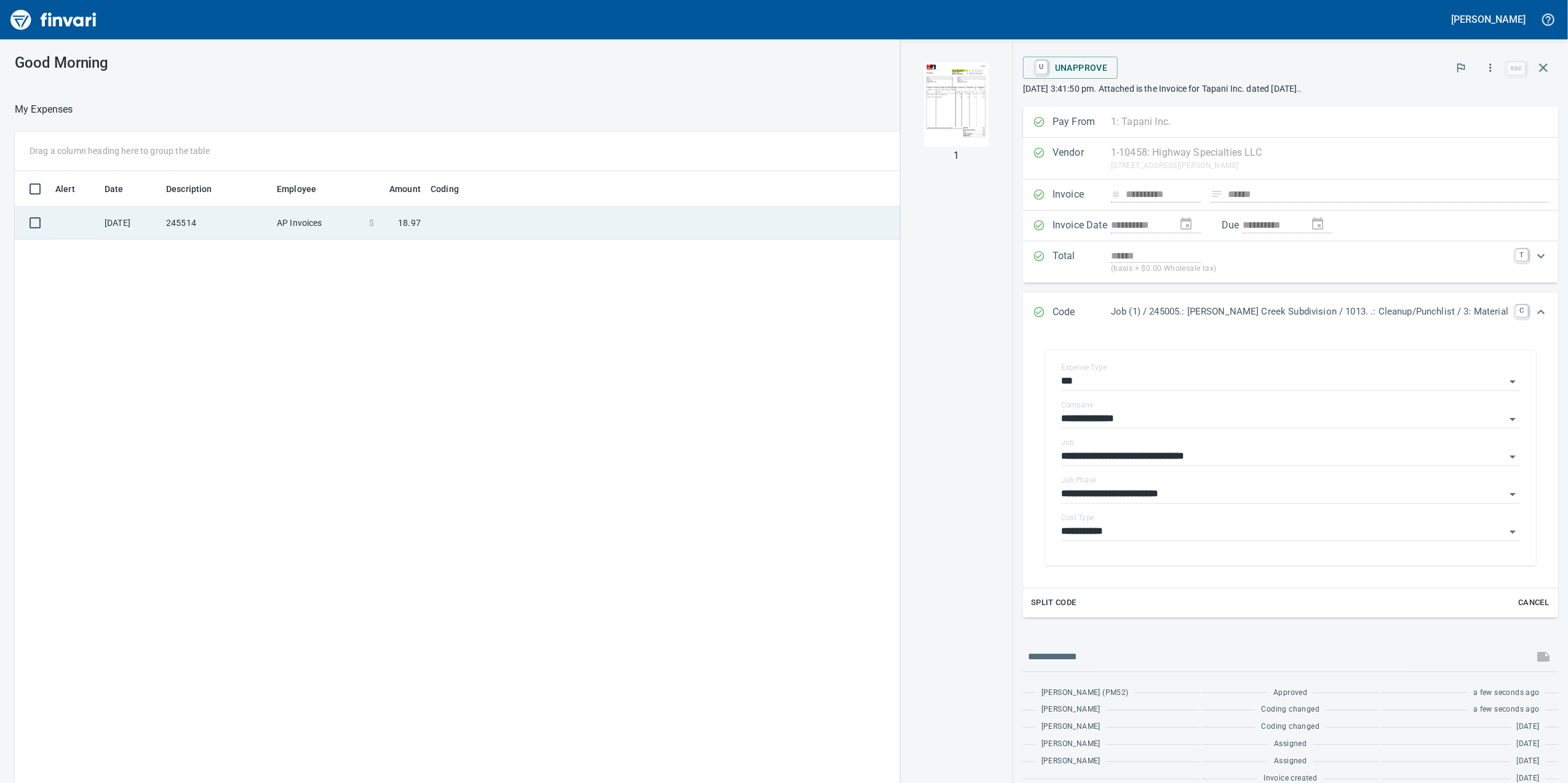
click at [601, 220] on td at bounding box center [579, 223] width 307 height 32
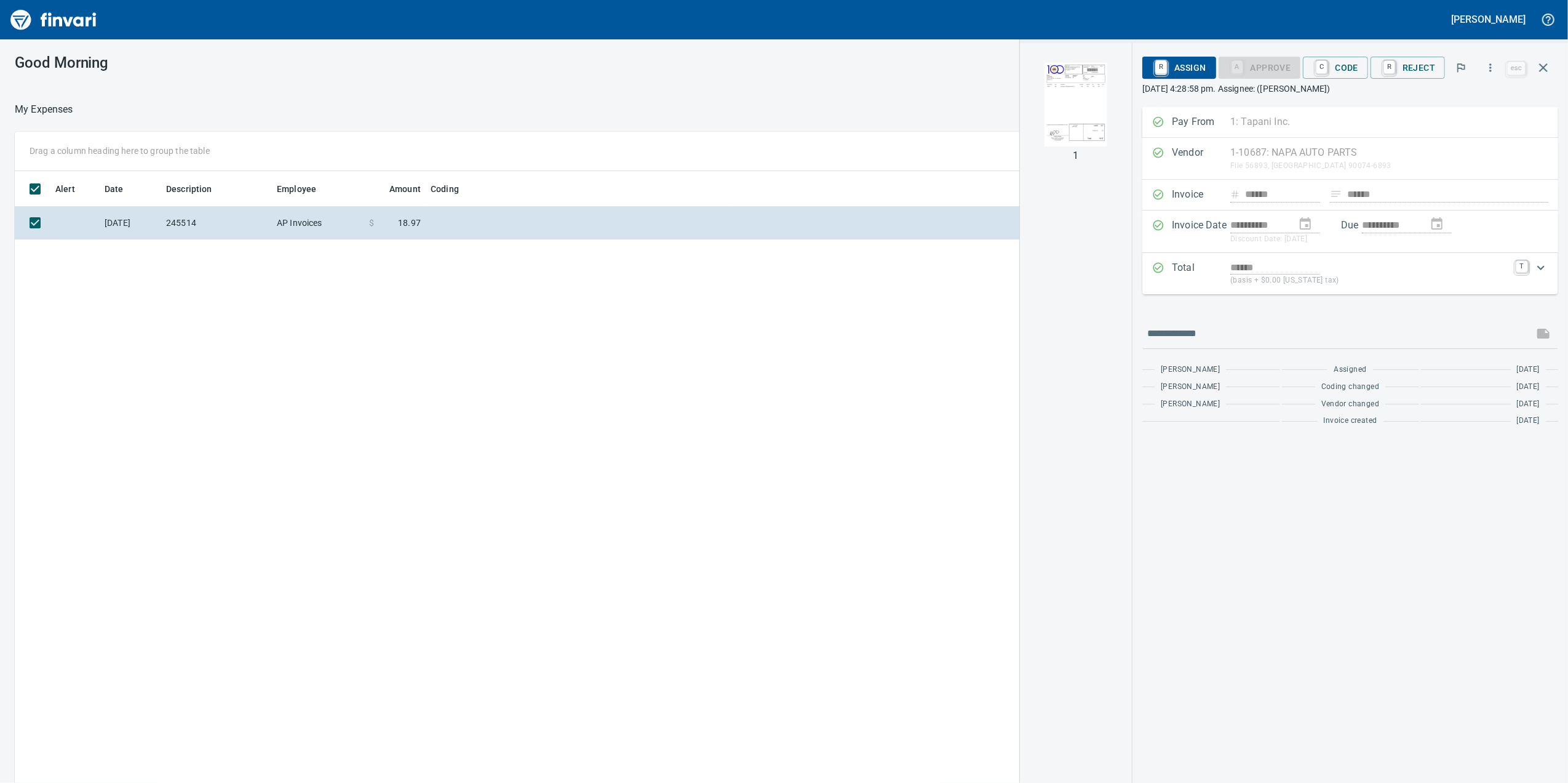
scroll to position [635, 1207]
click at [777, 99] on div at bounding box center [582, 110] width 1017 height 30
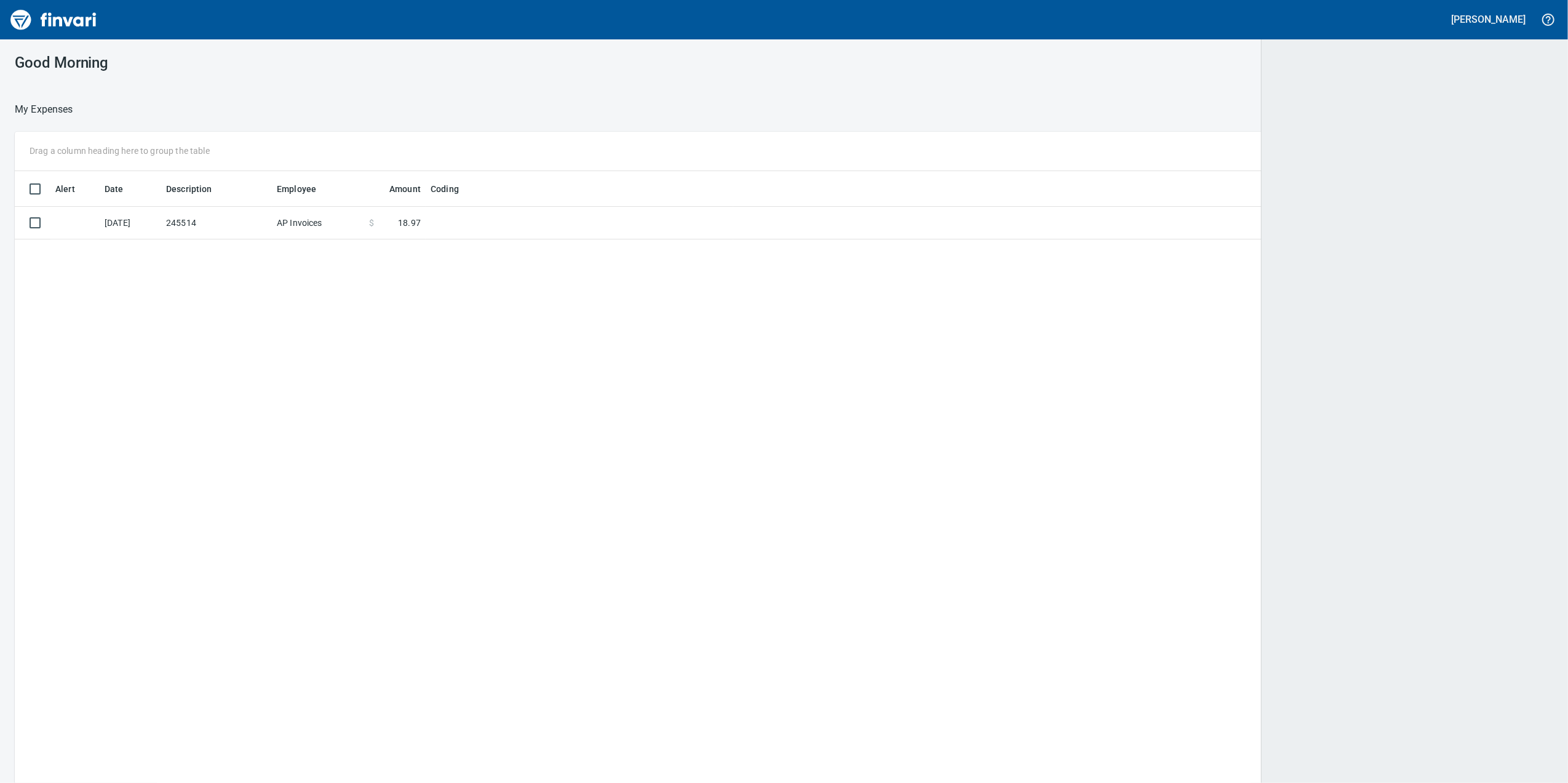
scroll to position [635, 1514]
